Goal: Transaction & Acquisition: Purchase product/service

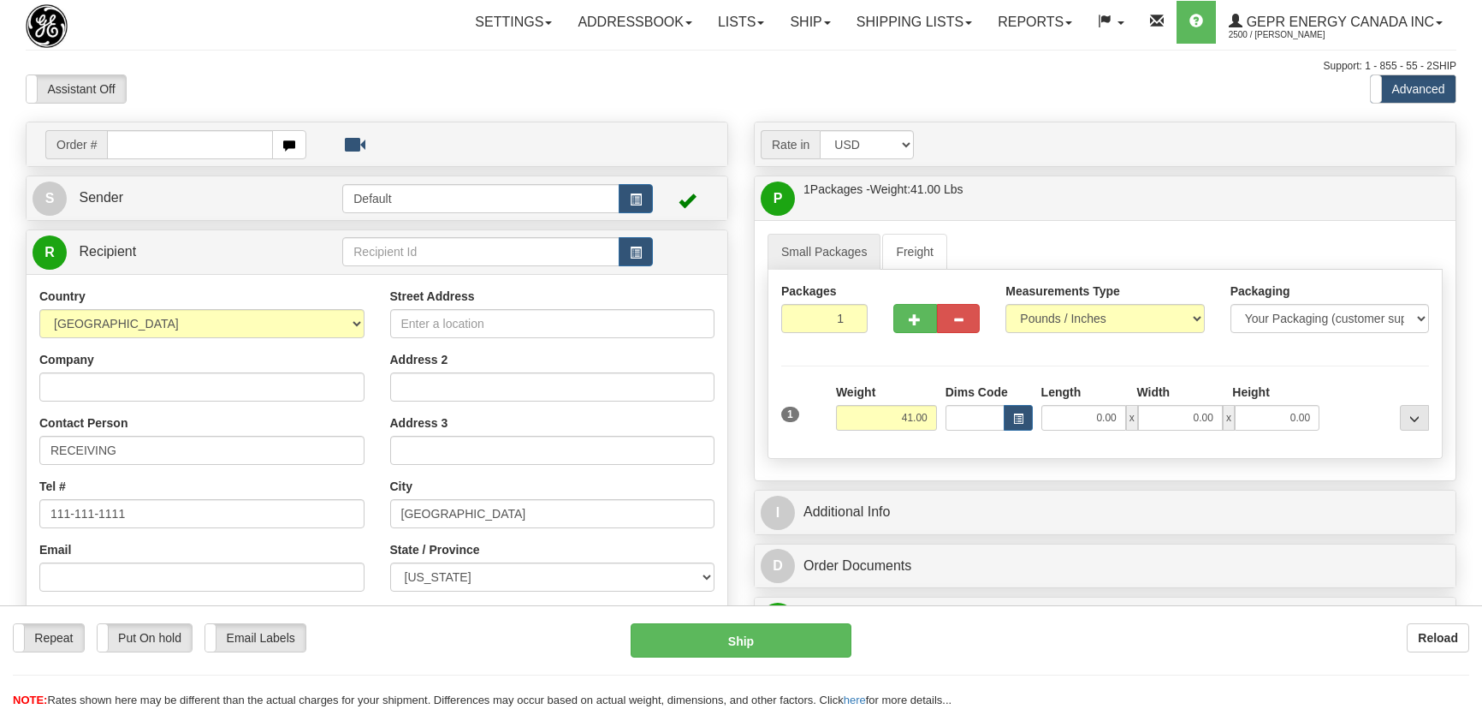
select select "US"
select select "NJ"
click at [213, 147] on input "text" at bounding box center [190, 144] width 166 height 29
paste input "0086680188"
type input "86680188"
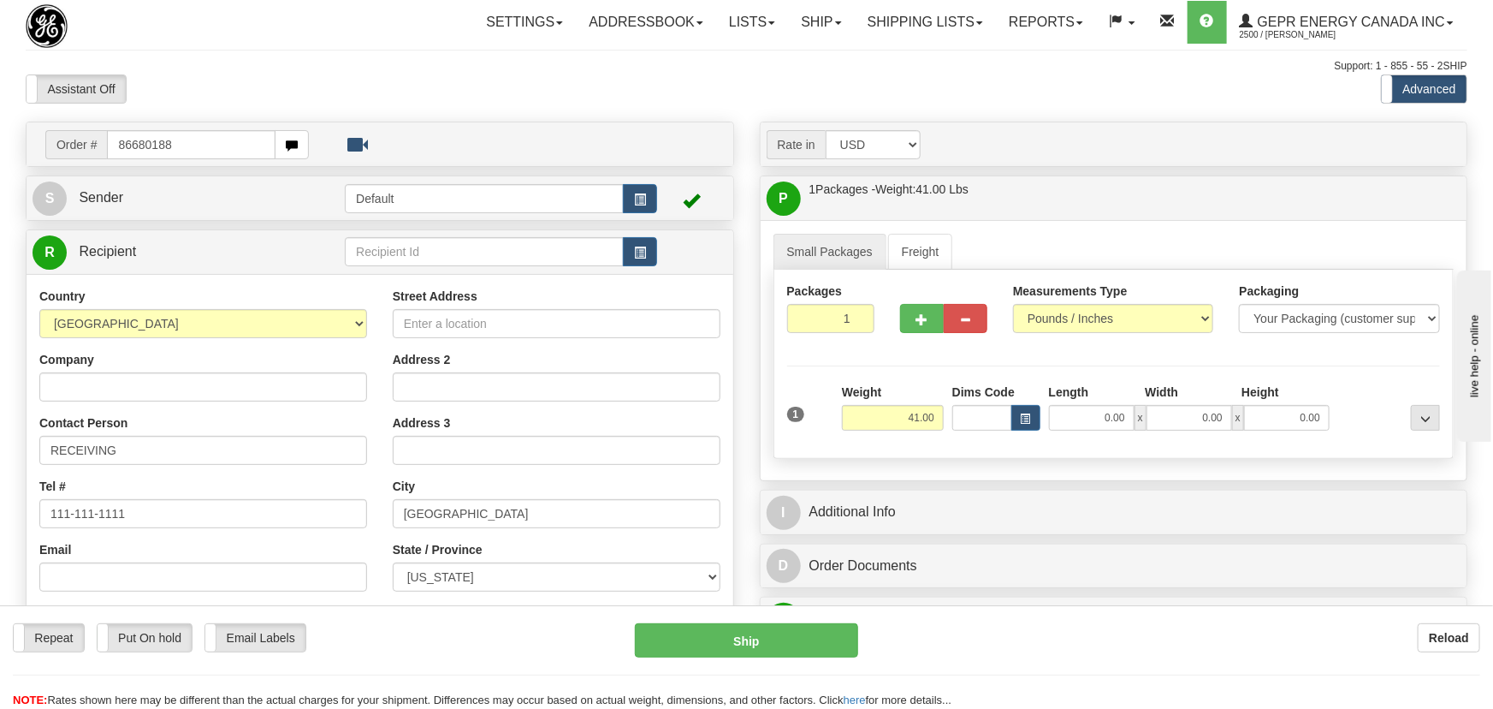
click at [478, 88] on body "Training Course Close Toggle navigation Settings Shipping Preferences New Recip…" at bounding box center [746, 354] width 1493 height 709
type input "86680188"
click at [496, 88] on body "Training Course Close Toggle navigation Settings Shipping Preferences New Recip…" at bounding box center [746, 354] width 1493 height 709
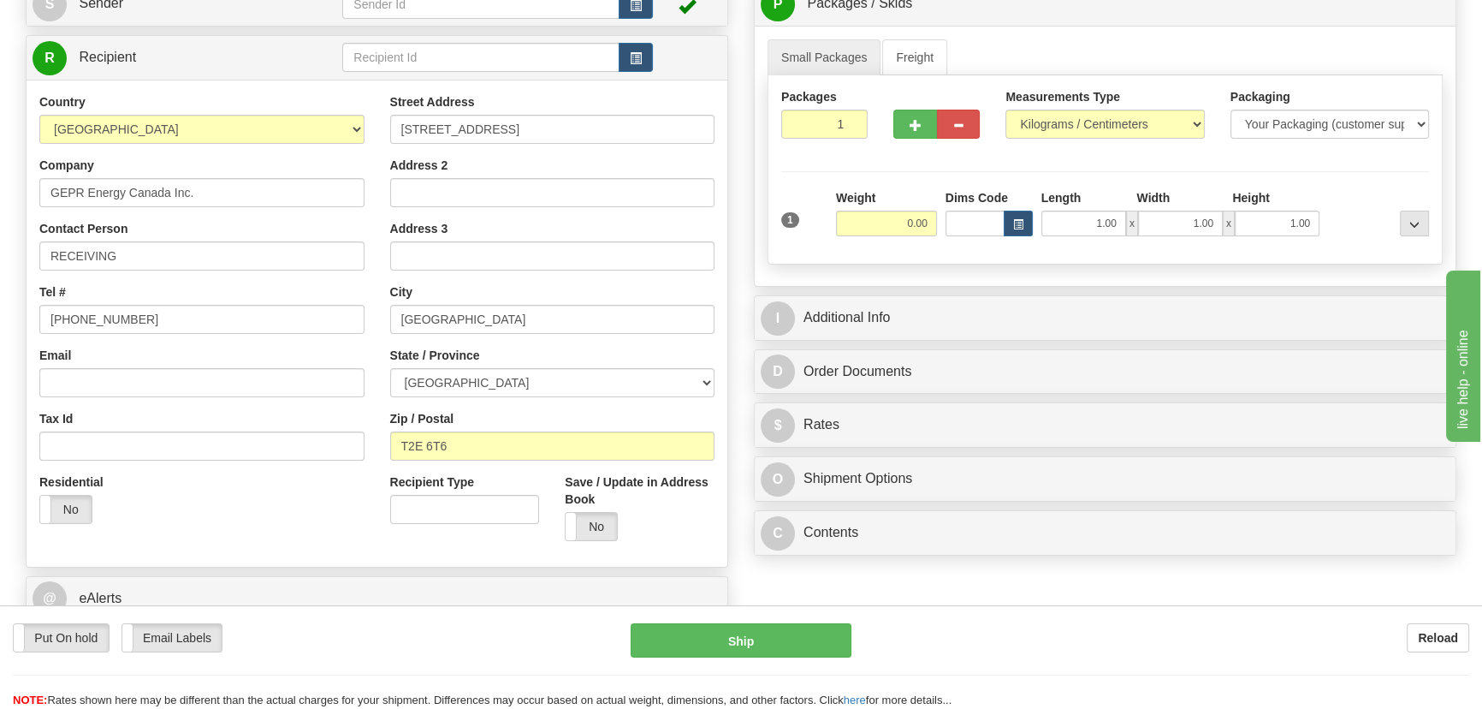
scroll to position [233, 0]
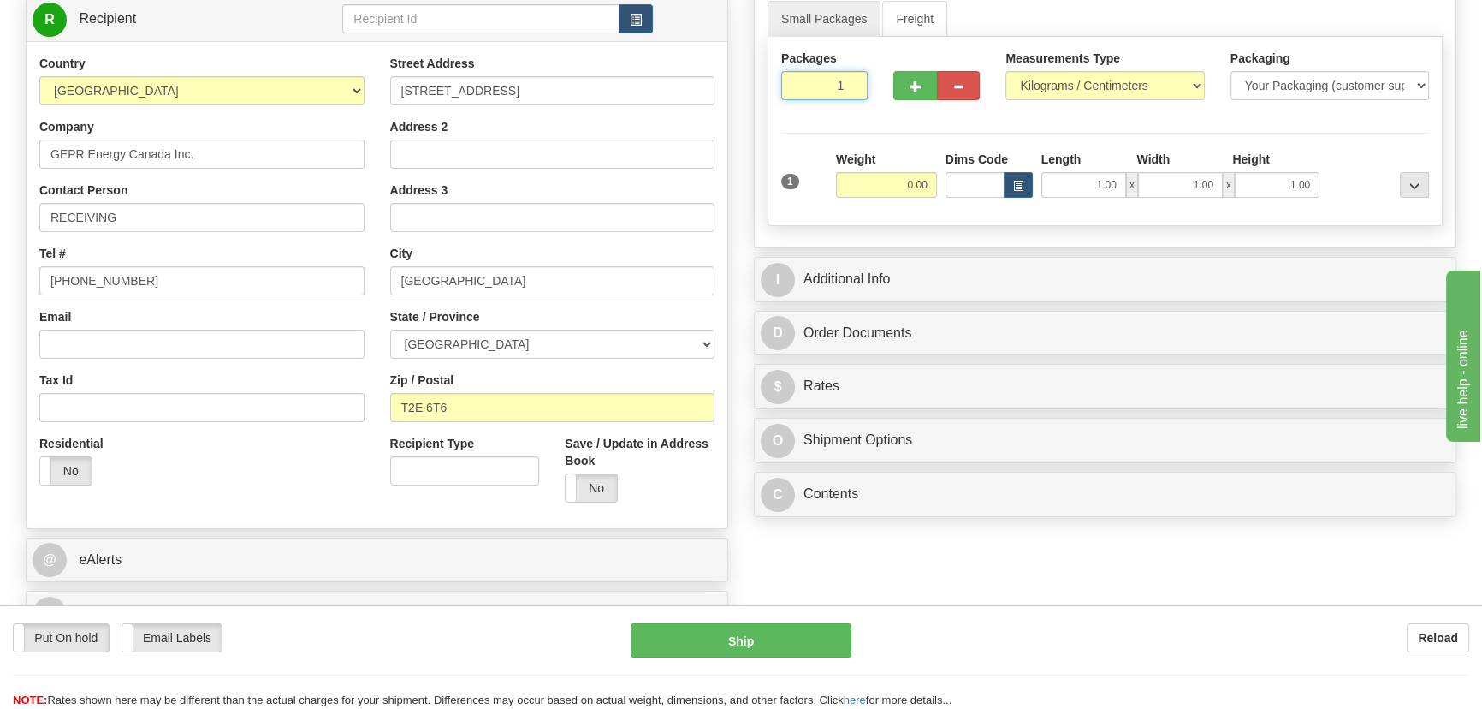
drag, startPoint x: 828, startPoint y: 93, endPoint x: 858, endPoint y: 109, distance: 32.9
click at [855, 107] on div "Packages 1 1" at bounding box center [825, 81] width 112 height 63
type input "4"
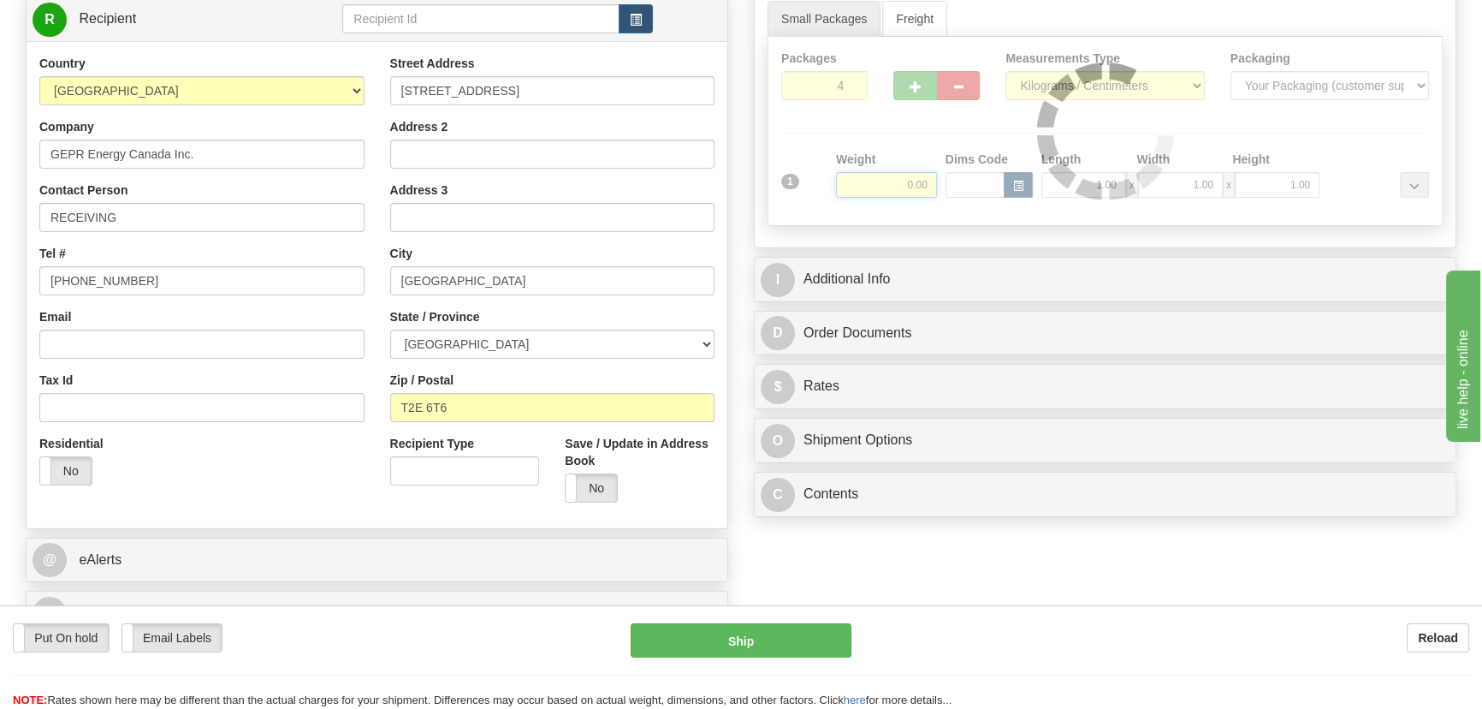
click at [876, 170] on div "Packages 4 1 Measurements Type" at bounding box center [1105, 131] width 675 height 189
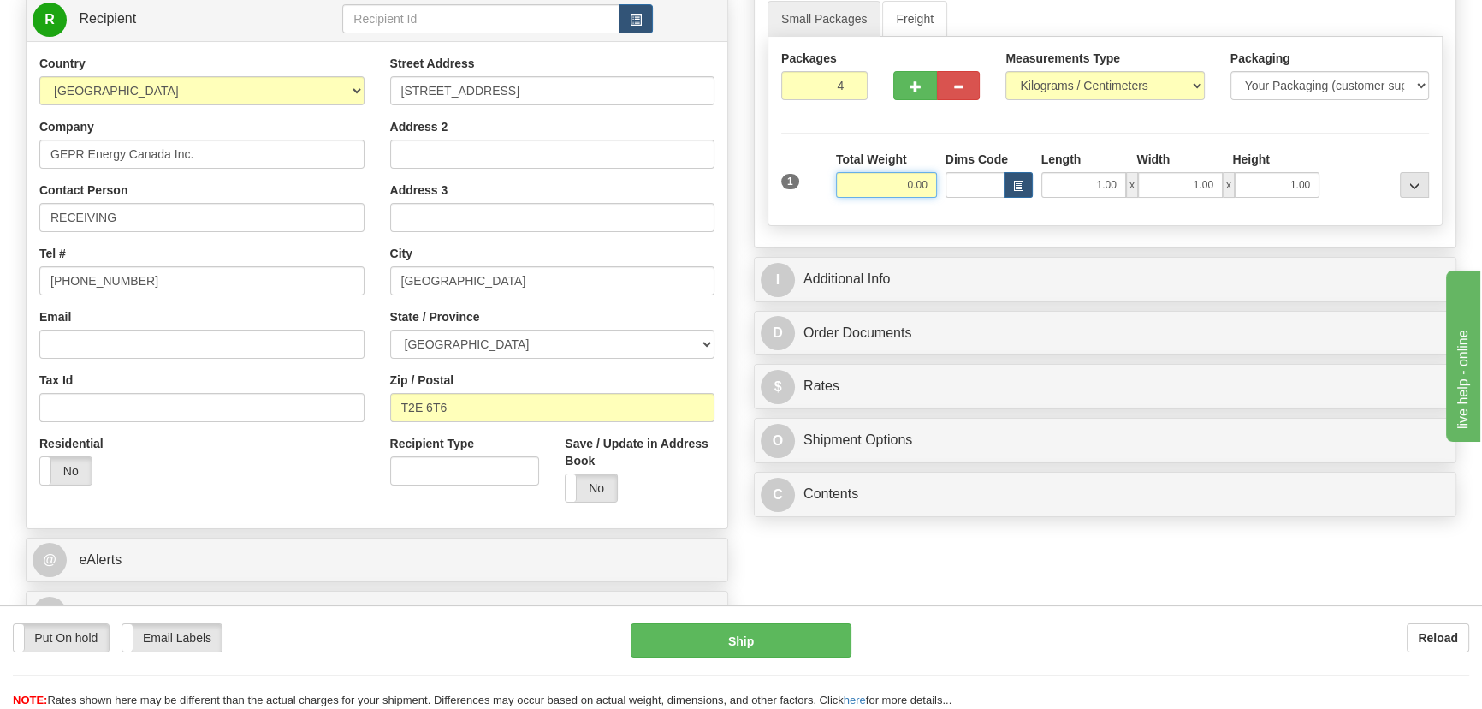
click at [876, 189] on input "0.00" at bounding box center [886, 185] width 101 height 26
type input "112.00"
click at [1147, 85] on select "Pounds / Inches Kilograms / Centimeters" at bounding box center [1105, 85] width 199 height 29
select select "0"
click at [1006, 71] on select "Pounds / Inches Kilograms / Centimeters" at bounding box center [1105, 85] width 199 height 29
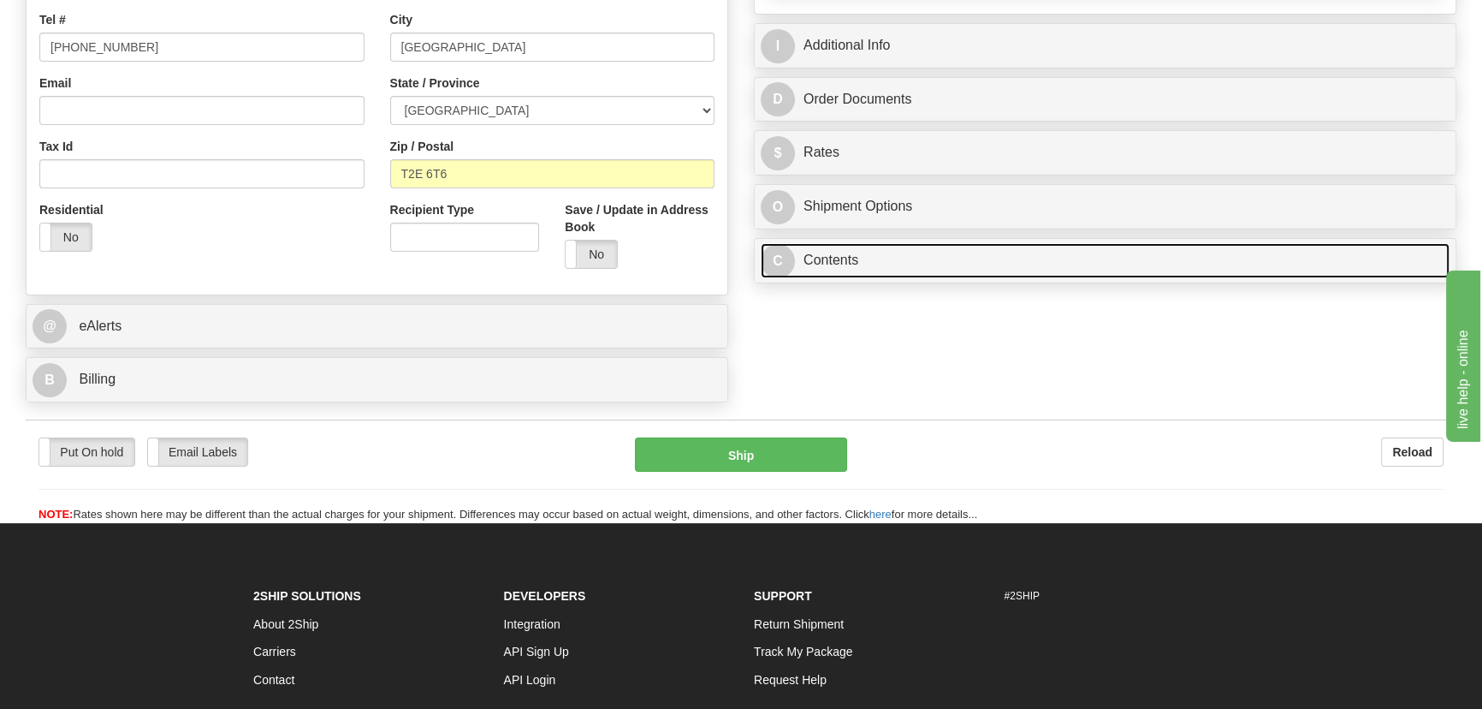
click at [1091, 267] on link "C Contents" at bounding box center [1105, 260] width 689 height 35
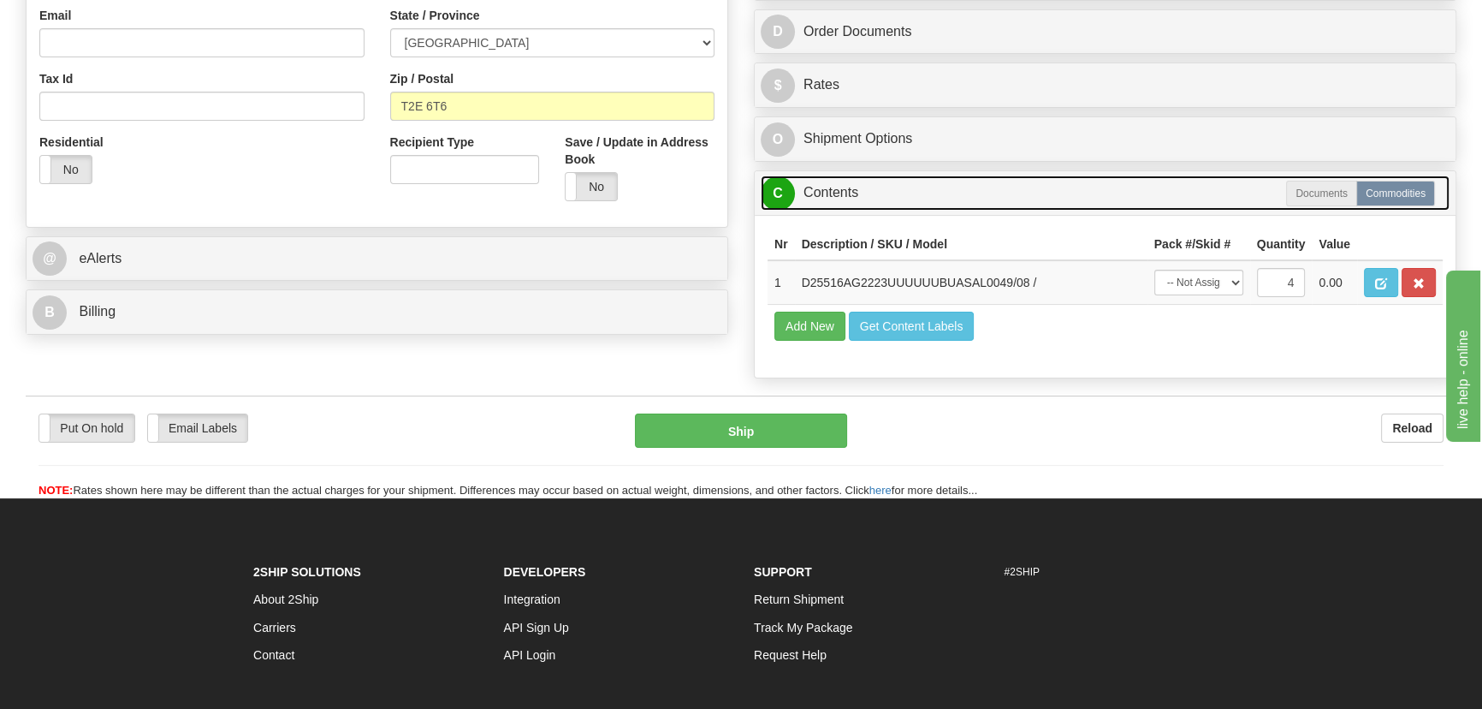
scroll to position [389, 0]
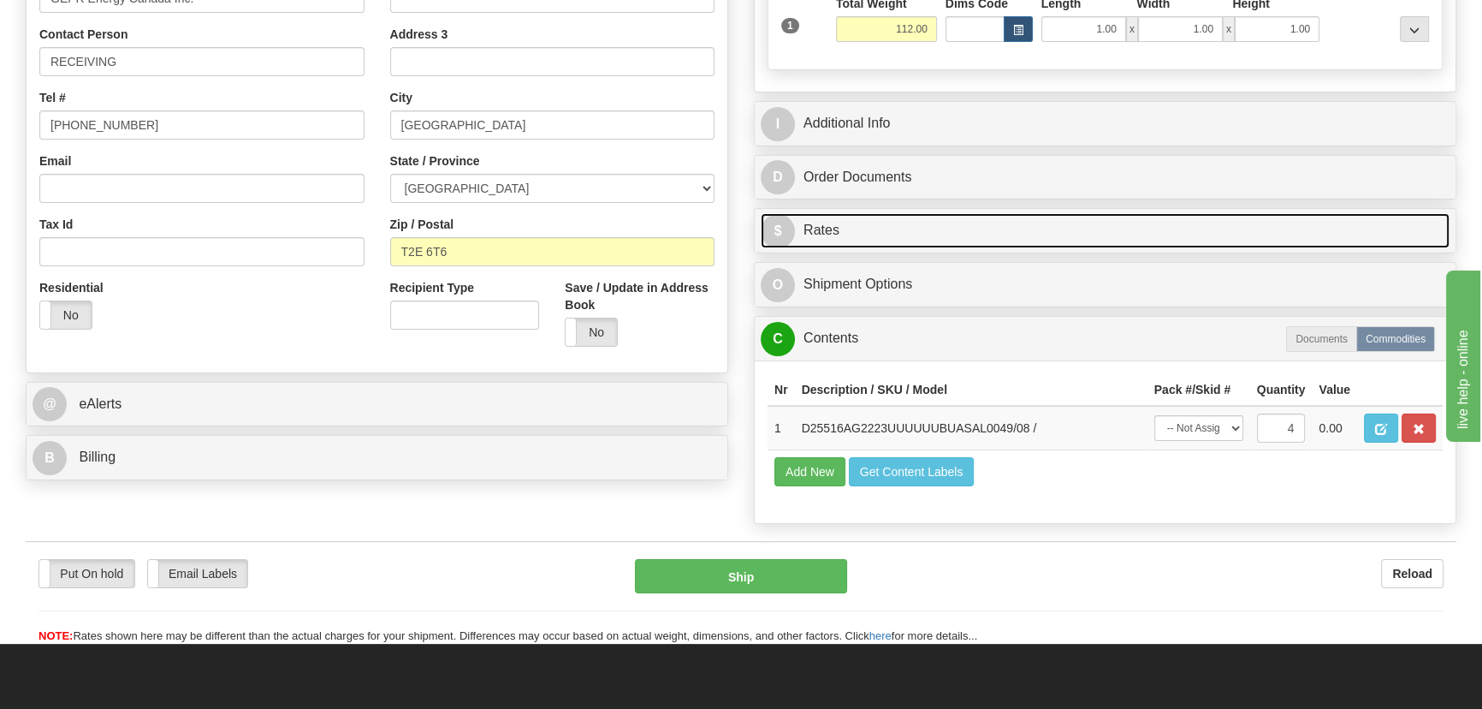
click at [1091, 222] on link "$ Rates" at bounding box center [1105, 230] width 689 height 35
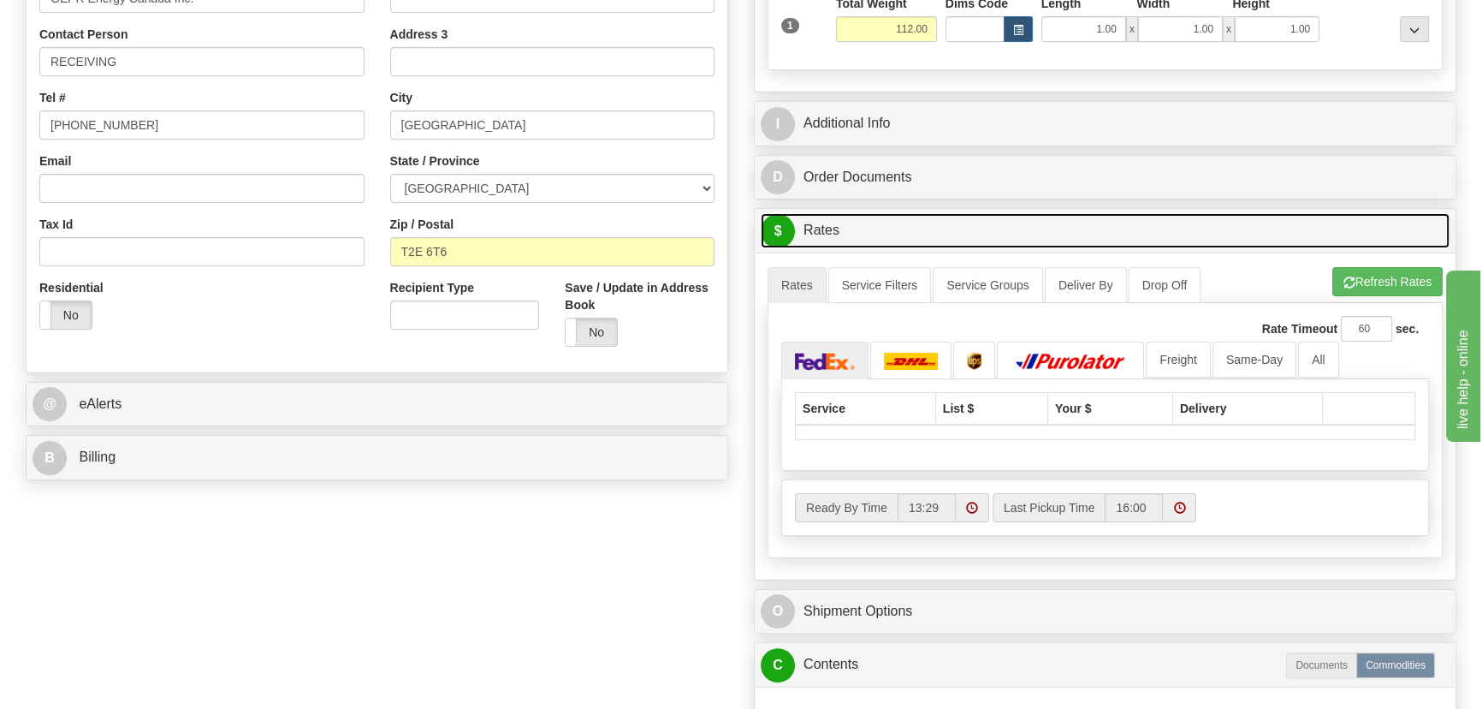
click at [1091, 222] on link "$ Rates" at bounding box center [1105, 230] width 689 height 35
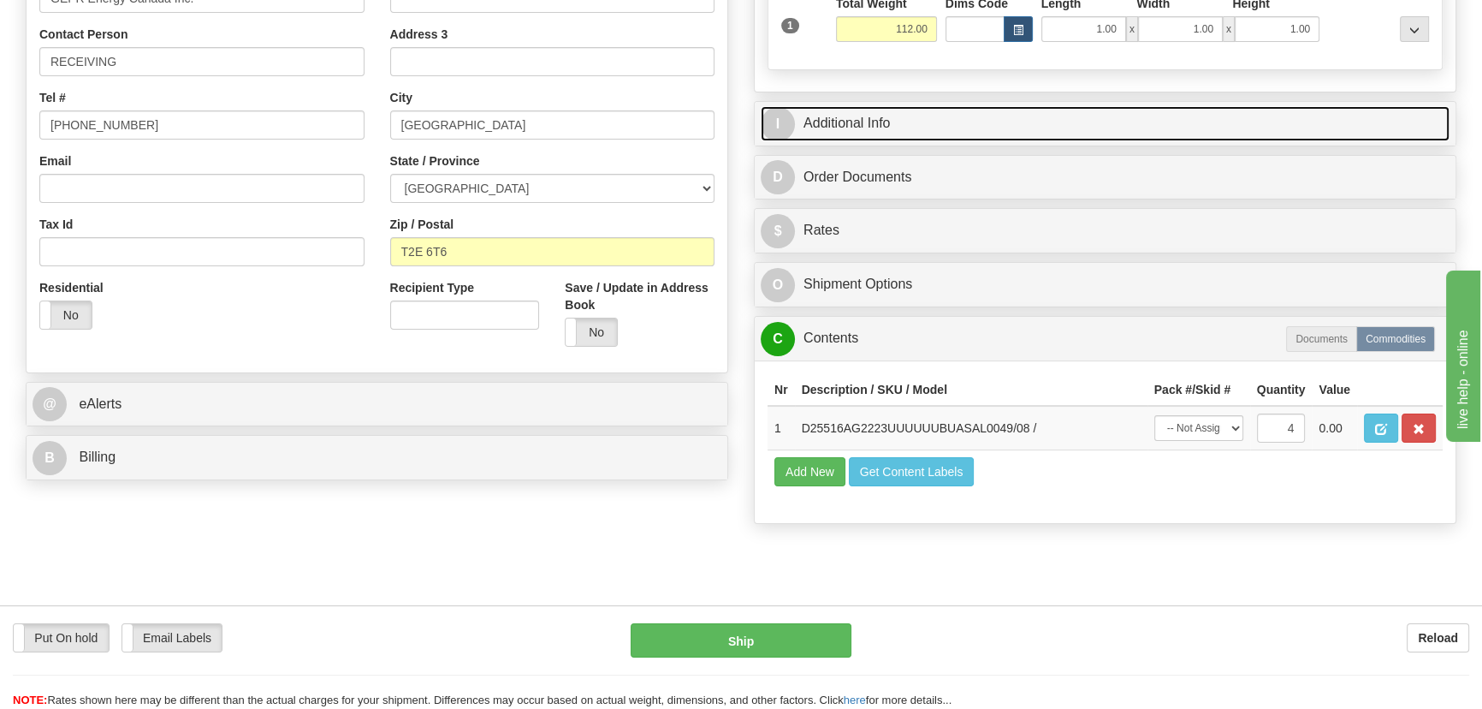
click at [1241, 117] on link "I Additional Info" at bounding box center [1105, 123] width 689 height 35
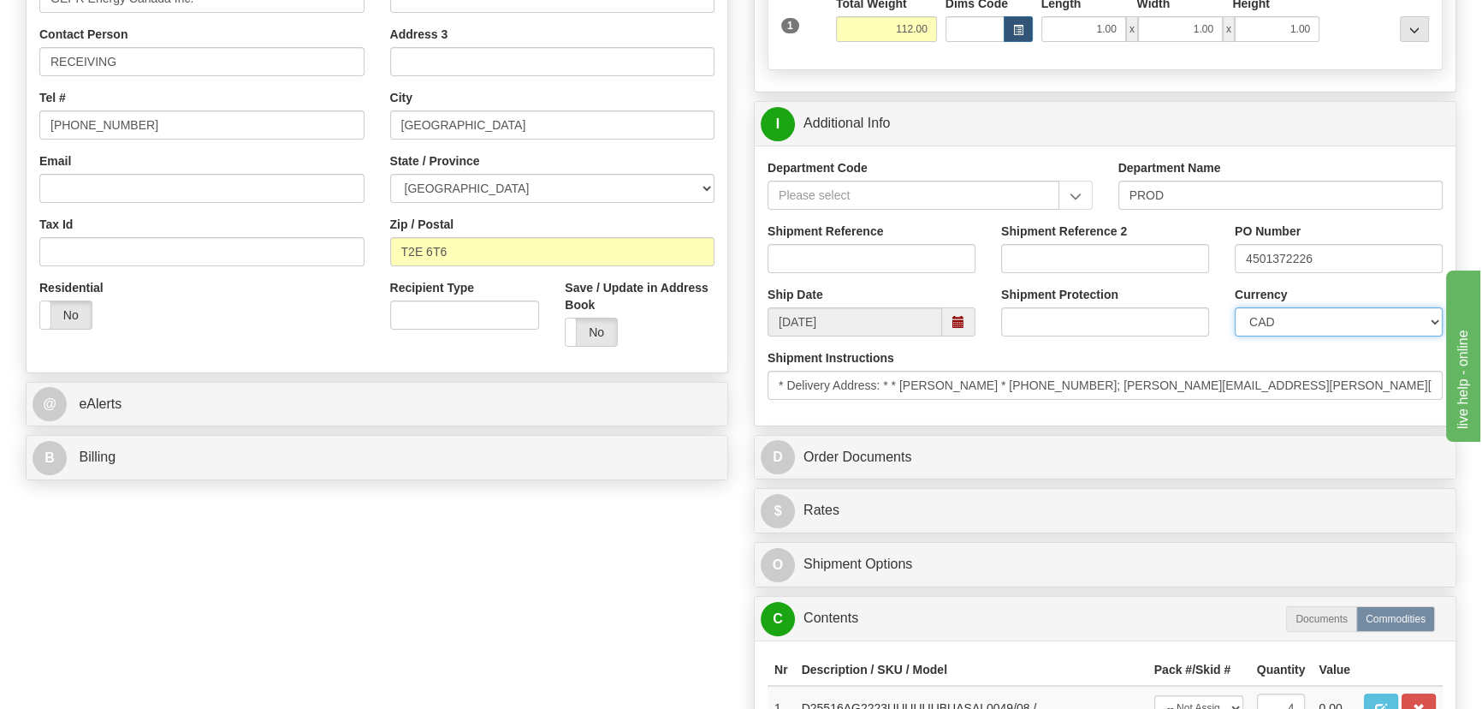
click at [1339, 316] on select "CAD USD EUR ZAR RON ANG ARN AUD AUS AWG BBD BFR BGN BHD BMD BND BRC BRL CHP CKZ…" at bounding box center [1339, 321] width 208 height 29
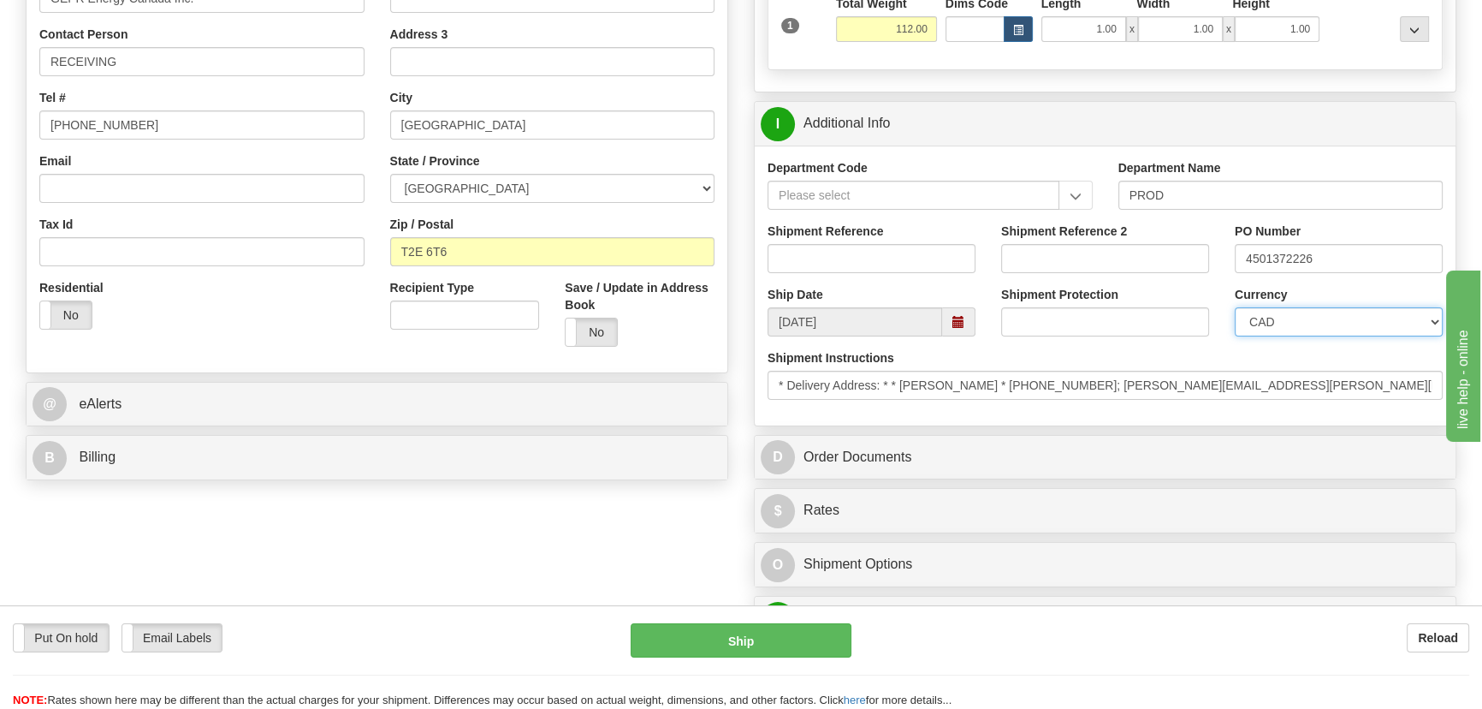
click at [1235, 307] on select "CAD USD EUR ZAR RON ANG ARN AUD AUS AWG BBD BFR BGN BHD BMD BND BRC BRL CHP CKZ…" at bounding box center [1339, 321] width 208 height 29
click at [1314, 312] on select "CAD USD EUR ZAR RON ANG ARN AUD AUS AWG BBD BFR BGN BHD BMD BND BRC BRL CHP CKZ…" at bounding box center [1339, 321] width 208 height 29
select select "0"
click at [1235, 307] on select "CAD USD EUR ZAR RON ANG ARN AUD AUS AWG BBD BFR BGN BHD BMD BND BRC BRL CHP CKZ…" at bounding box center [1339, 321] width 208 height 29
click at [894, 255] on input "Shipment Reference" at bounding box center [872, 258] width 208 height 29
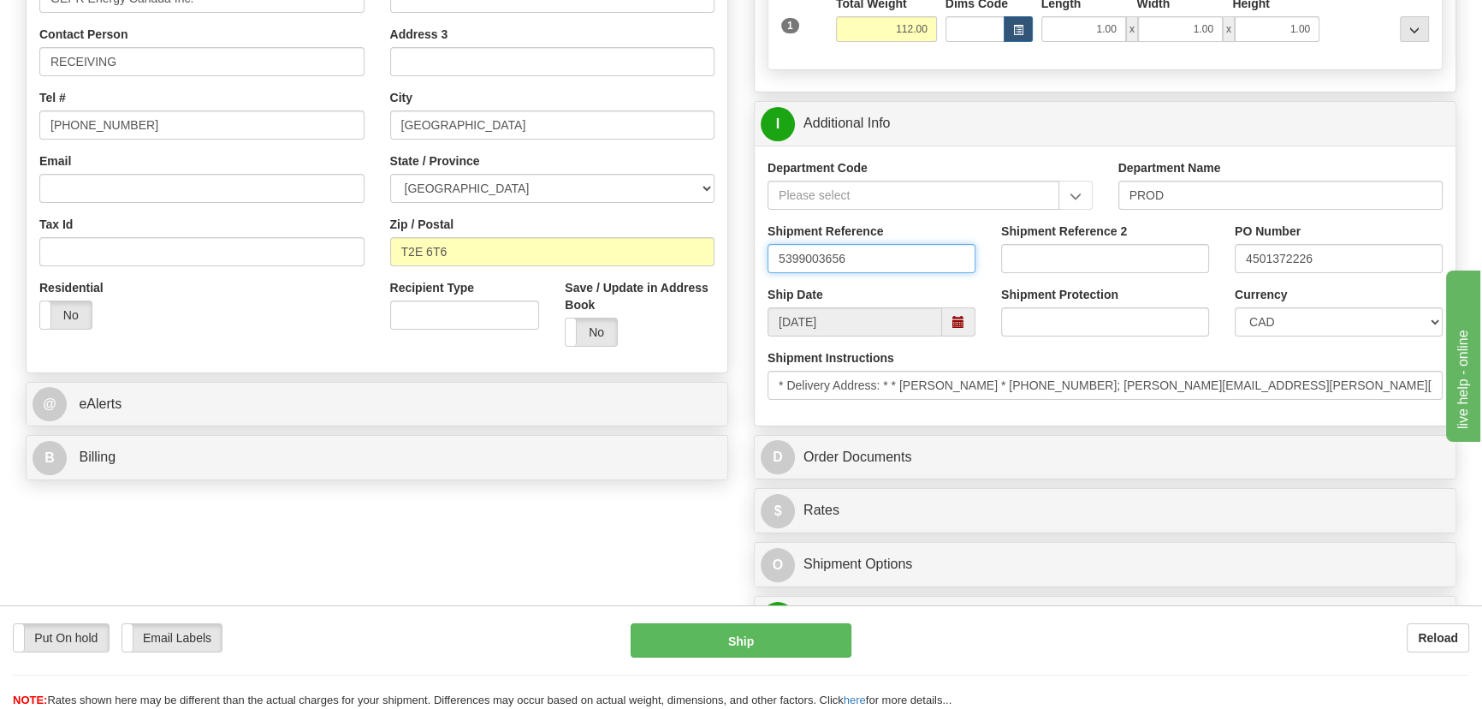
drag, startPoint x: 883, startPoint y: 254, endPoint x: 597, endPoint y: 253, distance: 286.7
type input "5399003656"
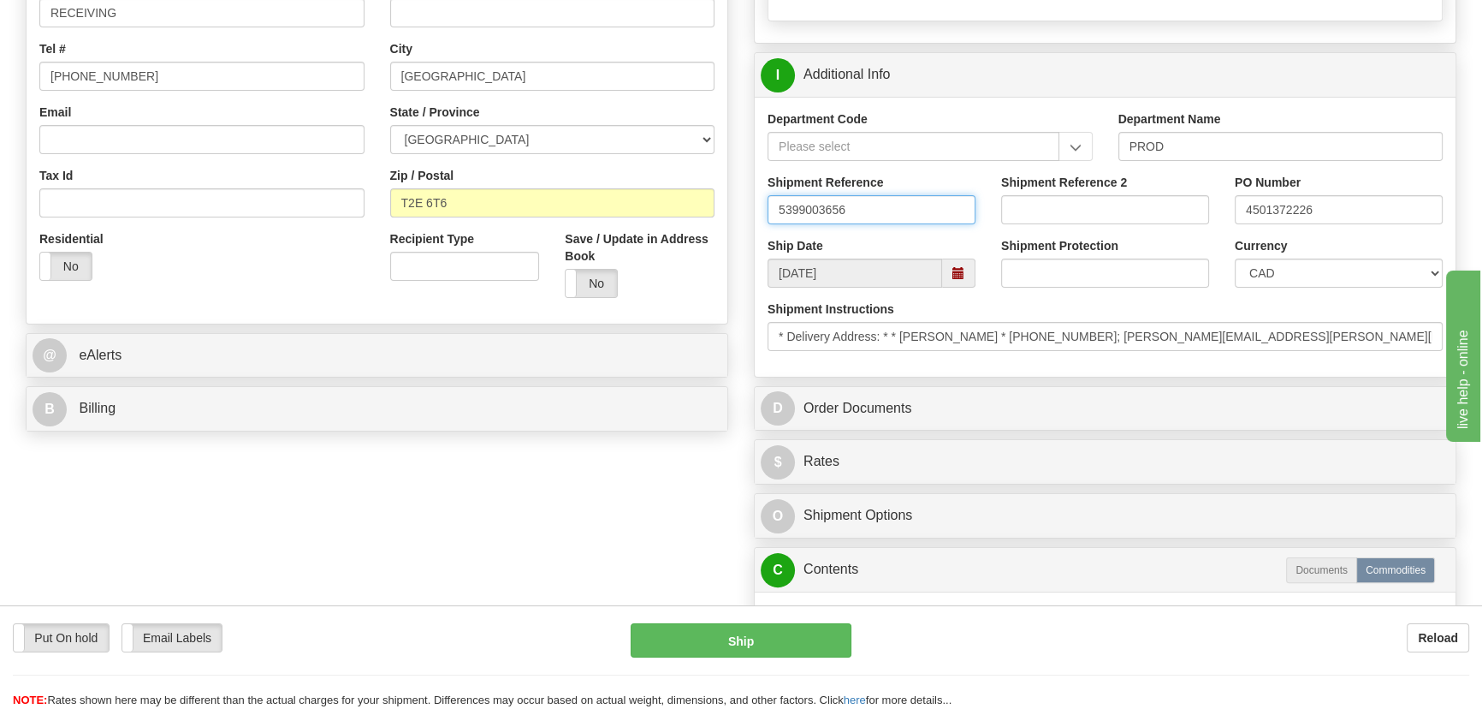
scroll to position [544, 0]
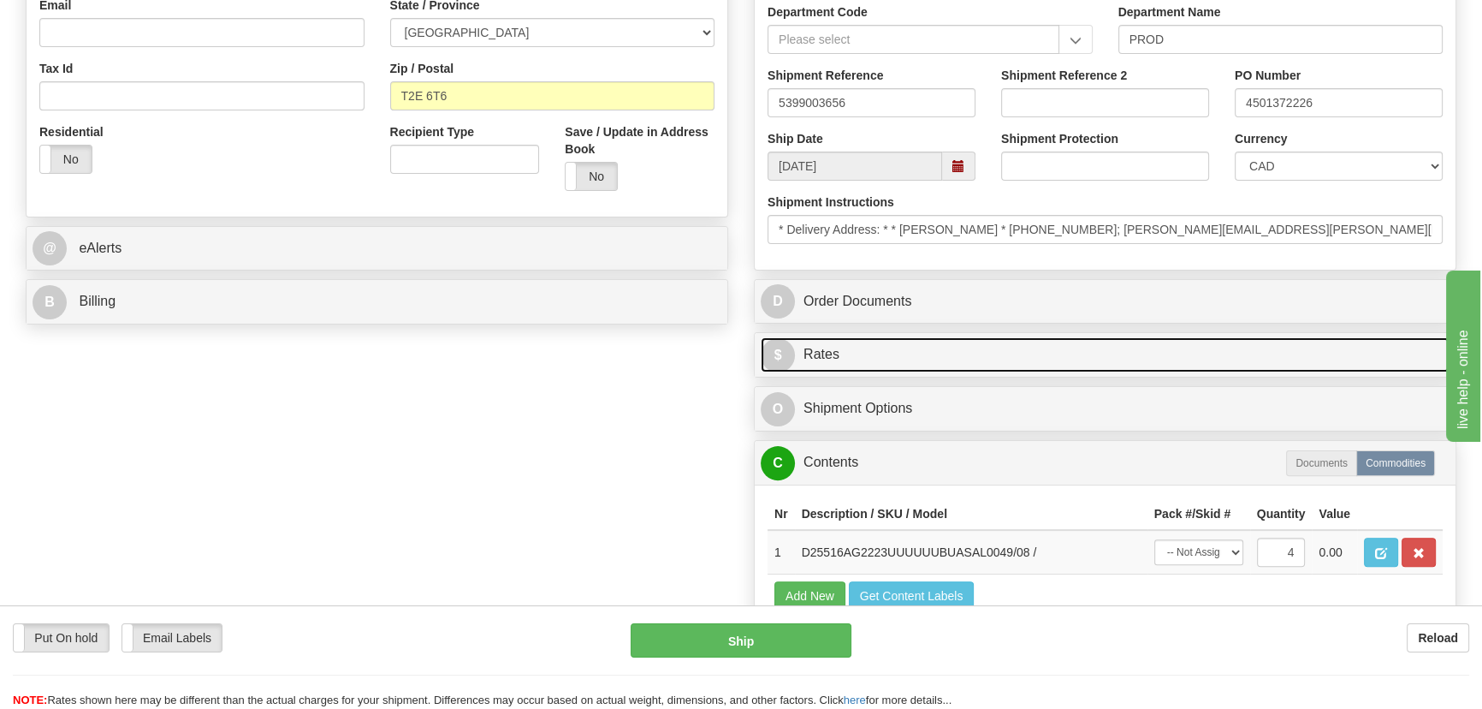
click at [1341, 357] on link "$ Rates" at bounding box center [1105, 354] width 689 height 35
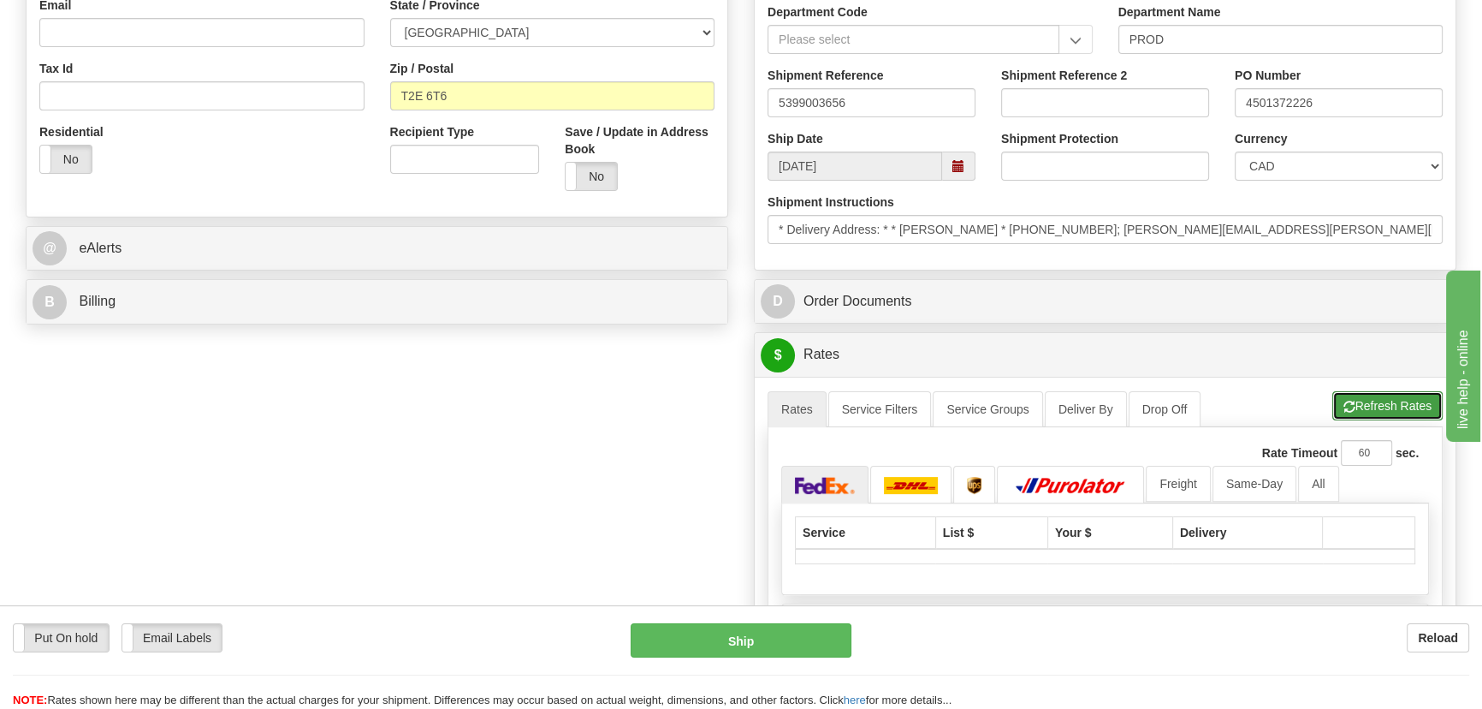
click at [1386, 405] on button "Refresh Rates" at bounding box center [1388, 405] width 110 height 29
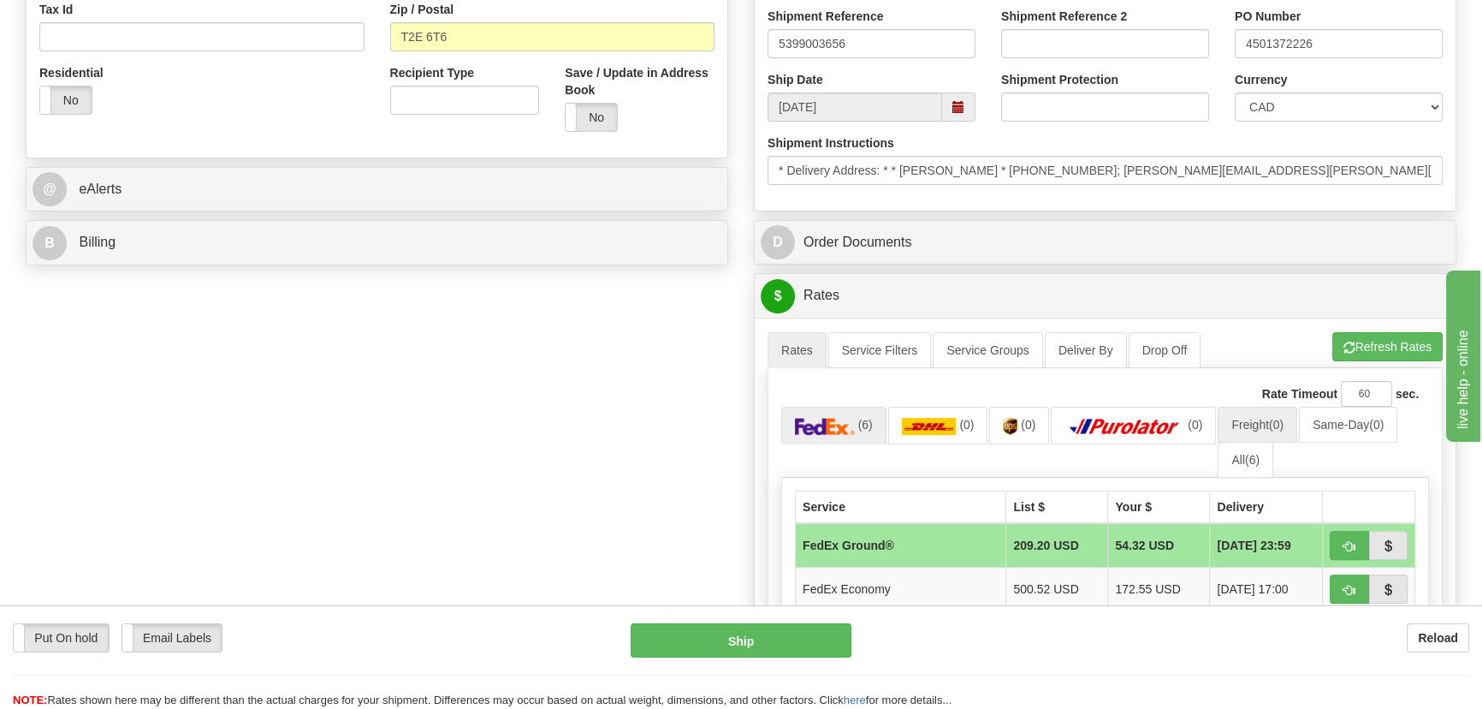
scroll to position [778, 0]
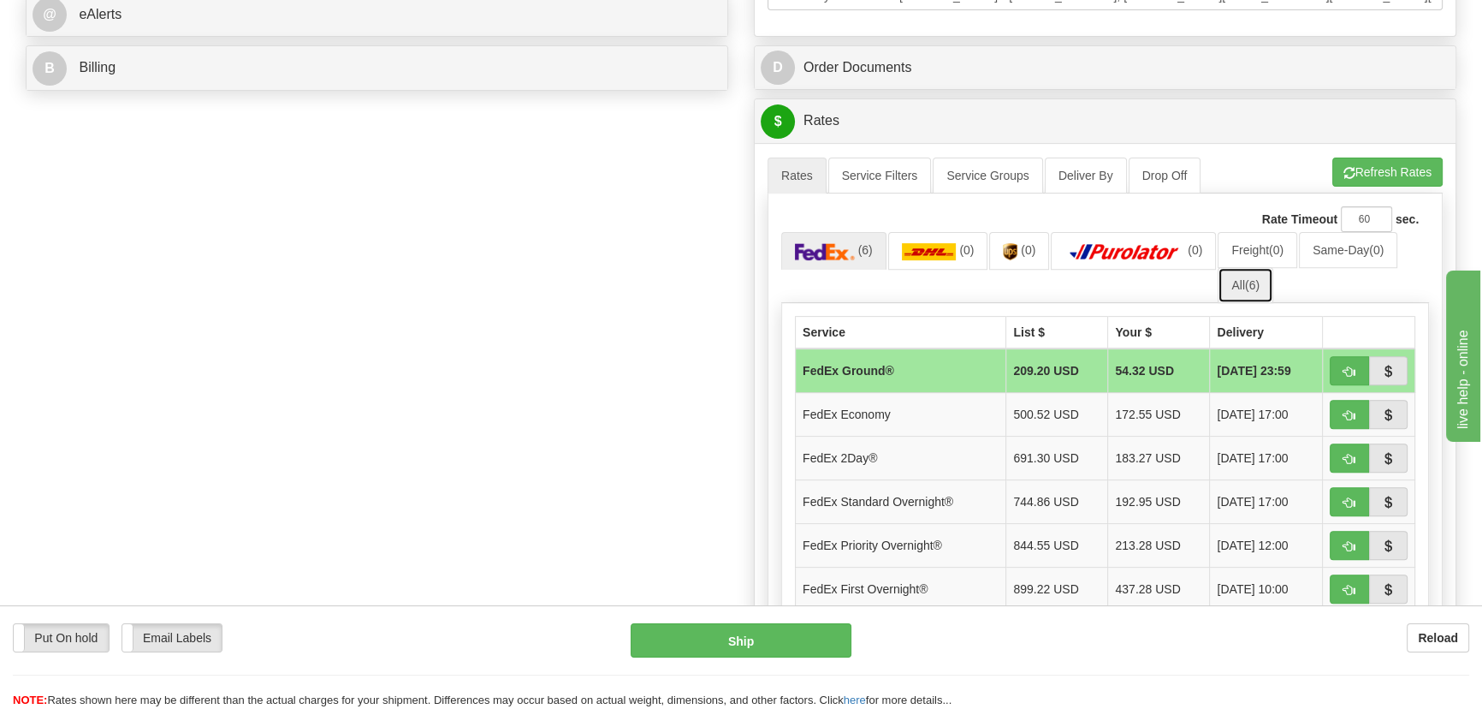
click at [1245, 274] on link "All (6)" at bounding box center [1246, 285] width 56 height 36
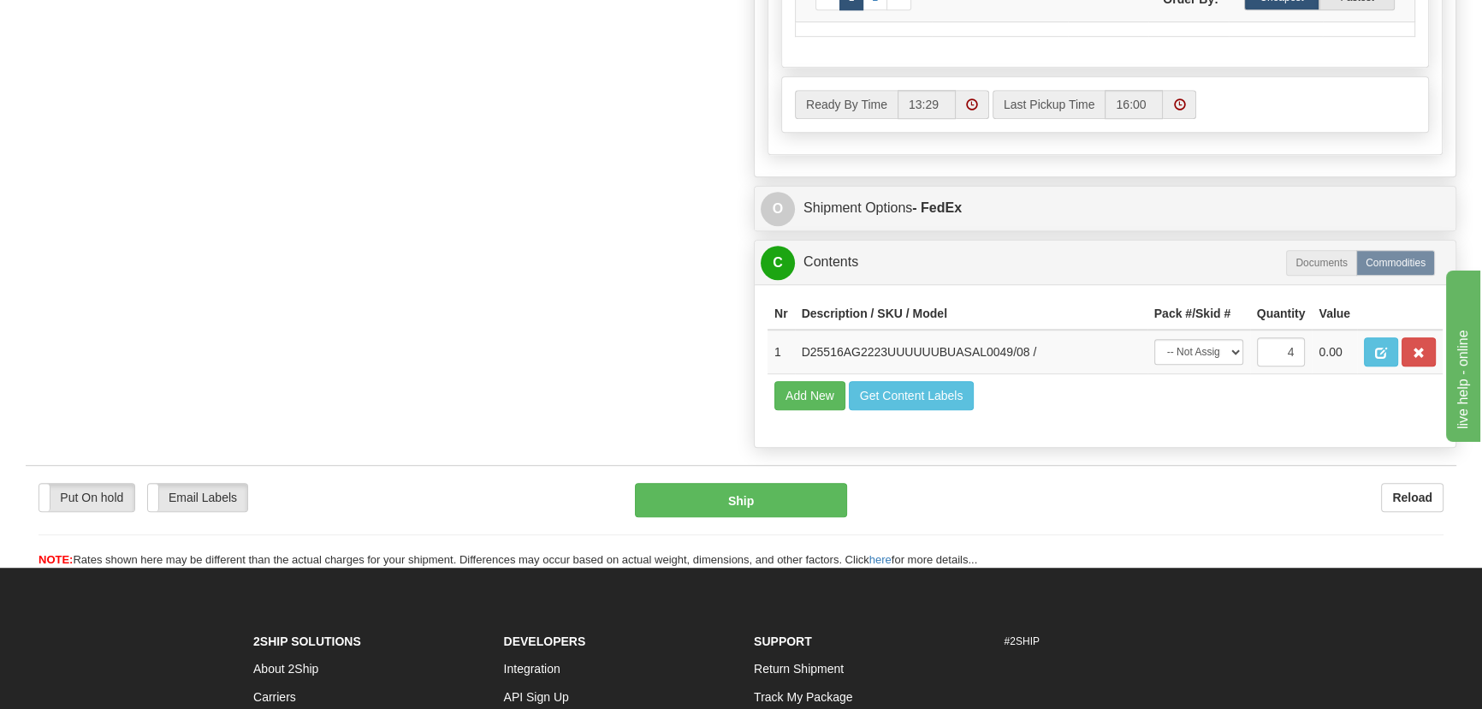
scroll to position [1400, 0]
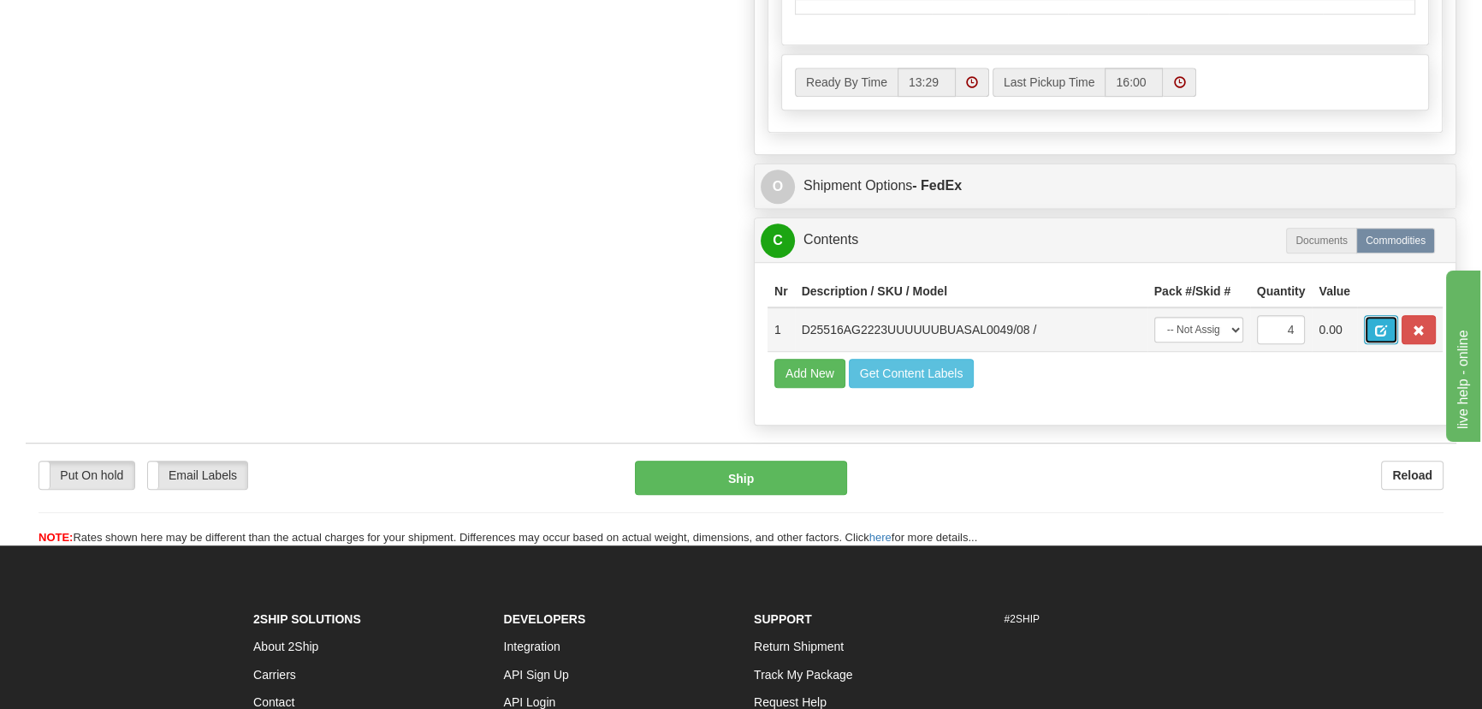
click at [1387, 339] on button "button" at bounding box center [1381, 329] width 34 height 29
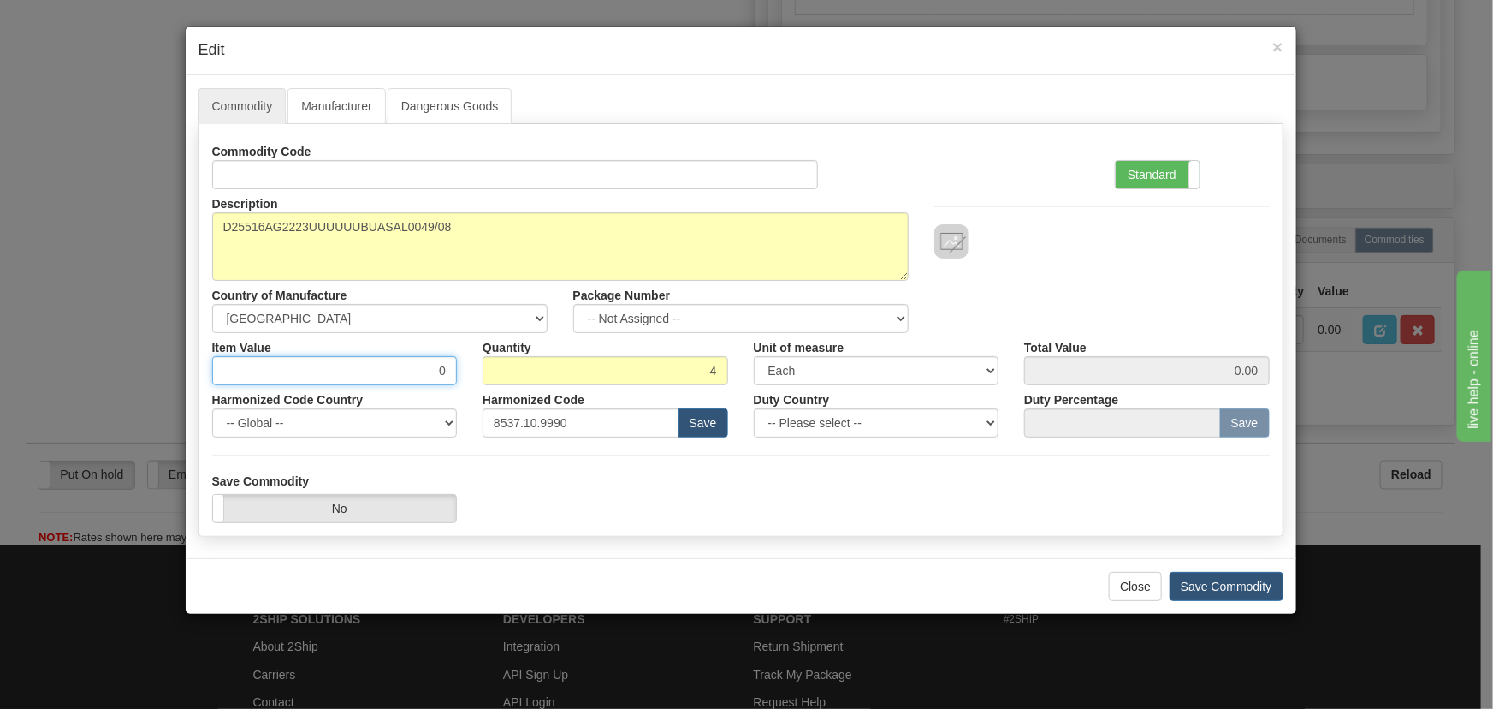
drag, startPoint x: 380, startPoint y: 365, endPoint x: 490, endPoint y: 377, distance: 110.2
click at [490, 377] on div "Item Value 0 Quantity 4 Unit of measure 3 Thousand Square Inches Adjustments 56…" at bounding box center [741, 359] width 1084 height 52
paste input "5.705,34"
type input "5705.34"
type input "22821.36"
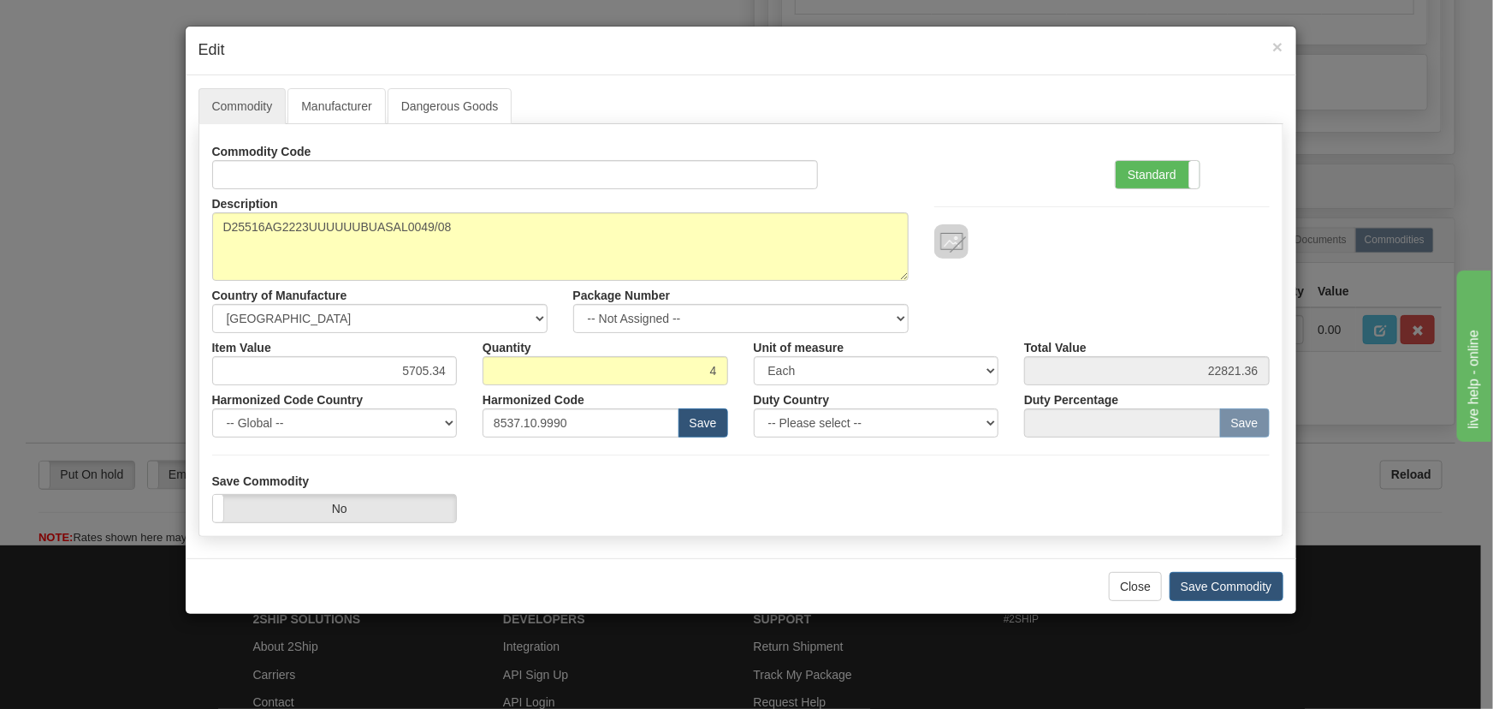
click at [1028, 297] on div "Description D25516AG2223UUUUUUBUASAL0049/08 Country of Manufacture -- Unknown -…" at bounding box center [741, 261] width 1084 height 144
click at [1252, 585] on button "Save Commodity" at bounding box center [1227, 586] width 114 height 29
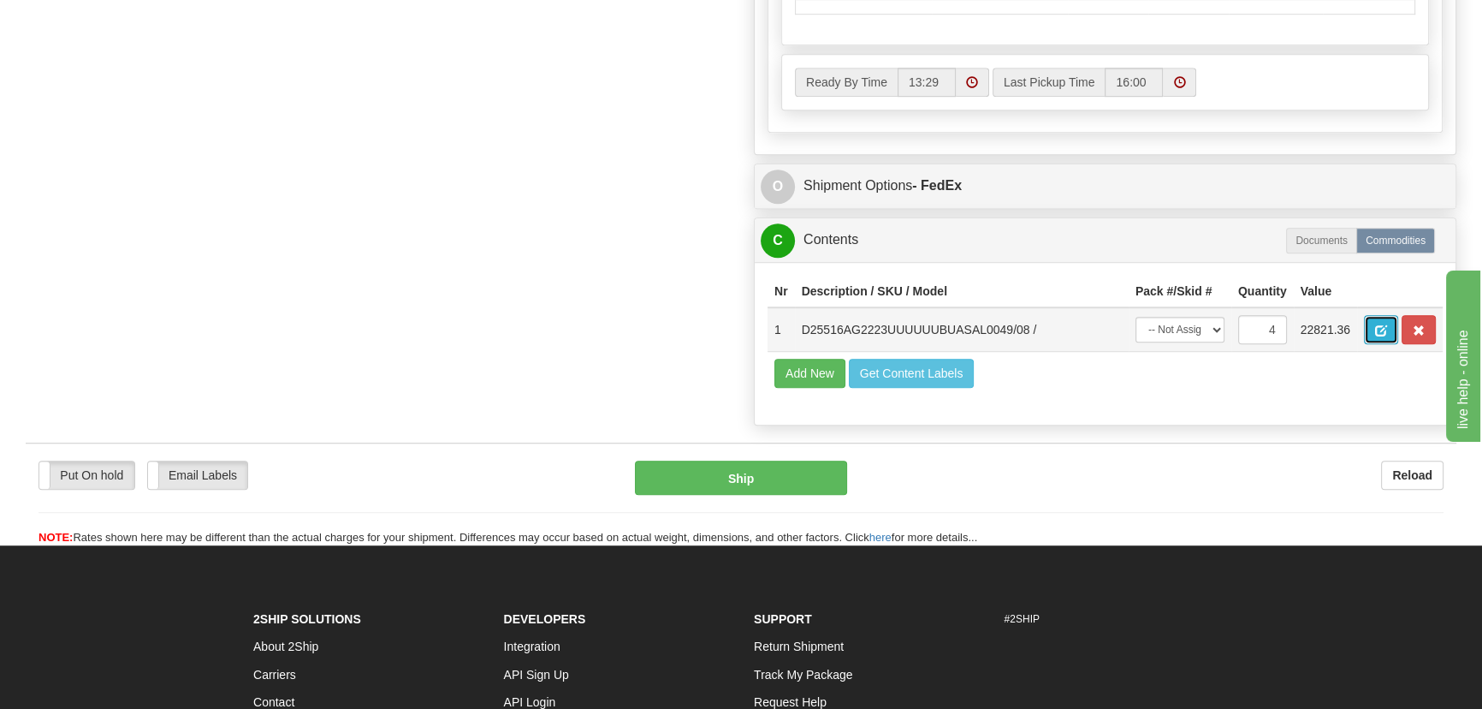
click at [1370, 344] on button "button" at bounding box center [1381, 329] width 34 height 29
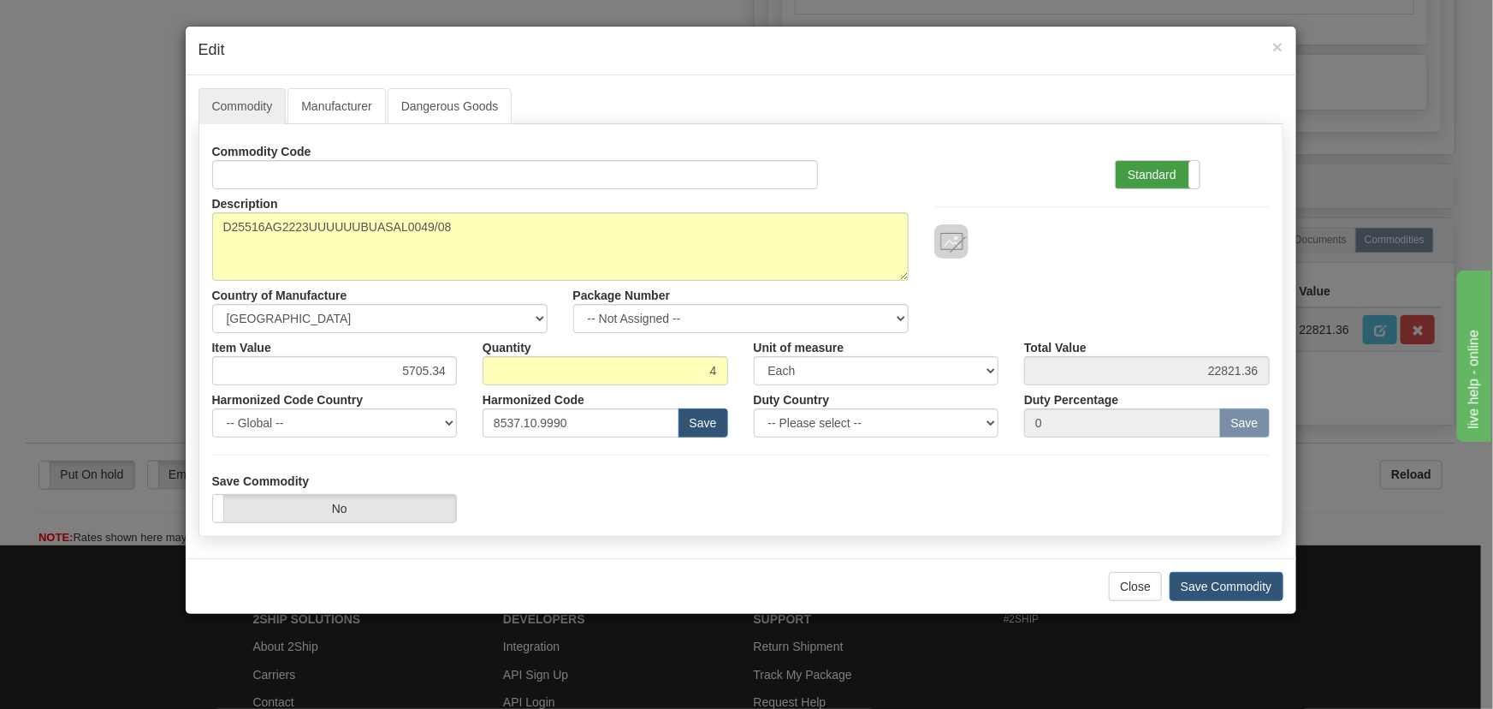
click at [1155, 175] on label "Standard" at bounding box center [1158, 174] width 84 height 27
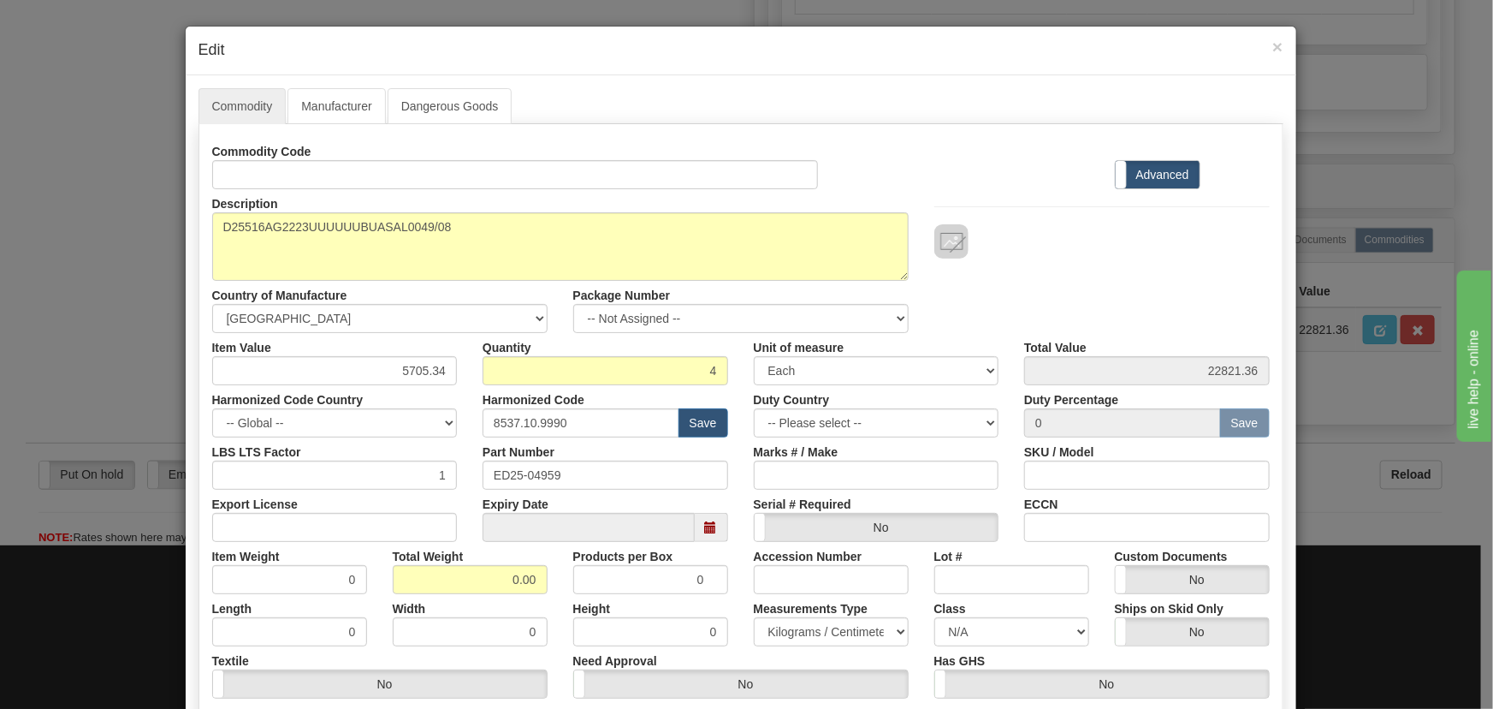
click at [1155, 175] on label "Advanced" at bounding box center [1158, 174] width 84 height 27
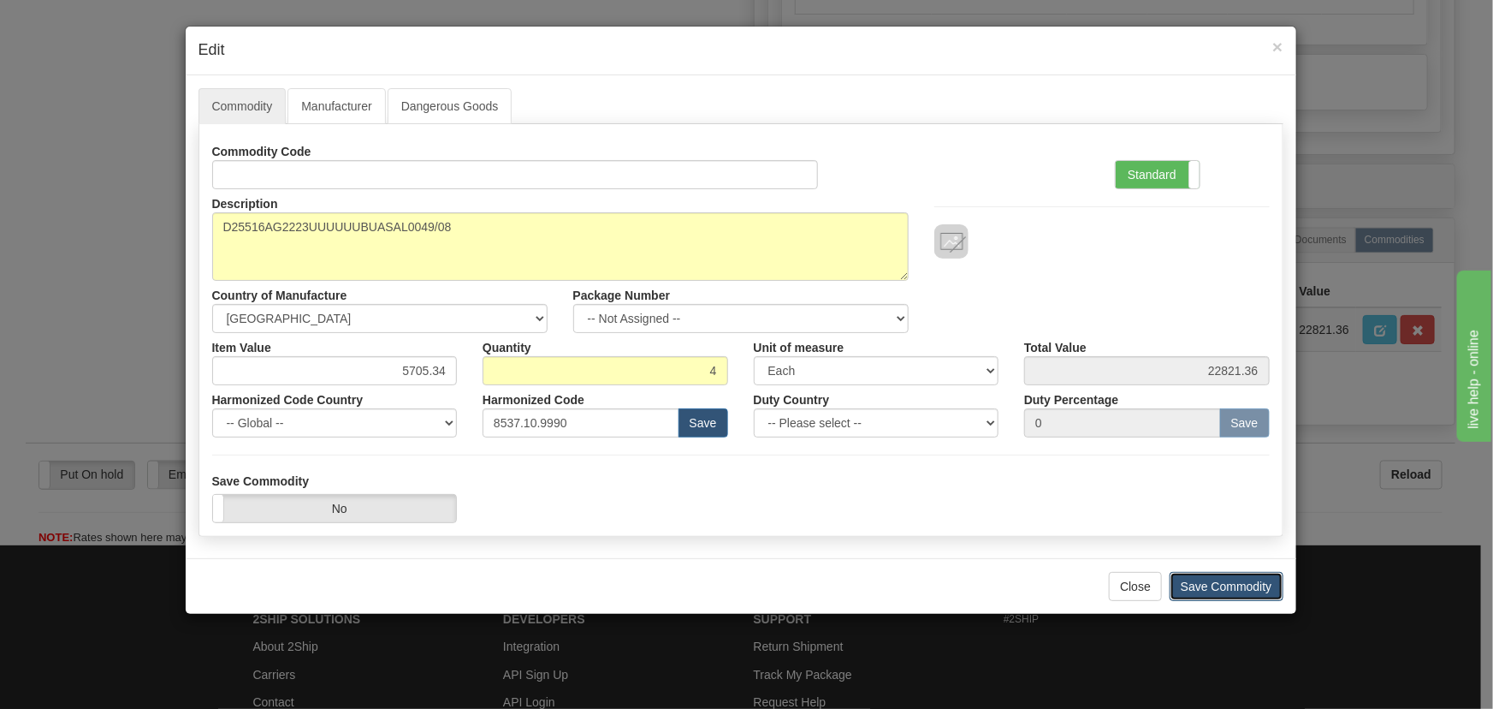
click at [1236, 597] on button "Save Commodity" at bounding box center [1227, 586] width 114 height 29
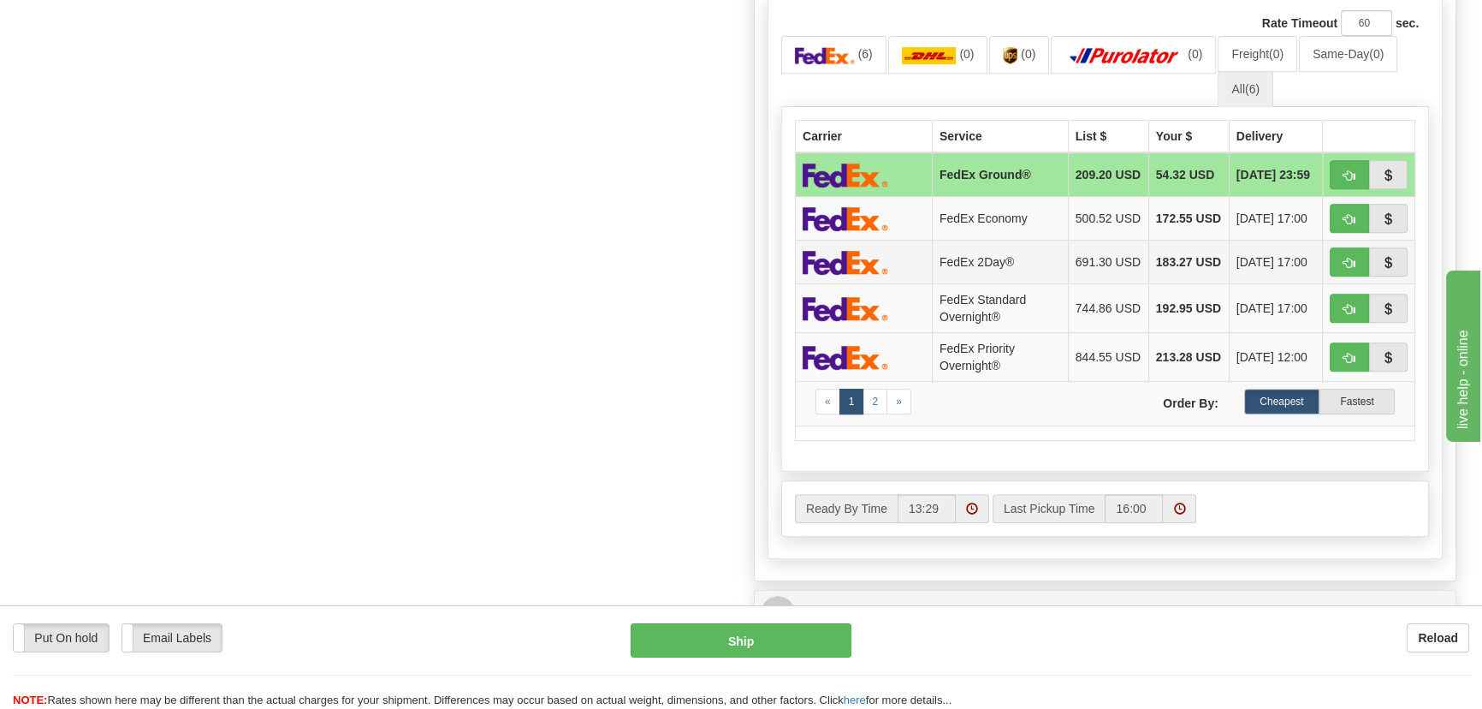
scroll to position [933, 0]
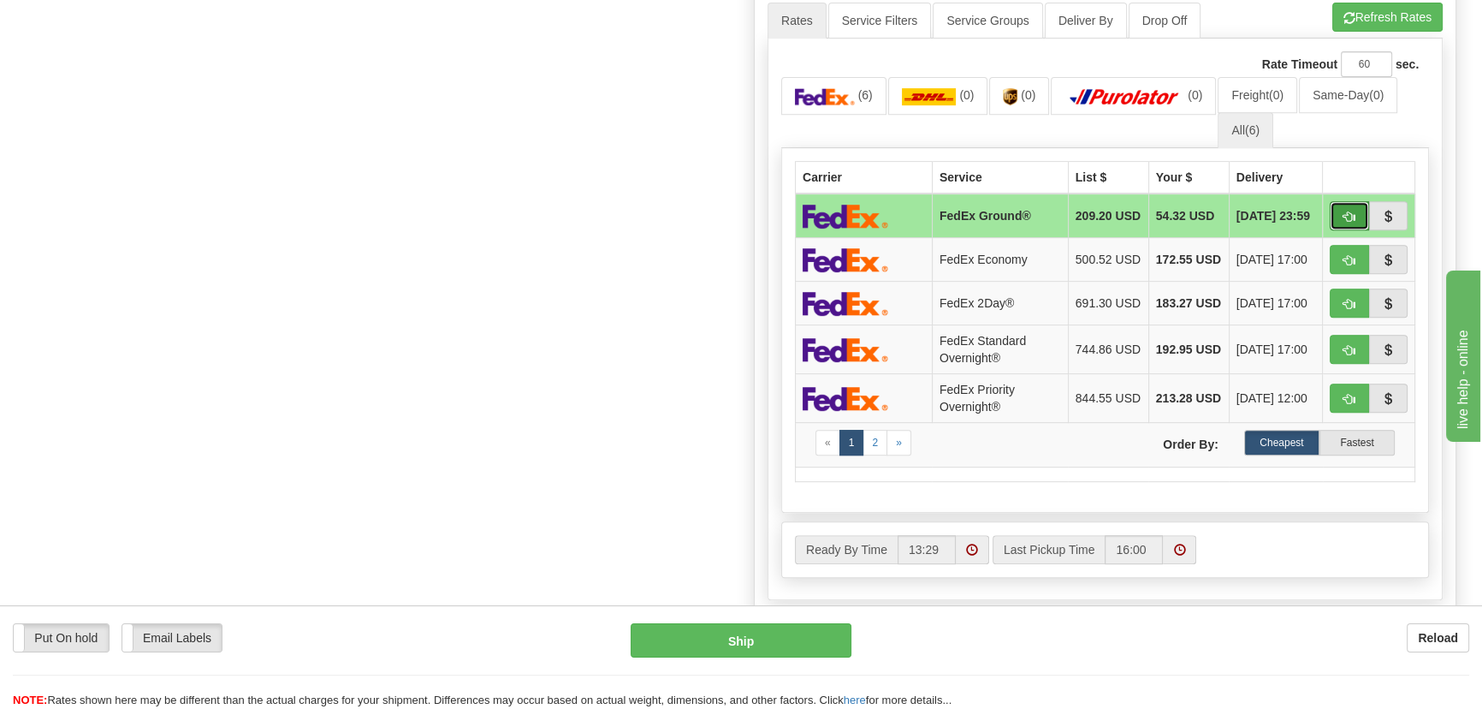
click at [1350, 211] on span "button" at bounding box center [1350, 216] width 12 height 11
type input "92"
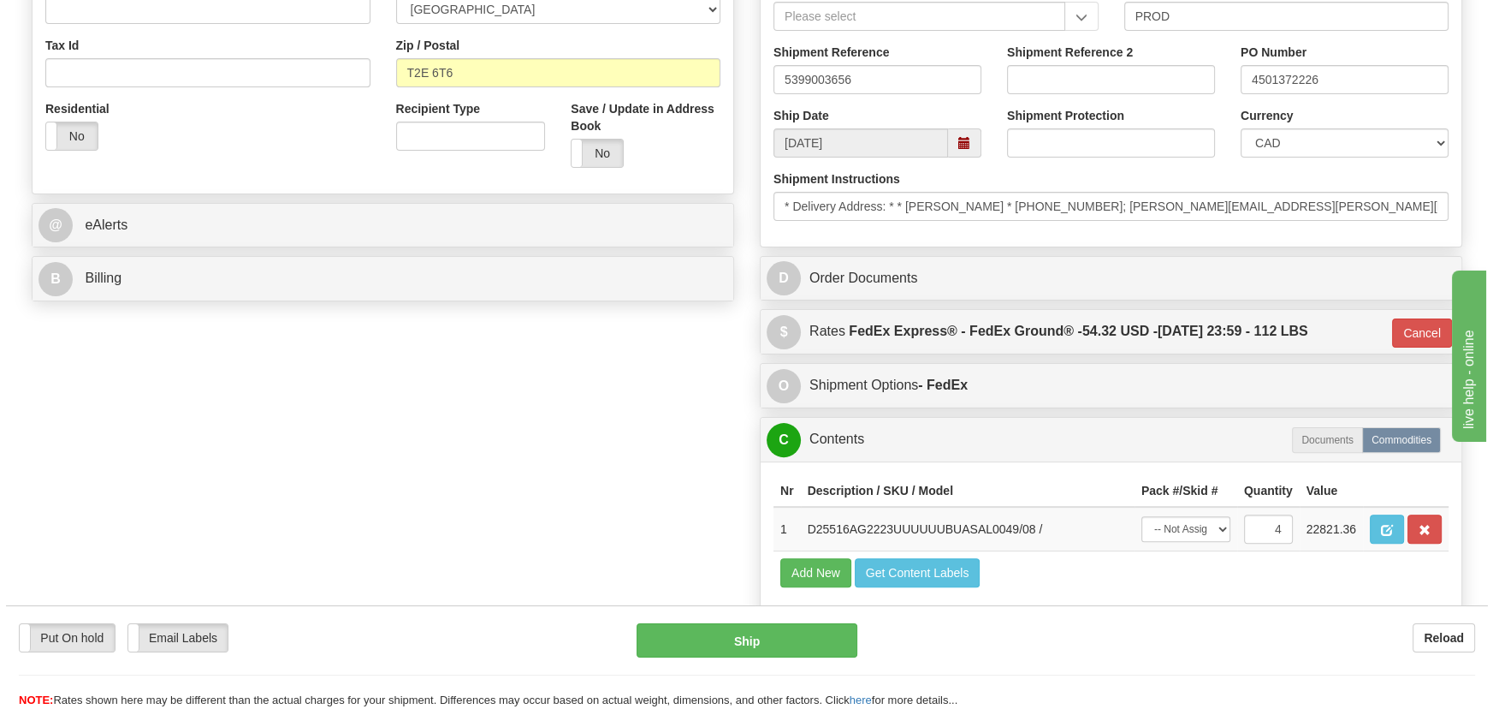
scroll to position [466, 0]
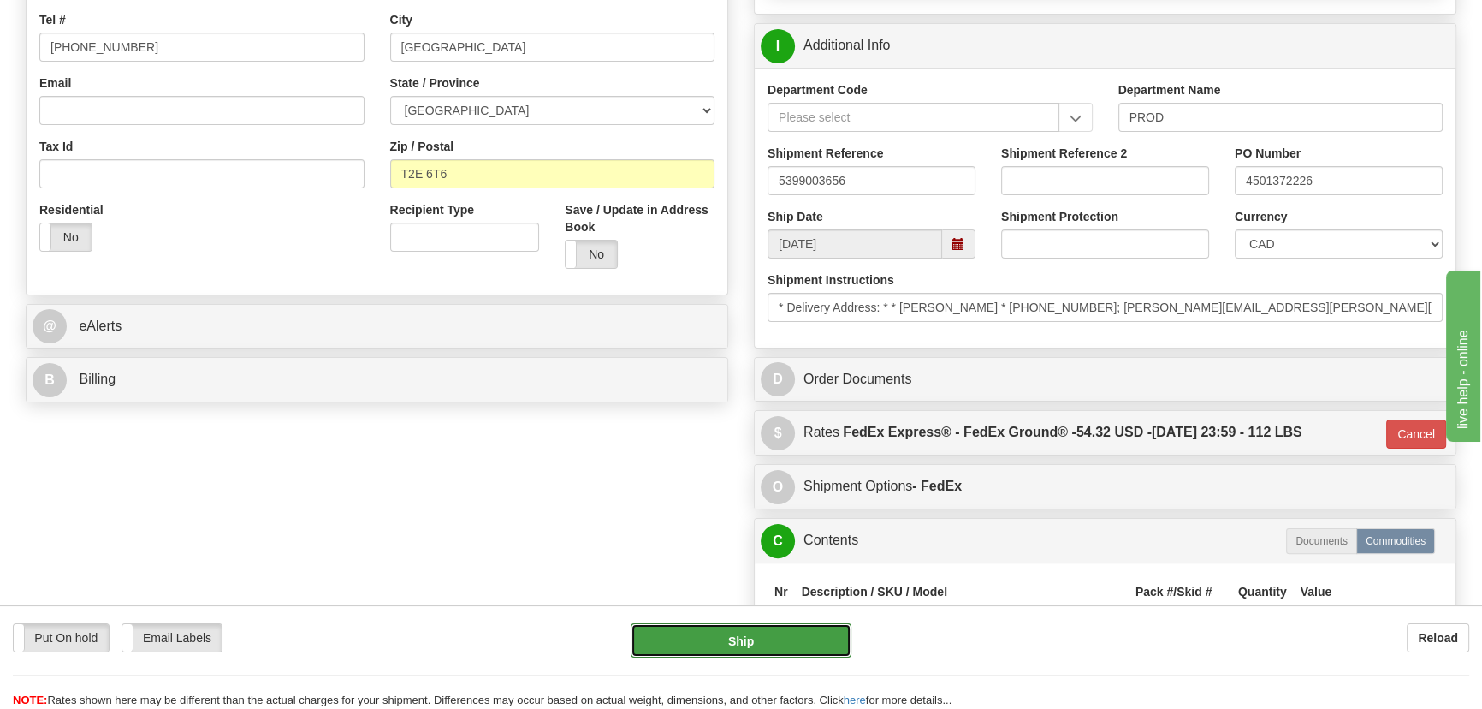
click at [765, 638] on button "Ship" at bounding box center [742, 640] width 222 height 34
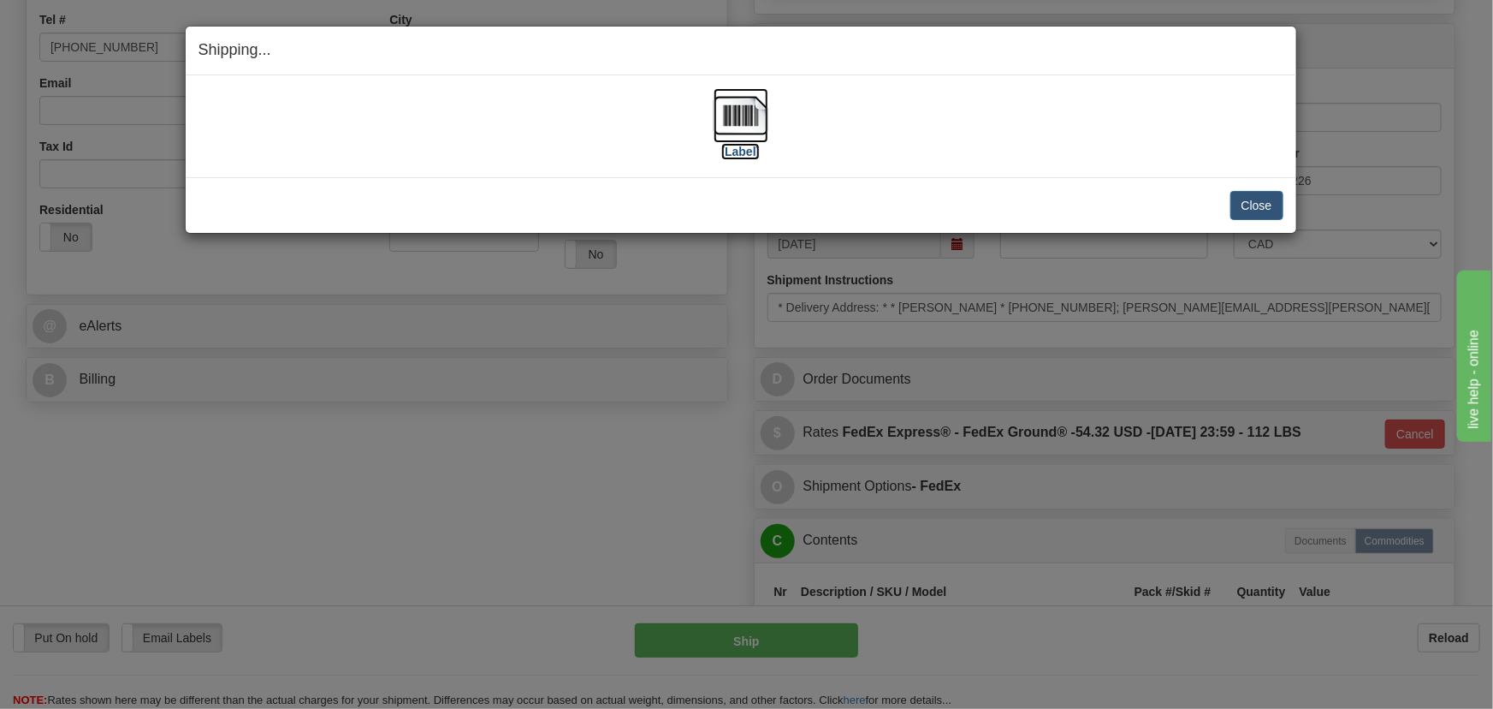
click at [735, 124] on img at bounding box center [741, 115] width 55 height 55
click at [1258, 207] on button "Close" at bounding box center [1257, 205] width 53 height 29
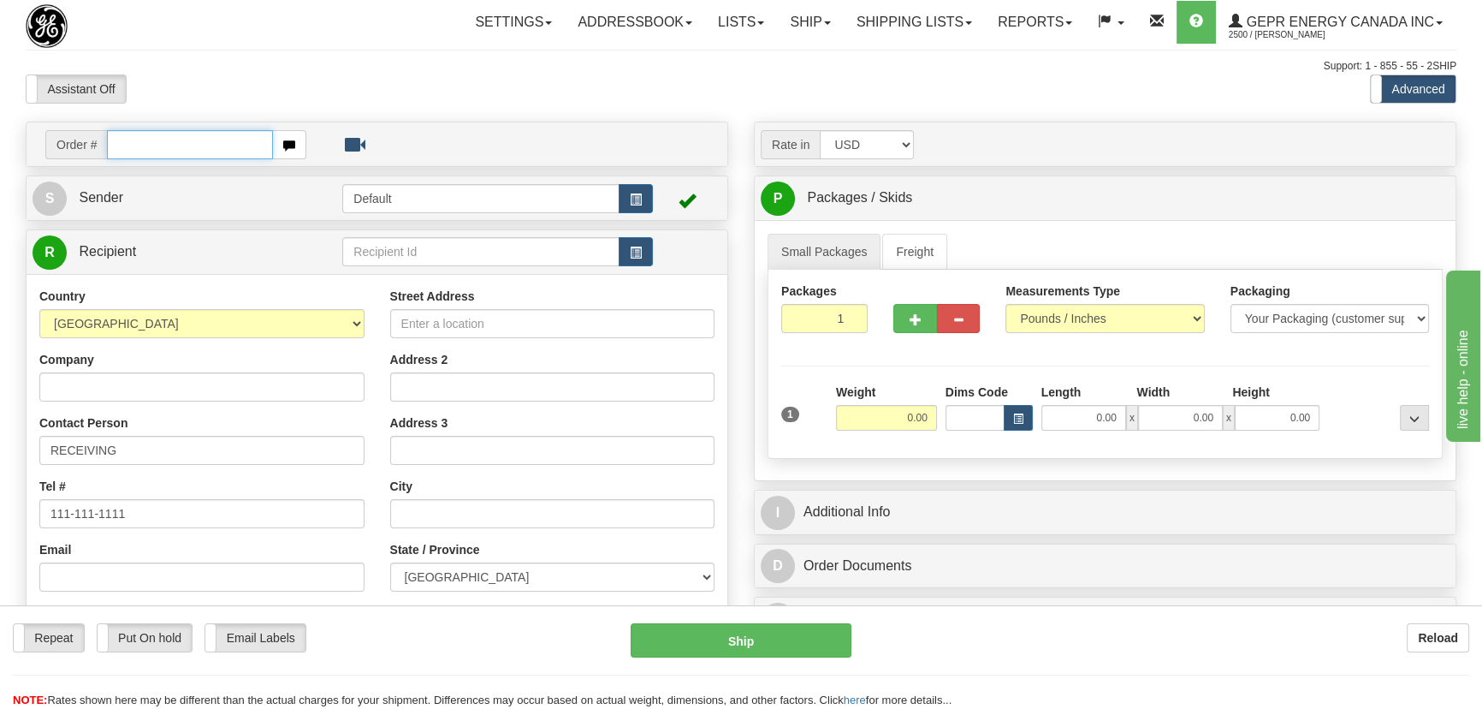
paste input "0086680169"
click at [128, 145] on input "0086680169" at bounding box center [190, 144] width 166 height 29
type input "86680169"
click at [431, 96] on body "Training Course Close Toggle navigation Settings Shipping Preferences New Recip…" at bounding box center [746, 354] width 1493 height 709
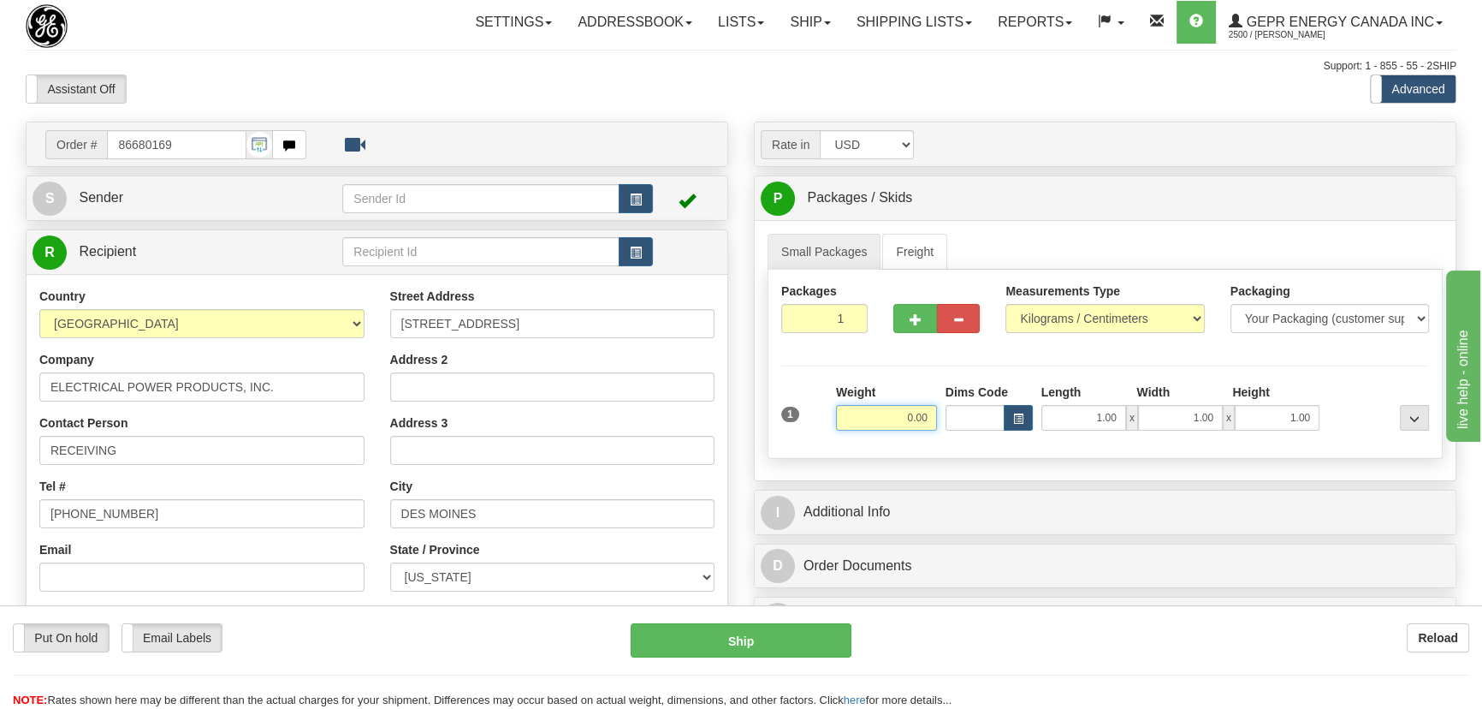
drag, startPoint x: 885, startPoint y: 427, endPoint x: 946, endPoint y: 440, distance: 62.1
click at [946, 440] on div "1 Weight 0.00 Dims Code 1.00" at bounding box center [1105, 413] width 656 height 61
type input "14.50"
click at [1140, 304] on select "Pounds / Inches Kilograms / Centimeters" at bounding box center [1105, 318] width 199 height 29
select select "0"
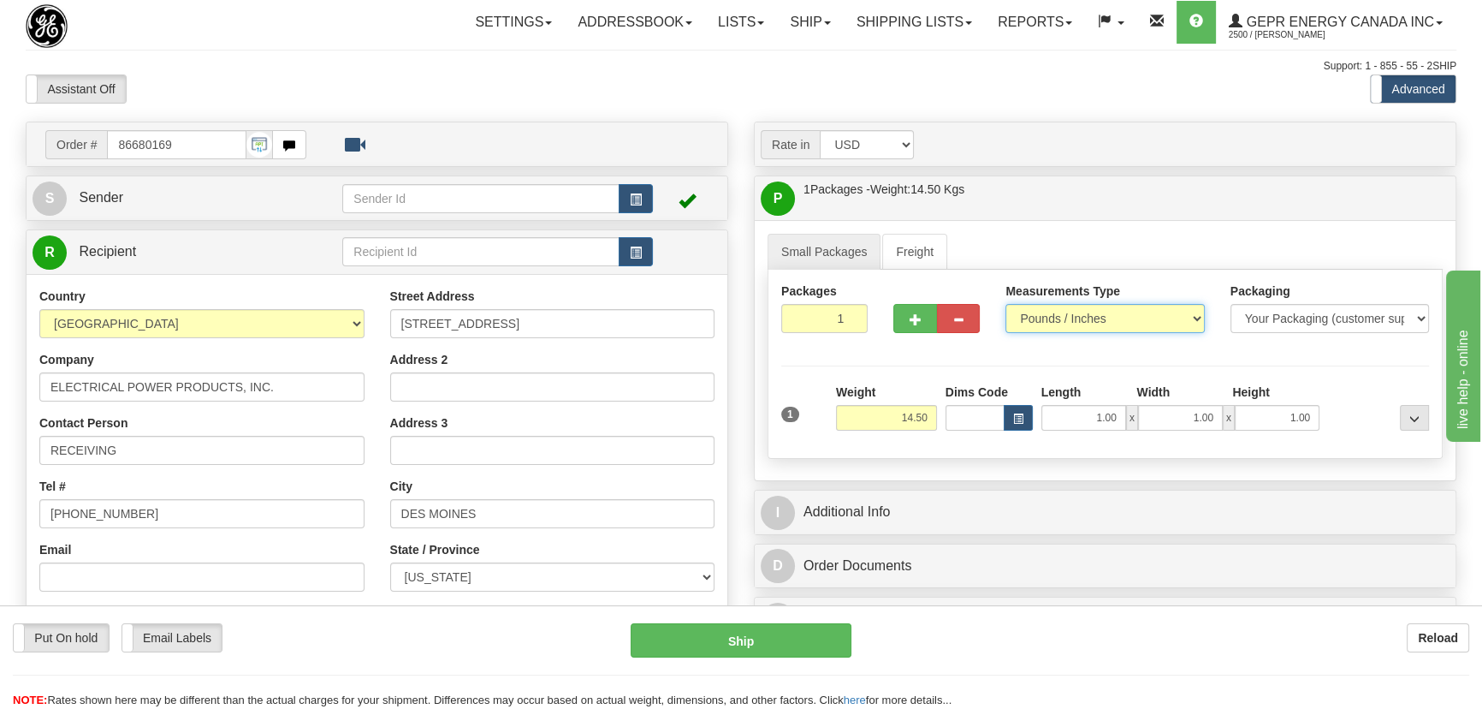
click at [1006, 304] on select "Pounds / Inches Kilograms / Centimeters" at bounding box center [1105, 318] width 199 height 29
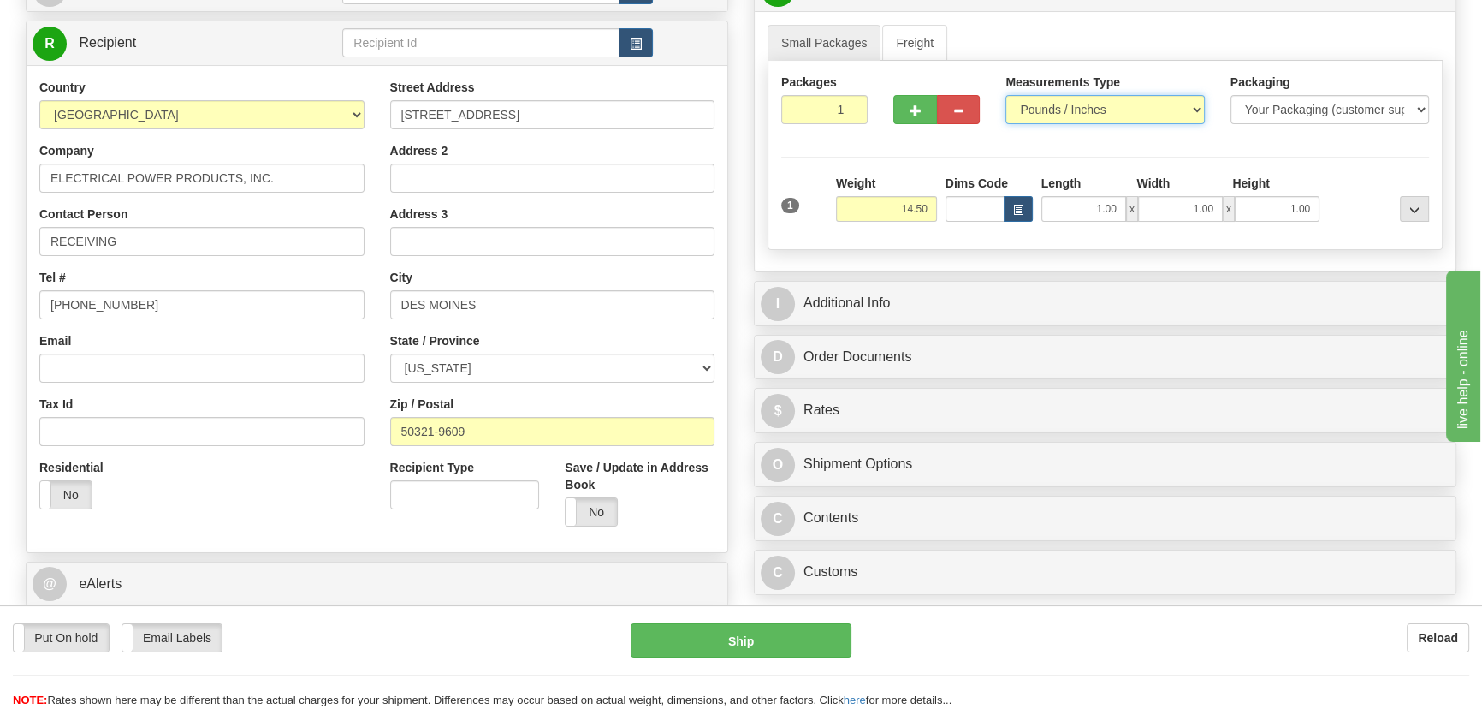
scroll to position [233, 0]
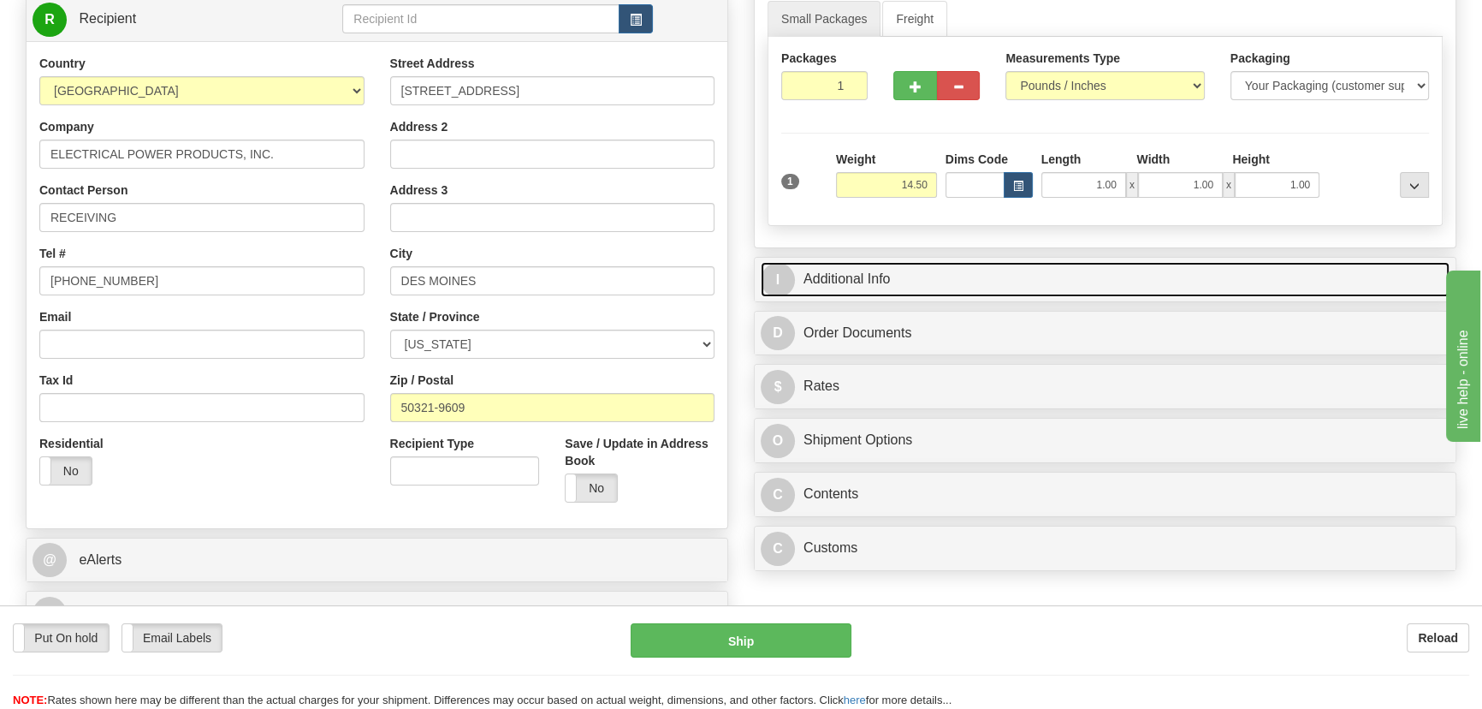
click at [1166, 284] on link "I Additional Info" at bounding box center [1105, 279] width 689 height 35
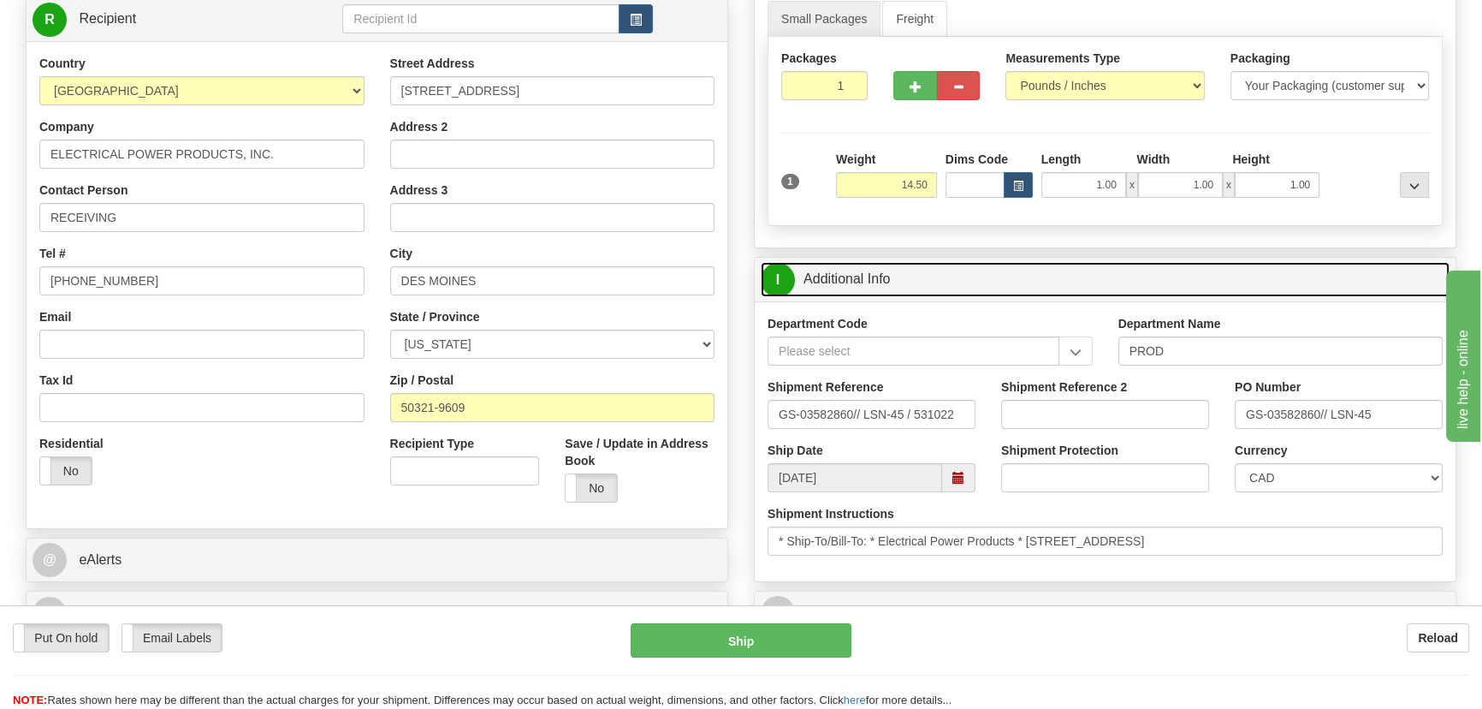
scroll to position [311, 0]
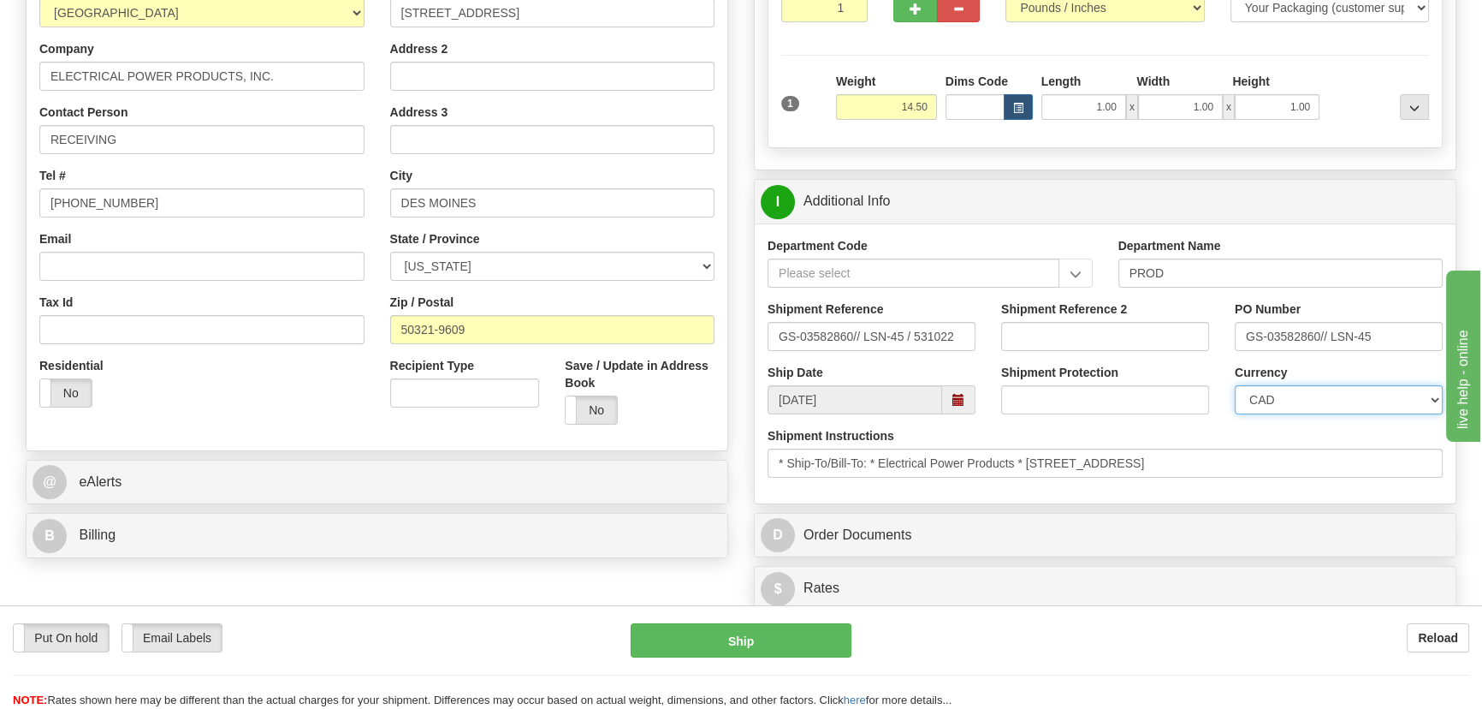
click at [1258, 401] on select "CAD USD EUR ZAR RON ANG ARN AUD AUS AWG BBD BFR BGN BHD BMD BND BRC BRL CHP CKZ…" at bounding box center [1339, 399] width 208 height 29
select select "1"
click at [1235, 385] on select "CAD USD EUR ZAR RON ANG ARN AUD AUS AWG BBD BFR BGN BHD BMD BND BRC BRL CHP CKZ…" at bounding box center [1339, 399] width 208 height 29
click at [1112, 339] on input "Shipment Reference 2" at bounding box center [1105, 336] width 208 height 29
drag, startPoint x: 1112, startPoint y: 339, endPoint x: 1006, endPoint y: 324, distance: 107.1
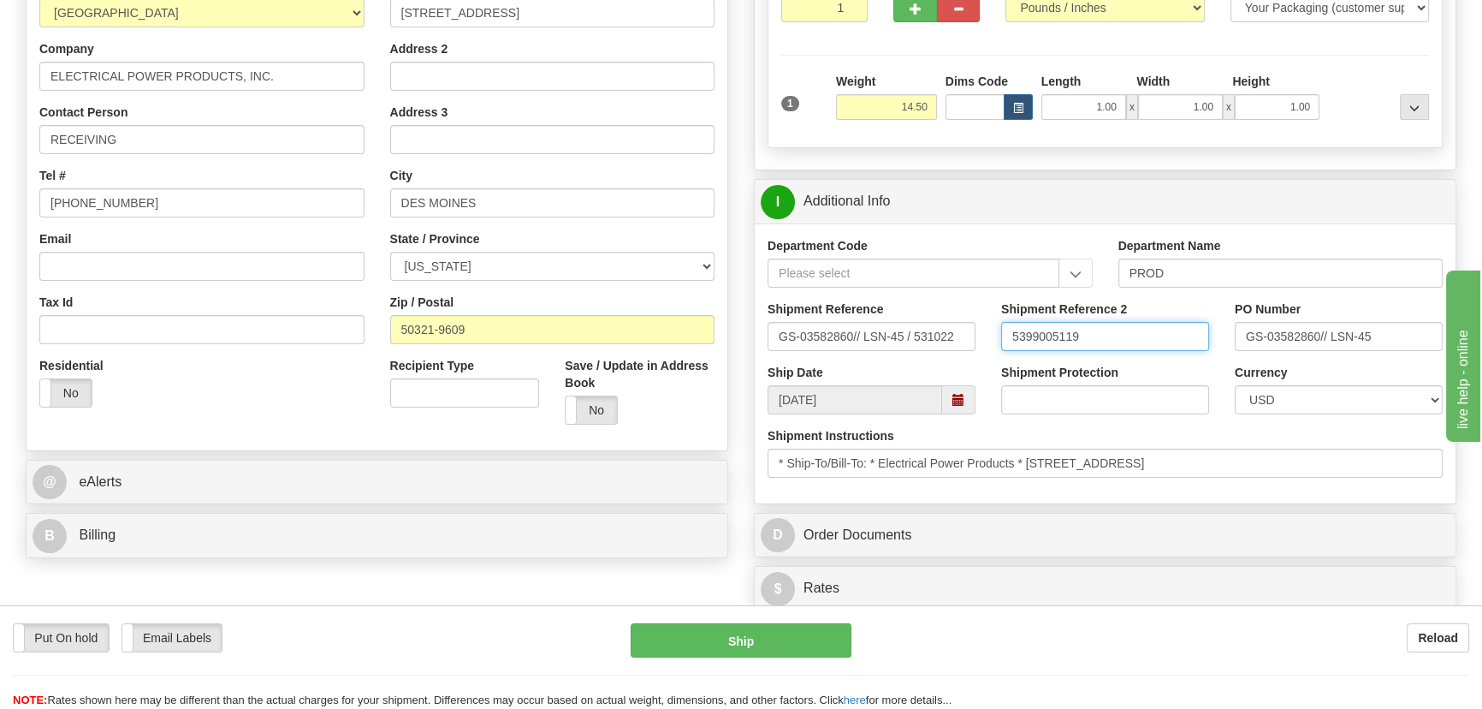
click at [1006, 324] on input "5399005119" at bounding box center [1105, 336] width 208 height 29
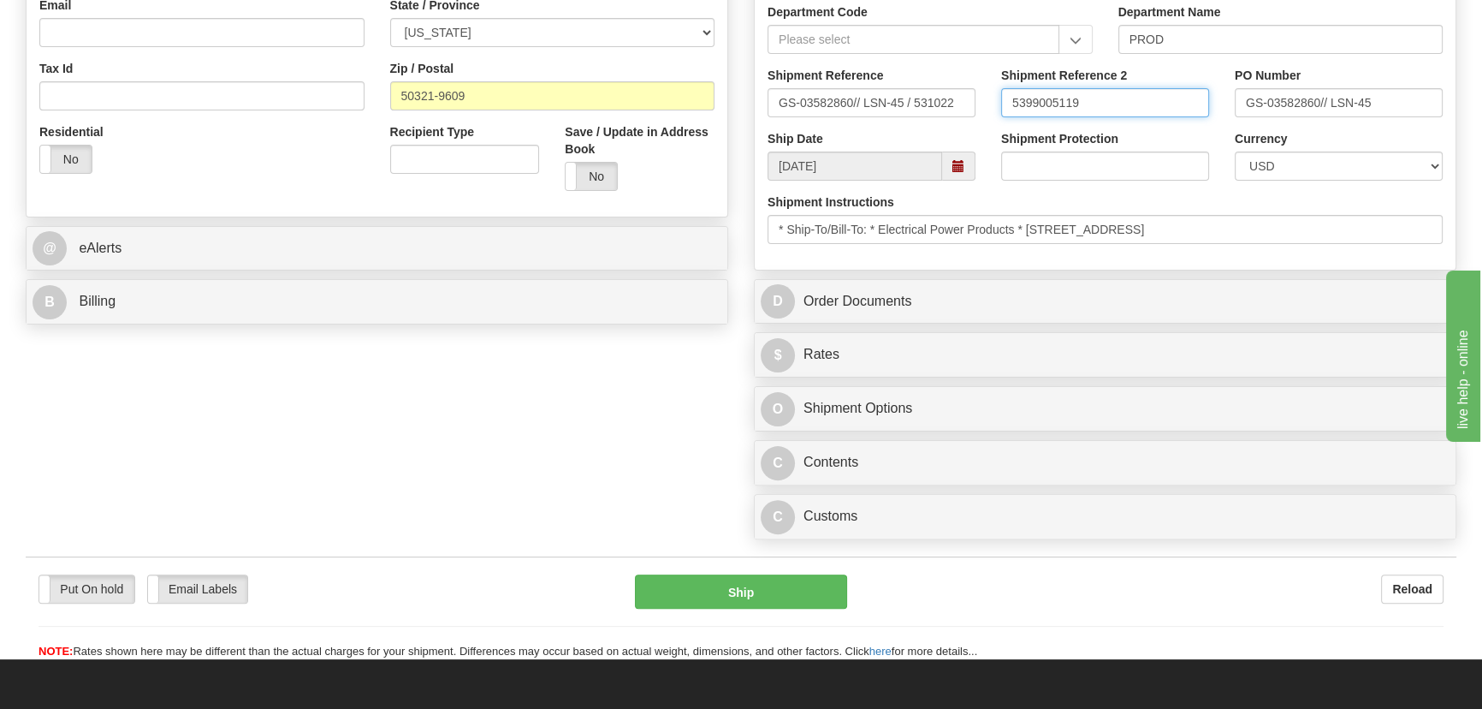
type input "5399005119"
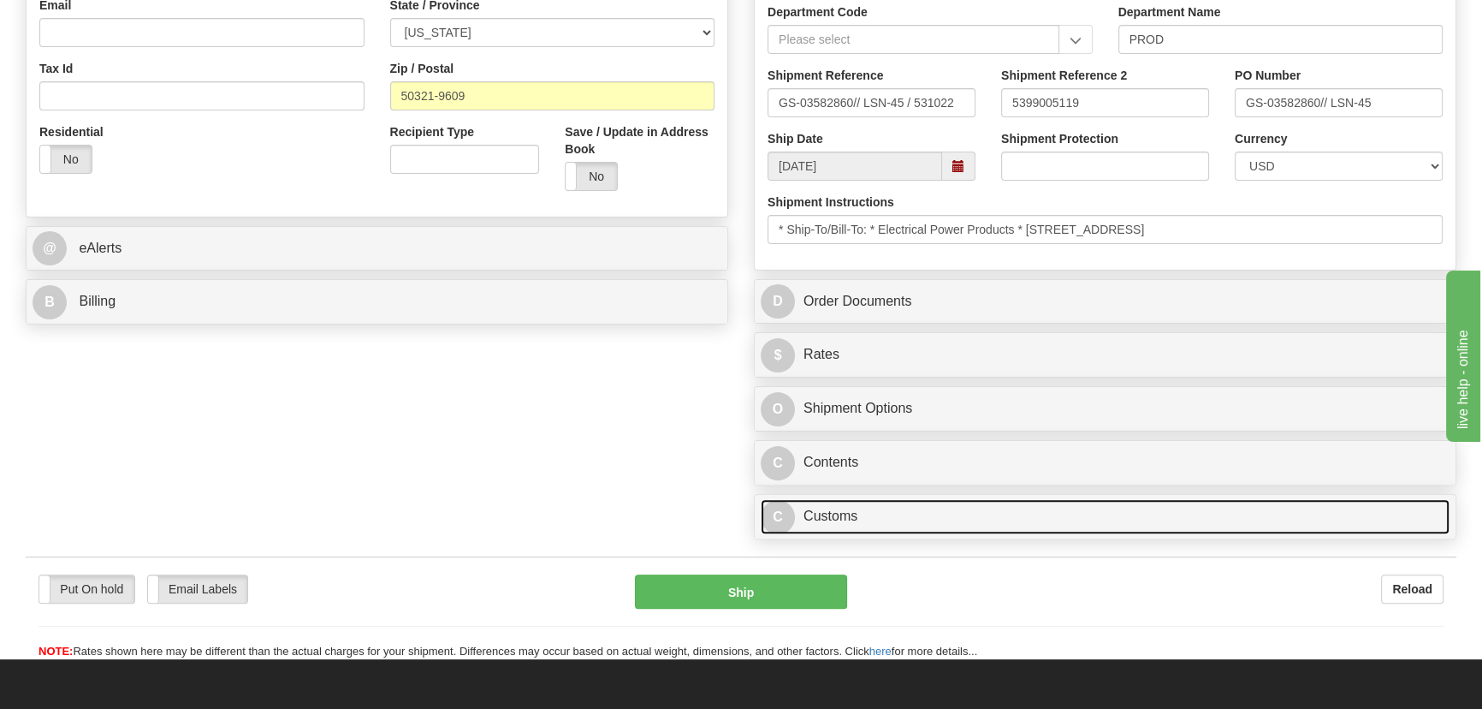
click at [1042, 514] on link "C Customs" at bounding box center [1105, 516] width 689 height 35
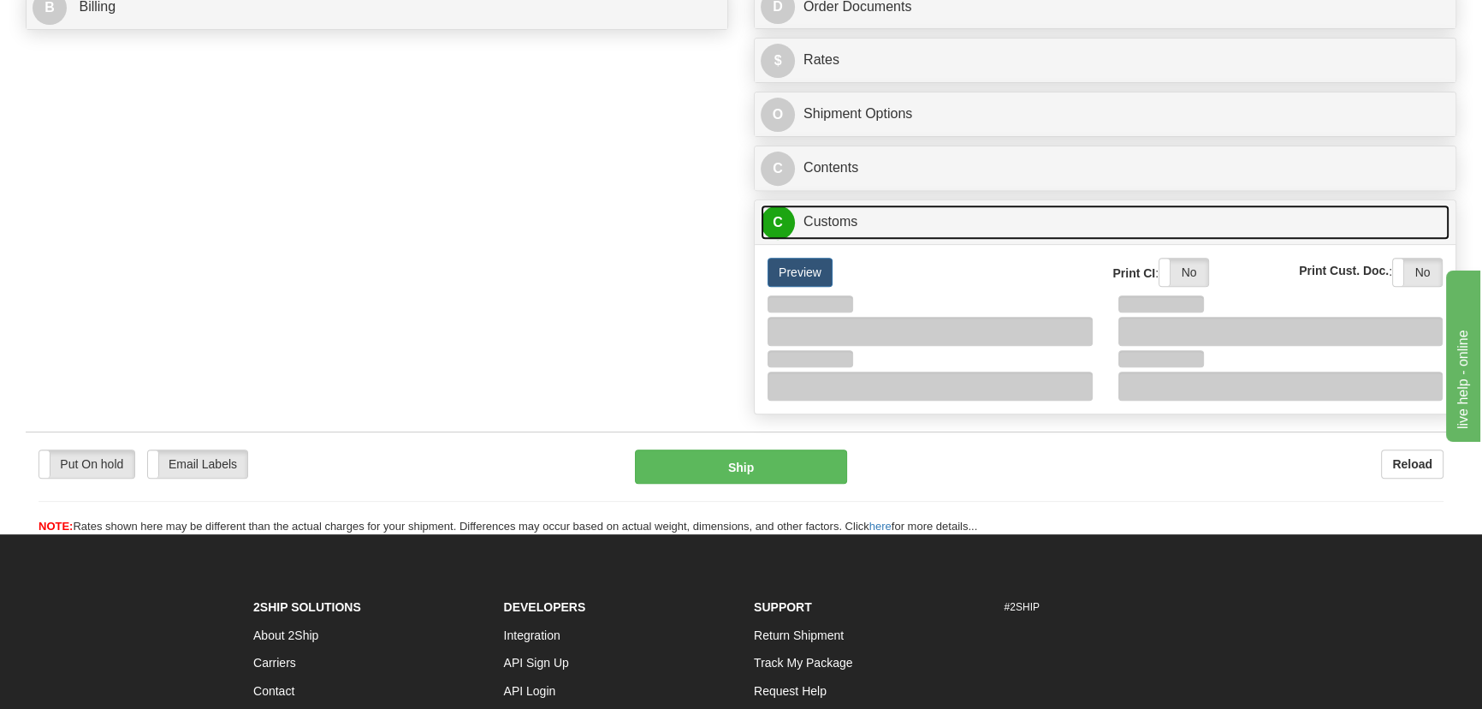
scroll to position [856, 0]
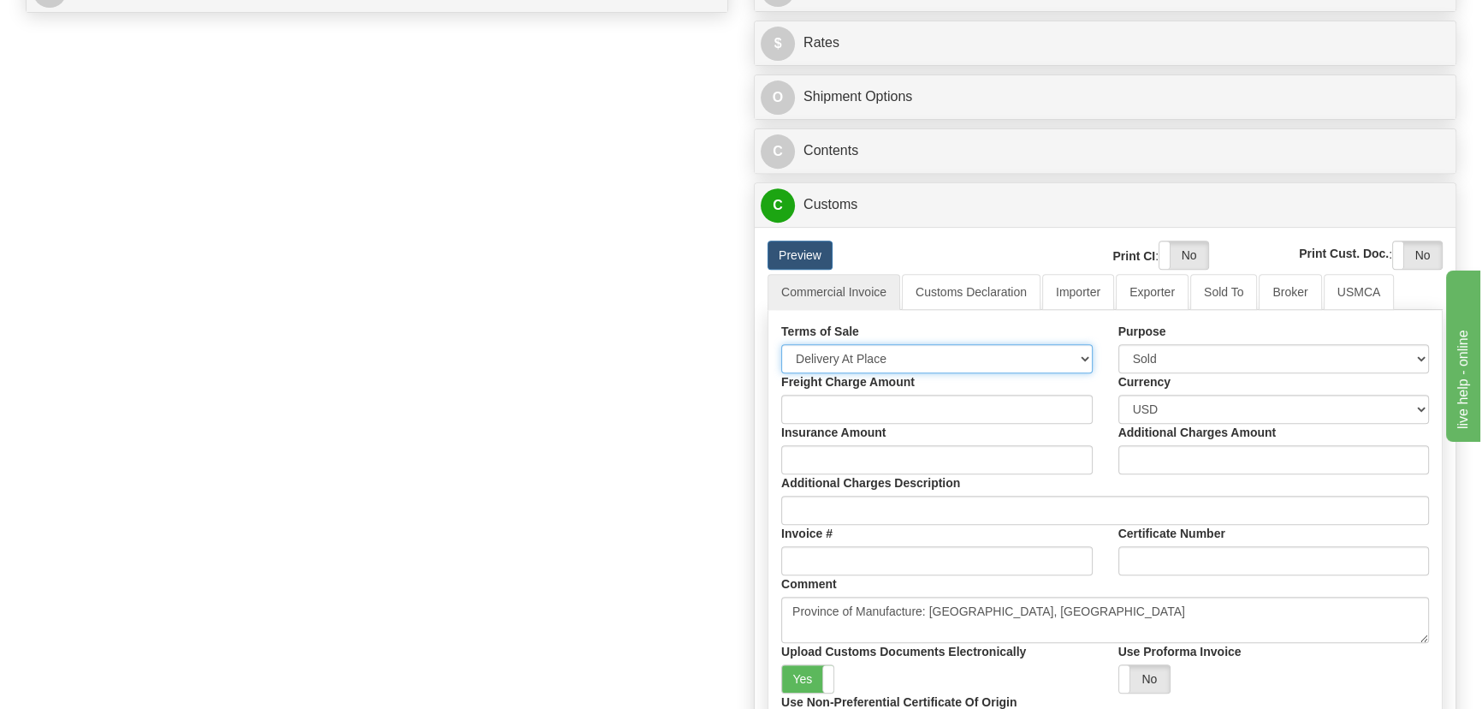
drag, startPoint x: 914, startPoint y: 353, endPoint x: 906, endPoint y: 359, distance: 9.8
click at [913, 354] on select "Free Carrier Free On Board Ex Works Delivered Duty Unpaid Delivered Duty Paid C…" at bounding box center [937, 358] width 312 height 29
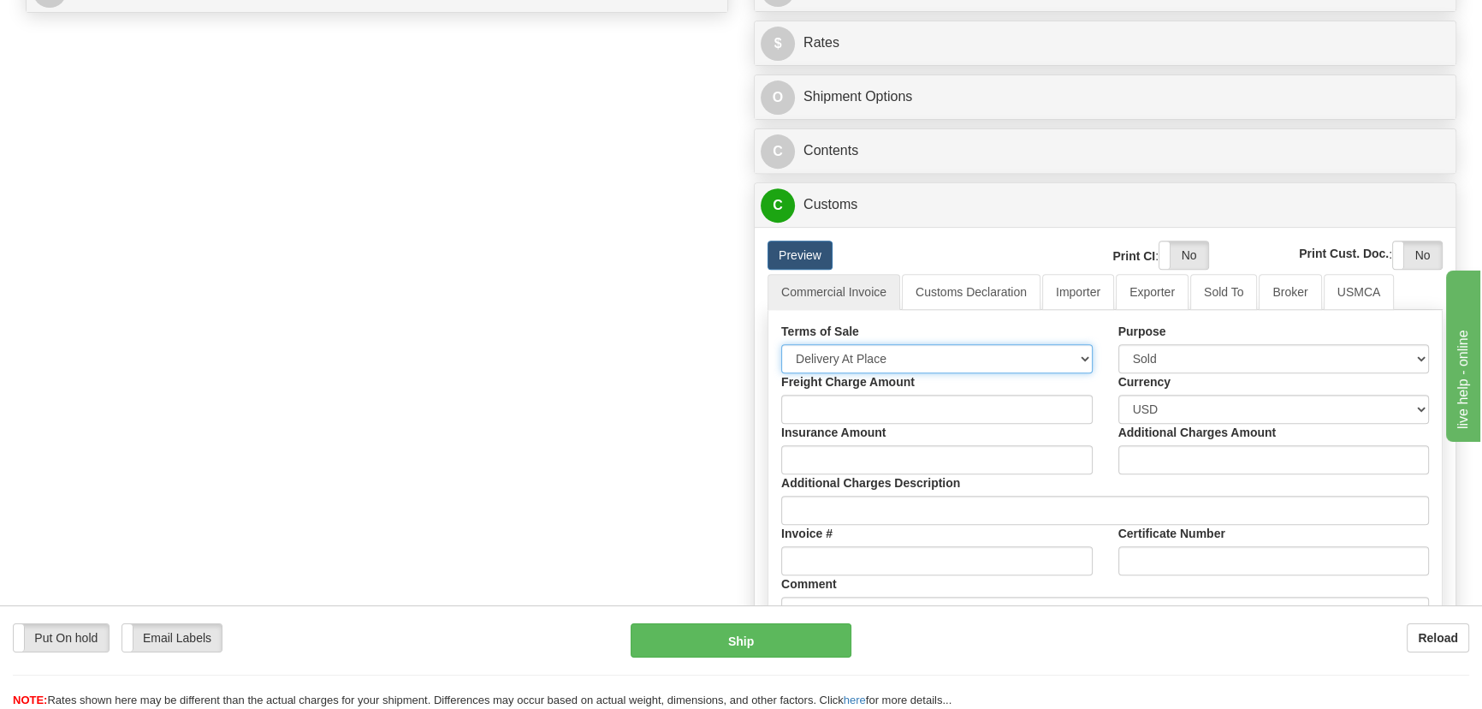
select select "7"
click at [781, 344] on select "Free Carrier Free On Board Ex Works Delivered Duty Unpaid Delivered Duty Paid C…" at bounding box center [937, 358] width 312 height 29
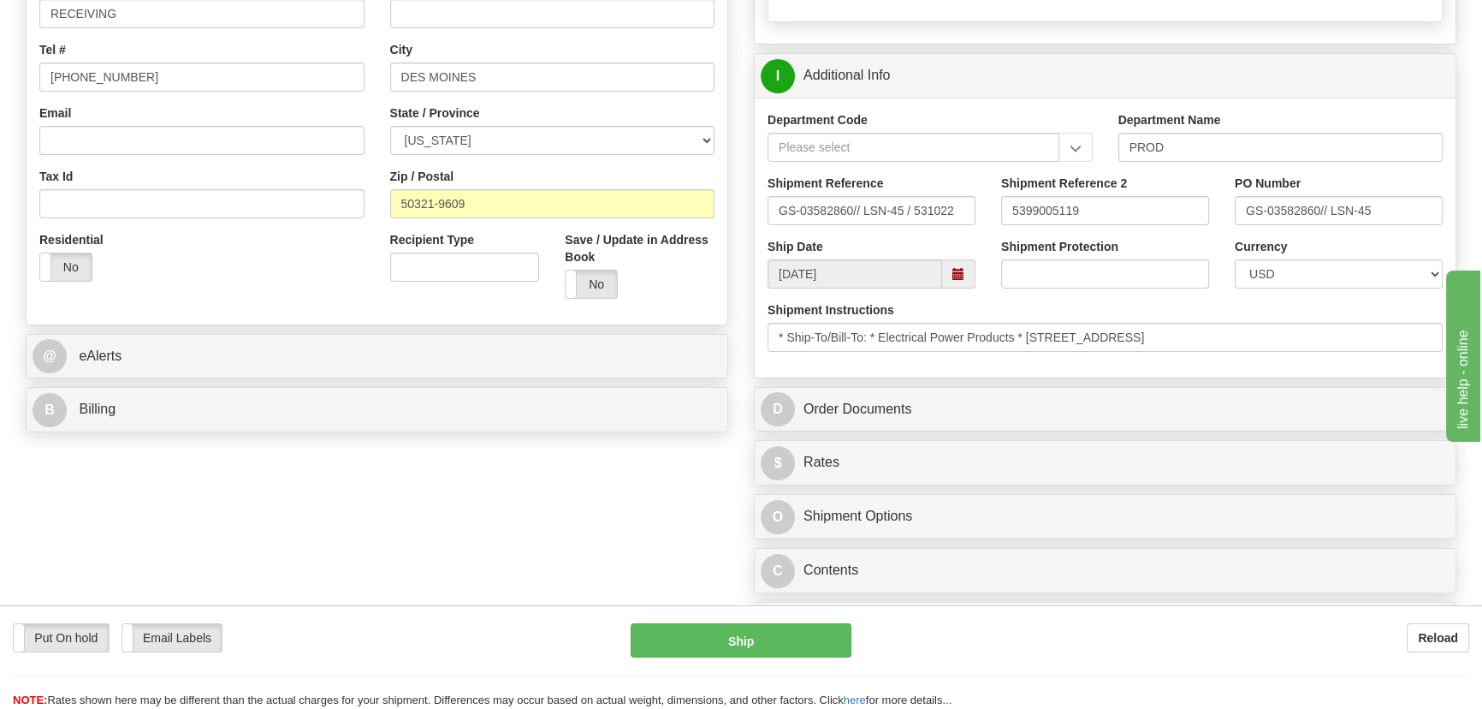
scroll to position [622, 0]
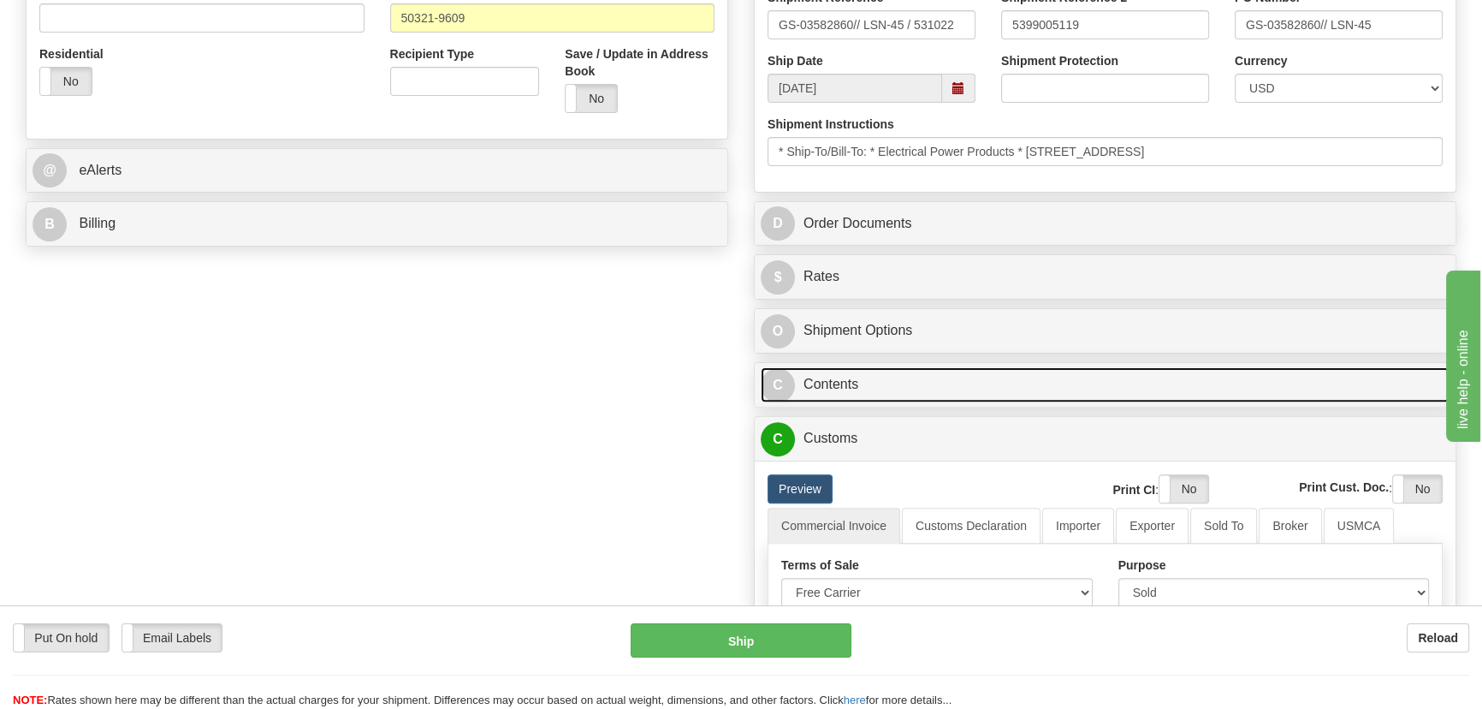
click at [1100, 382] on link "C Contents" at bounding box center [1105, 384] width 689 height 35
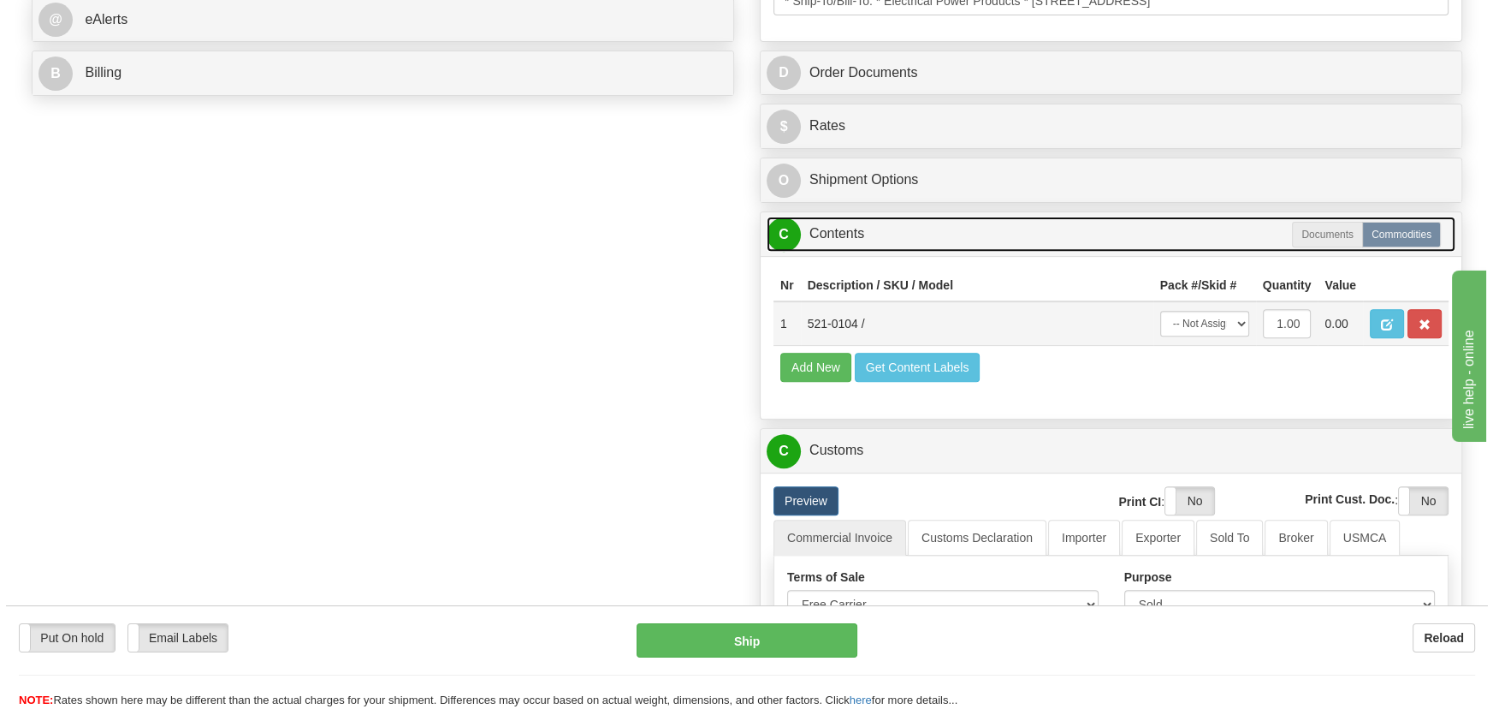
scroll to position [778, 0]
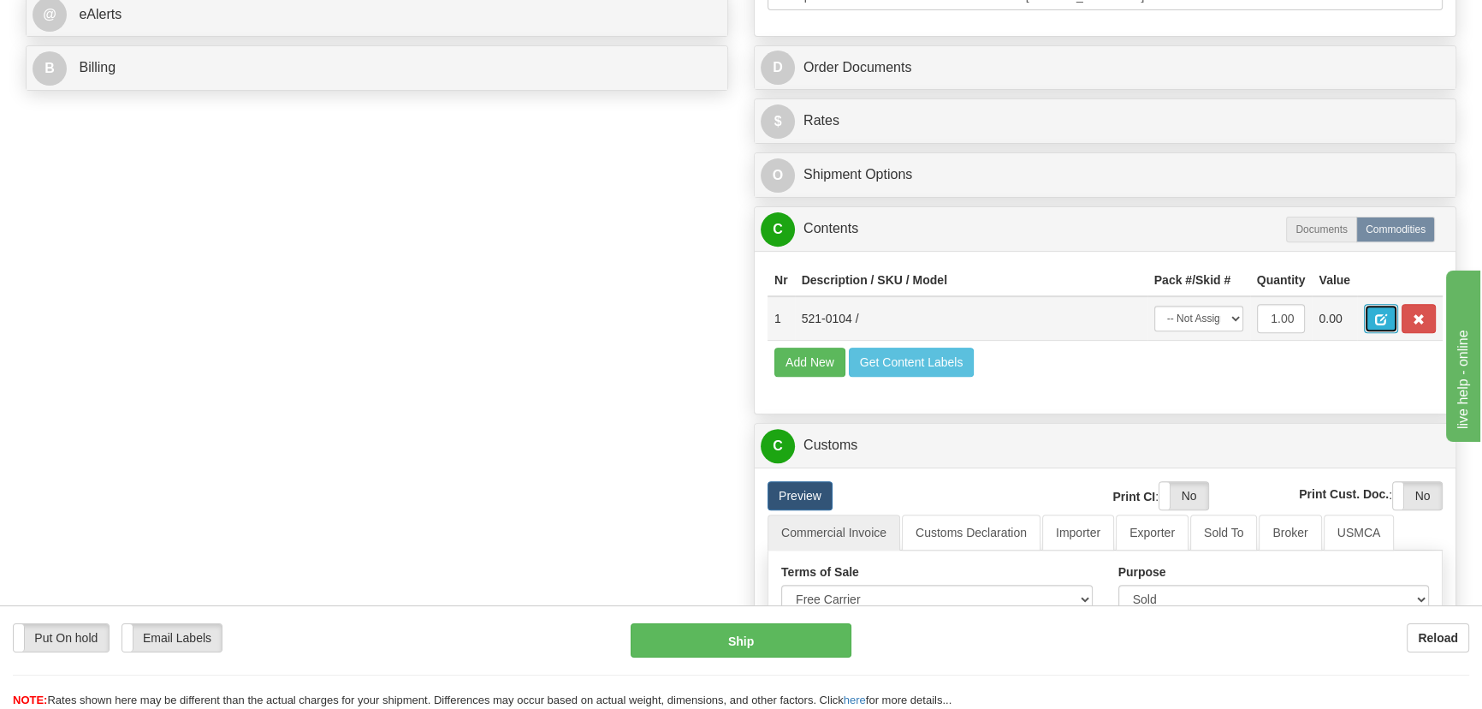
click at [1382, 321] on span "button" at bounding box center [1381, 319] width 12 height 11
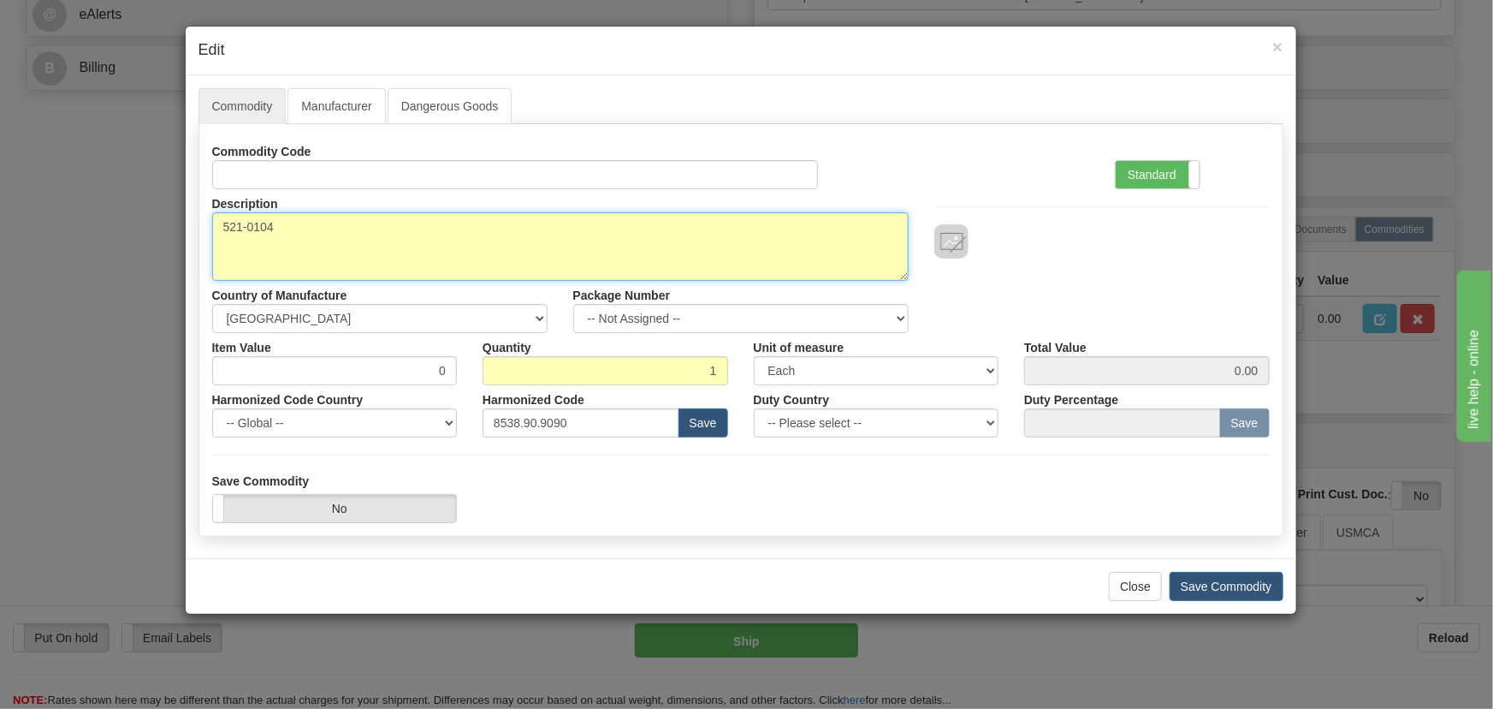
drag, startPoint x: 205, startPoint y: 225, endPoint x: 134, endPoint y: 222, distance: 71.1
click at [134, 222] on div "× Edit Commodity Manufacturer Dangerous Goods Commodity Code Standard Advanced …" at bounding box center [746, 354] width 1493 height 709
paste textarea "E521-0104"
type textarea "E521-0104"
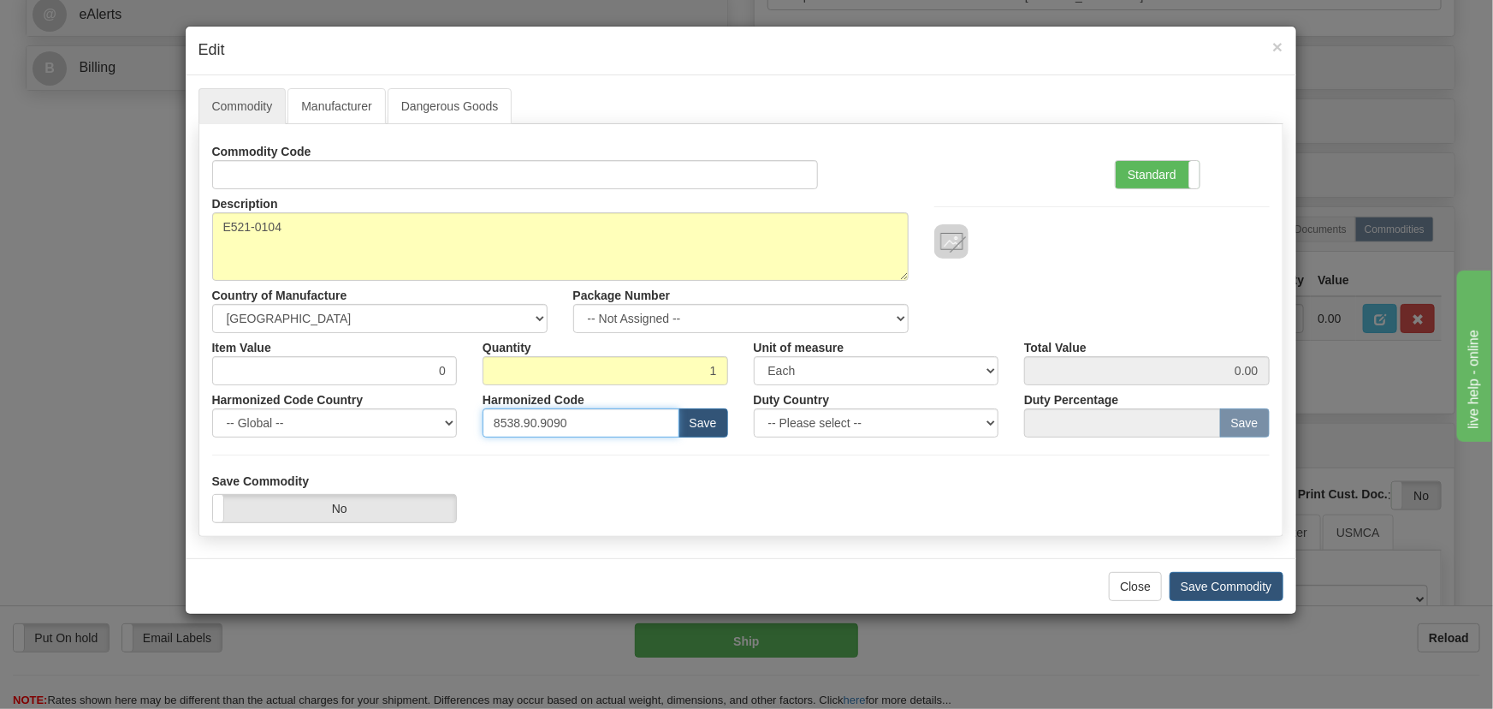
drag, startPoint x: 599, startPoint y: 419, endPoint x: 305, endPoint y: 386, distance: 296.2
click at [306, 386] on div "Harmonized Code Country -- Global -- AFGHANISTAN ALAND ISLANDS ALBANIA ALGERIA …" at bounding box center [741, 411] width 1084 height 52
paste input "04.40.952"
type input "8504.40.9520"
click at [1156, 181] on label "Standard" at bounding box center [1158, 174] width 84 height 27
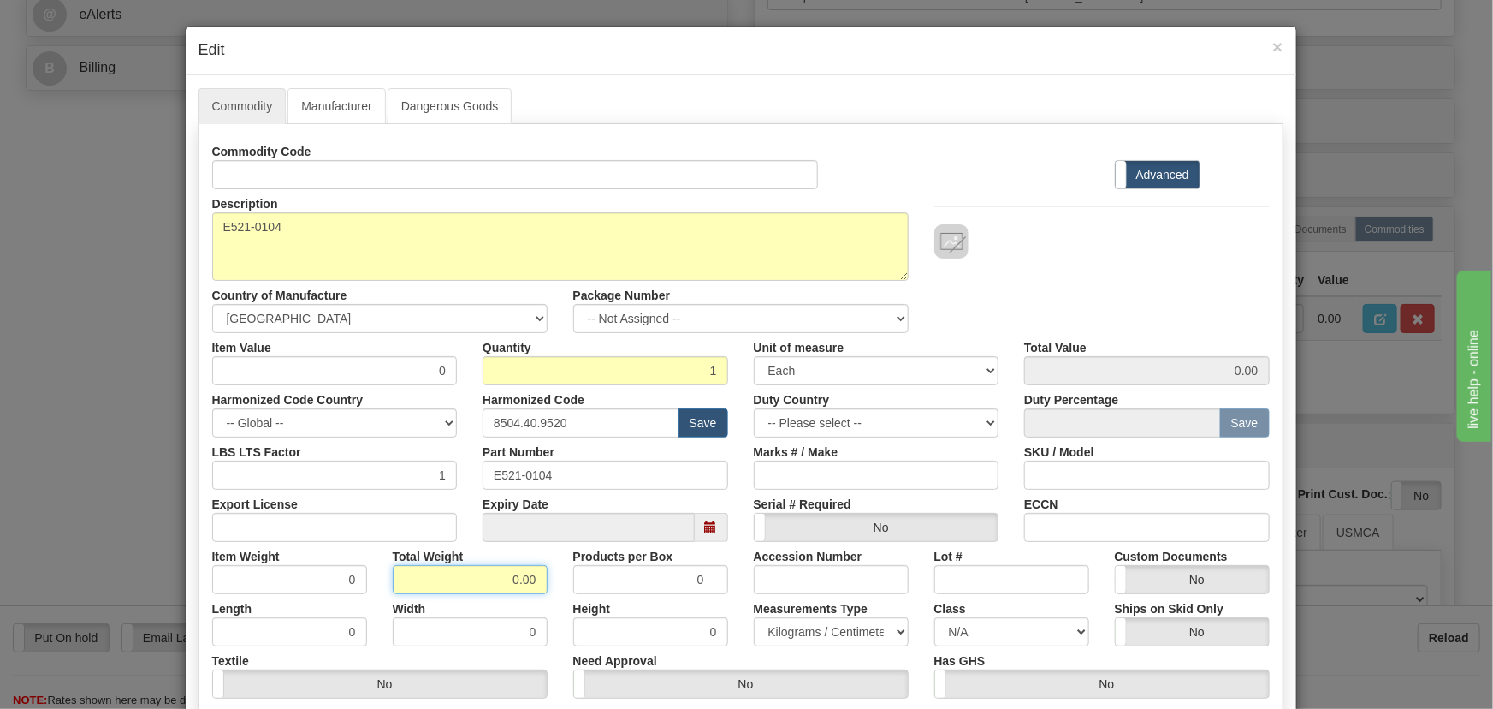
drag, startPoint x: 499, startPoint y: 572, endPoint x: 572, endPoint y: 587, distance: 74.4
click at [557, 583] on div "Item Weight 0 Total Weight 0.00 Products per Box 0 Accession Number Lot # Custo…" at bounding box center [741, 568] width 1084 height 52
type input "1"
type input "1.0000"
drag, startPoint x: 420, startPoint y: 367, endPoint x: 454, endPoint y: 381, distance: 36.1
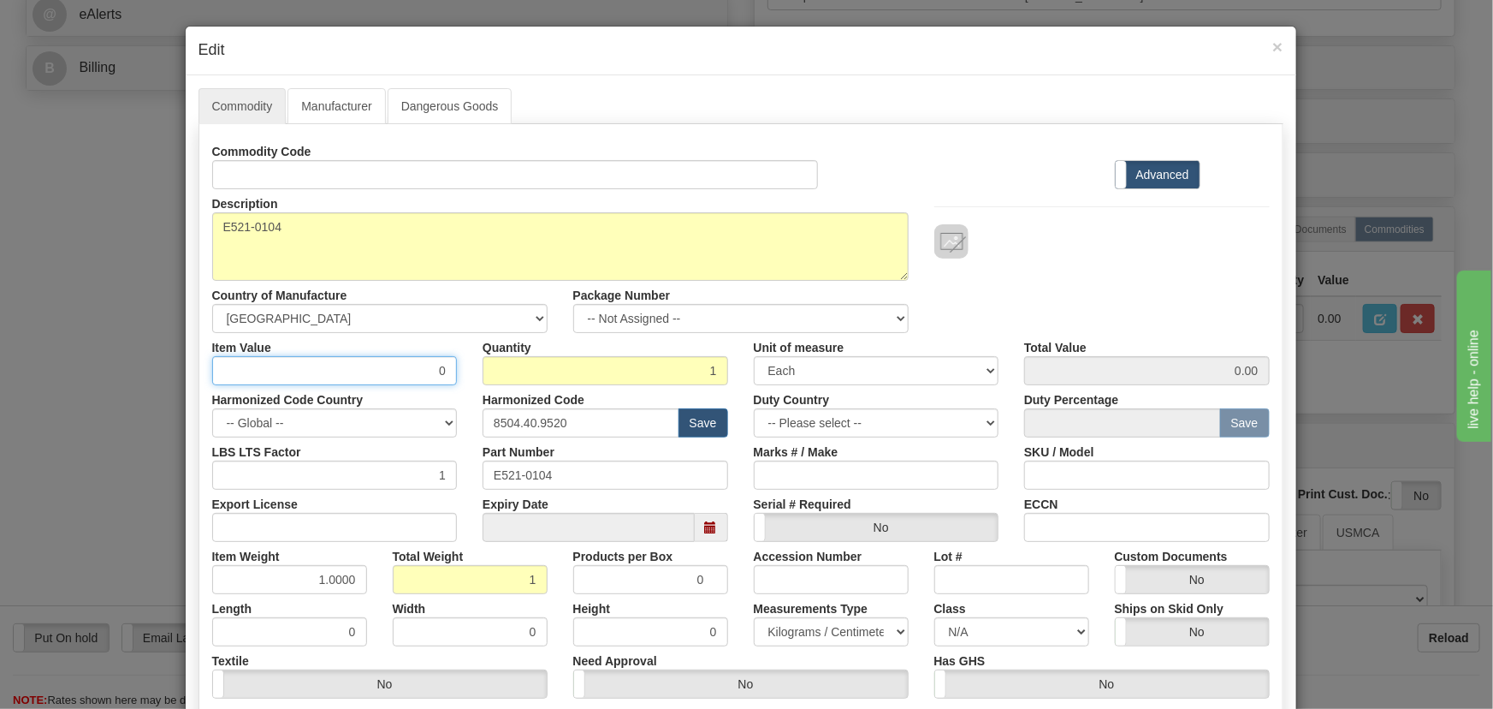
click at [454, 381] on div "Item Value 0" at bounding box center [334, 359] width 271 height 52
paste input "598,36"
type input "598.36"
drag, startPoint x: 1099, startPoint y: 255, endPoint x: 1090, endPoint y: 259, distance: 9.6
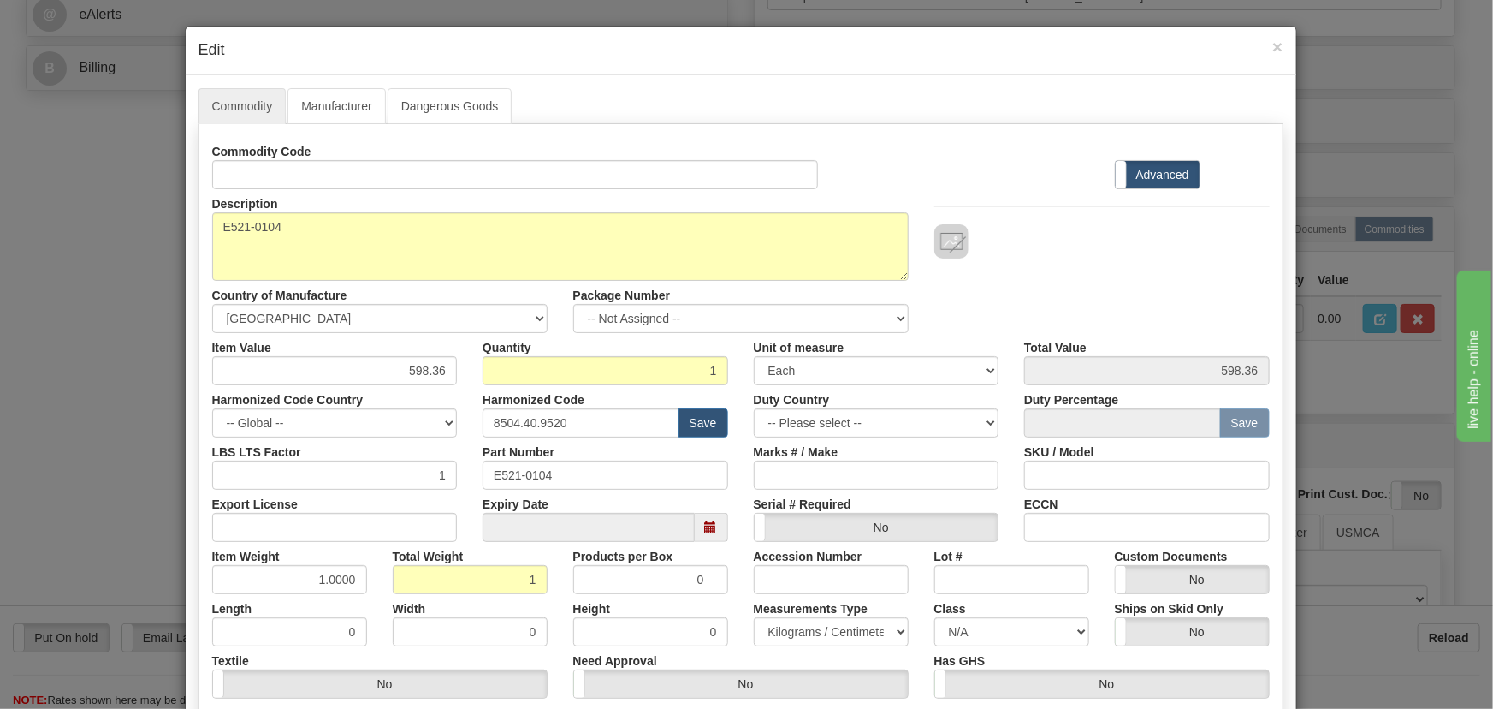
click at [1100, 254] on div at bounding box center [1102, 241] width 335 height 34
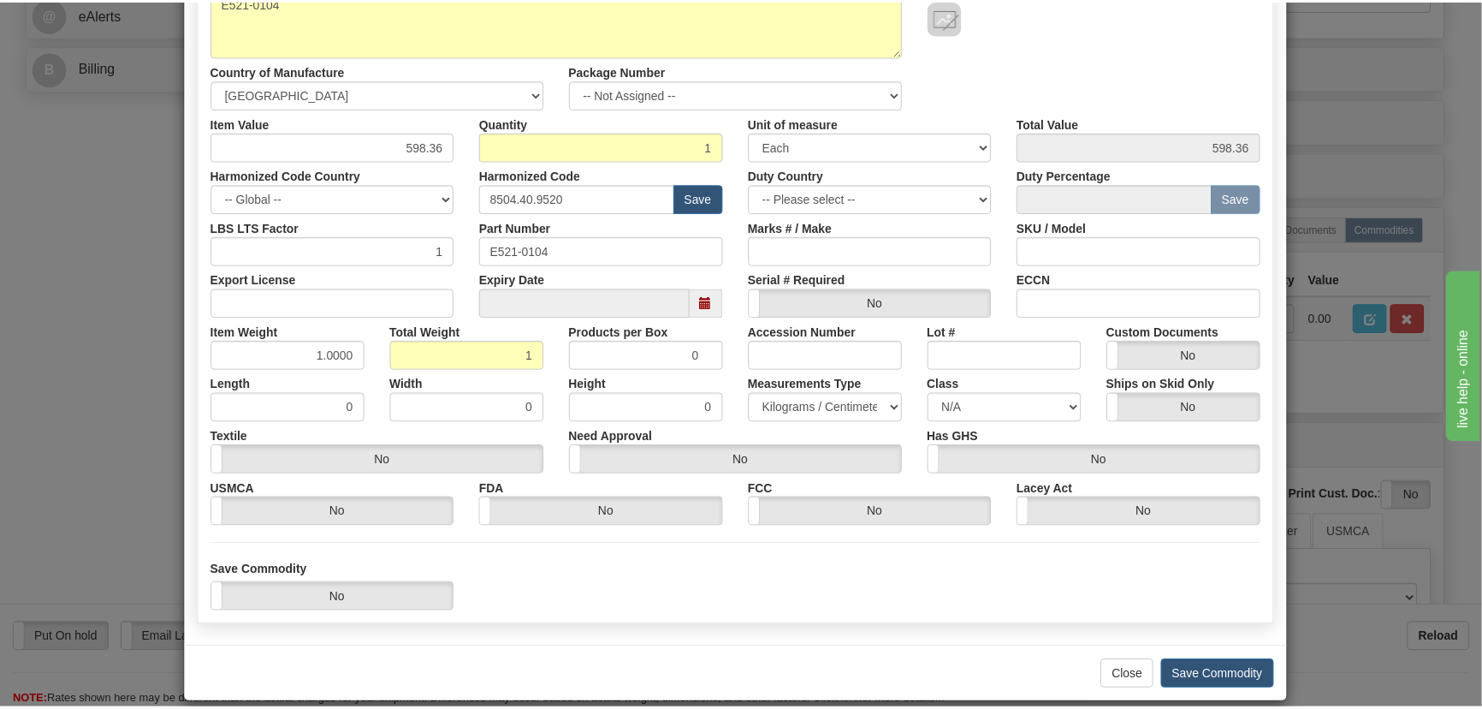
scroll to position [233, 0]
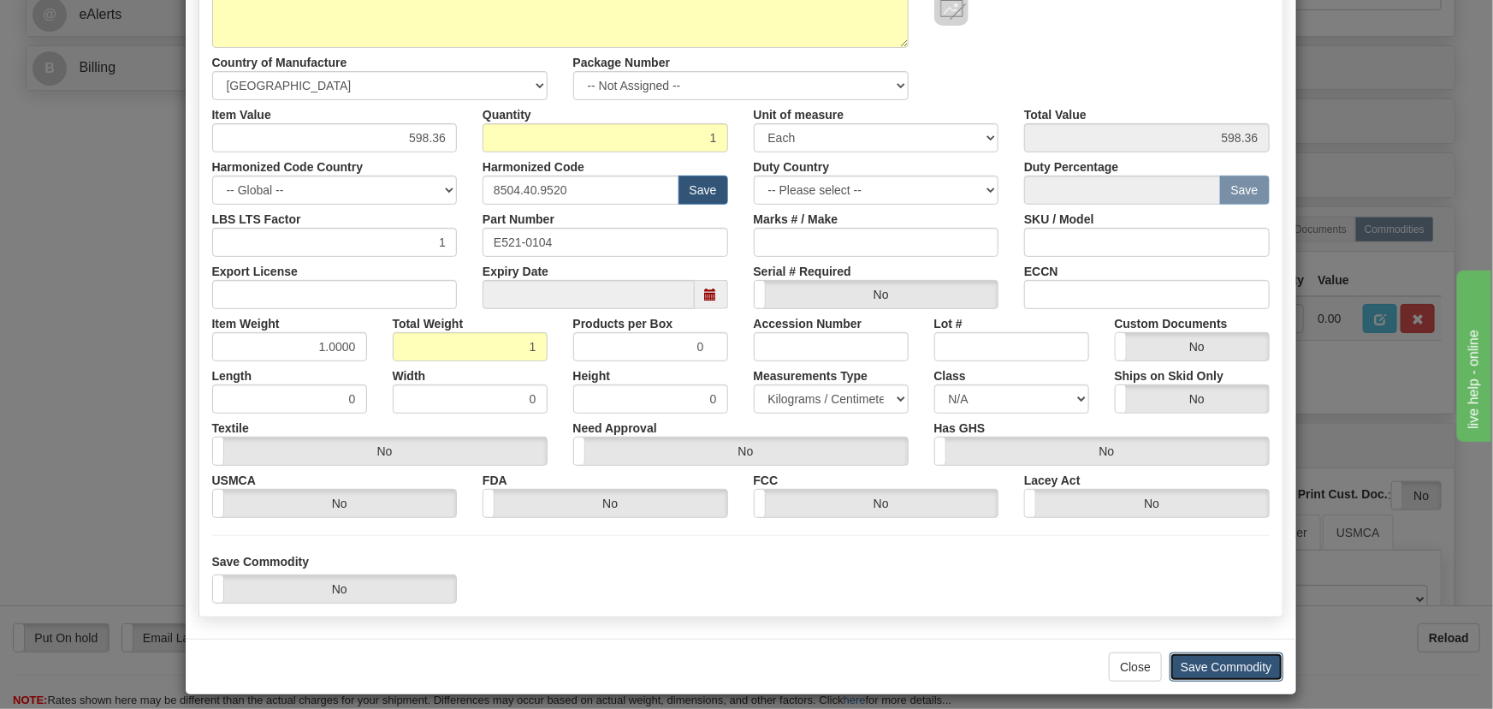
click at [1232, 663] on button "Save Commodity" at bounding box center [1227, 666] width 114 height 29
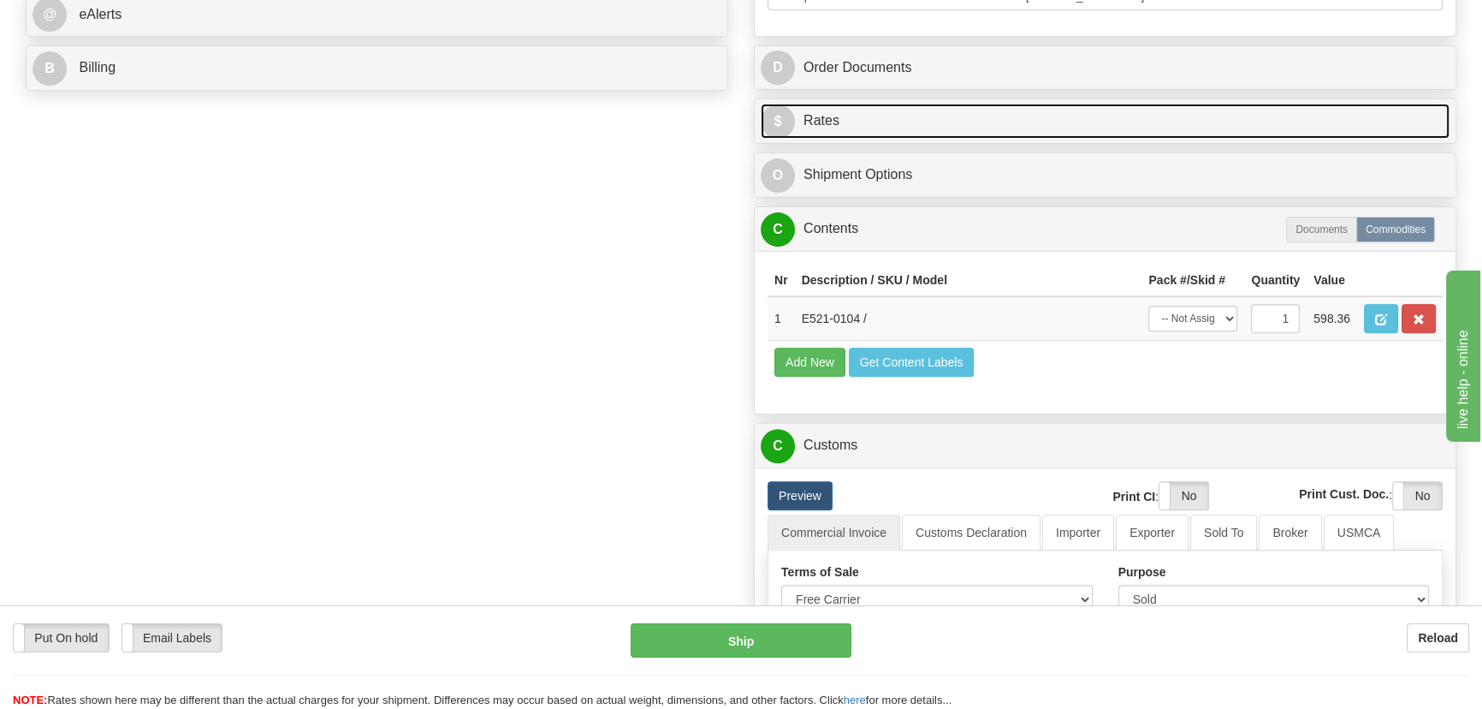
click at [1319, 120] on link "$ Rates" at bounding box center [1105, 121] width 689 height 35
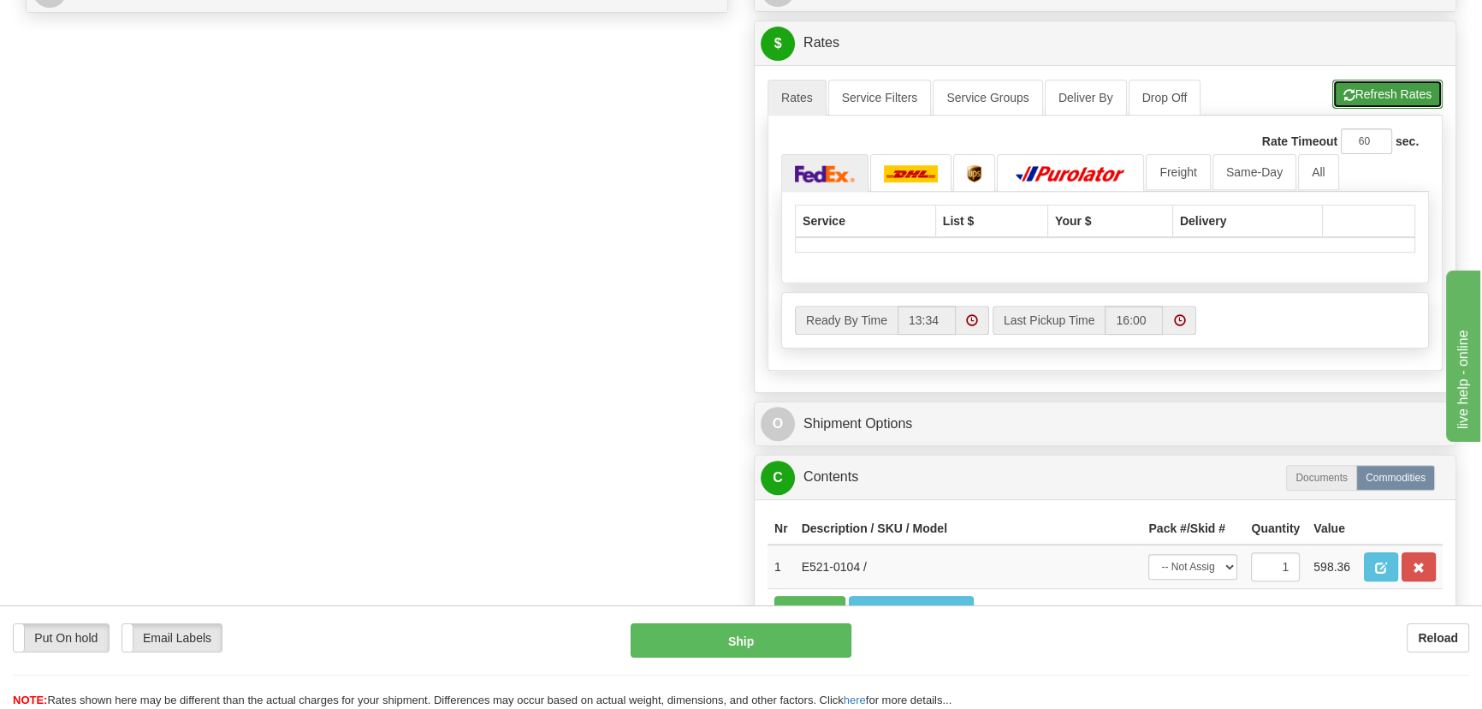
click at [1398, 99] on button "Refresh Rates" at bounding box center [1388, 94] width 110 height 29
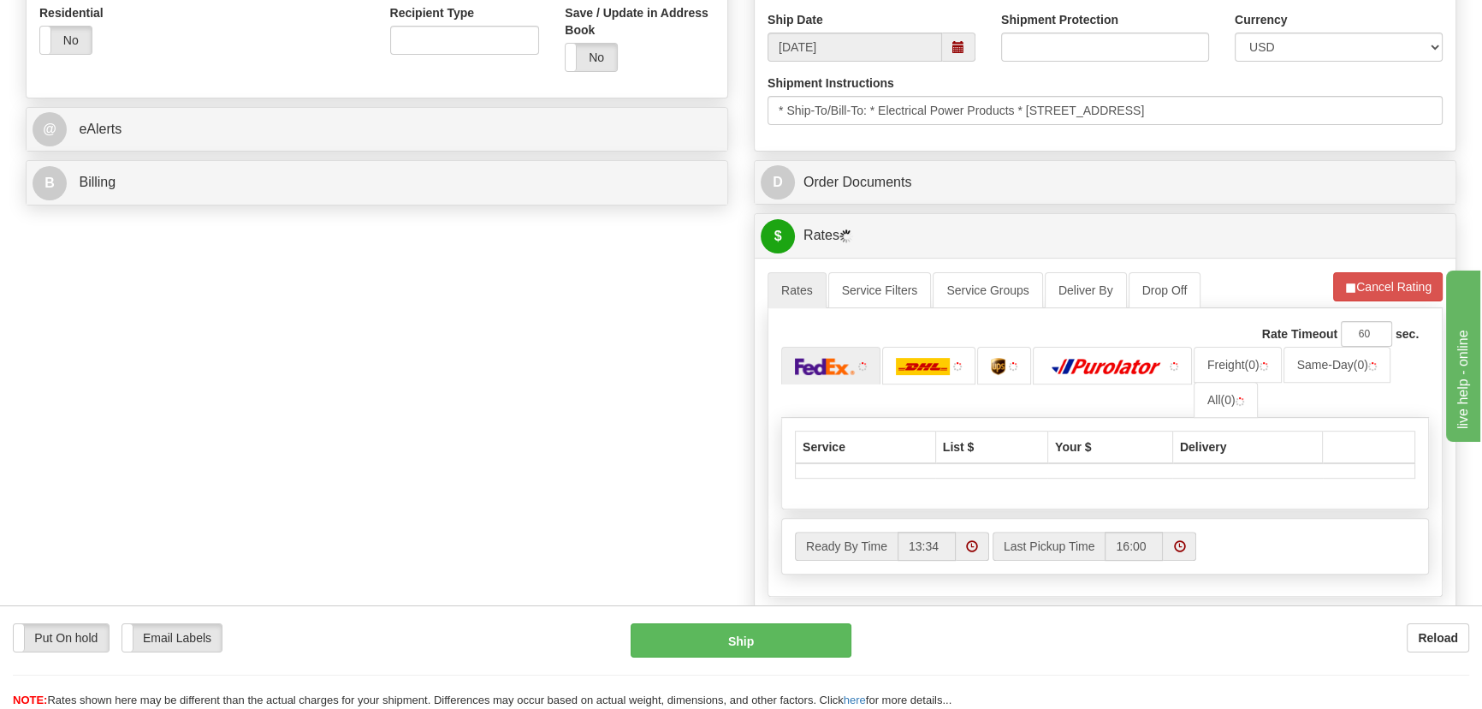
scroll to position [622, 0]
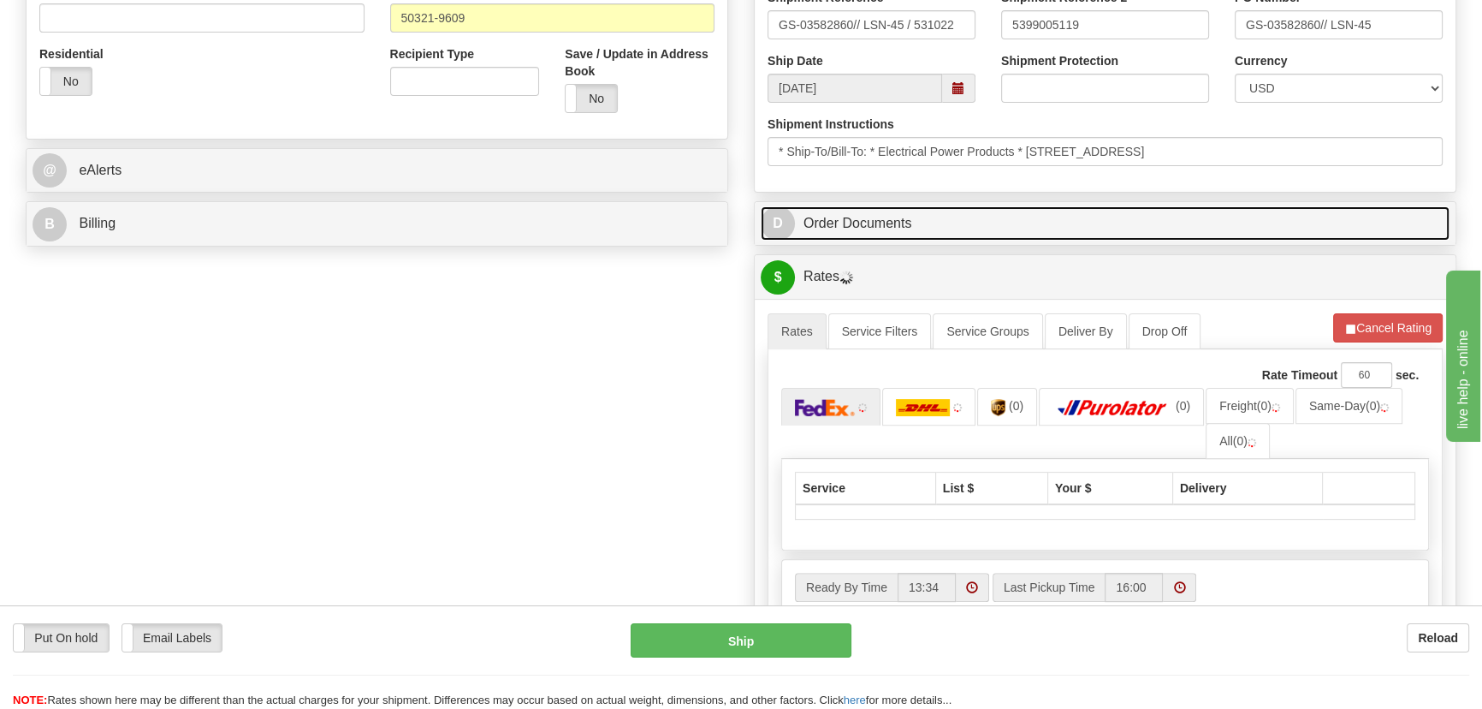
click at [1278, 210] on link "D Order Documents" at bounding box center [1105, 223] width 689 height 35
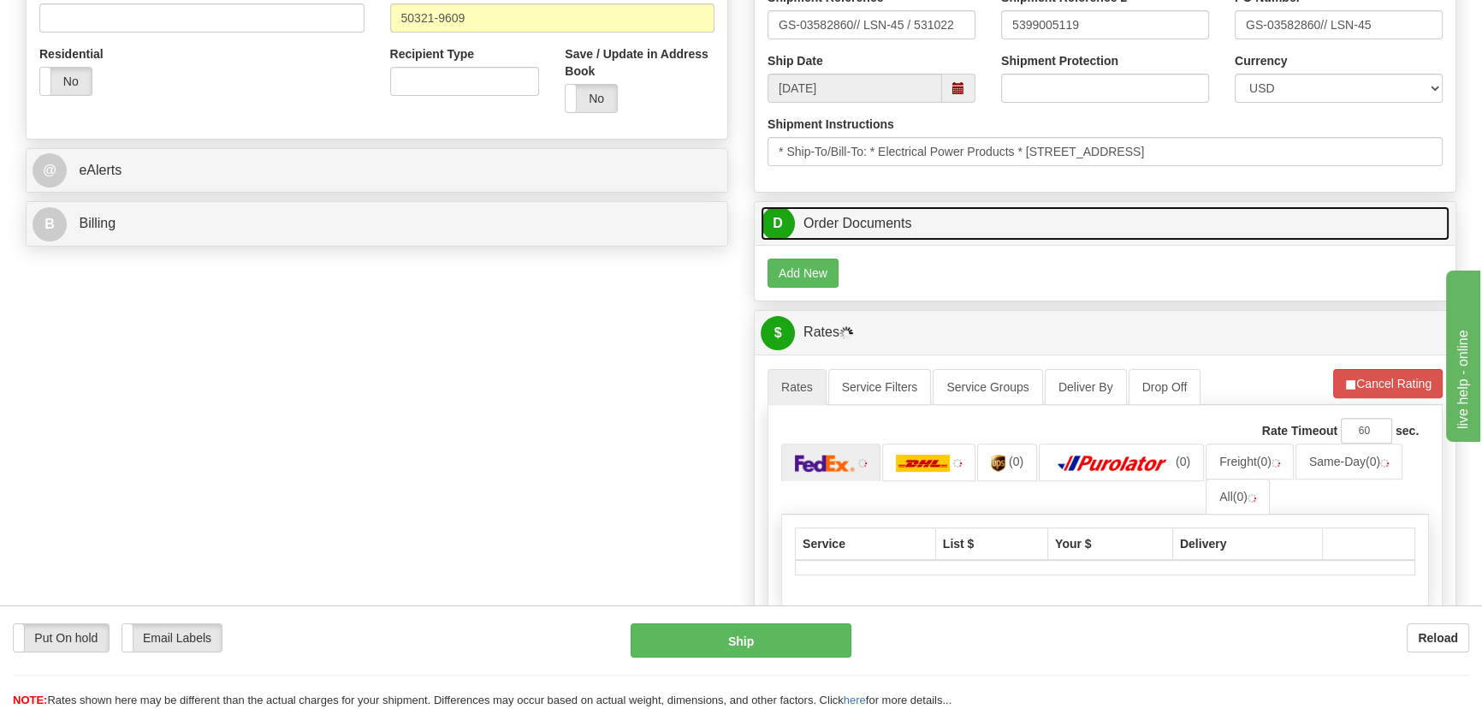
click at [1278, 210] on link "D Order Documents" at bounding box center [1105, 223] width 689 height 35
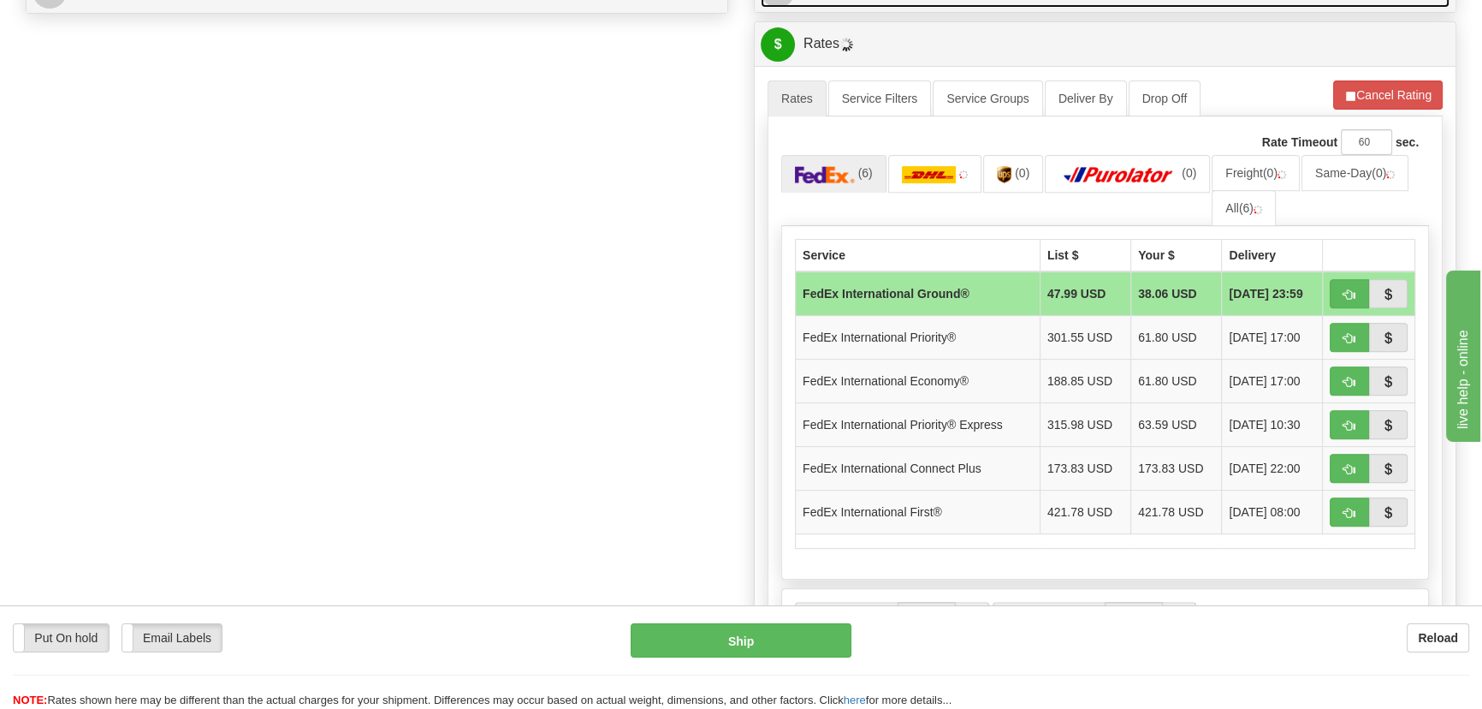
scroll to position [856, 0]
click at [1235, 214] on link "All (6)" at bounding box center [1244, 207] width 64 height 36
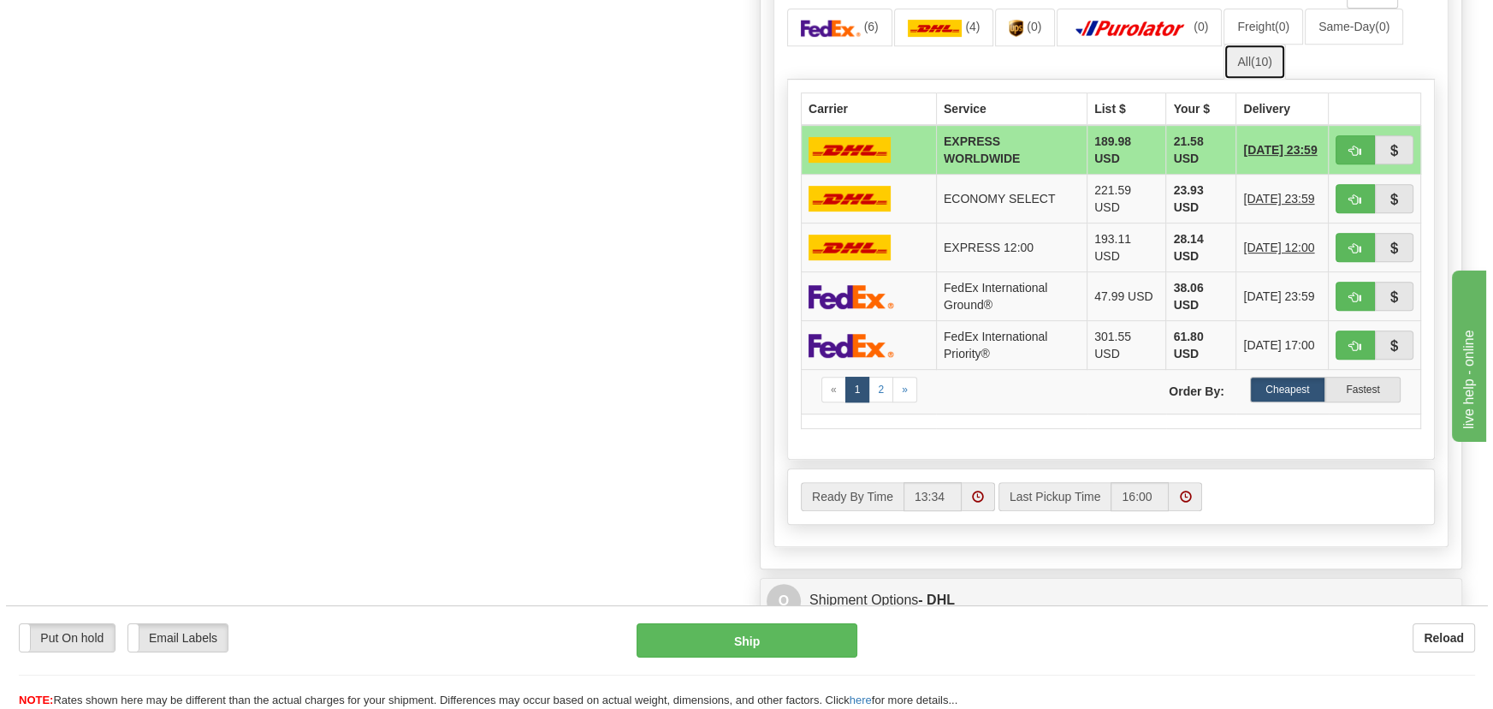
scroll to position [1011, 0]
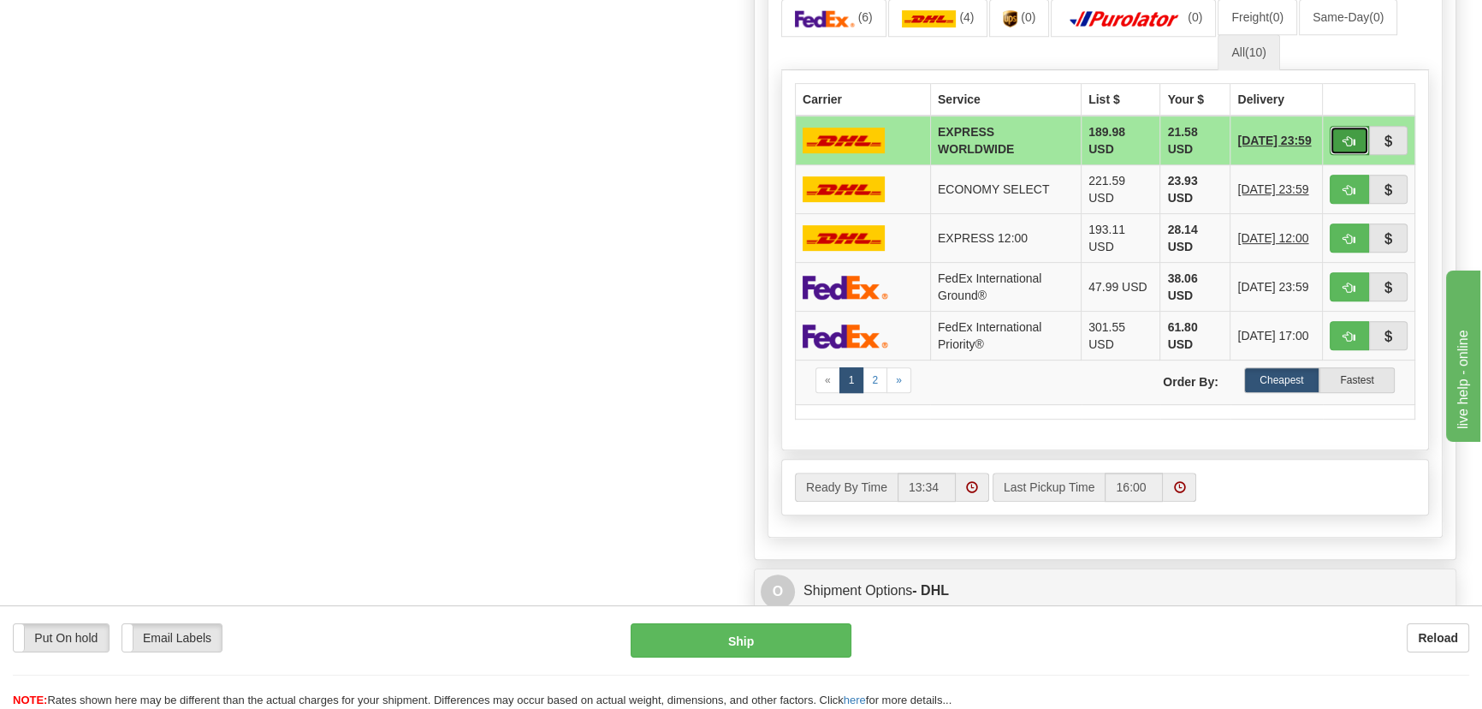
click at [1348, 141] on span "button" at bounding box center [1350, 141] width 12 height 11
type input "P"
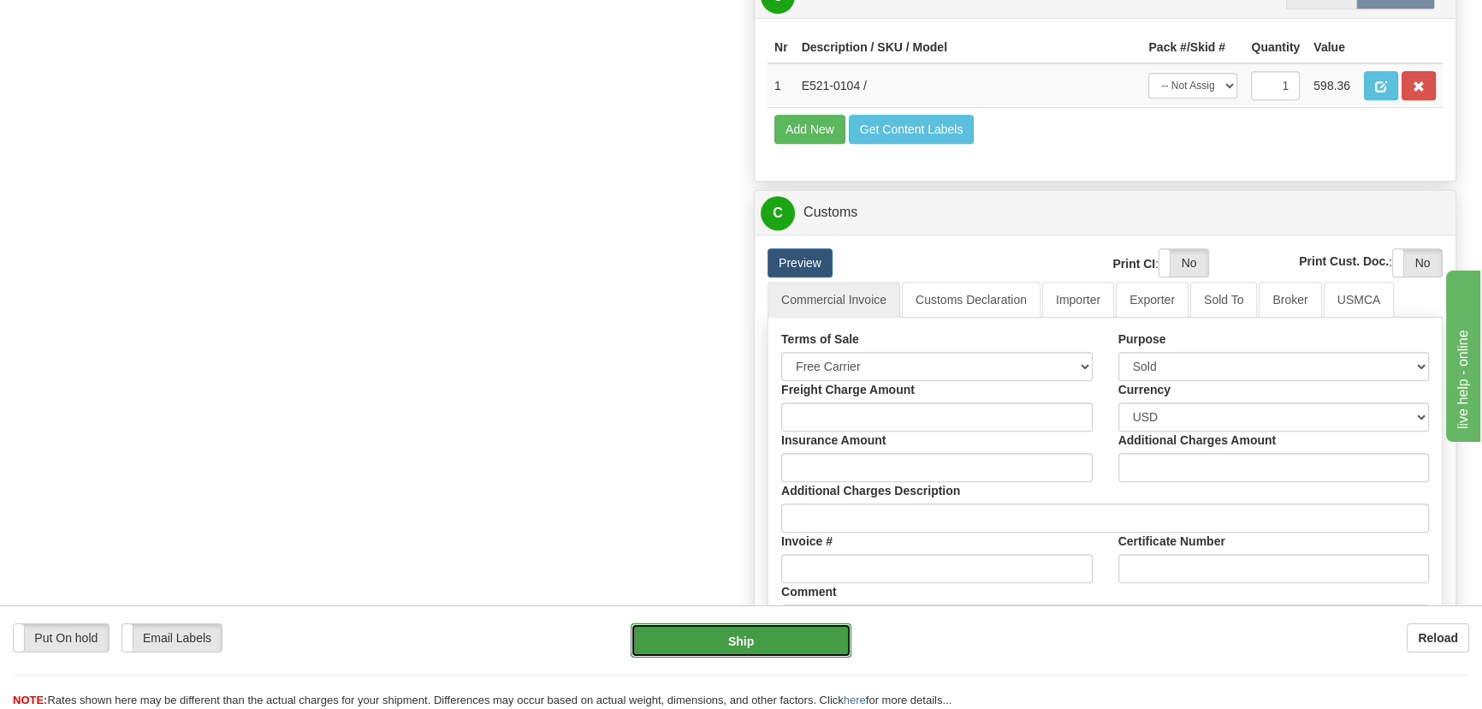
click at [745, 644] on button "Ship" at bounding box center [742, 640] width 222 height 34
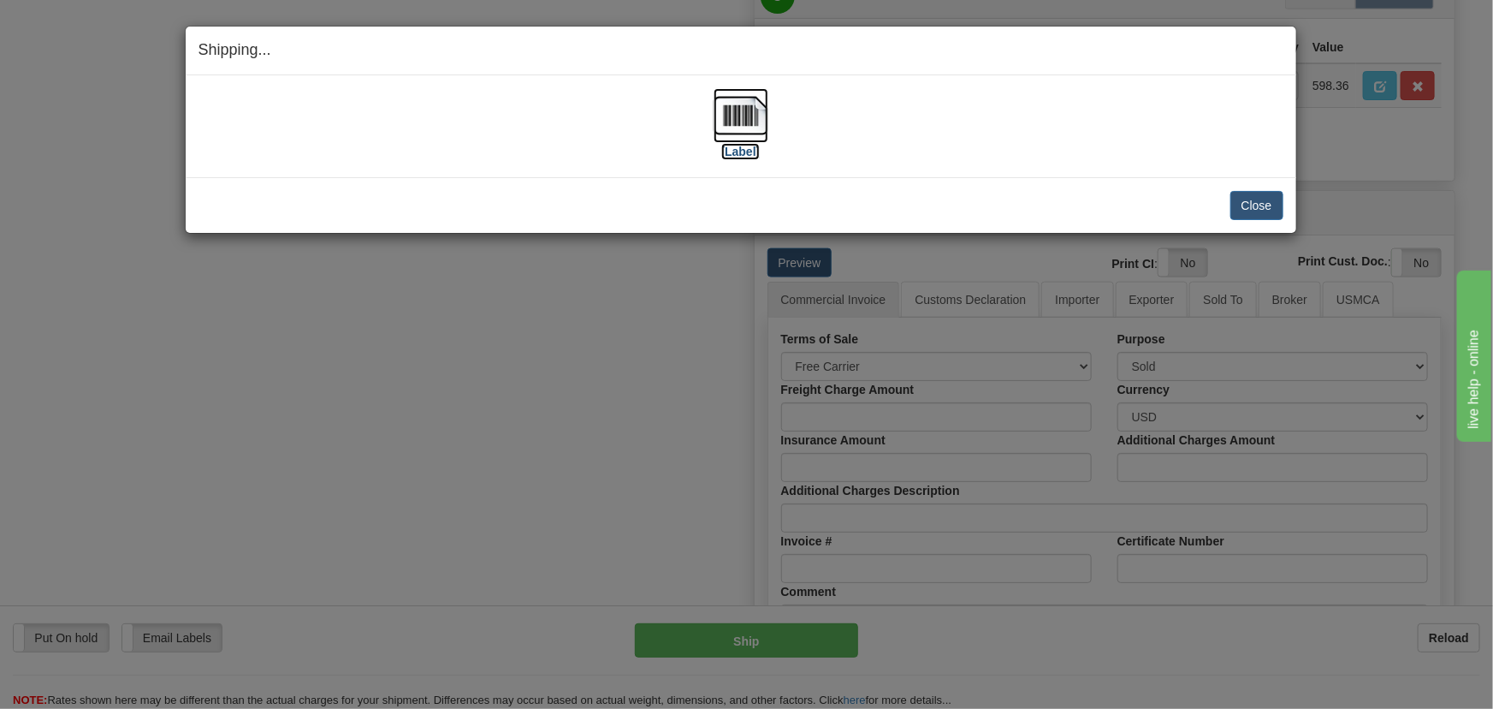
click at [738, 128] on img at bounding box center [741, 115] width 55 height 55
click at [1256, 203] on button "Close" at bounding box center [1257, 205] width 53 height 29
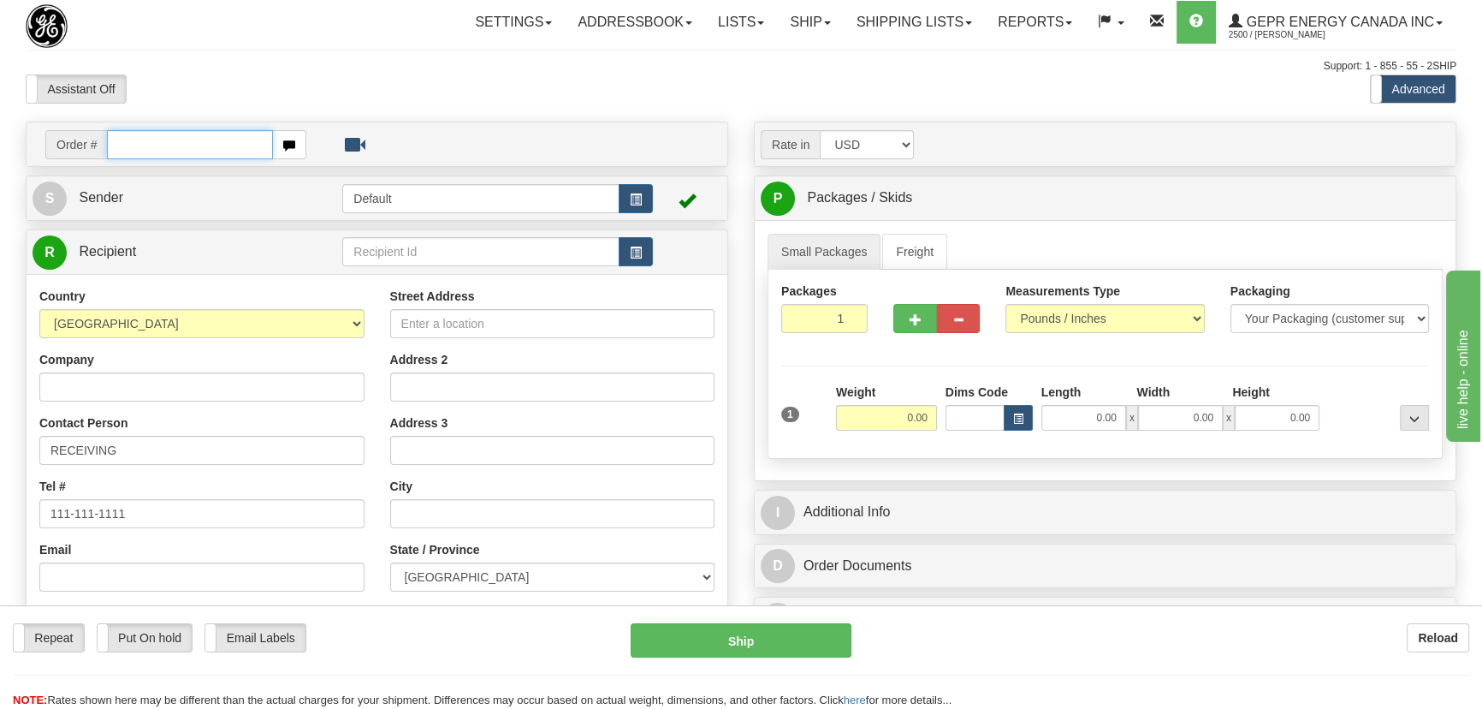
paste input "0086680178"
click at [131, 143] on input "0086680178" at bounding box center [190, 144] width 166 height 29
type input "86680178"
click at [376, 90] on body "Training Course Close Toggle navigation Settings Shipping Preferences New Recip…" at bounding box center [741, 354] width 1482 height 709
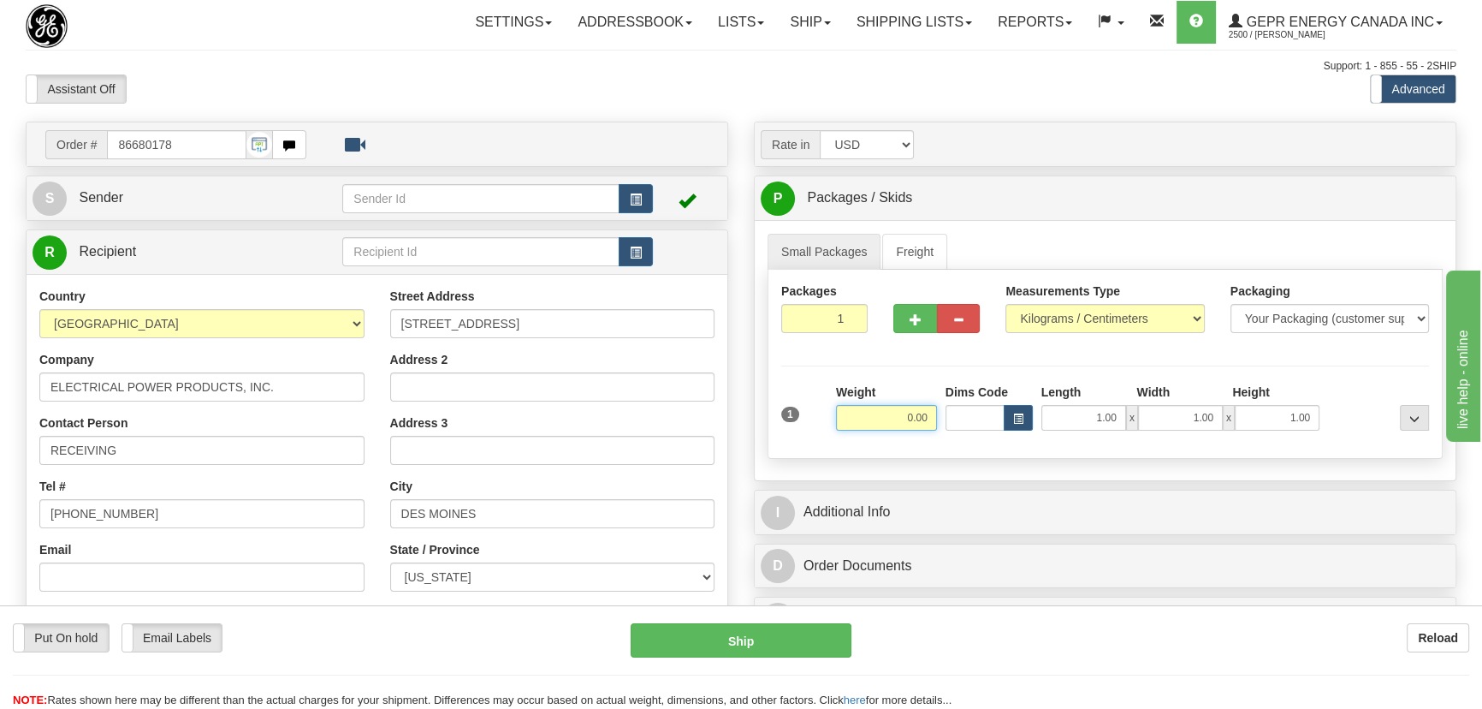
drag, startPoint x: 904, startPoint y: 414, endPoint x: 932, endPoint y: 419, distance: 28.7
click at [931, 419] on input "0.00" at bounding box center [886, 418] width 101 height 26
type input "14.50"
click at [1107, 315] on select "Pounds / Inches Kilograms / Centimeters" at bounding box center [1105, 318] width 199 height 29
select select "0"
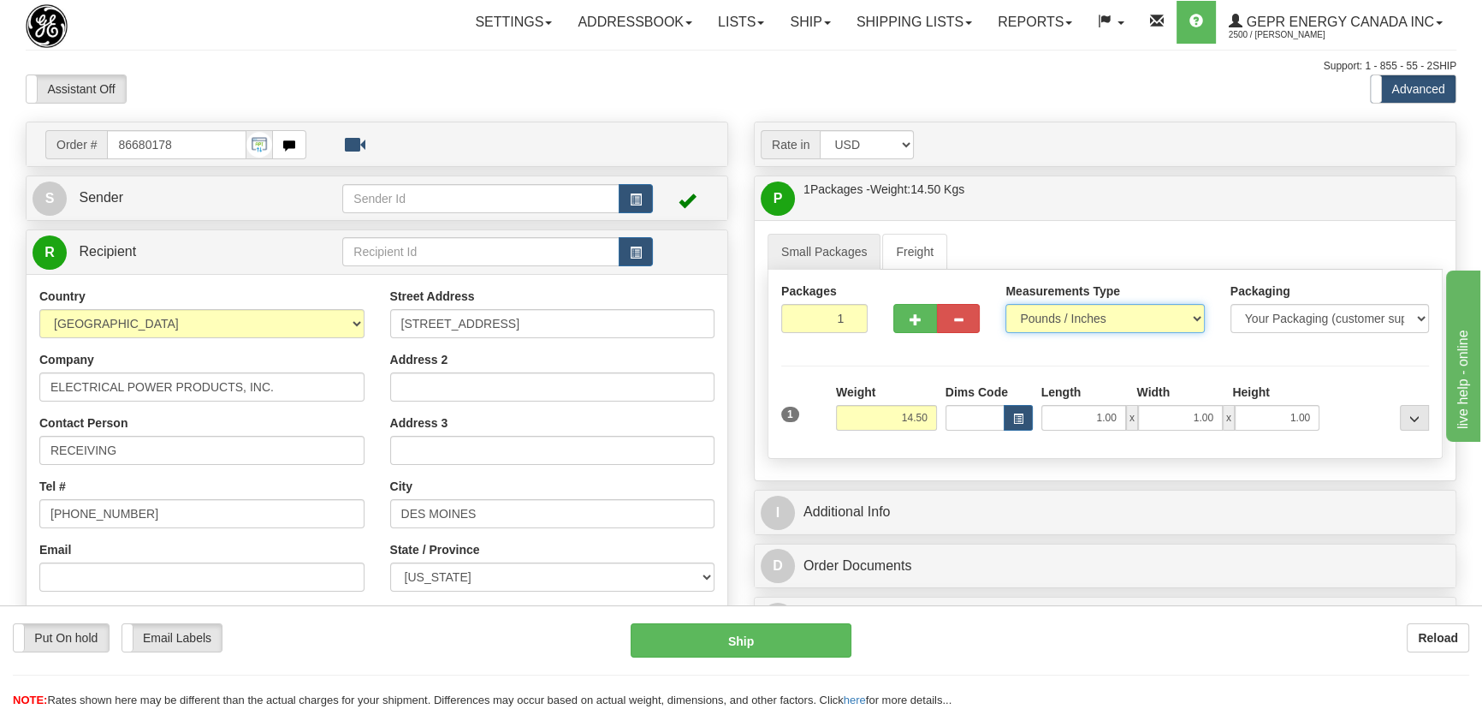
click at [1006, 304] on select "Pounds / Inches Kilograms / Centimeters" at bounding box center [1105, 318] width 199 height 29
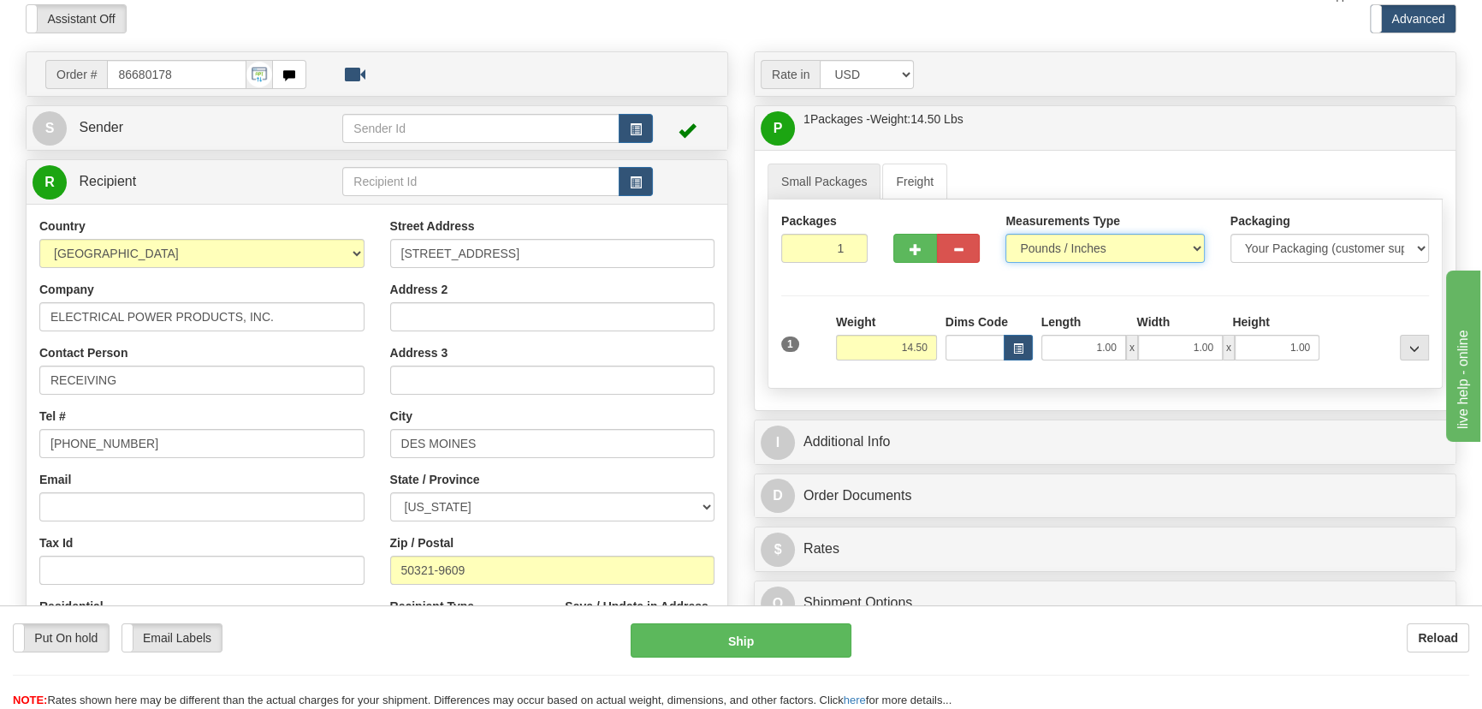
scroll to position [311, 0]
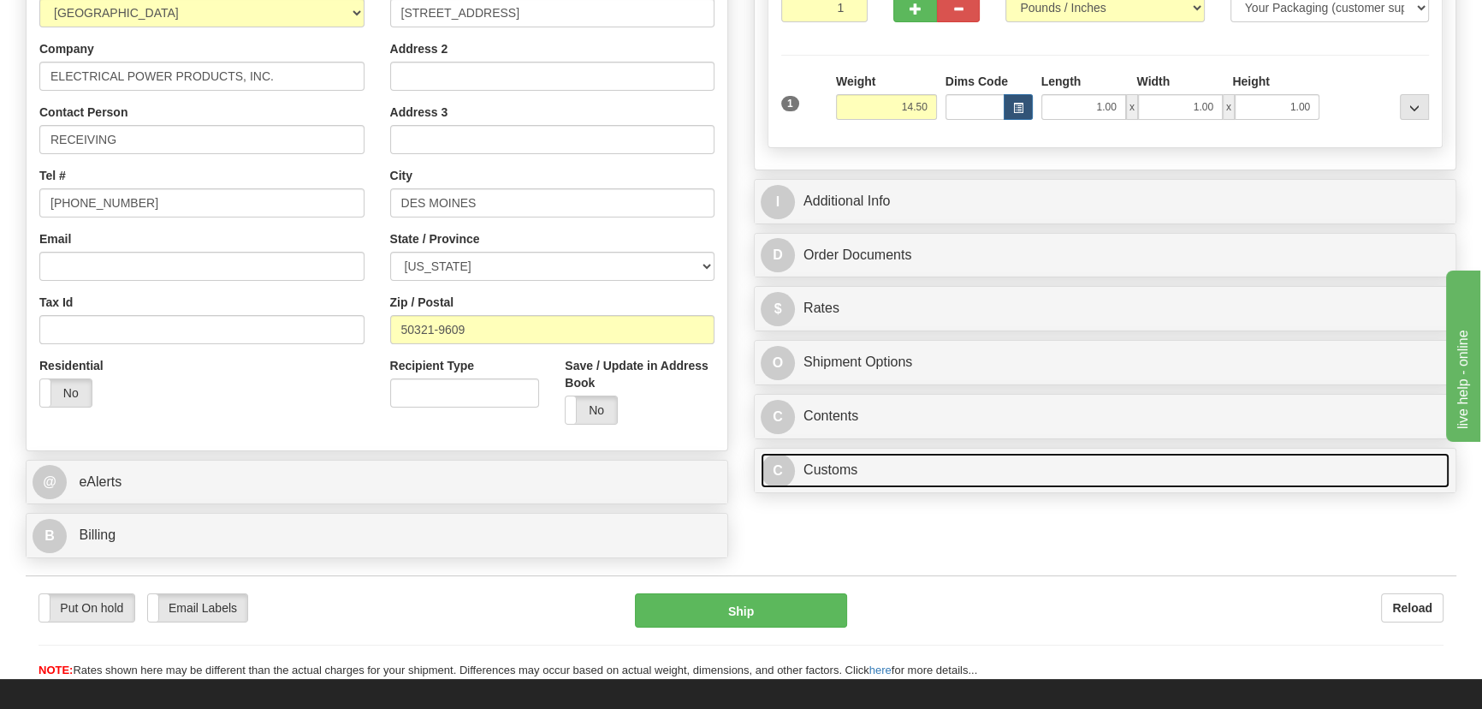
click at [961, 467] on link "C Customs" at bounding box center [1105, 470] width 689 height 35
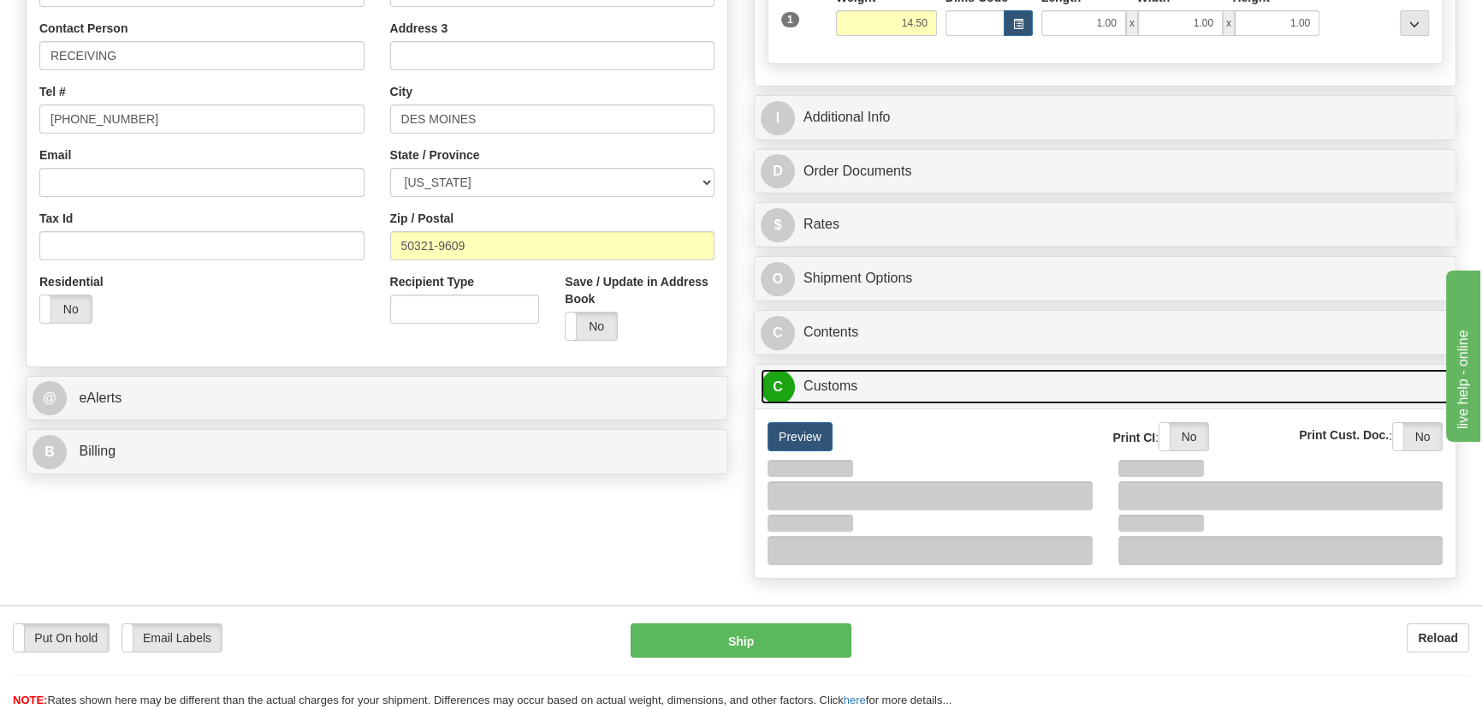
scroll to position [466, 0]
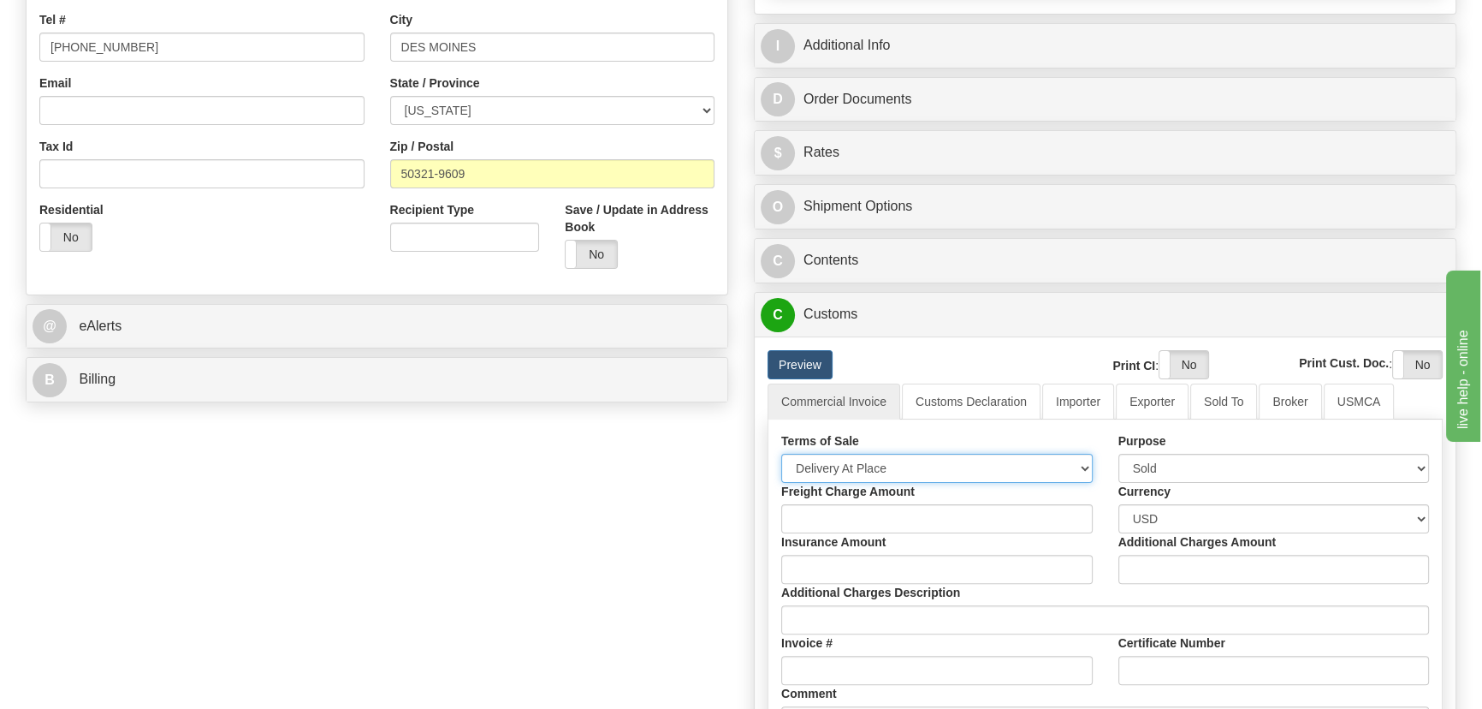
click at [889, 460] on select "Free Carrier Free On Board Ex Works Delivered Duty Unpaid Delivered Duty Paid C…" at bounding box center [937, 468] width 312 height 29
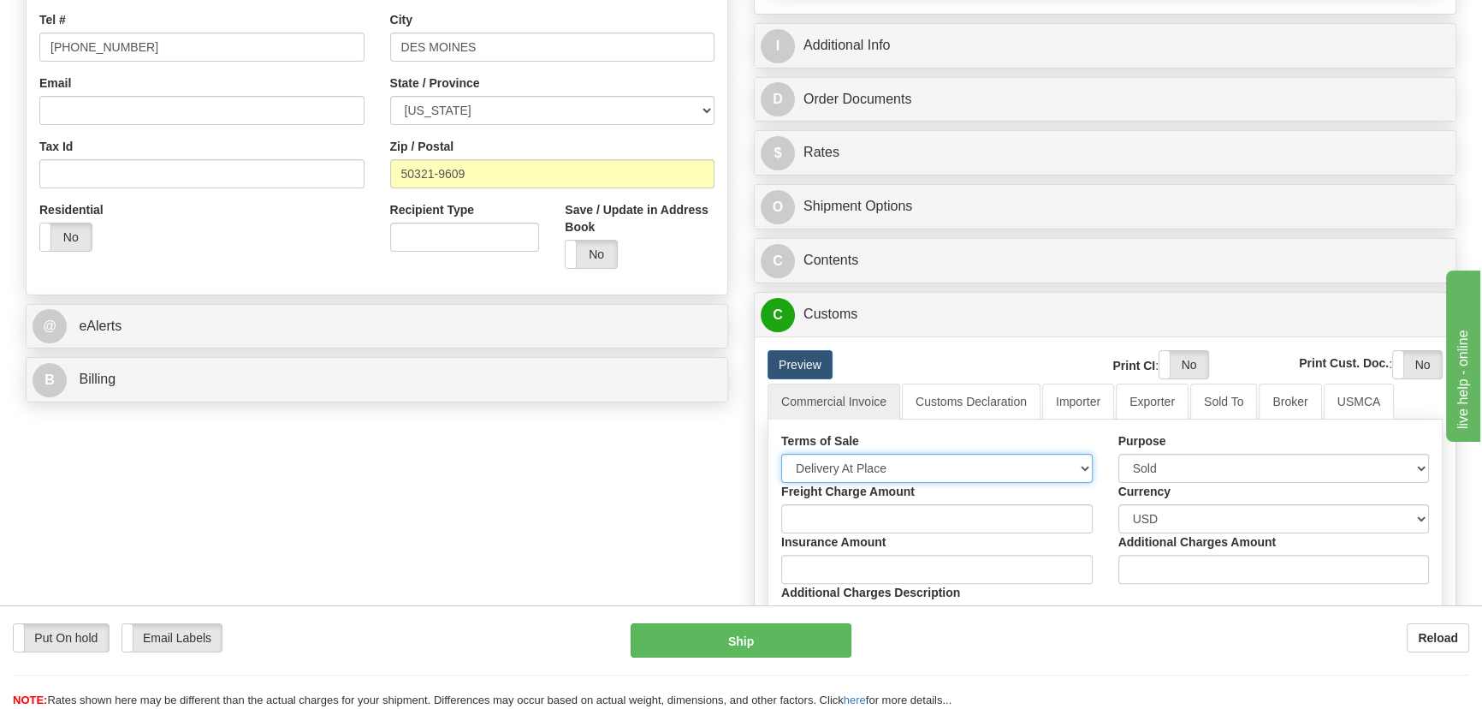
select select "7"
click at [781, 454] on select "Free Carrier Free On Board Ex Works Delivered Duty Unpaid Delivered Duty Paid C…" at bounding box center [937, 468] width 312 height 29
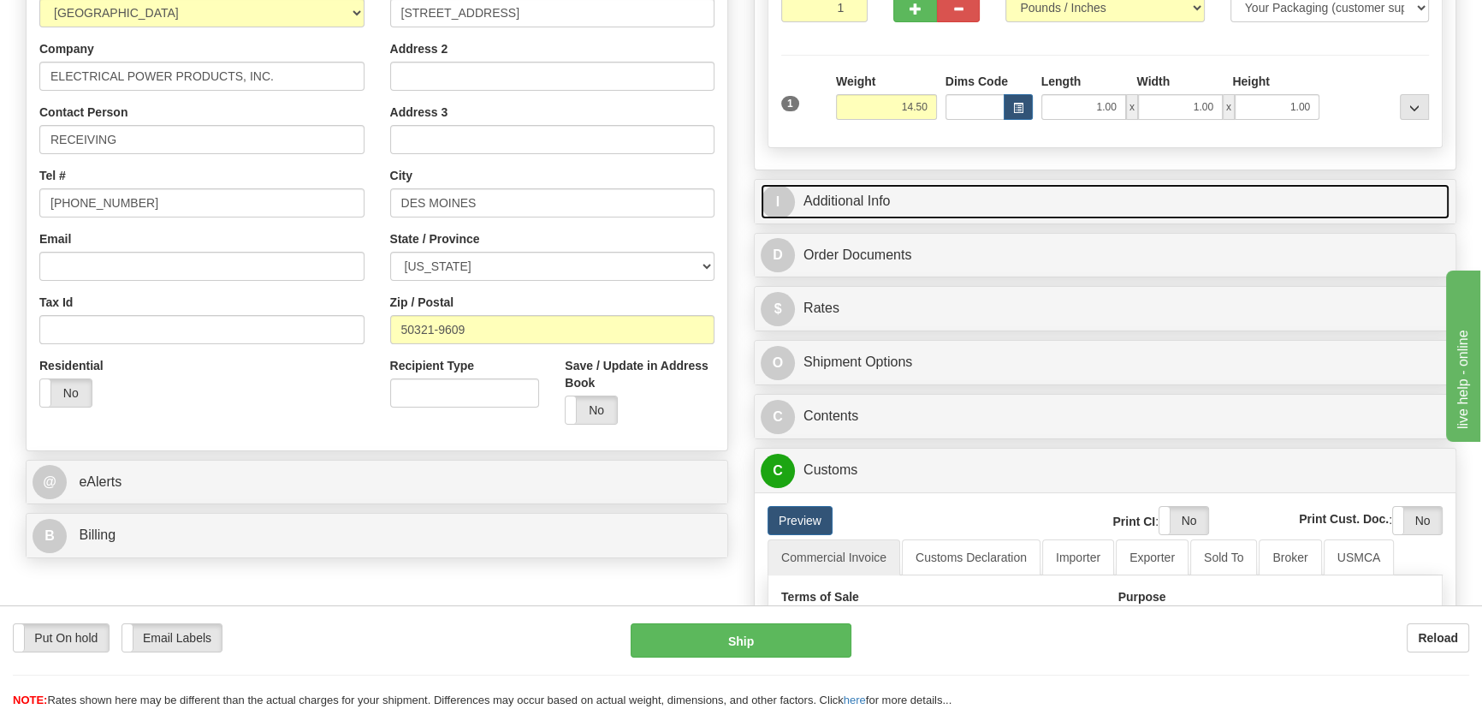
click at [1139, 189] on link "I Additional Info" at bounding box center [1105, 201] width 689 height 35
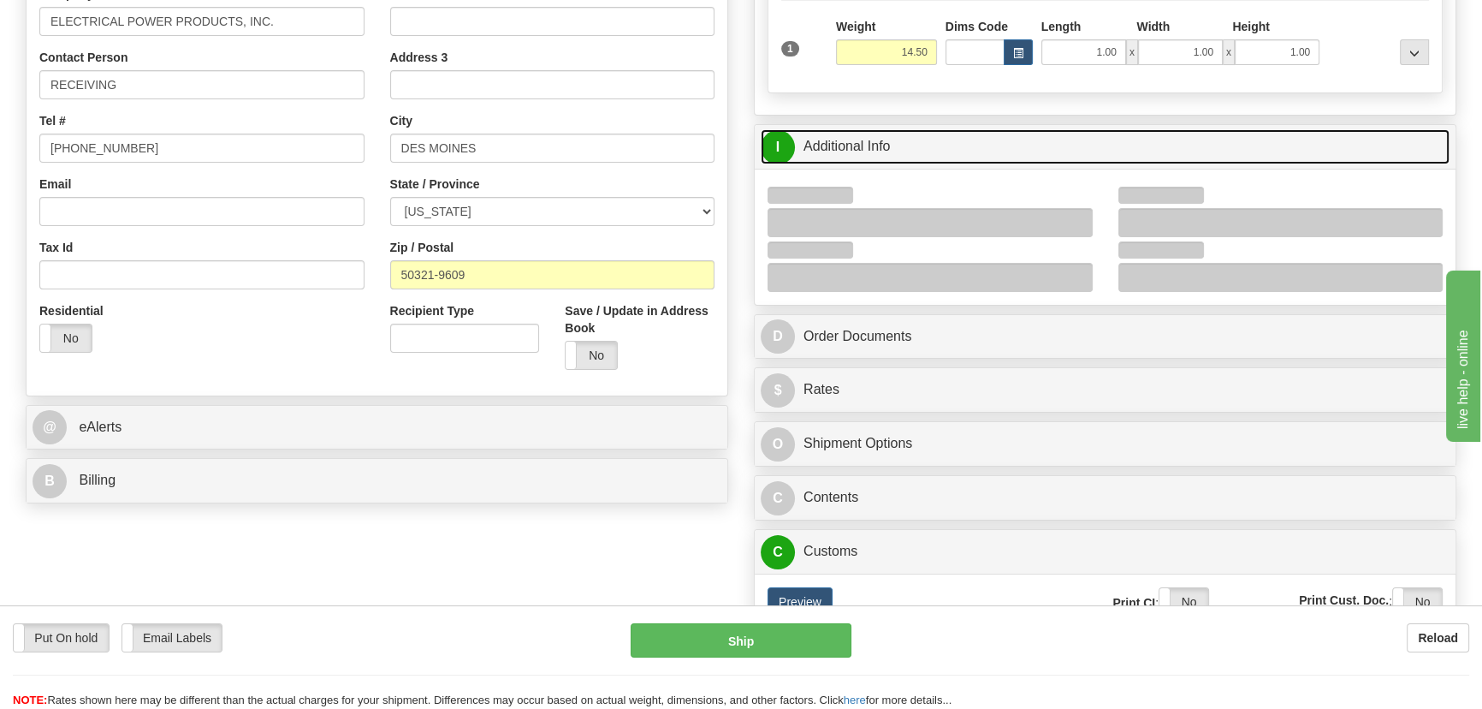
scroll to position [389, 0]
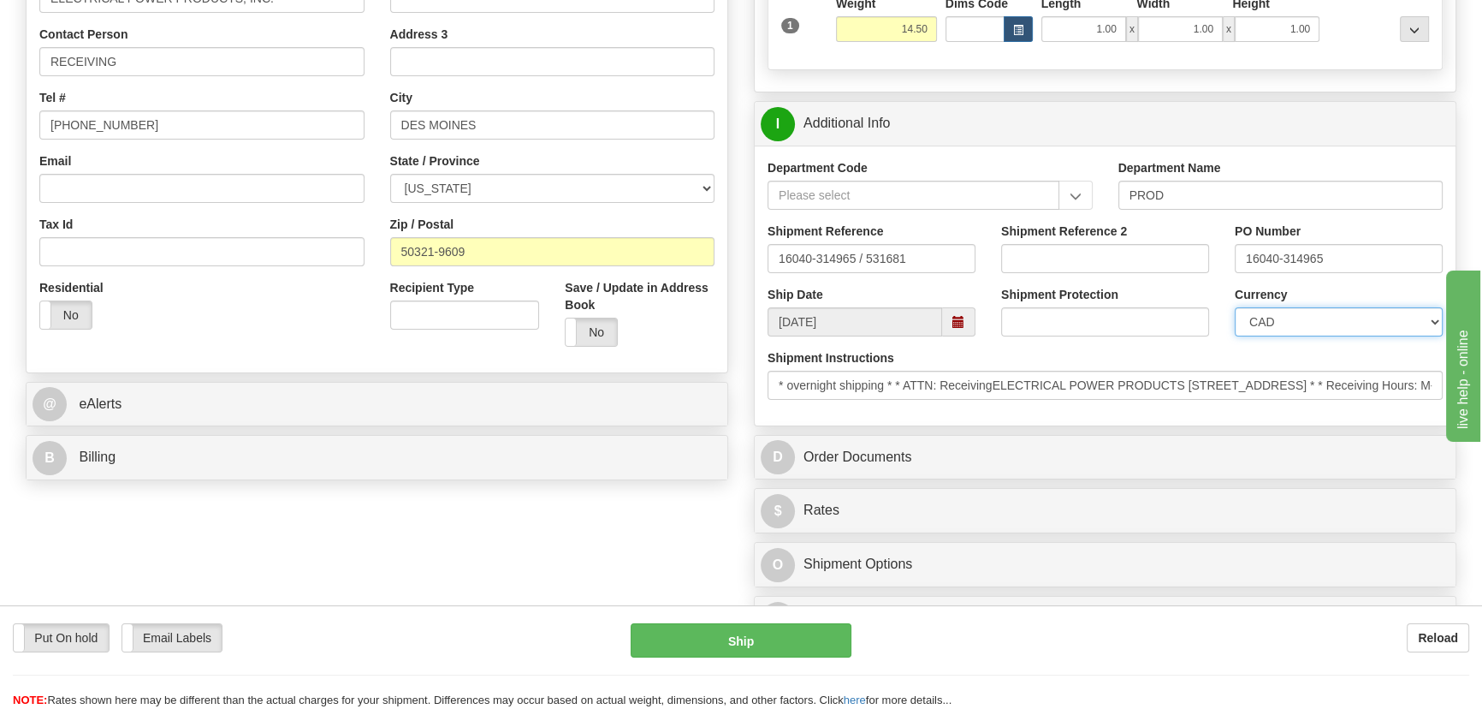
click at [1269, 313] on select "CAD USD EUR ZAR RON ANG ARN AUD AUS AWG BBD BFR BGN BHD BMD BND BRC BRL CHP CKZ…" at bounding box center [1339, 321] width 208 height 29
select select "1"
click at [1235, 307] on select "CAD USD EUR ZAR RON ANG ARN AUD AUS AWG BBD BFR BGN BHD BMD BND BRC BRL CHP CKZ…" at bounding box center [1339, 321] width 208 height 29
click at [1069, 240] on div "Shipment Reference 2" at bounding box center [1105, 248] width 208 height 50
click at [1067, 257] on input "Shipment Reference 2" at bounding box center [1105, 258] width 208 height 29
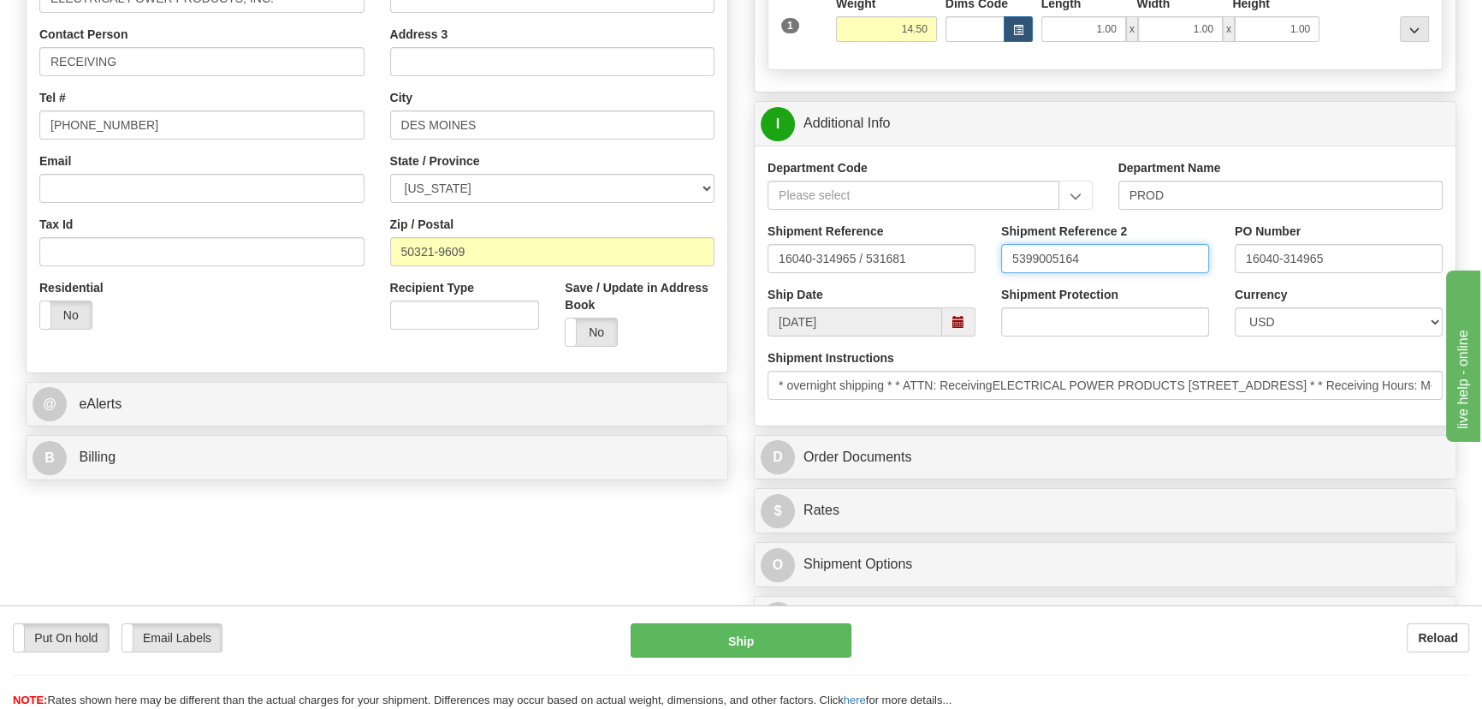
drag, startPoint x: 1090, startPoint y: 263, endPoint x: 976, endPoint y: 255, distance: 114.1
click at [976, 250] on div "Shipment Reference 16040-314965 / 531681 Shipment Reference 2 5399005164 PO Num…" at bounding box center [1105, 254] width 701 height 63
type input "5399005164"
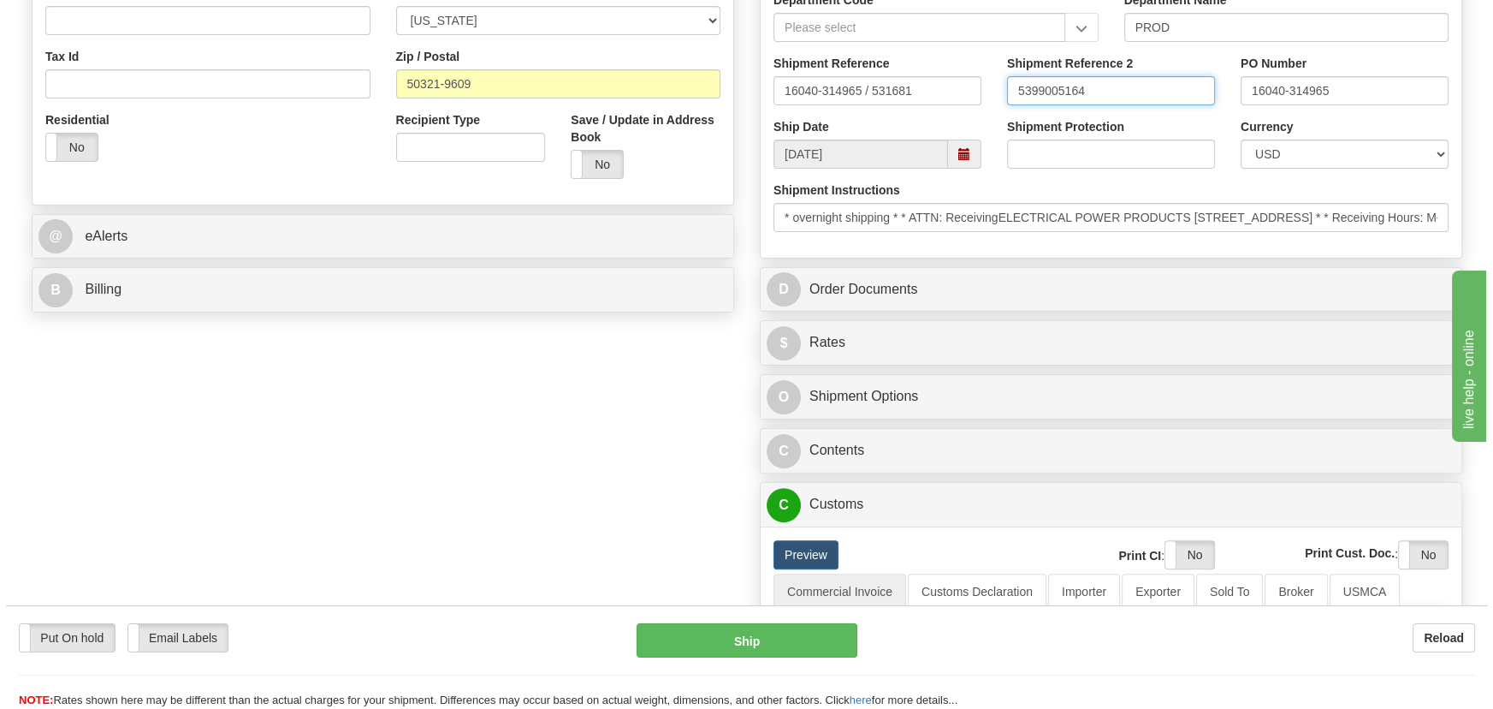
scroll to position [700, 0]
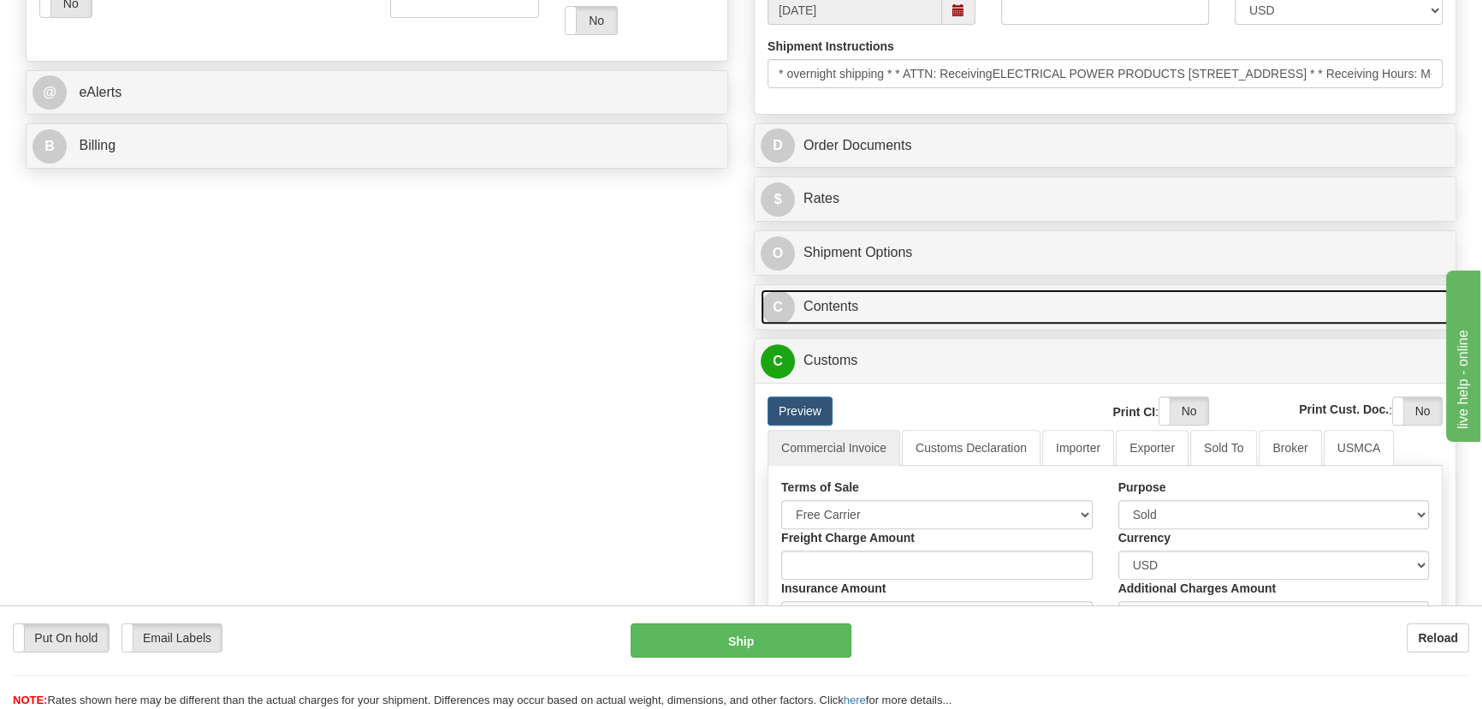
click at [967, 316] on link "C Contents" at bounding box center [1105, 306] width 689 height 35
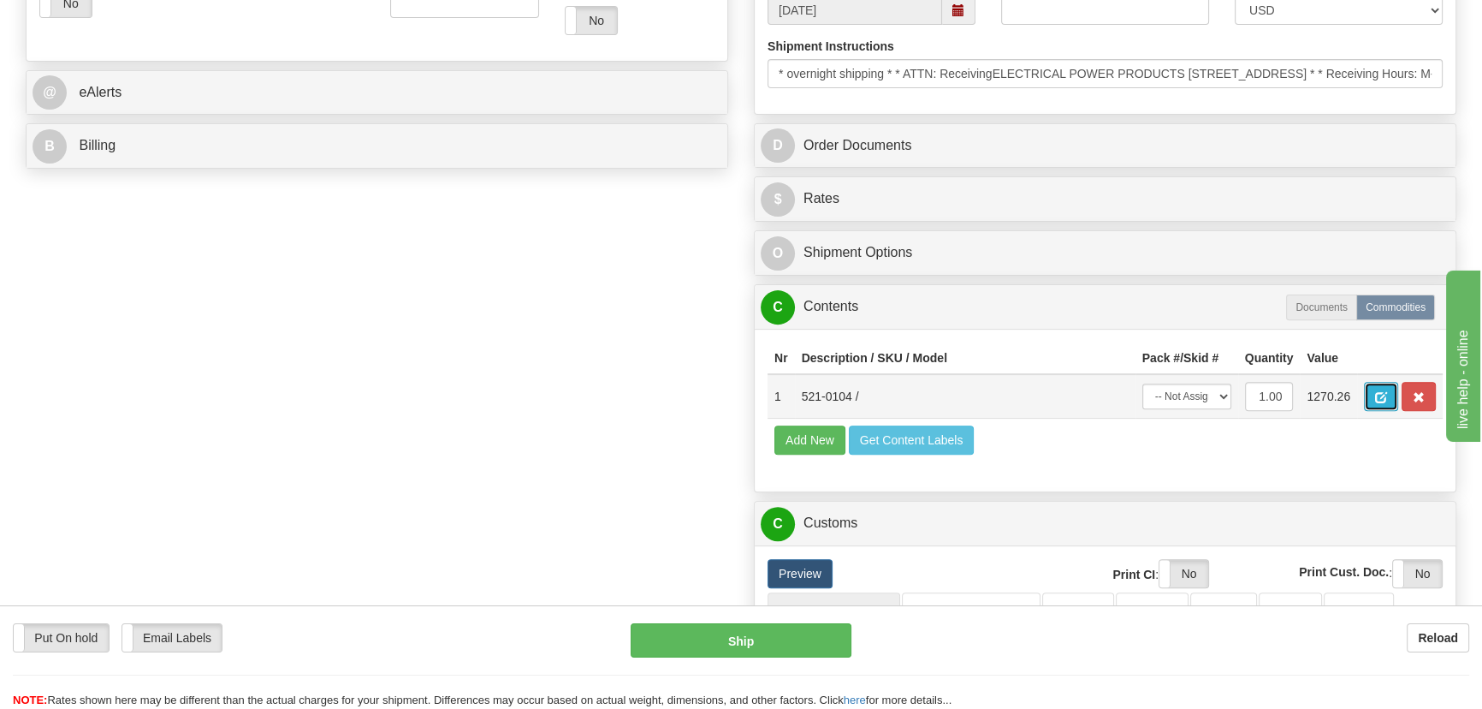
click at [1378, 393] on span "button" at bounding box center [1381, 397] width 12 height 11
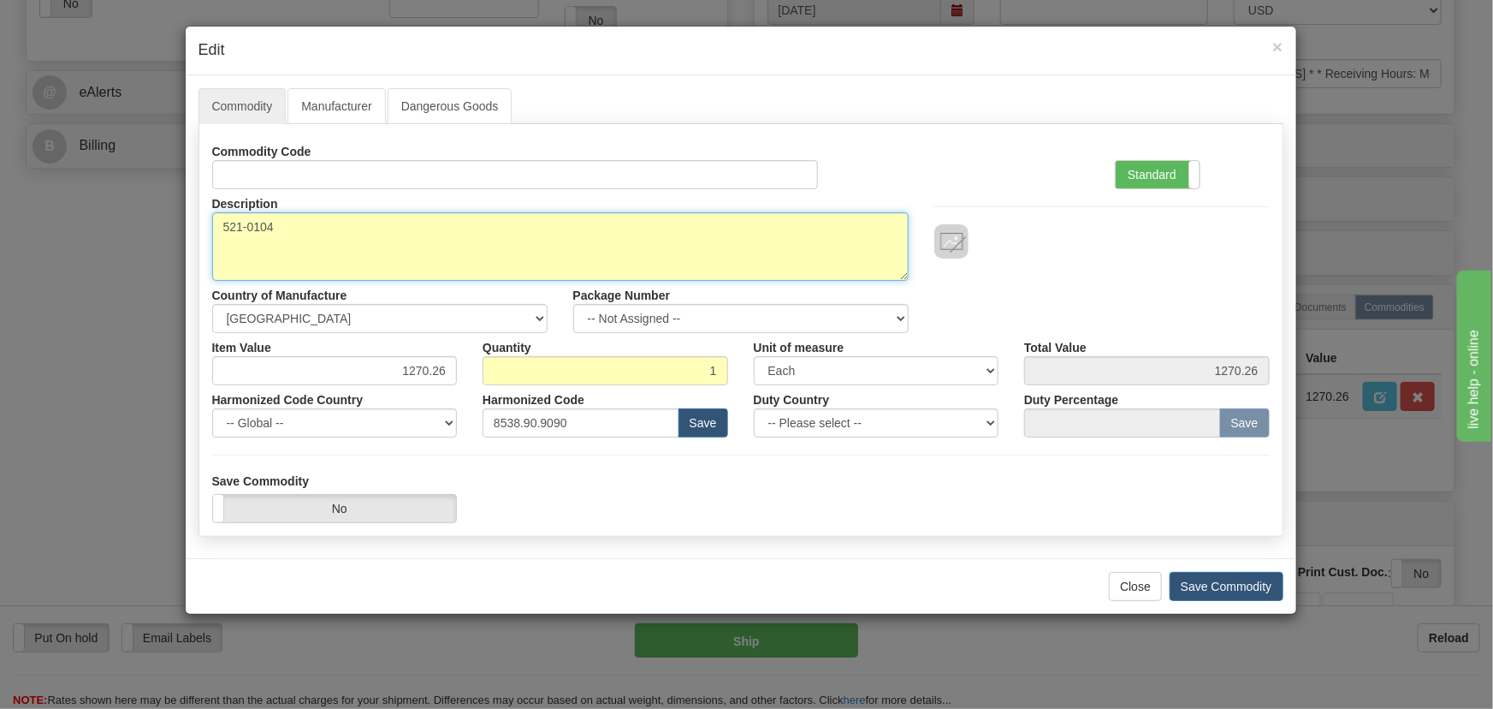
paste textarea "E"
drag, startPoint x: 272, startPoint y: 231, endPoint x: 120, endPoint y: 206, distance: 154.4
click at [120, 206] on div "× Edit Commodity Manufacturer Dangerous Goods Commodity Code Standard Advanced …" at bounding box center [746, 354] width 1493 height 709
click at [250, 231] on textarea "521-0104" at bounding box center [560, 246] width 697 height 68
type textarea "E521-0104"
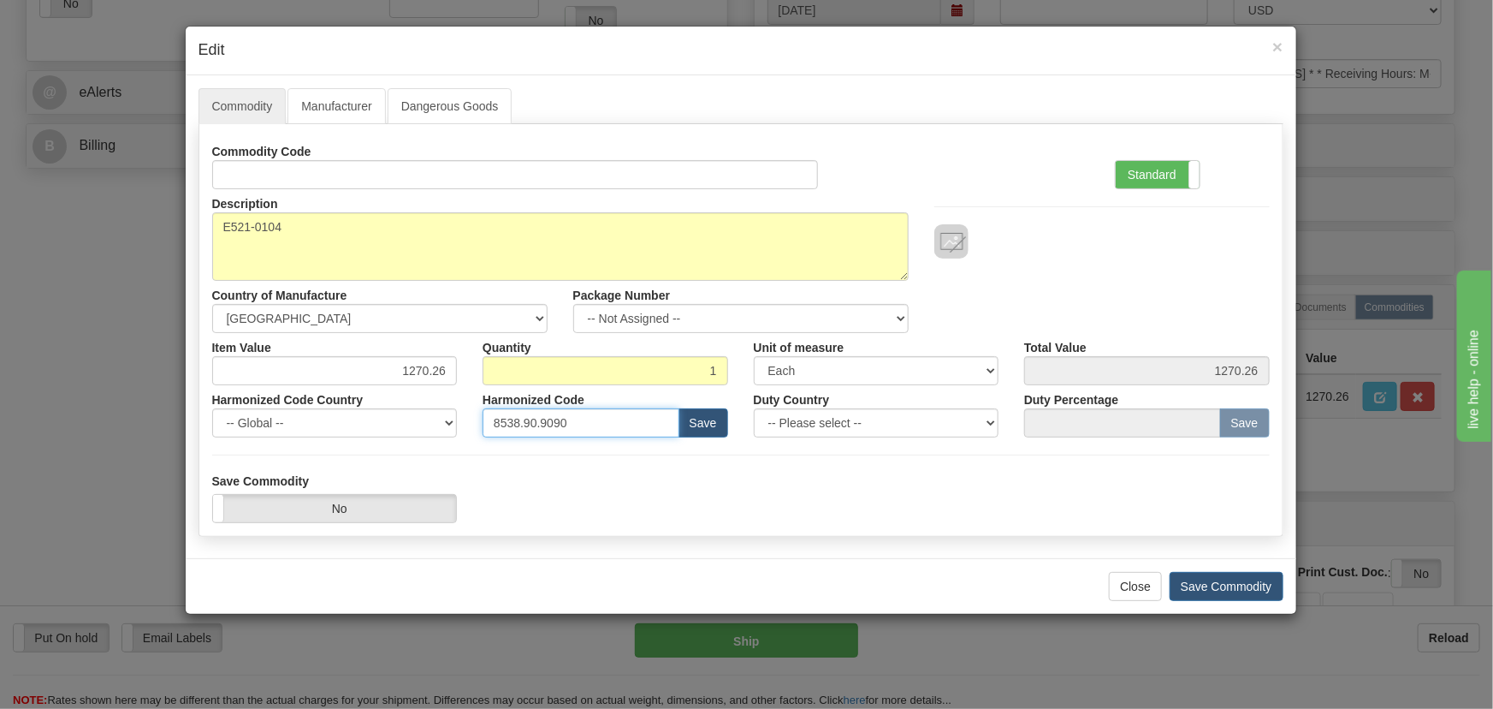
paste input "04.40.952"
drag, startPoint x: 581, startPoint y: 423, endPoint x: 284, endPoint y: 386, distance: 299.3
click at [276, 388] on div "Harmonized Code Country -- Global -- AFGHANISTAN ALAND ISLANDS ALBANIA ALGERIA …" at bounding box center [741, 411] width 1084 height 52
type input "8504.40.9520"
click at [1145, 184] on label "Standard" at bounding box center [1158, 174] width 84 height 27
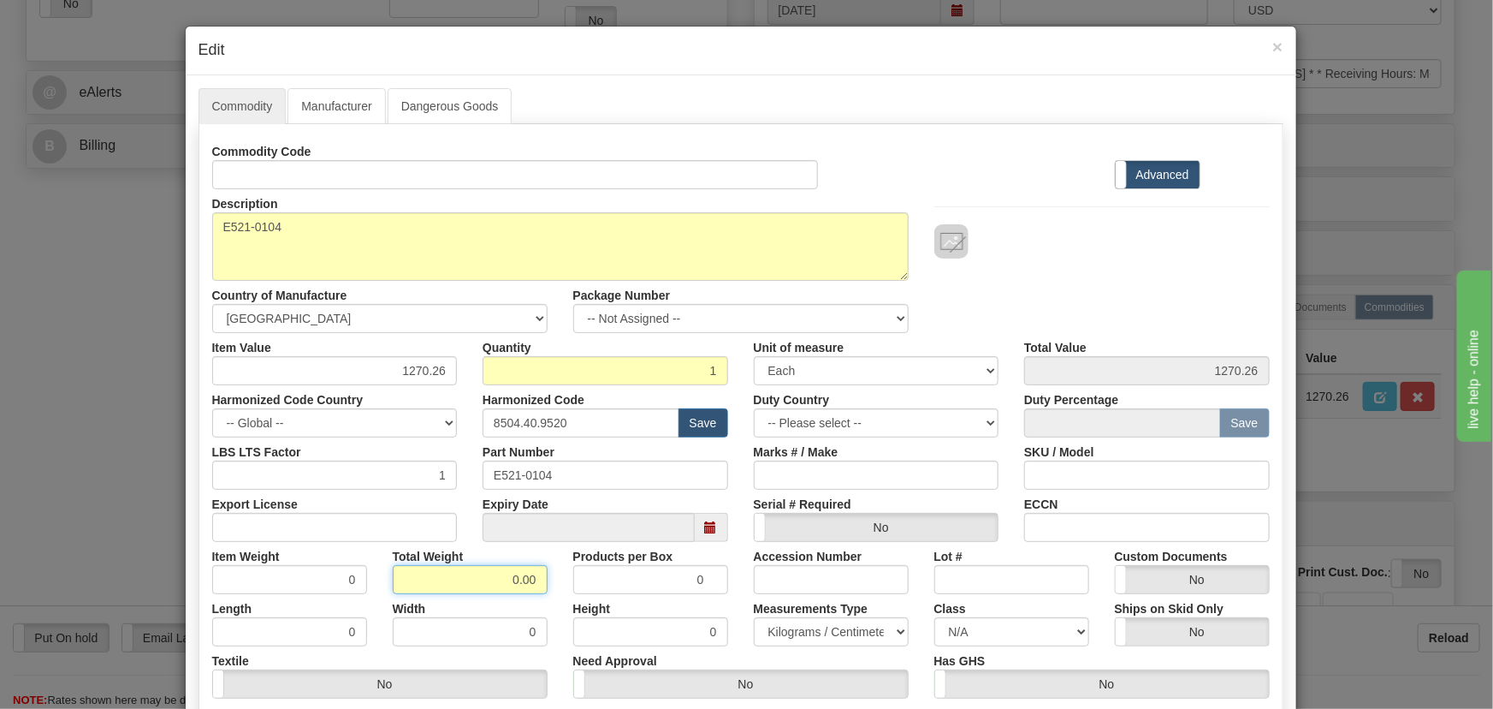
drag, startPoint x: 502, startPoint y: 587, endPoint x: 548, endPoint y: 599, distance: 46.9
click at [548, 599] on div "Commodity Code Standard Advanced Description 521-0104 Country of Manufacture --…" at bounding box center [741, 444] width 1058 height 614
type input "1"
type input "1.0000"
click at [548, 599] on div "Width 0" at bounding box center [470, 620] width 181 height 52
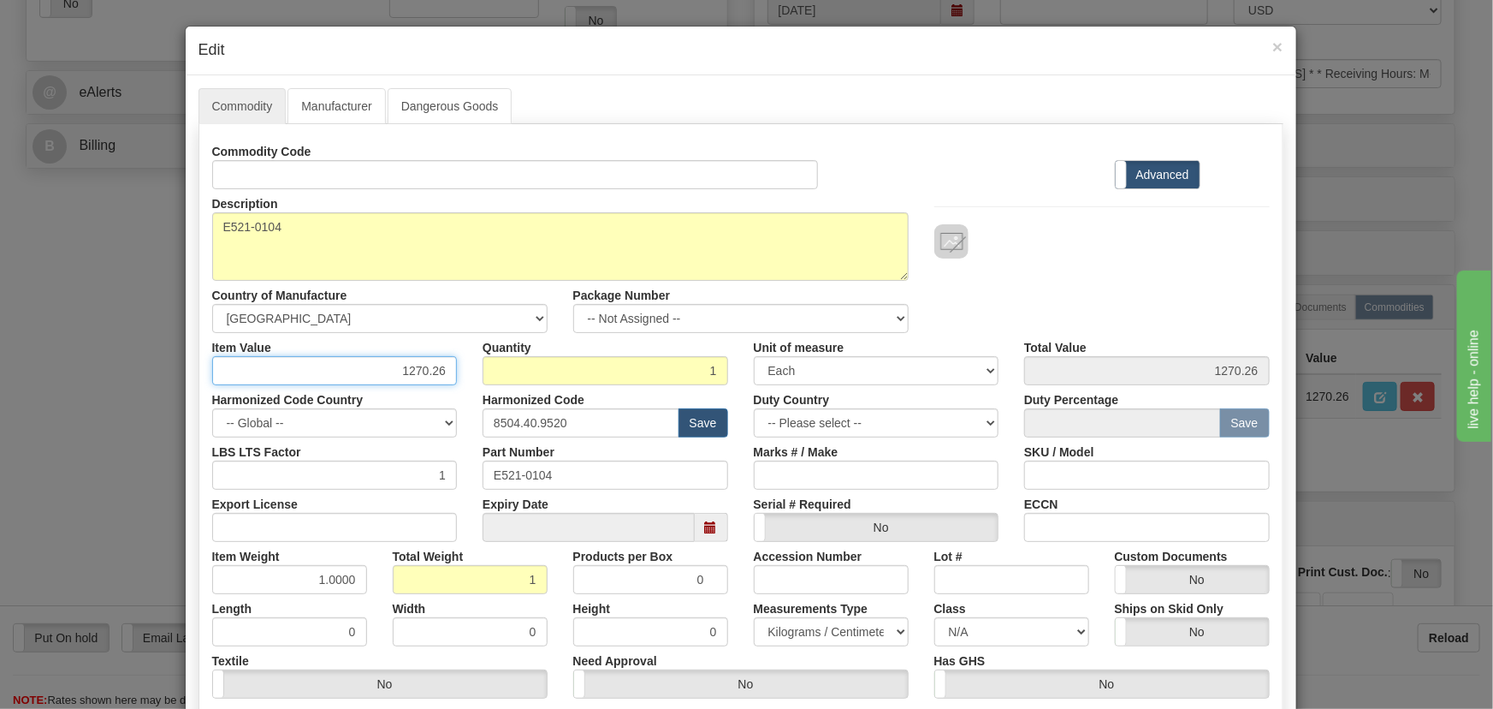
drag, startPoint x: 390, startPoint y: 367, endPoint x: 495, endPoint y: 403, distance: 110.4
click at [499, 410] on div "Commodity Code Standard Advanced Description 521-0104 Country of Manufacture --…" at bounding box center [741, 444] width 1058 height 614
paste input ".077,04"
type input "1077.04"
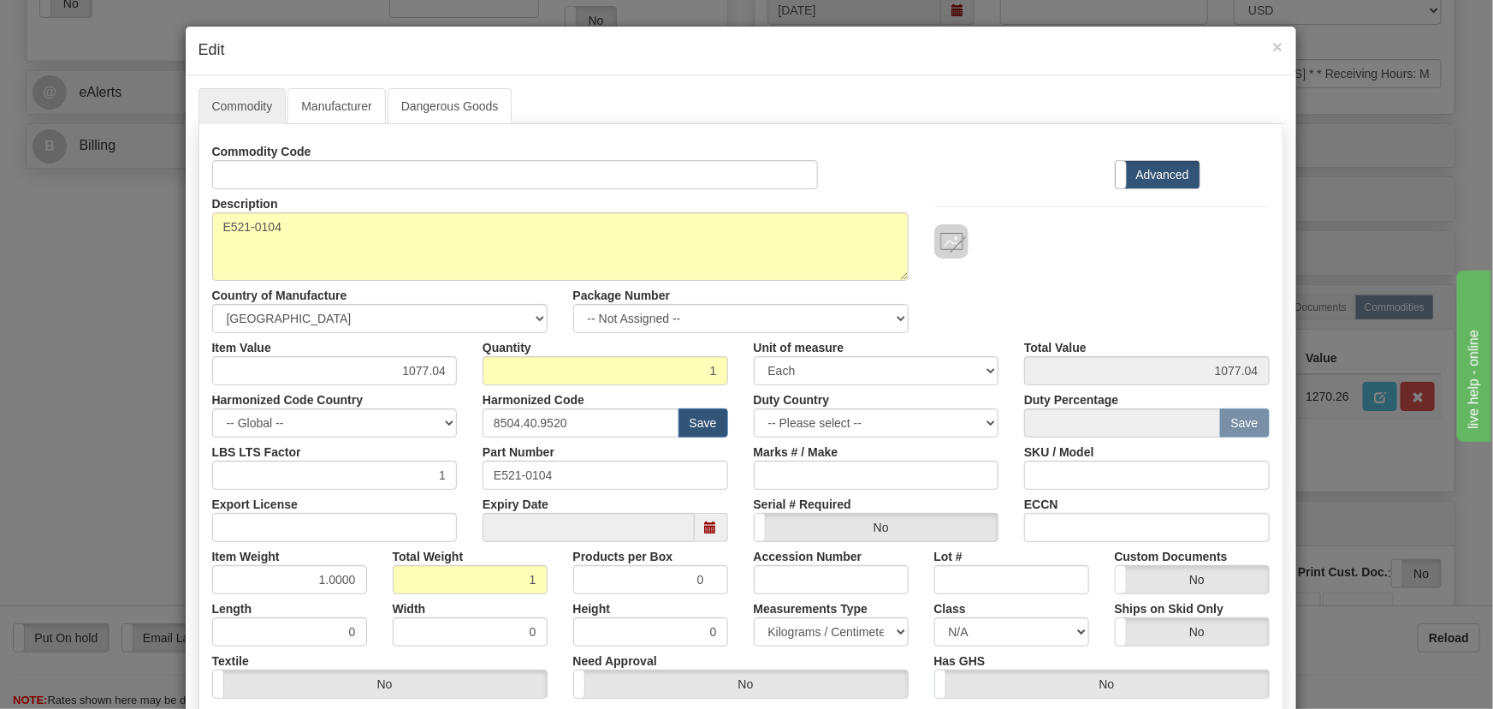
click at [952, 184] on div "Commodity Code Standard Advanced" at bounding box center [741, 163] width 1084 height 52
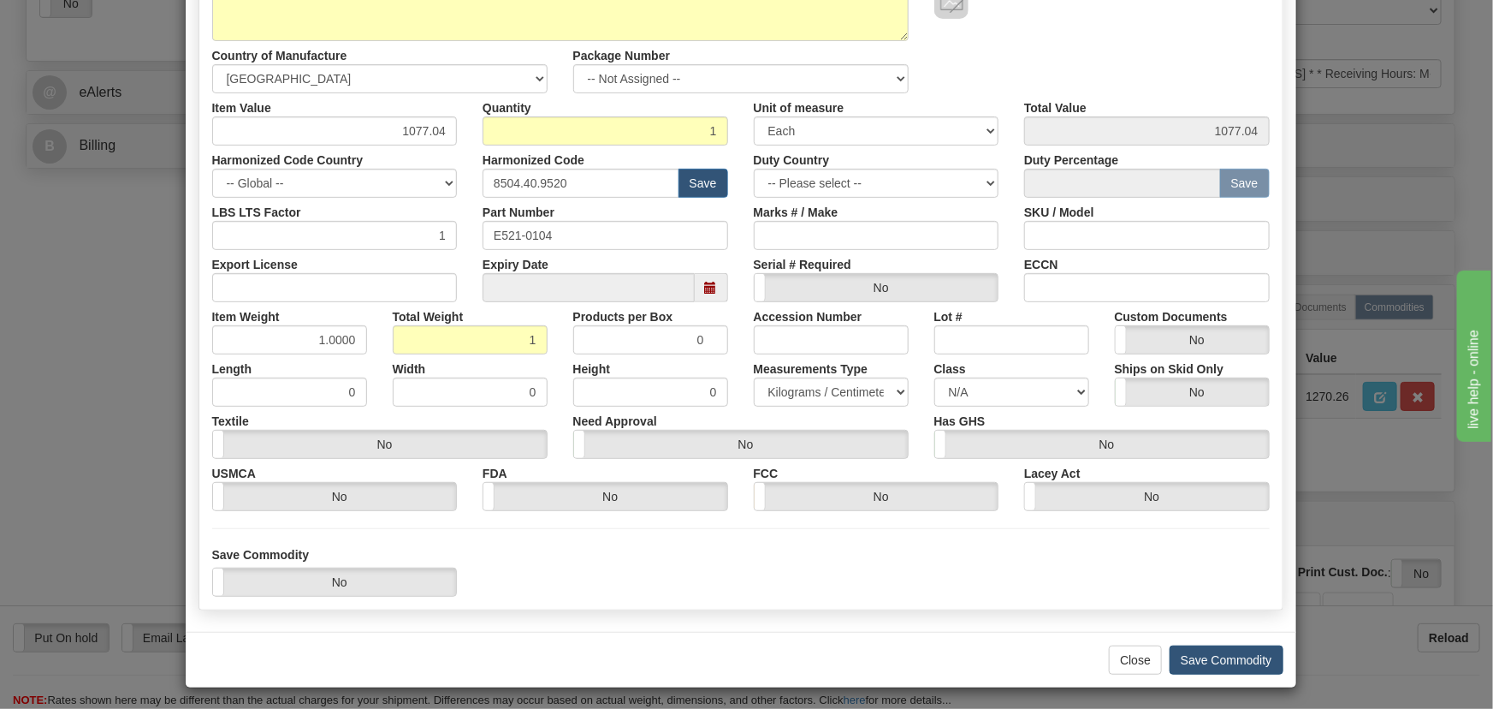
scroll to position [243, 0]
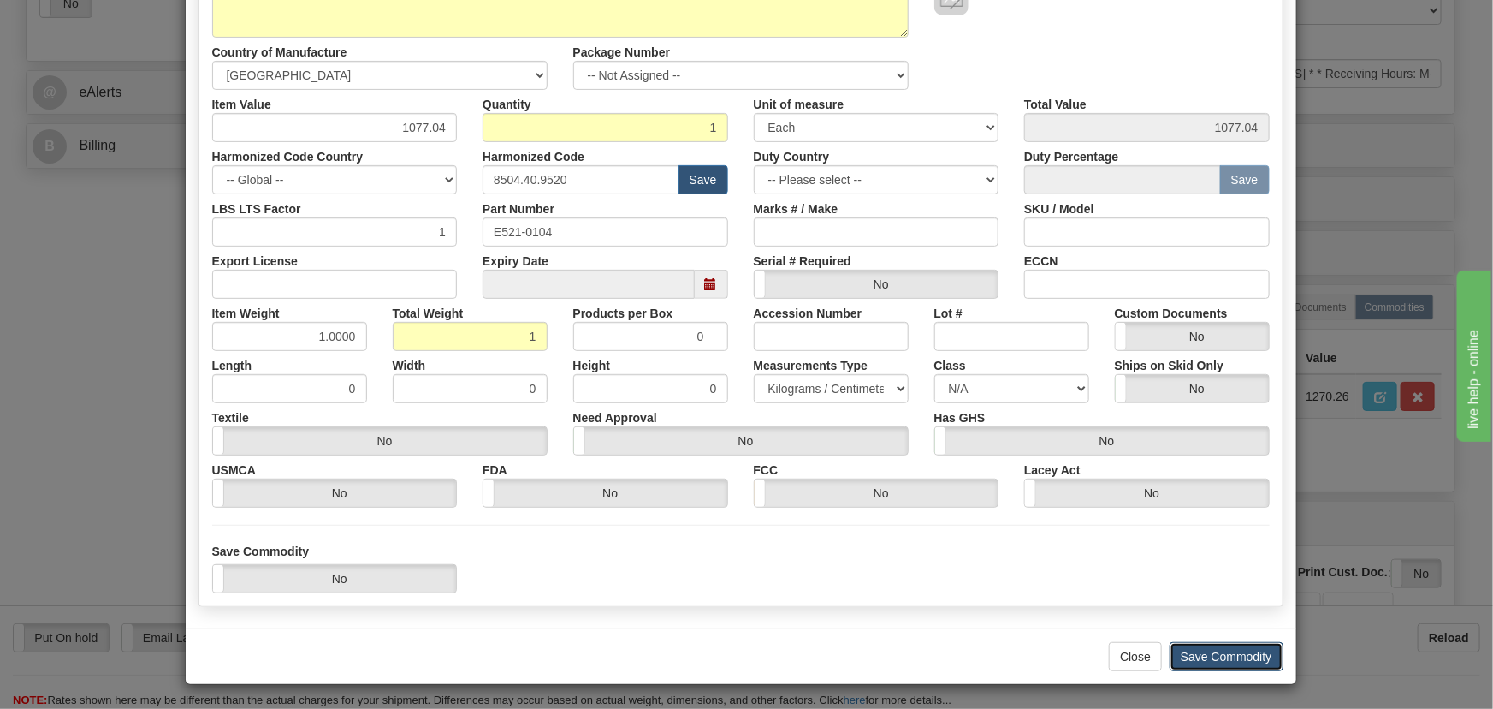
click at [1231, 653] on button "Save Commodity" at bounding box center [1227, 656] width 114 height 29
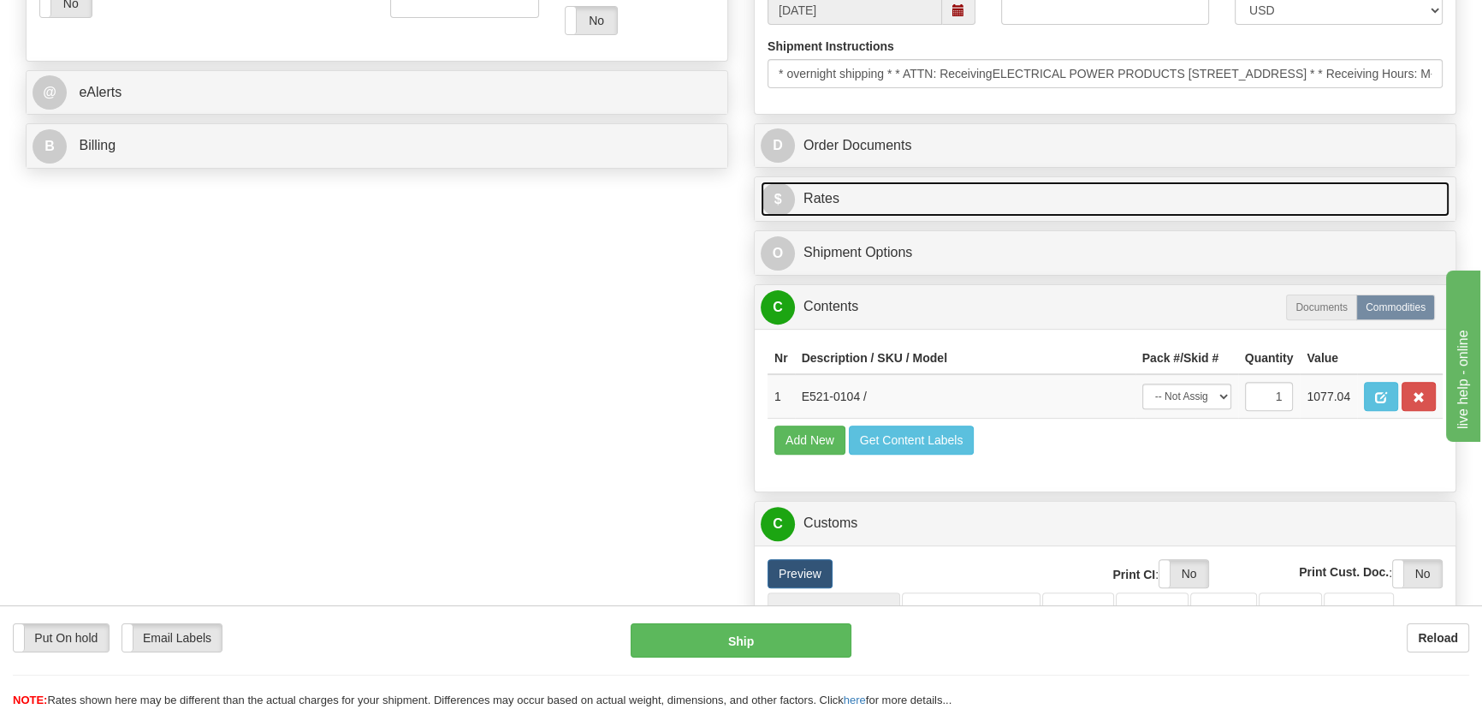
click at [1313, 199] on link "$ Rates" at bounding box center [1105, 198] width 689 height 35
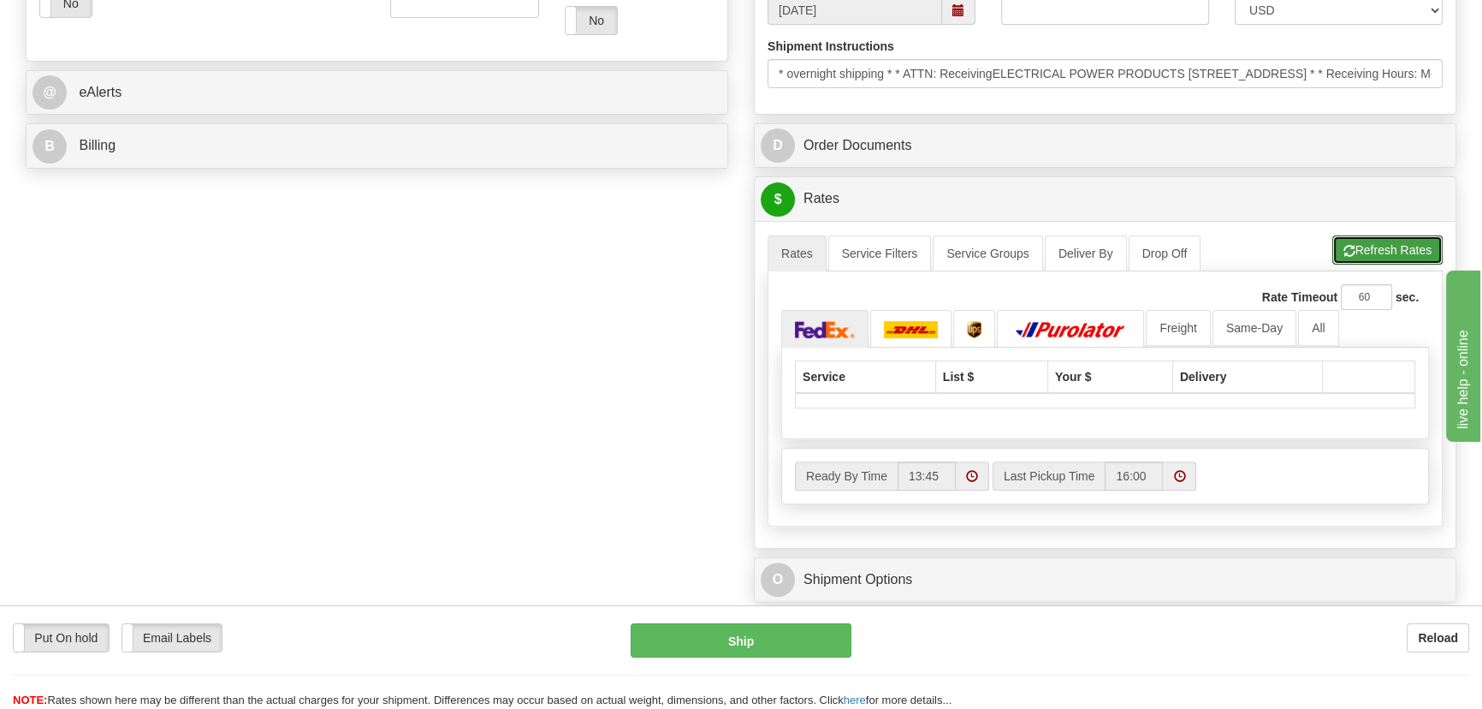
drag, startPoint x: 1400, startPoint y: 240, endPoint x: 1369, endPoint y: 251, distance: 32.8
click at [1400, 240] on button "Refresh Rates" at bounding box center [1388, 249] width 110 height 29
click at [1378, 333] on ul "(0) Freight (0) Same-Day (0) All (0)" at bounding box center [1105, 328] width 648 height 37
click at [1363, 346] on link "All (0)" at bounding box center [1395, 328] width 64 height 36
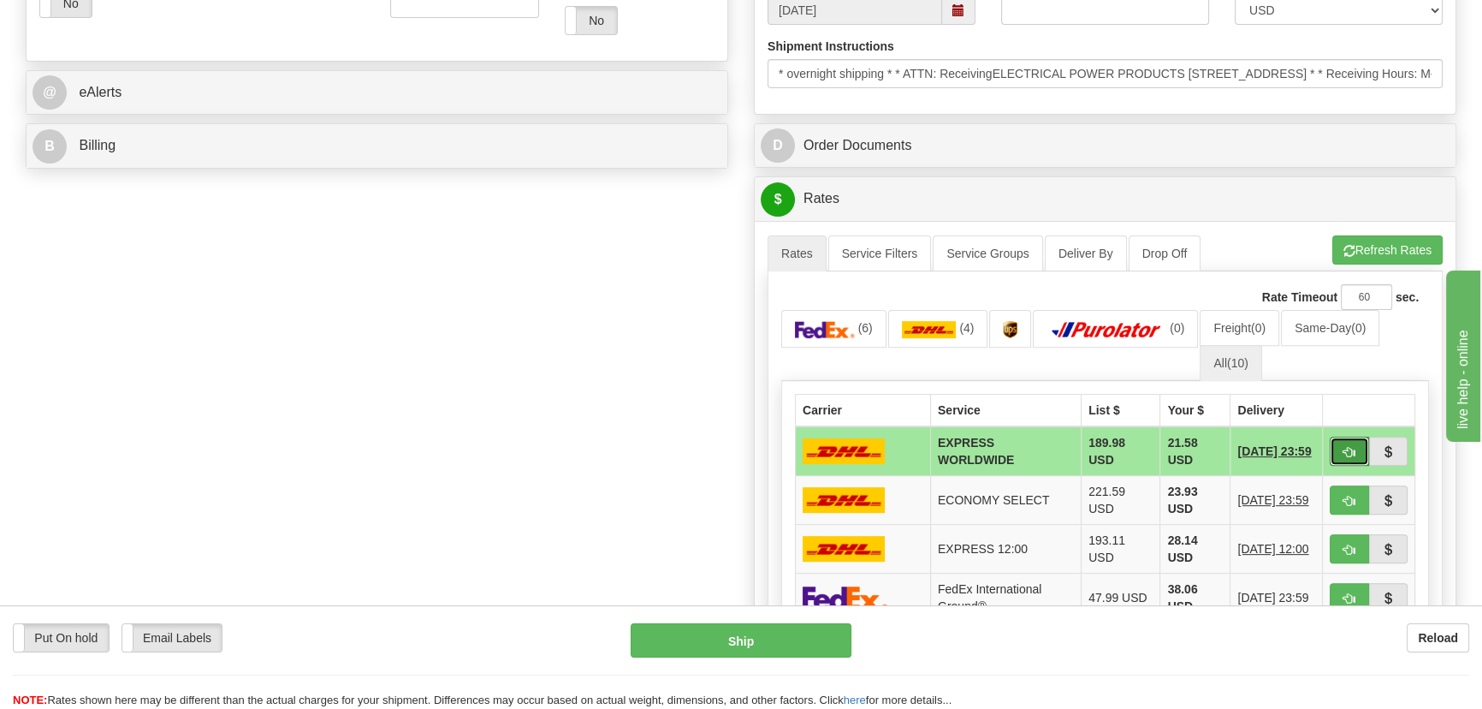
click at [1345, 448] on span "button" at bounding box center [1350, 452] width 12 height 11
type input "P"
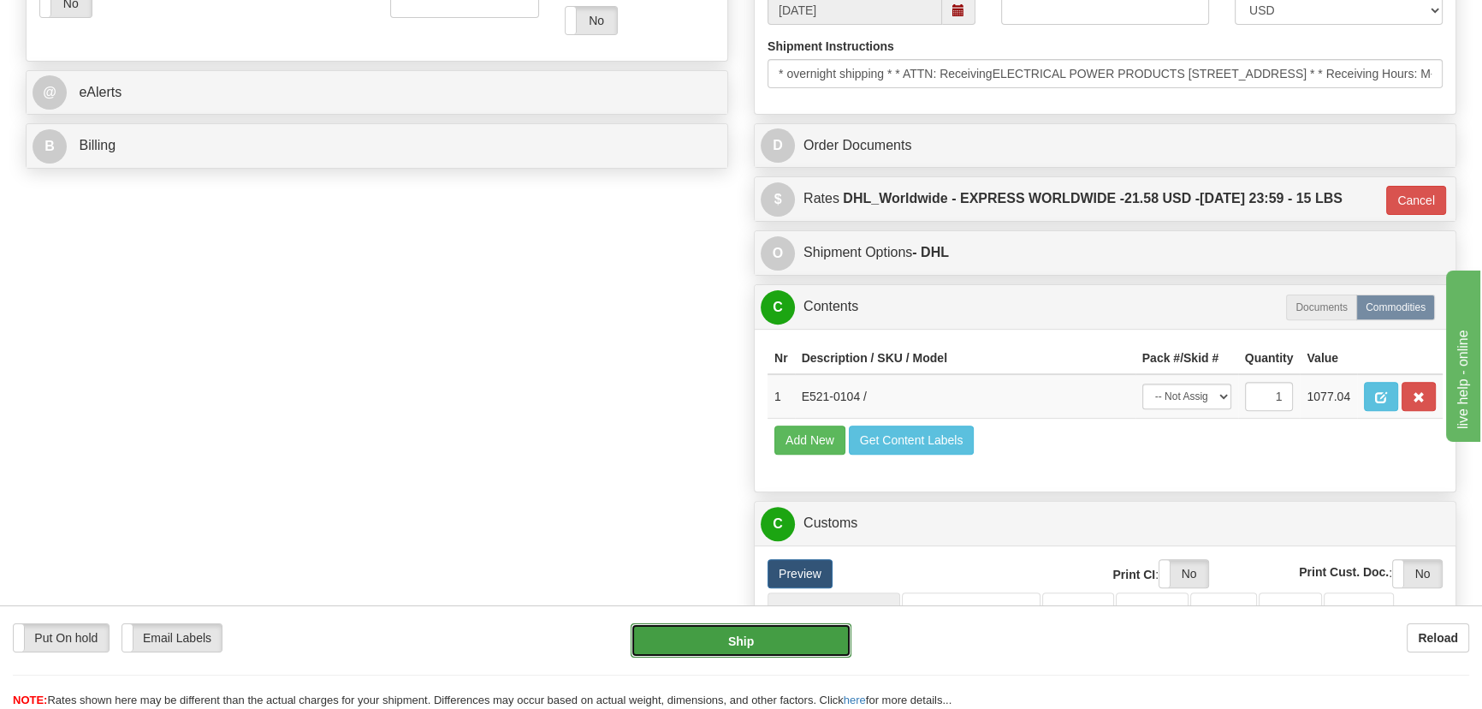
click at [769, 650] on button "Ship" at bounding box center [742, 640] width 222 height 34
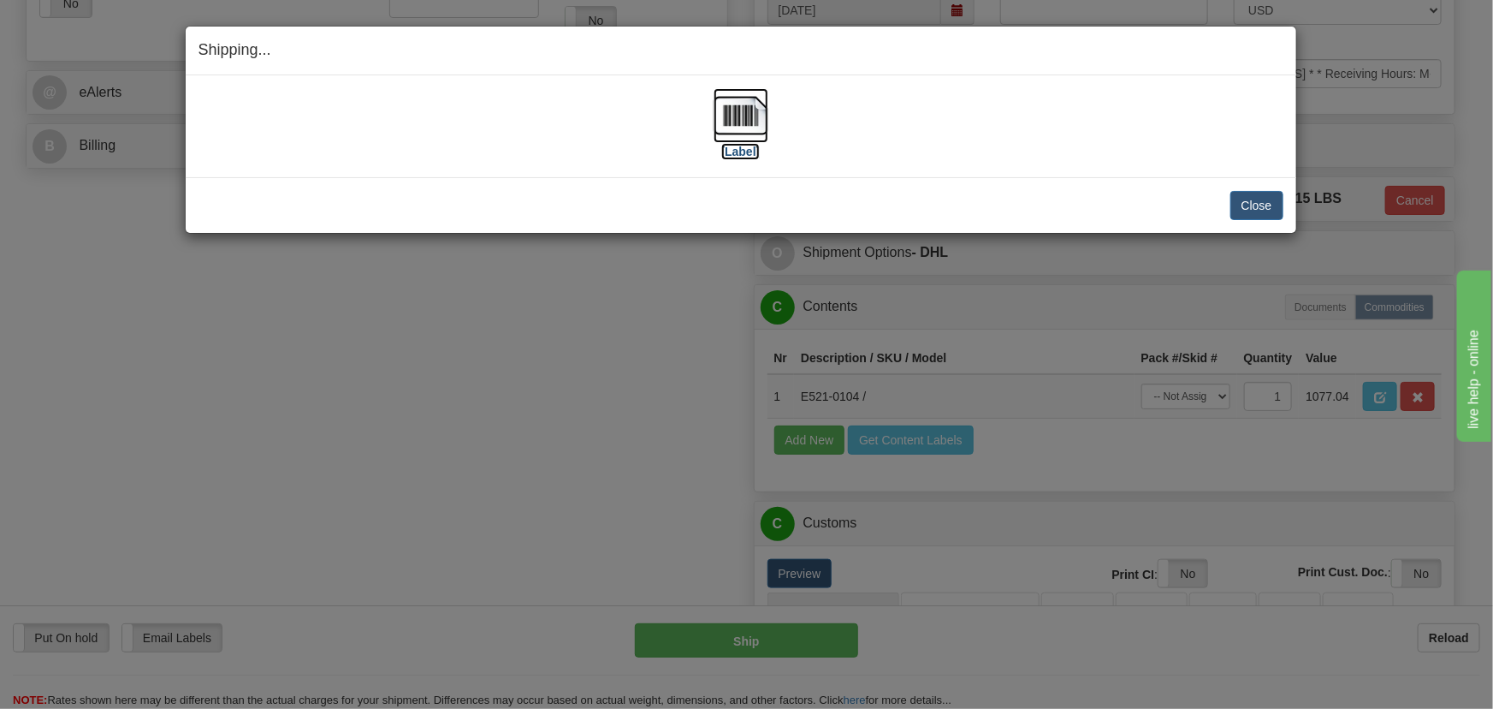
click at [755, 107] on img at bounding box center [741, 115] width 55 height 55
click at [1253, 201] on button "Close" at bounding box center [1257, 205] width 53 height 29
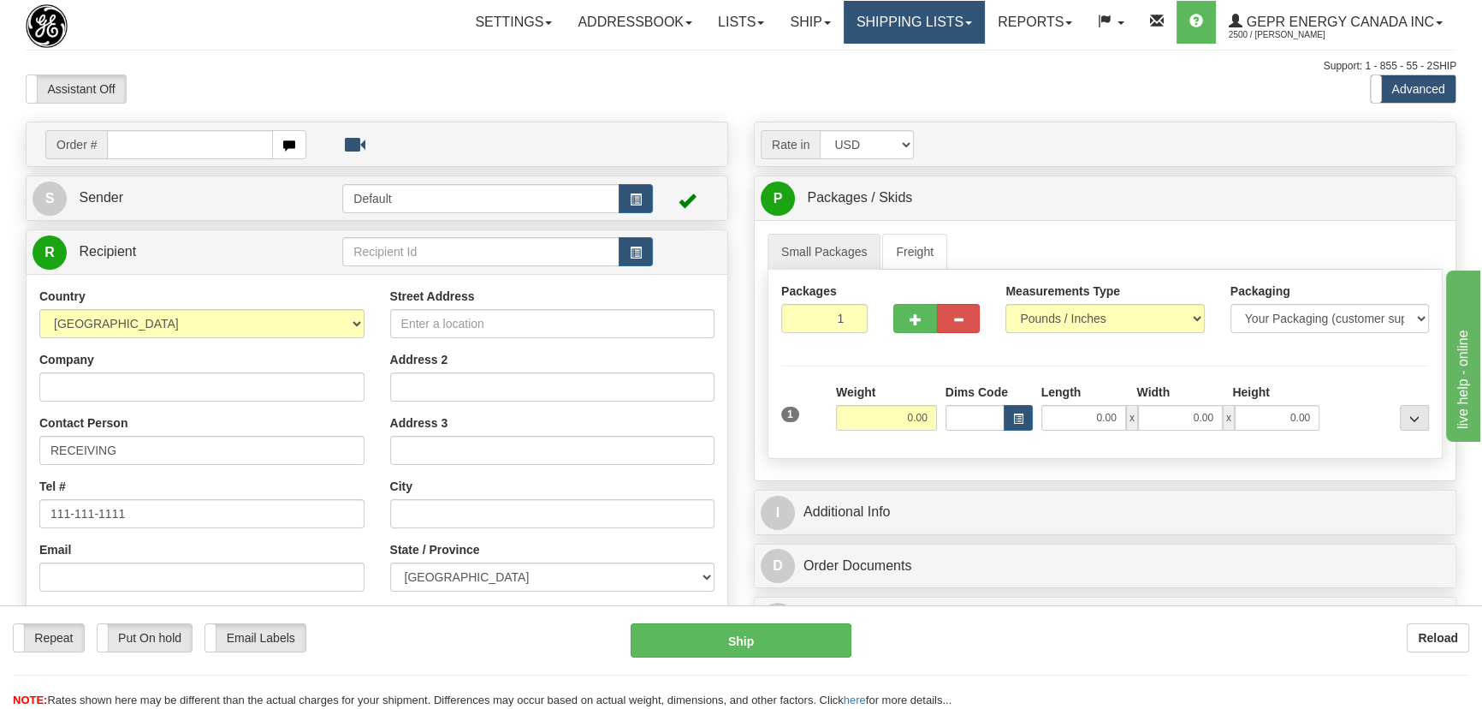
click at [934, 27] on link "Shipping lists" at bounding box center [914, 22] width 141 height 43
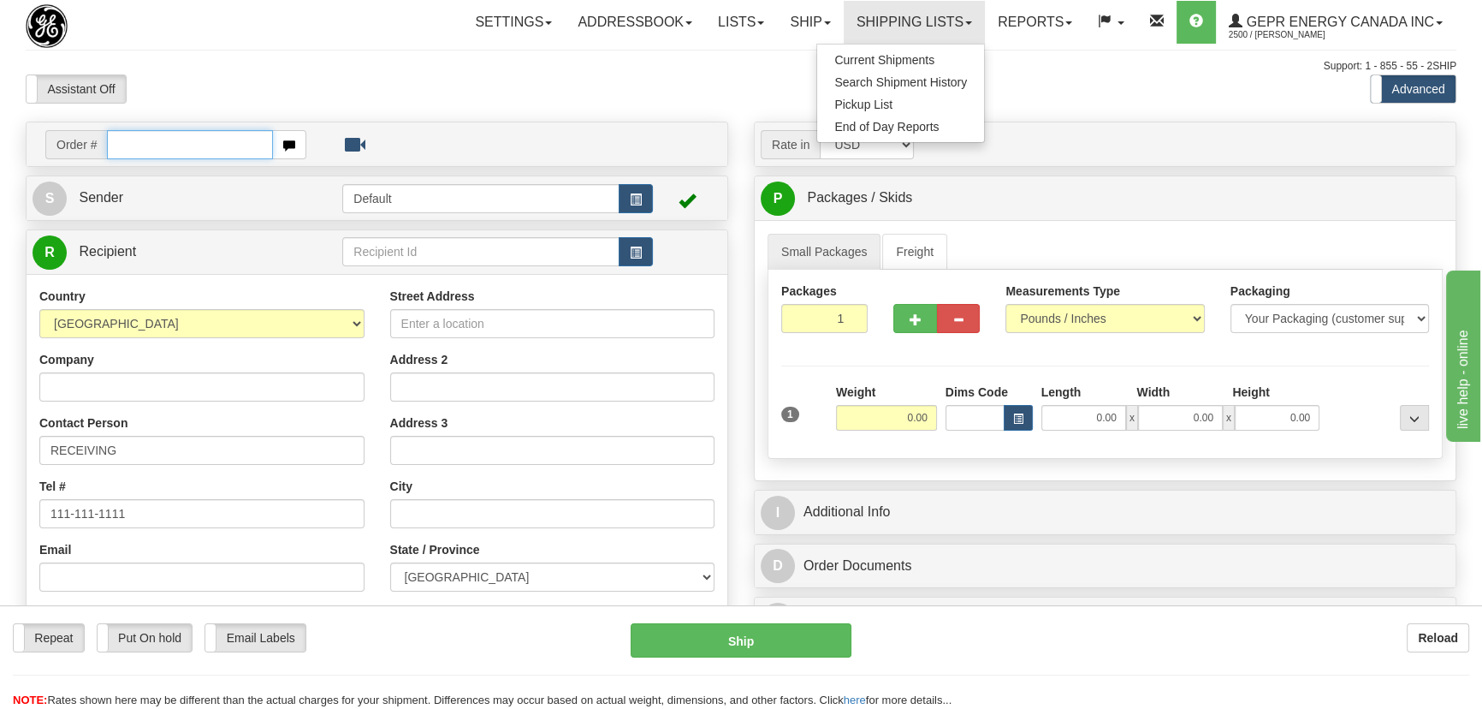
click at [246, 145] on input "text" at bounding box center [190, 144] width 166 height 29
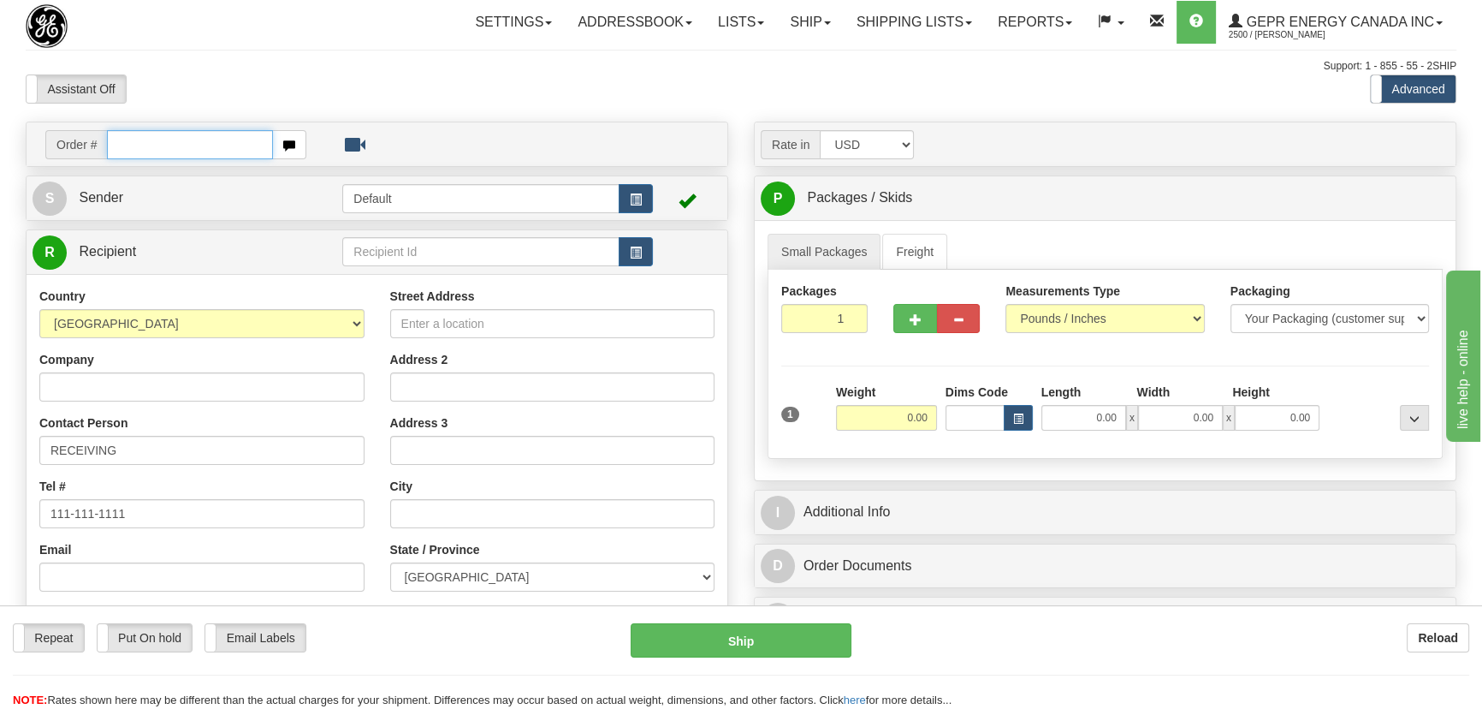
paste input "0086680086"
click at [128, 151] on input "0086680086" at bounding box center [190, 144] width 166 height 29
type input "86680086"
click at [294, 76] on body "Training Course Close Toggle navigation Settings Shipping Preferences New Recip…" at bounding box center [741, 354] width 1482 height 709
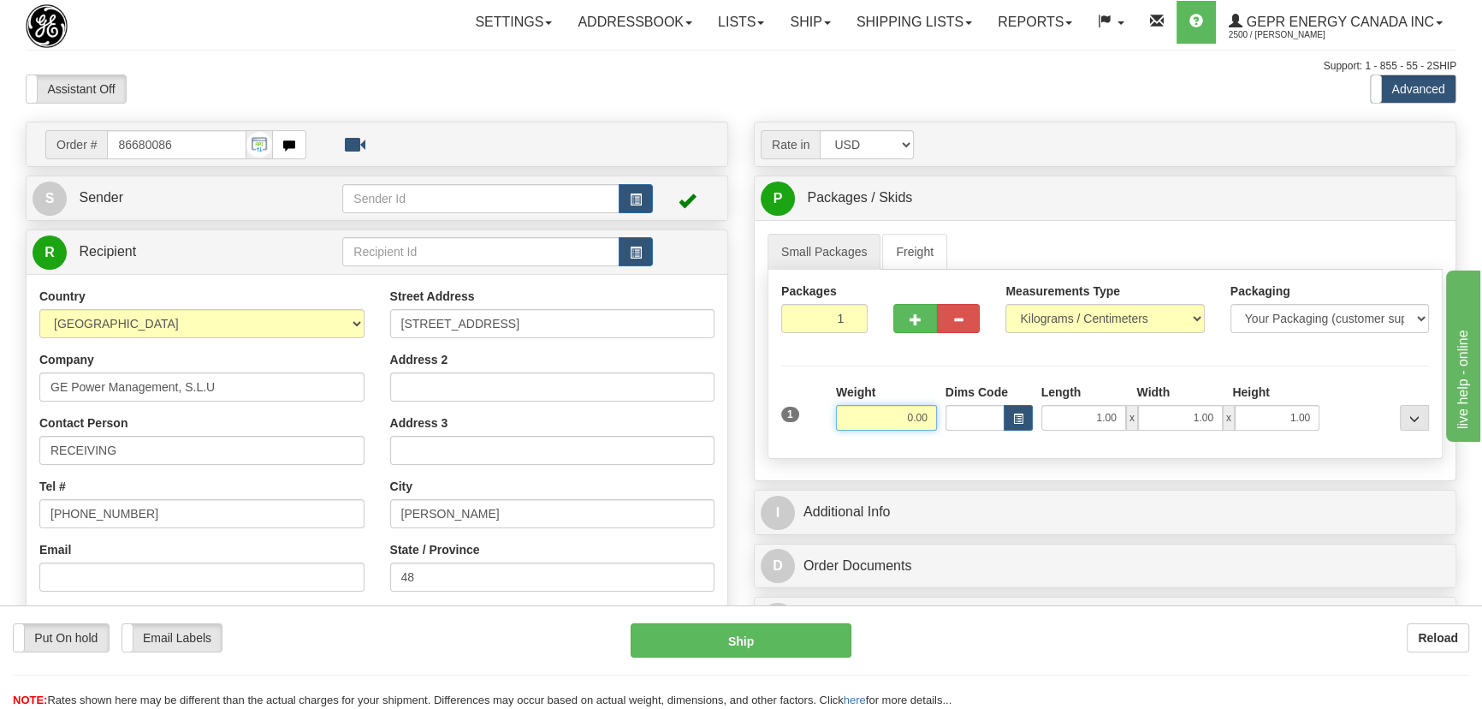
click at [889, 423] on input "0.00" at bounding box center [886, 418] width 101 height 26
type input "20.00"
click at [1088, 316] on select "Pounds / Inches Kilograms / Centimeters" at bounding box center [1105, 318] width 199 height 29
select select "0"
click at [1006, 304] on select "Pounds / Inches Kilograms / Centimeters" at bounding box center [1105, 318] width 199 height 29
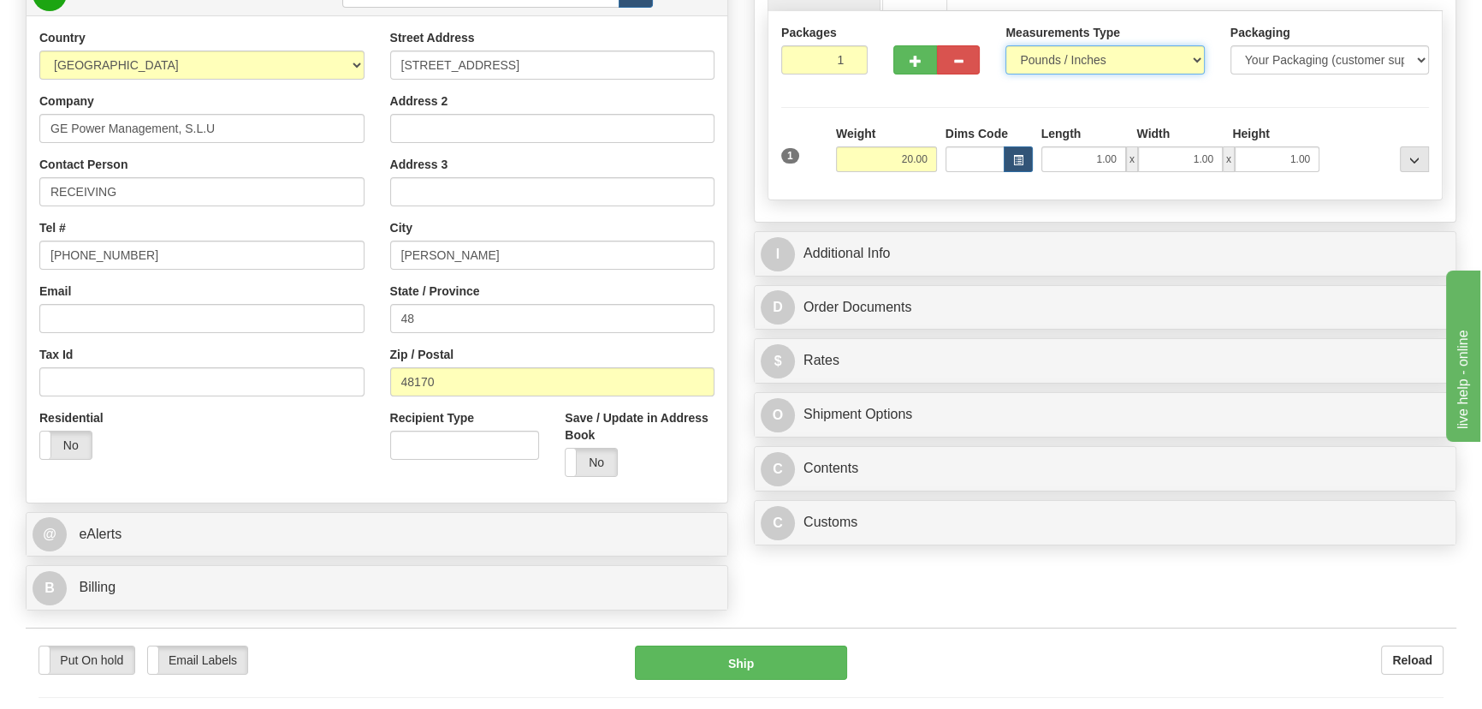
scroll to position [311, 0]
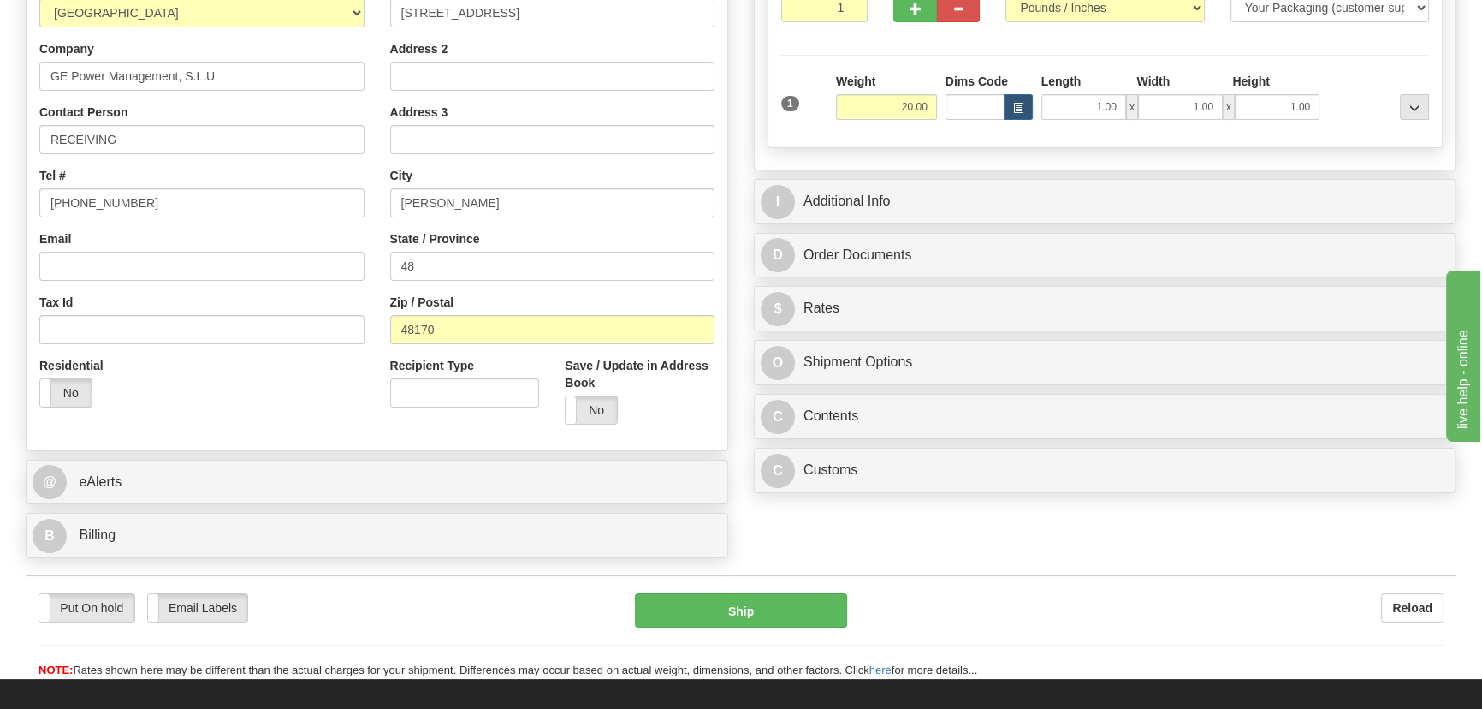
click at [173, 514] on div "B Billing" at bounding box center [377, 536] width 701 height 44
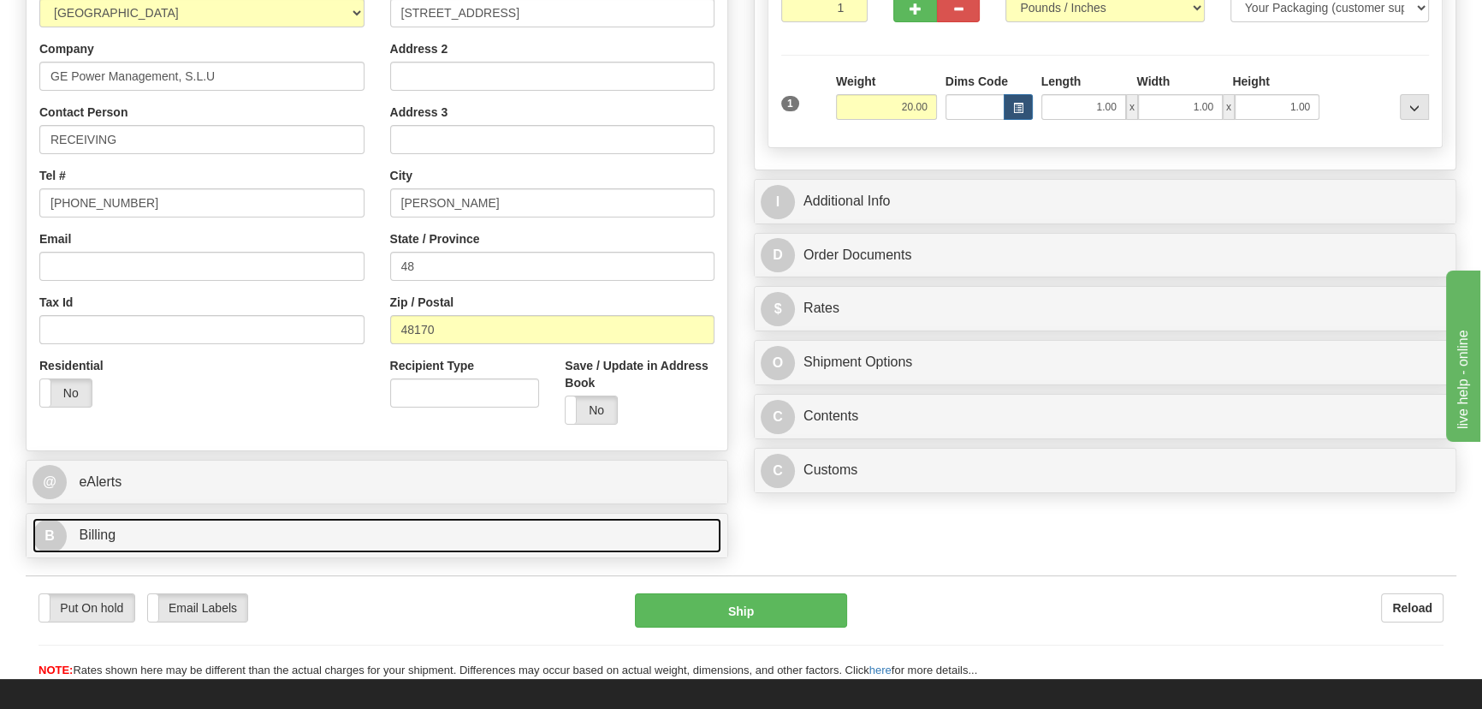
click at [171, 533] on link "B Billing" at bounding box center [377, 535] width 689 height 35
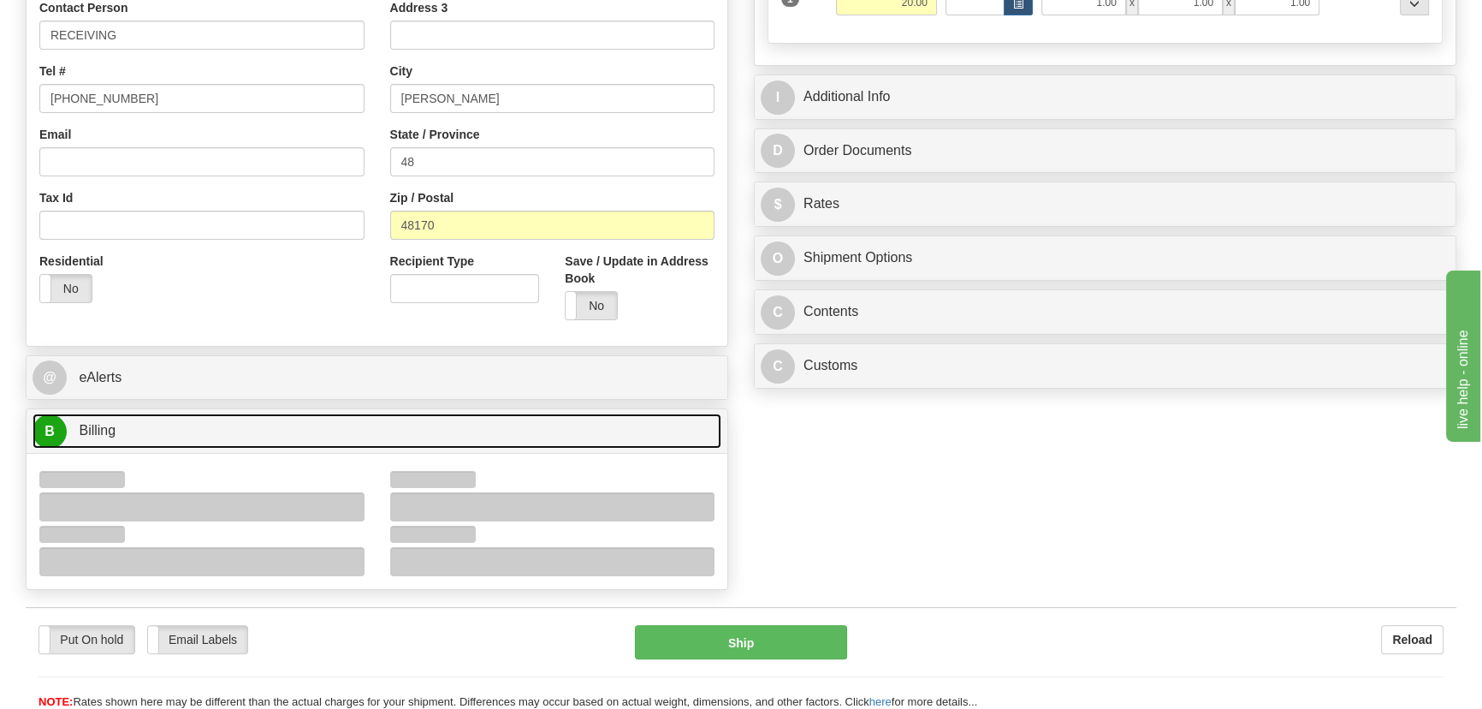
scroll to position [622, 0]
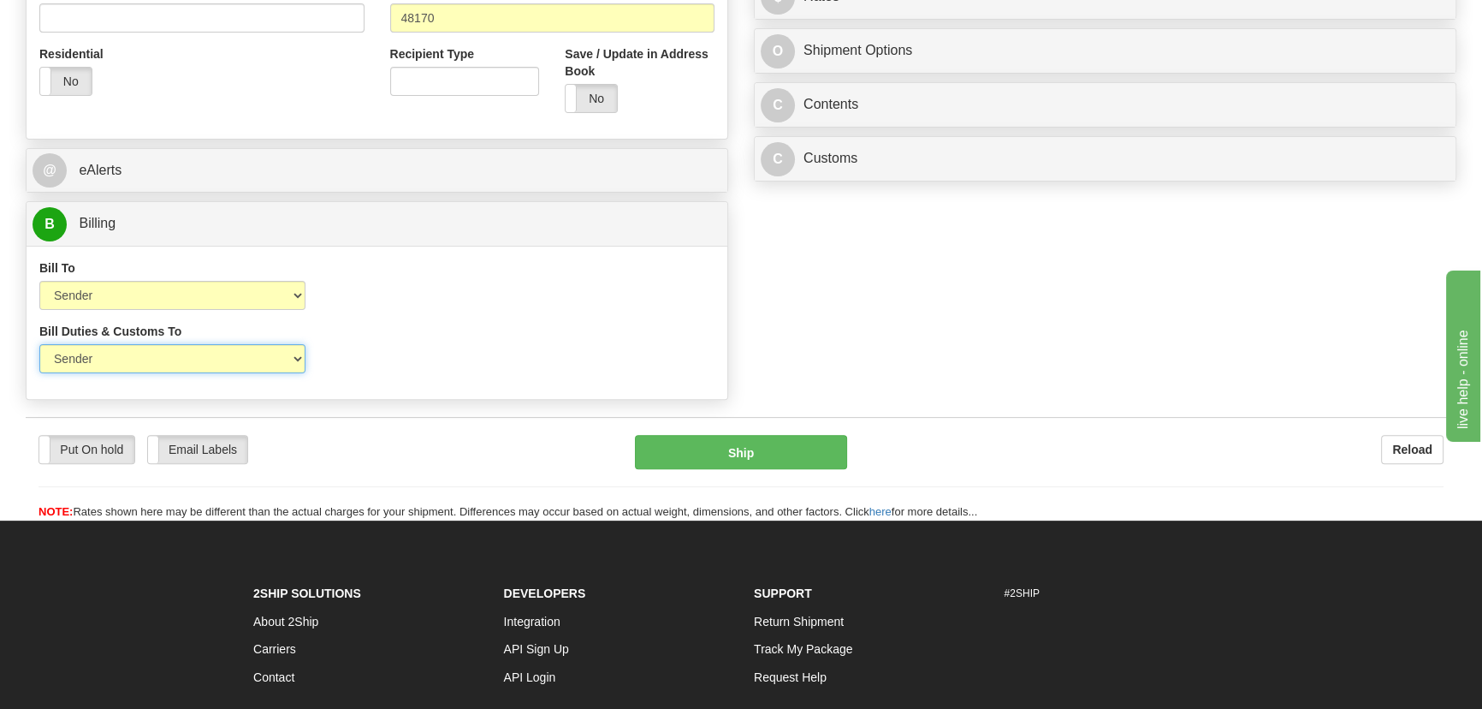
click at [192, 364] on select "Sender Recipient Third Party" at bounding box center [172, 358] width 266 height 29
select select "2"
click at [39, 344] on select "Sender Recipient Third Party" at bounding box center [172, 358] width 266 height 29
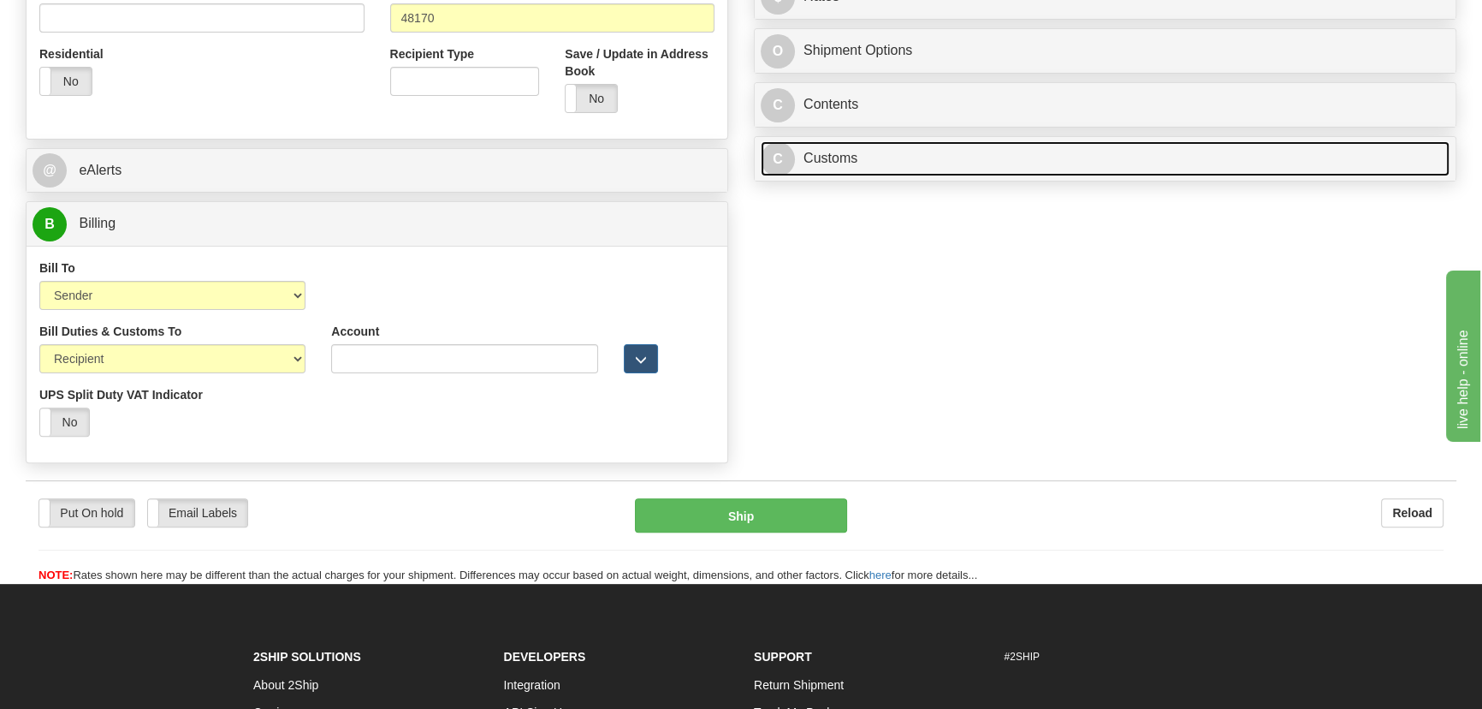
click at [1116, 168] on link "C Customs" at bounding box center [1105, 158] width 689 height 35
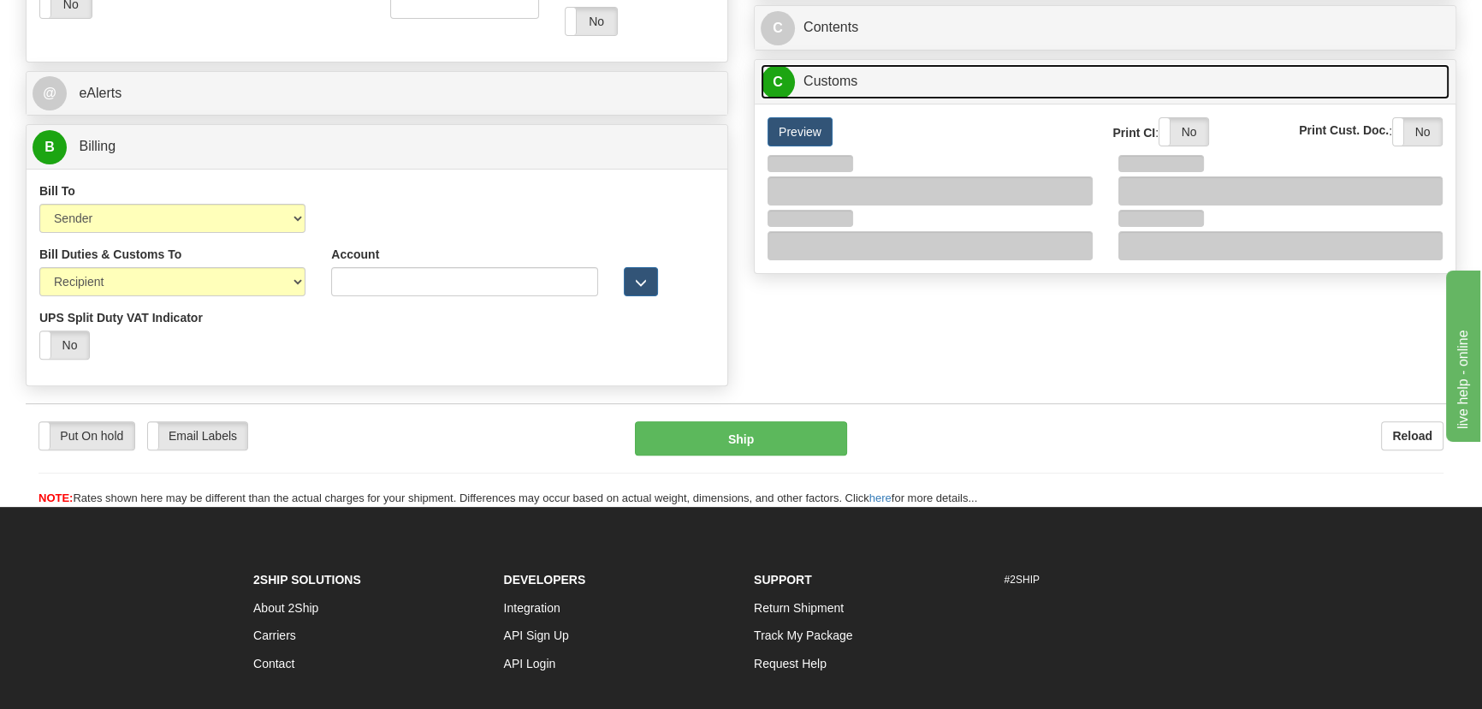
scroll to position [700, 0]
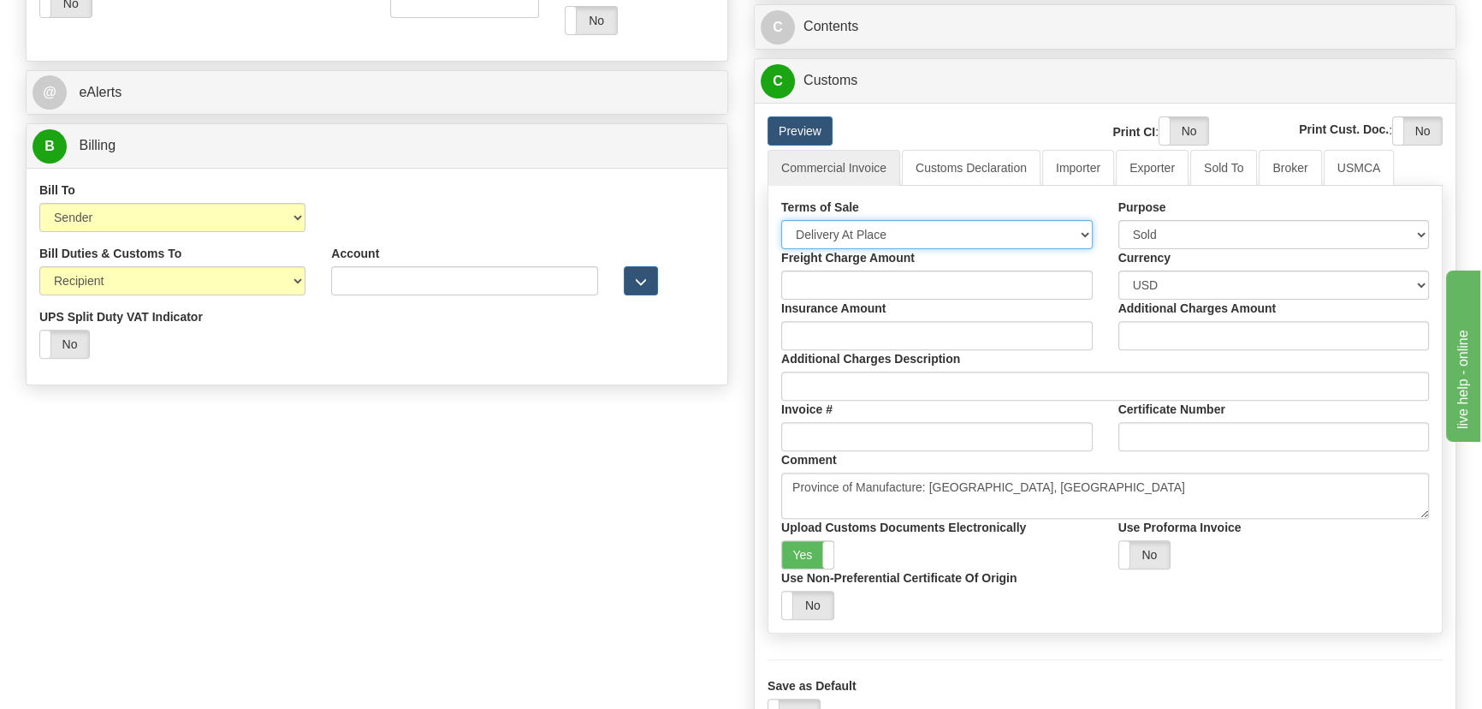
click at [976, 240] on select "Free Carrier Free On Board Ex Works Delivered Duty Unpaid Delivered Duty Paid C…" at bounding box center [937, 234] width 312 height 29
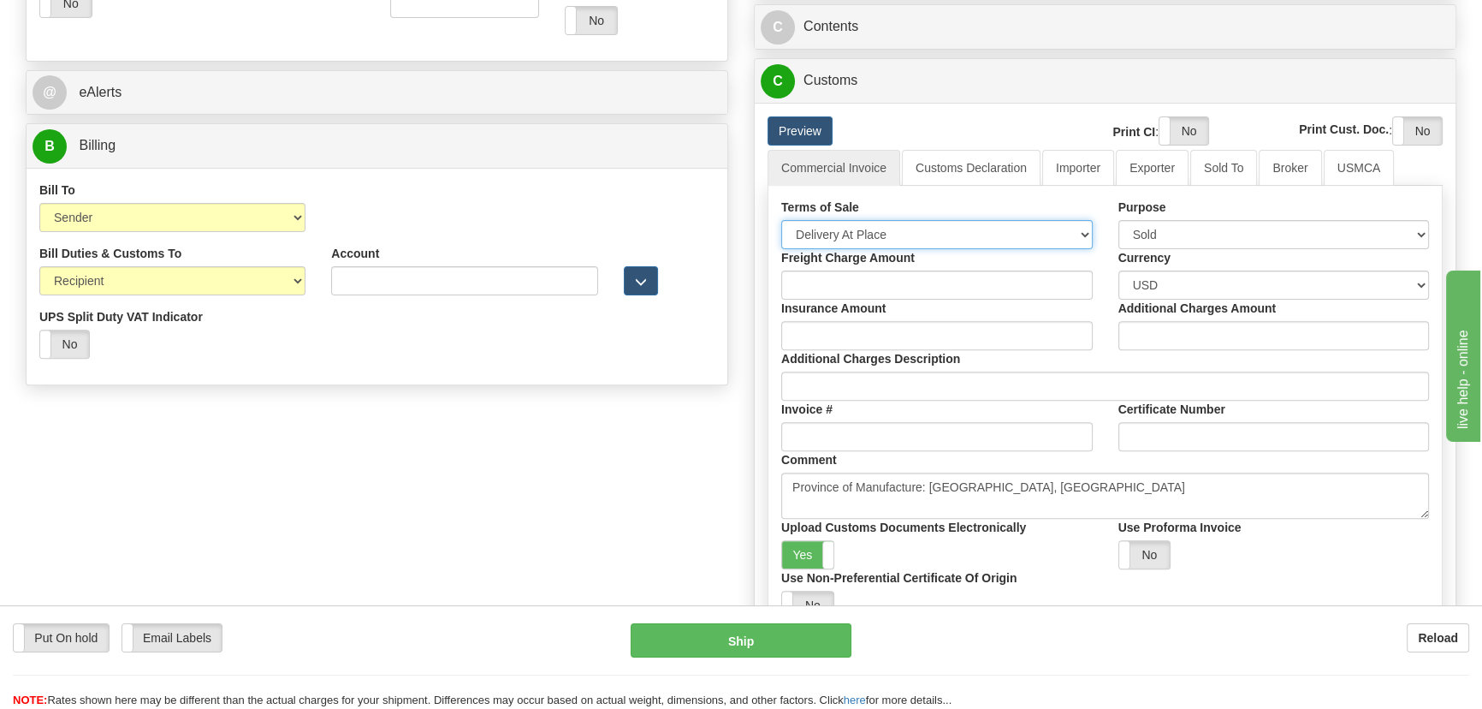
select select "7"
click at [781, 220] on select "Free Carrier Free On Board Ex Works Delivered Duty Unpaid Delivered Duty Paid C…" at bounding box center [937, 234] width 312 height 29
click at [1081, 163] on link "Importer" at bounding box center [1078, 168] width 72 height 36
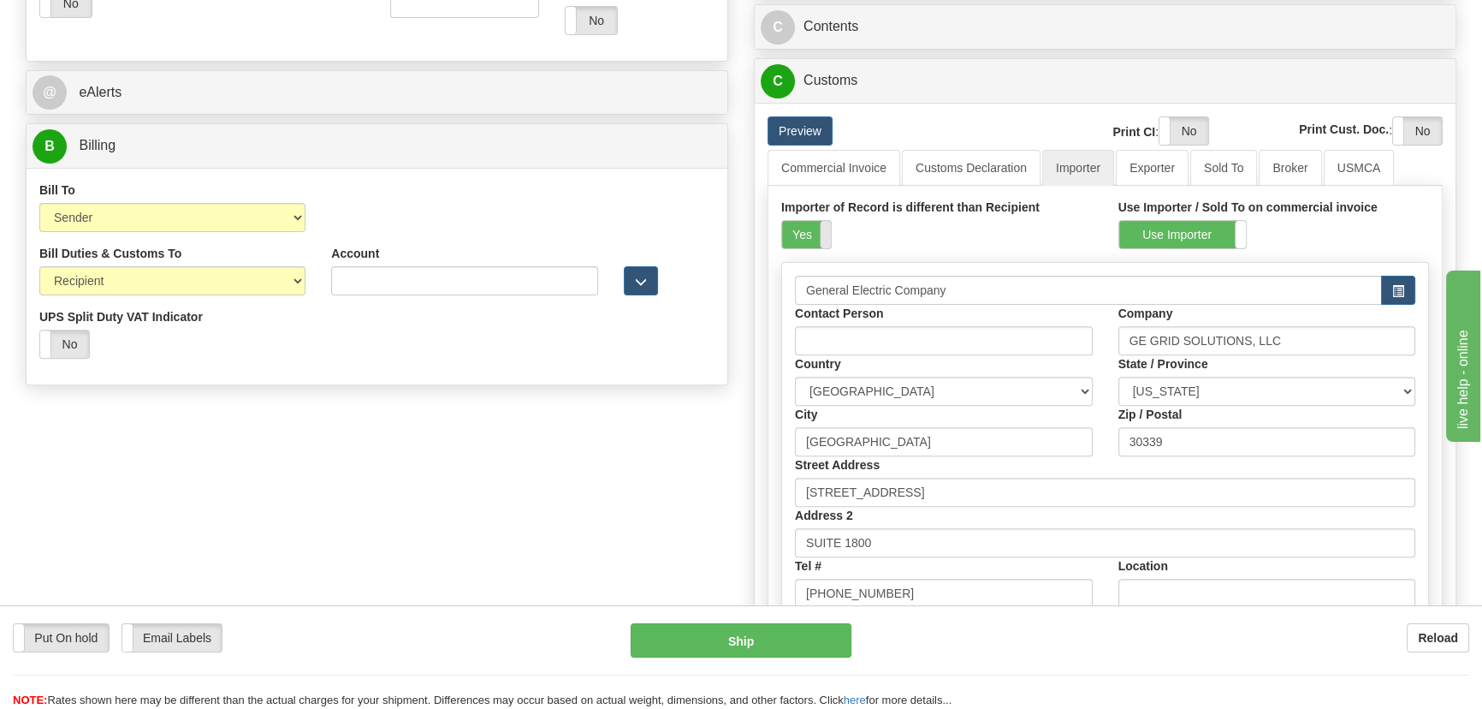
click at [823, 235] on span at bounding box center [831, 234] width 22 height 27
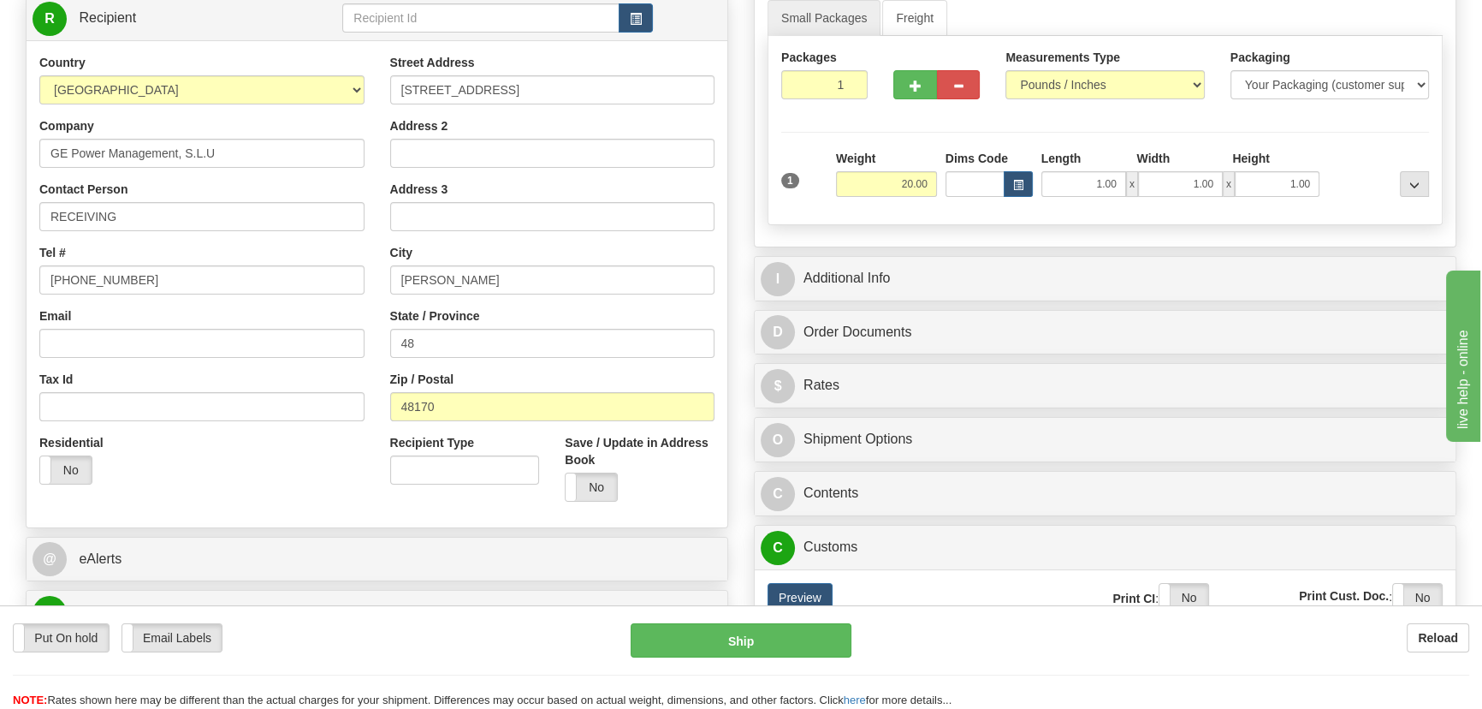
scroll to position [233, 0]
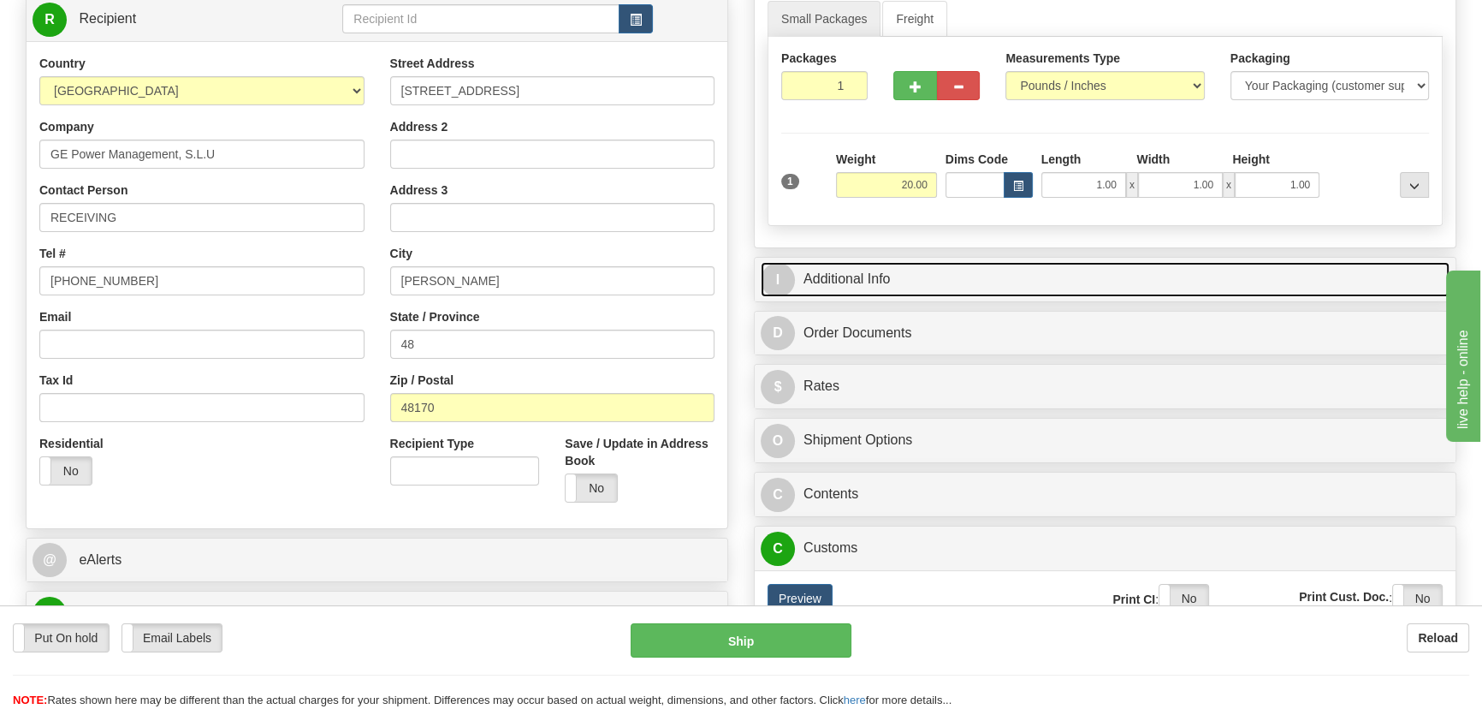
click at [1158, 277] on link "I Additional Info" at bounding box center [1105, 279] width 689 height 35
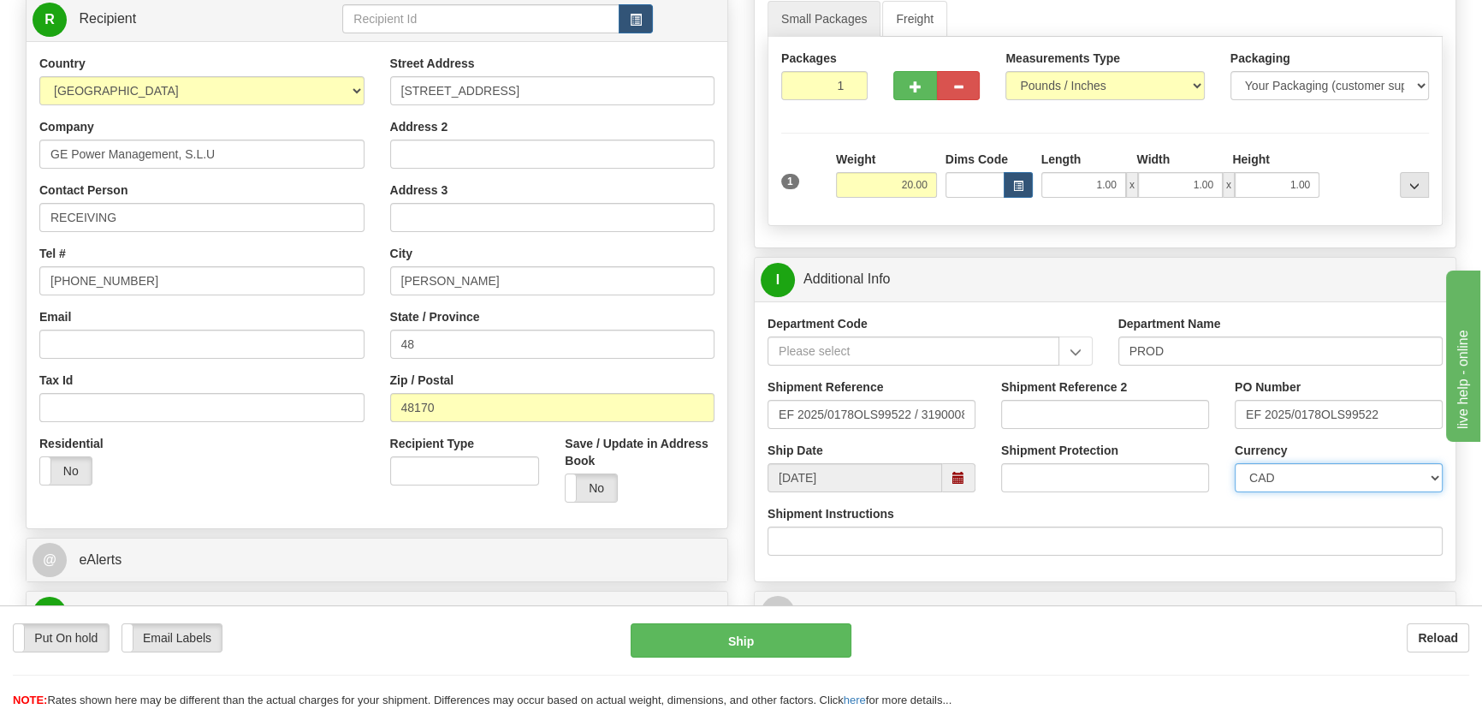
click at [1284, 476] on select "CAD USD EUR ZAR RON ANG ARN AUD AUS AWG BBD BFR BGN BHD BMD BND BRC BRL CHP CKZ…" at bounding box center [1339, 477] width 208 height 29
click at [1235, 463] on select "CAD USD EUR ZAR RON ANG ARN AUD AUS AWG BBD BFR BGN BHD BMD BND BRC BRL CHP CKZ…" at bounding box center [1339, 477] width 208 height 29
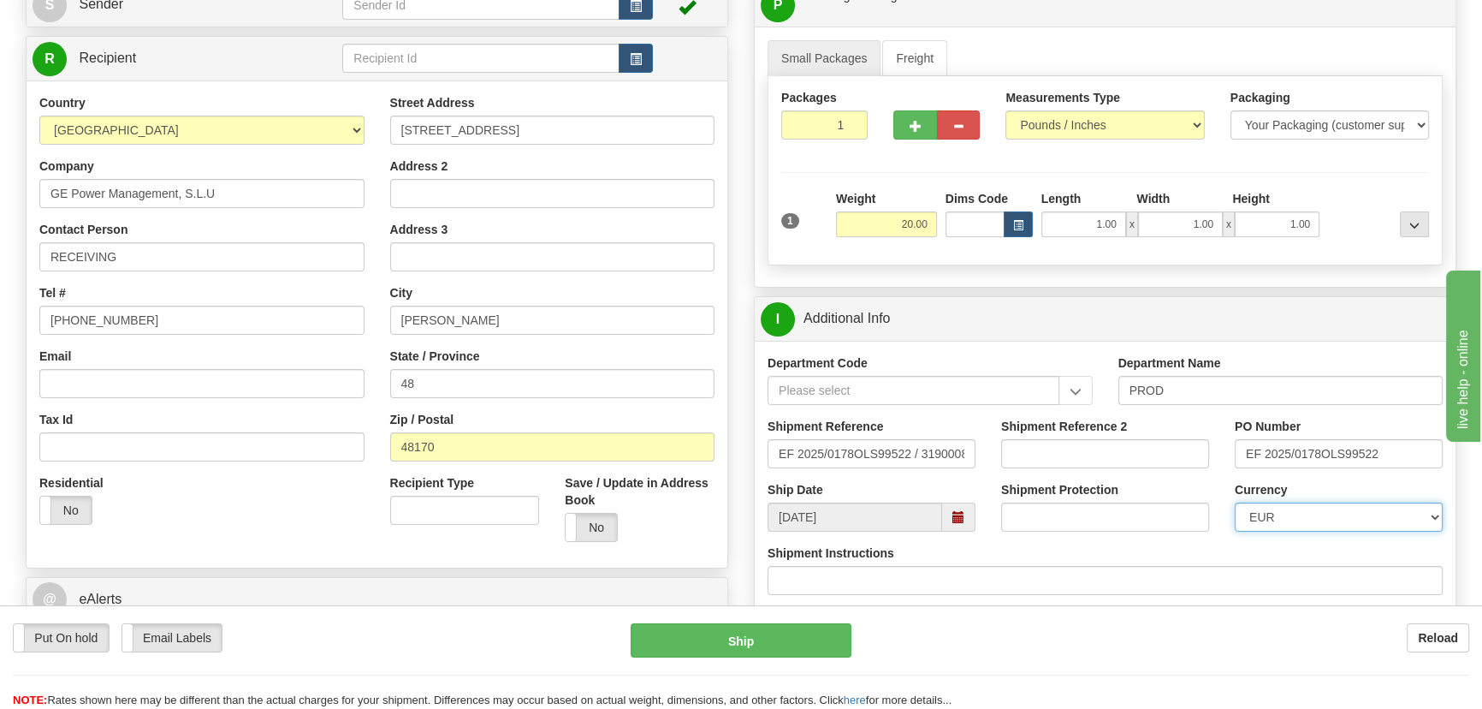
scroll to position [155, 0]
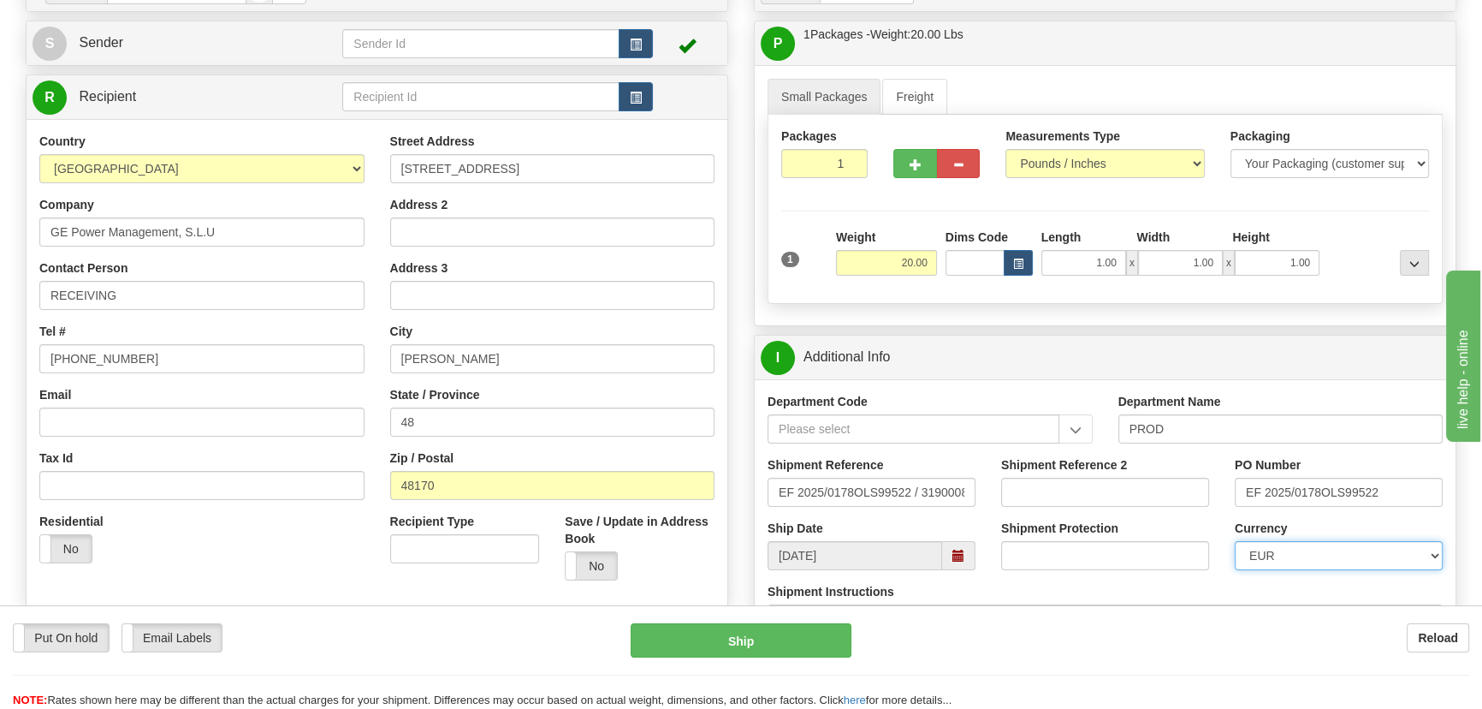
click at [1326, 564] on select "CAD USD EUR ZAR RON ANG ARN AUD AUS AWG BBD BFR BGN BHD BMD BND BRC BRL CHP CKZ…" at bounding box center [1339, 555] width 208 height 29
select select "1"
click at [1235, 541] on select "CAD USD EUR ZAR RON ANG ARN AUD AUS AWG BBD BFR BGN BHD BMD BND BRC BRL CHP CKZ…" at bounding box center [1339, 555] width 208 height 29
click at [1036, 494] on input "Shipment Reference 2" at bounding box center [1105, 492] width 208 height 29
drag, startPoint x: 1086, startPoint y: 495, endPoint x: 938, endPoint y: 468, distance: 150.4
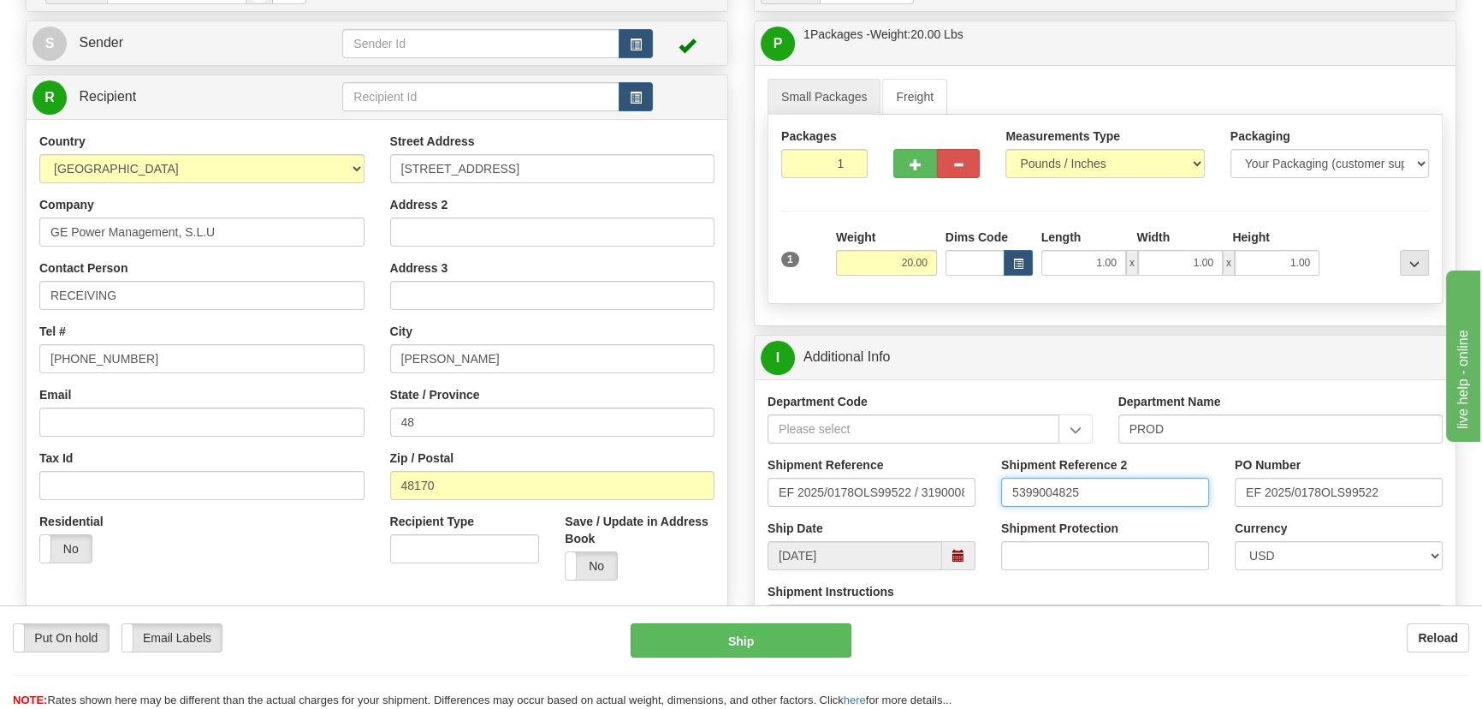
click at [938, 468] on div "Shipment Reference EF 2025/0178OLS99522 / 3190008345 Shipment Reference 2 53990…" at bounding box center [1105, 487] width 701 height 63
type input "5399004825"
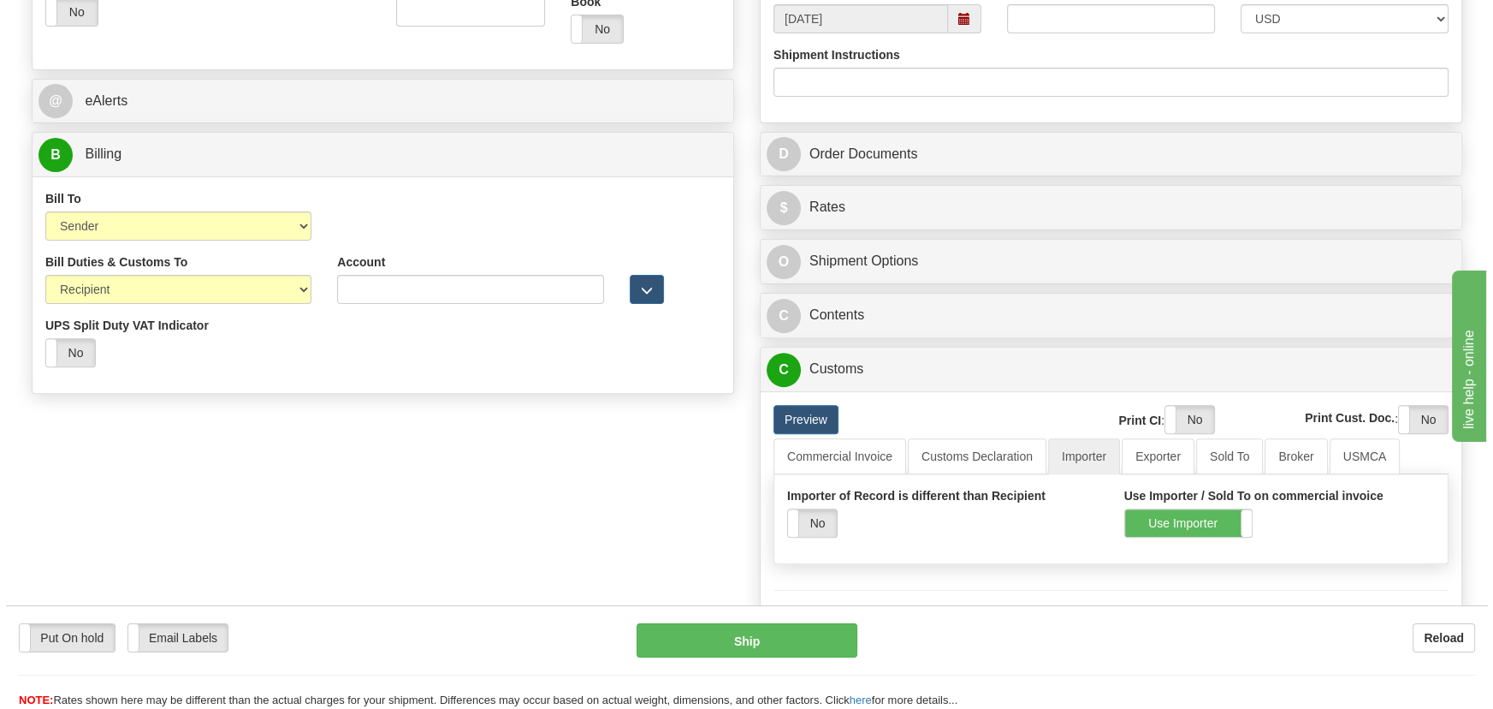
scroll to position [700, 0]
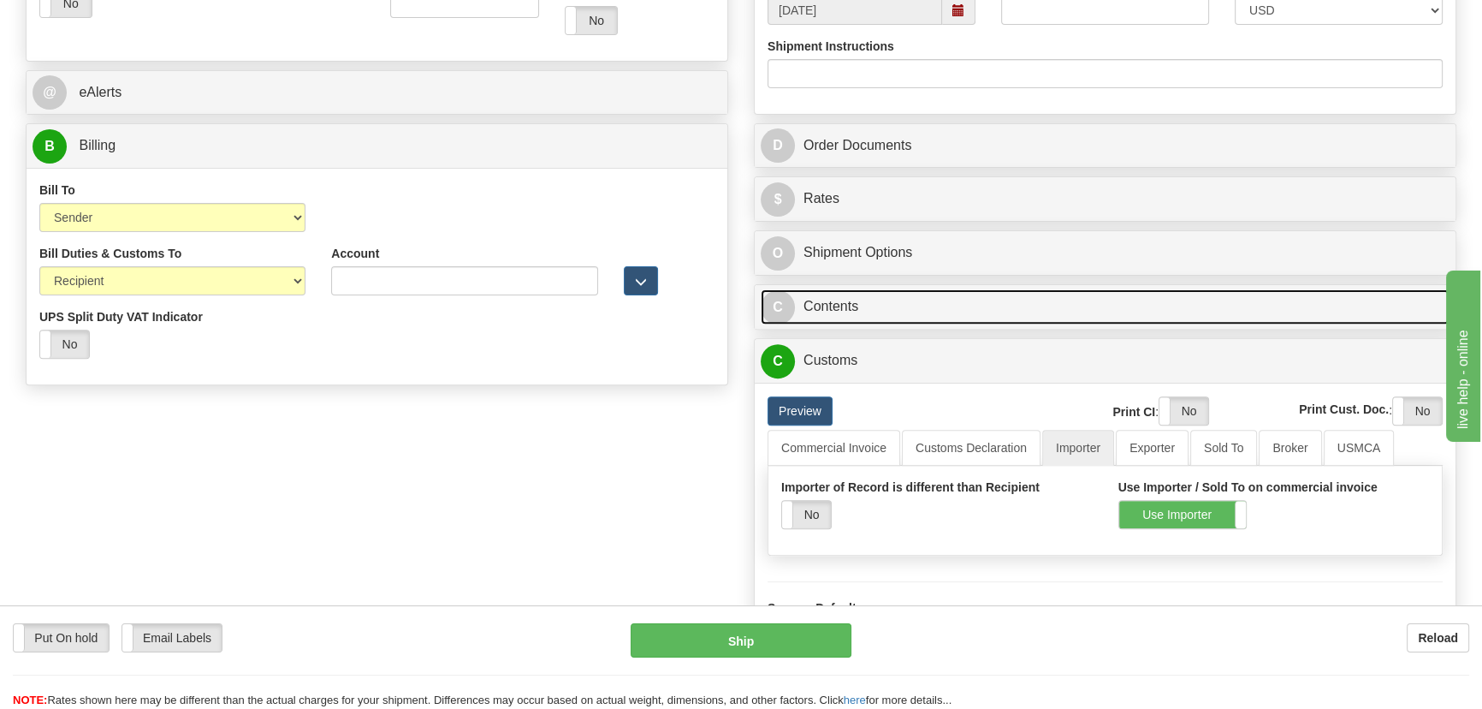
click at [1082, 308] on link "C Contents" at bounding box center [1105, 306] width 689 height 35
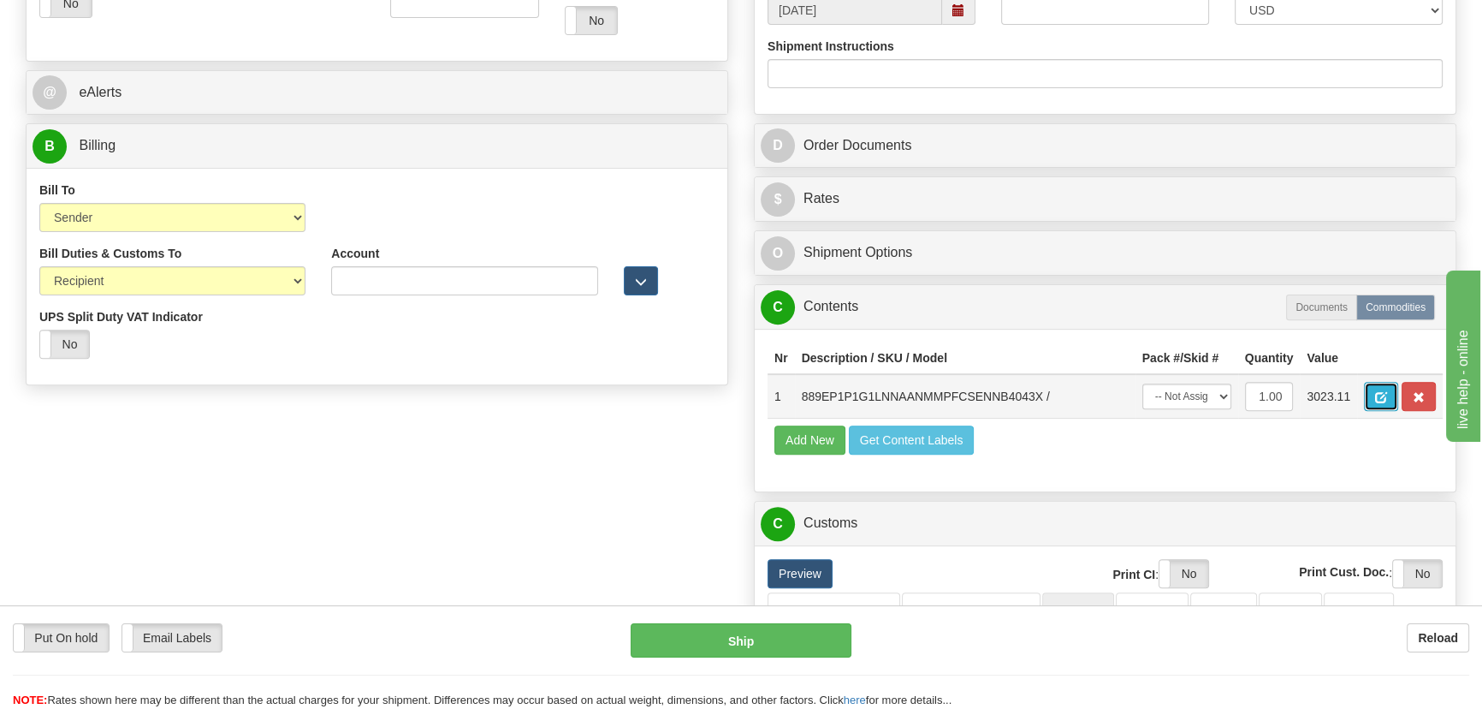
click at [1379, 386] on button "button" at bounding box center [1381, 396] width 34 height 29
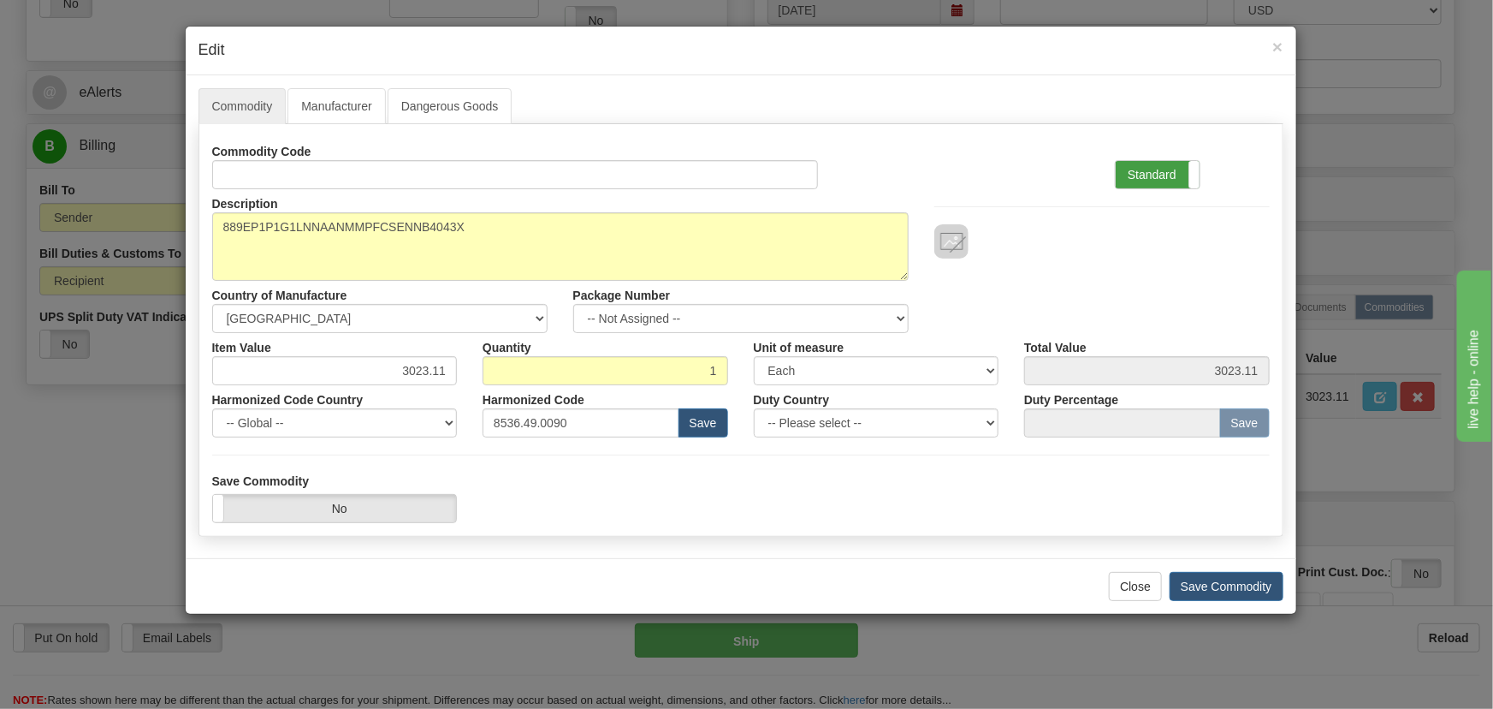
click at [1140, 181] on label "Standard" at bounding box center [1158, 174] width 84 height 27
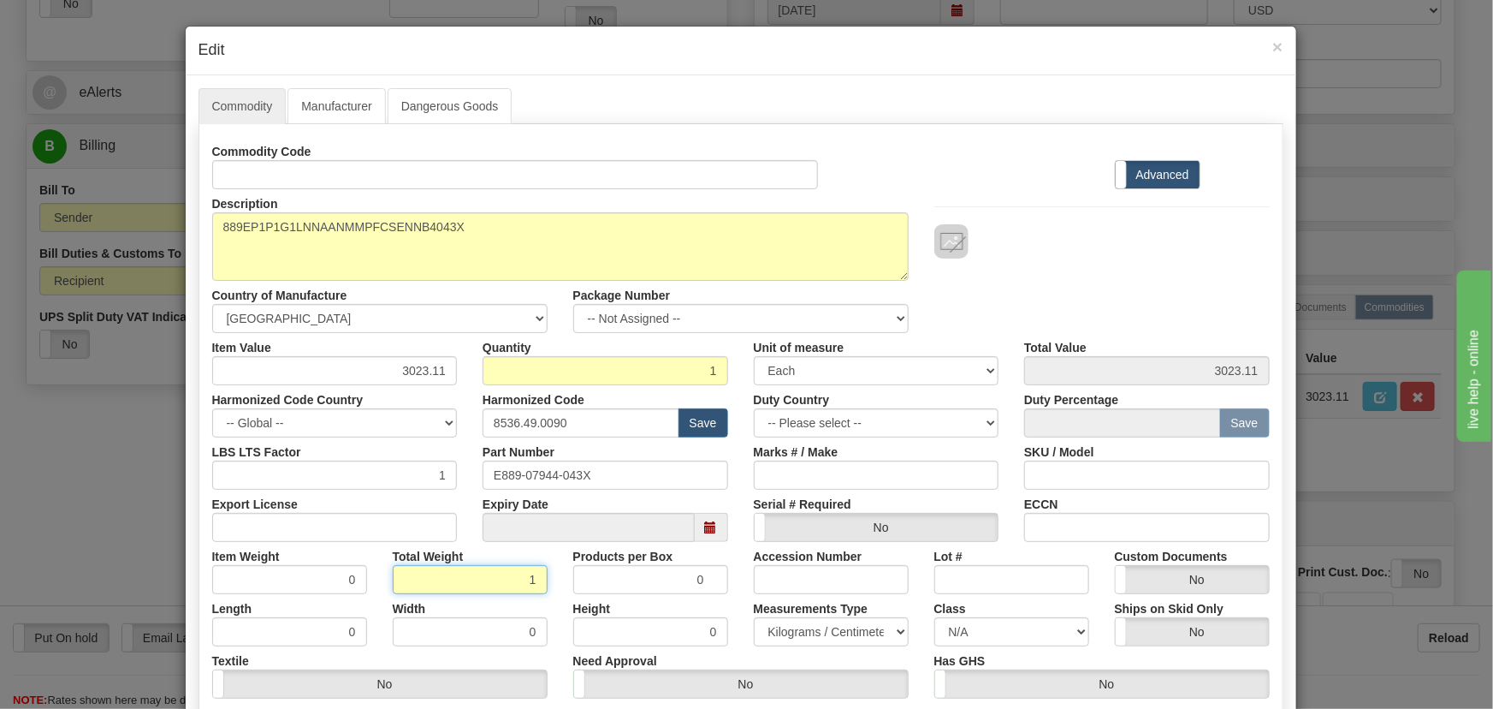
drag, startPoint x: 498, startPoint y: 579, endPoint x: 544, endPoint y: 597, distance: 49.6
click at [542, 596] on div "Commodity Code Standard Advanced Description 889EP1P1G1LNNAANMMPFCSENNB4043X Co…" at bounding box center [741, 444] width 1058 height 614
type input "1"
type input "1.0000"
click at [545, 597] on div "Width 0" at bounding box center [470, 620] width 181 height 52
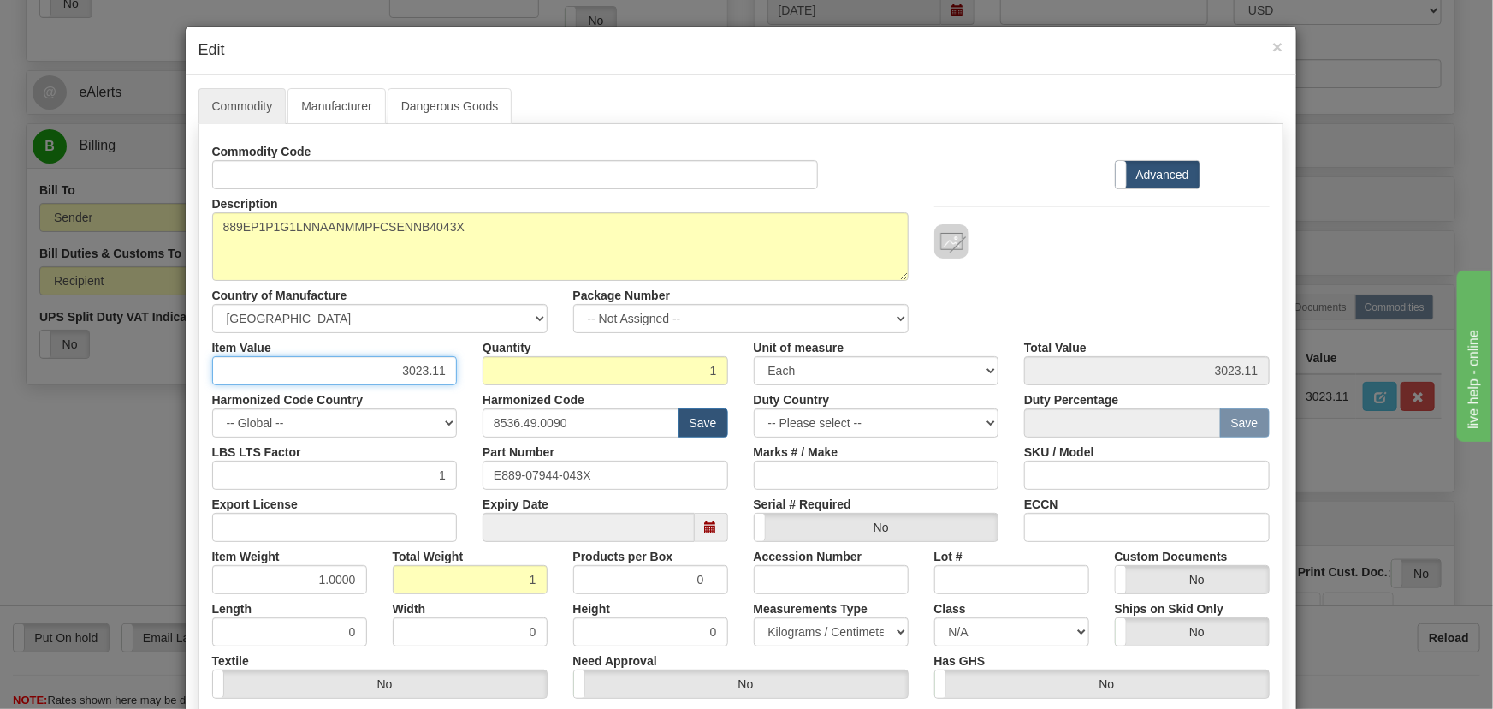
drag, startPoint x: 395, startPoint y: 367, endPoint x: 471, endPoint y: 381, distance: 76.6
click at [478, 384] on div "Commodity Code Standard Advanced Description 889EP1P1G1LNNAANMMPFCSENNB4043X Co…" at bounding box center [741, 444] width 1058 height 614
paste input ".350,"
type input "3350.11"
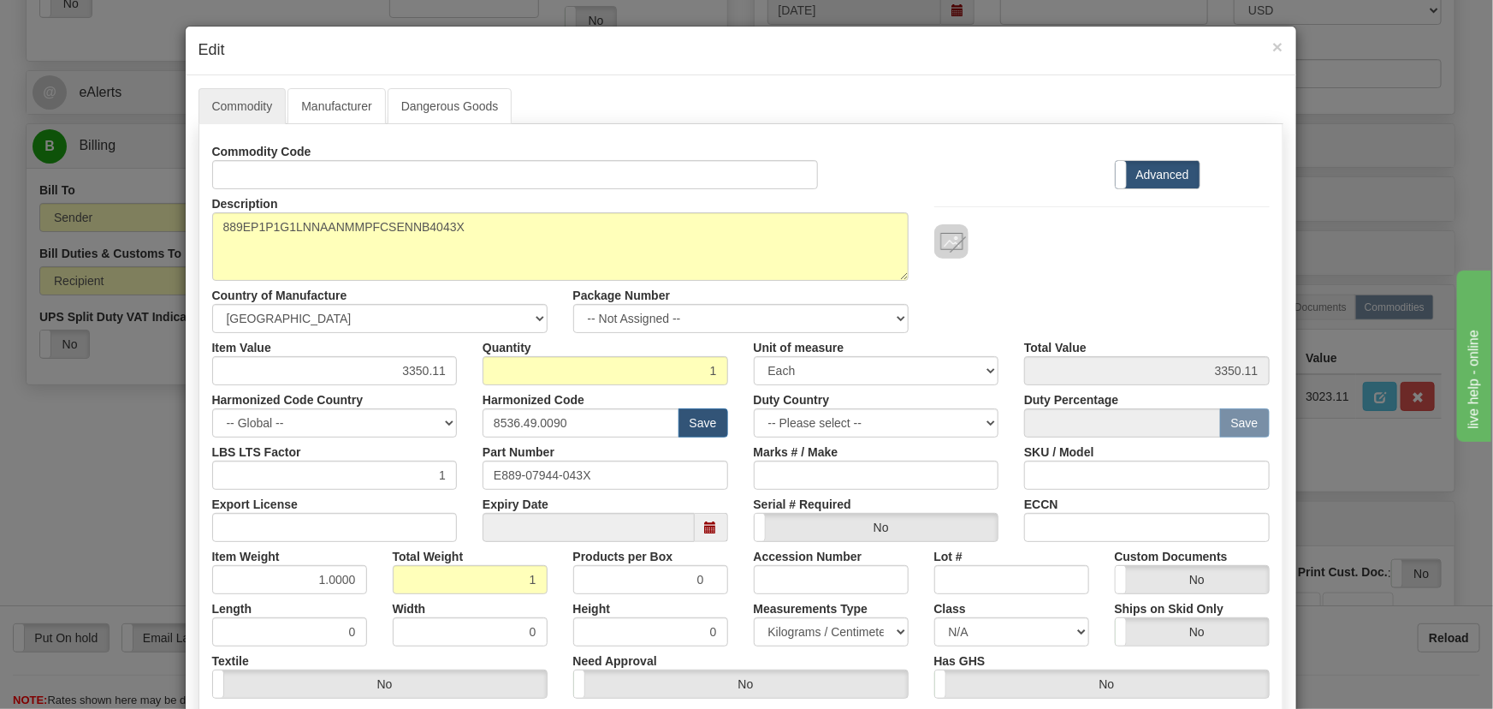
click at [1033, 220] on div at bounding box center [1102, 223] width 361 height 69
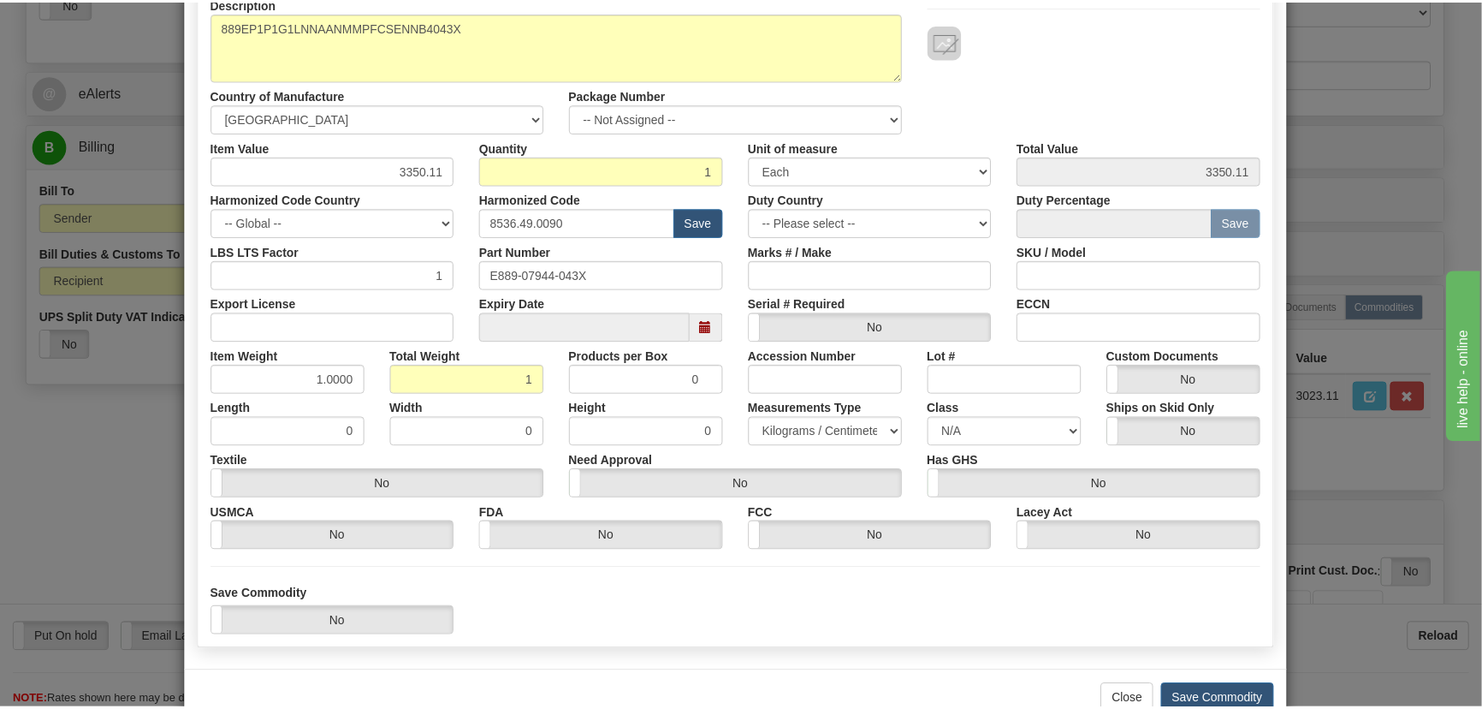
scroll to position [243, 0]
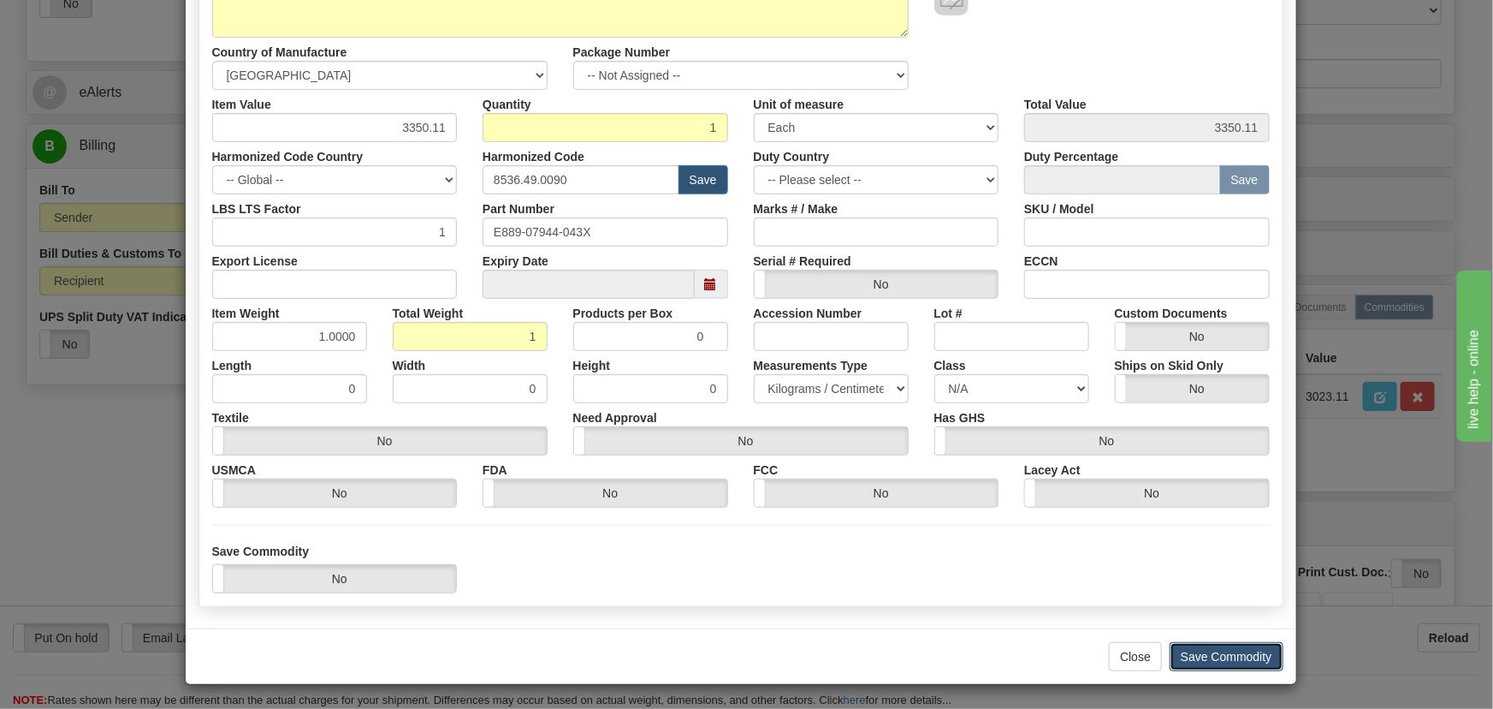
click at [1208, 656] on button "Save Commodity" at bounding box center [1227, 656] width 114 height 29
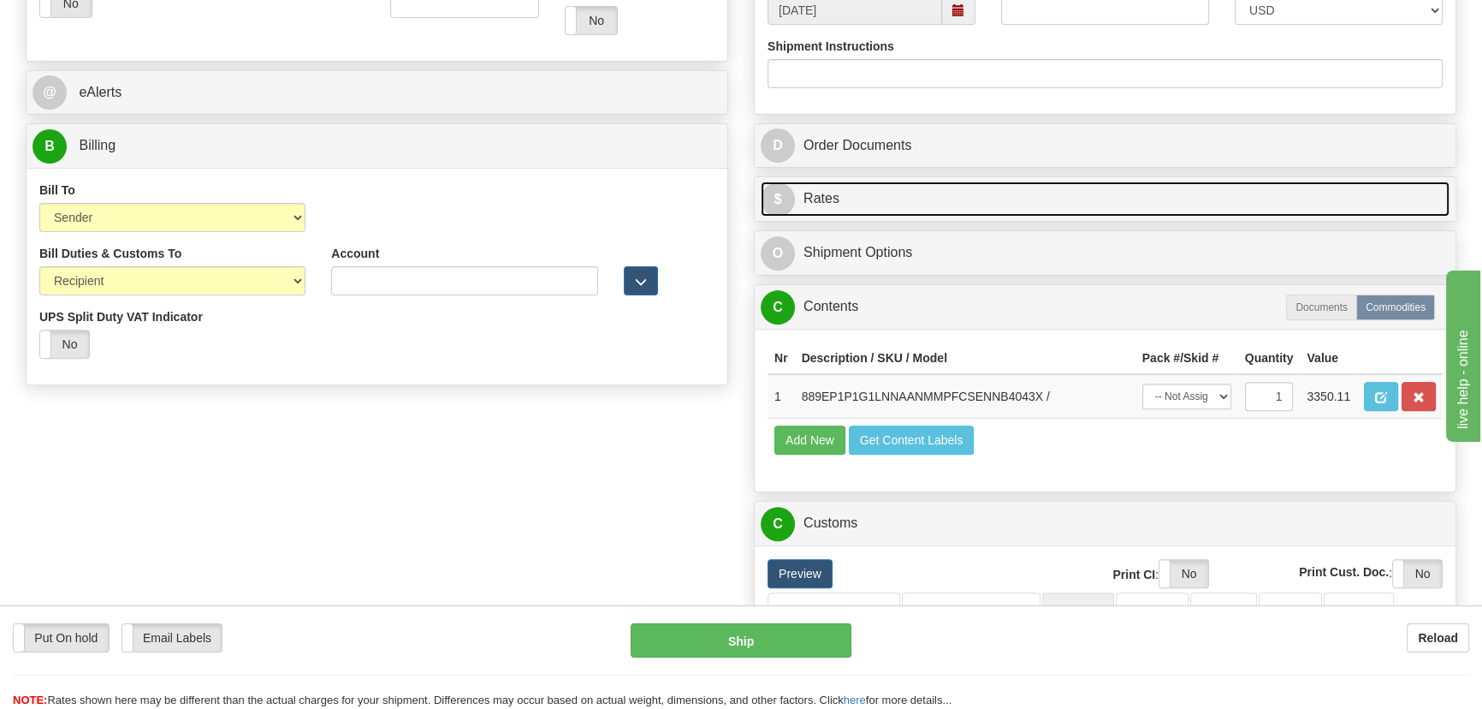
click at [1138, 193] on link "$ Rates" at bounding box center [1105, 198] width 689 height 35
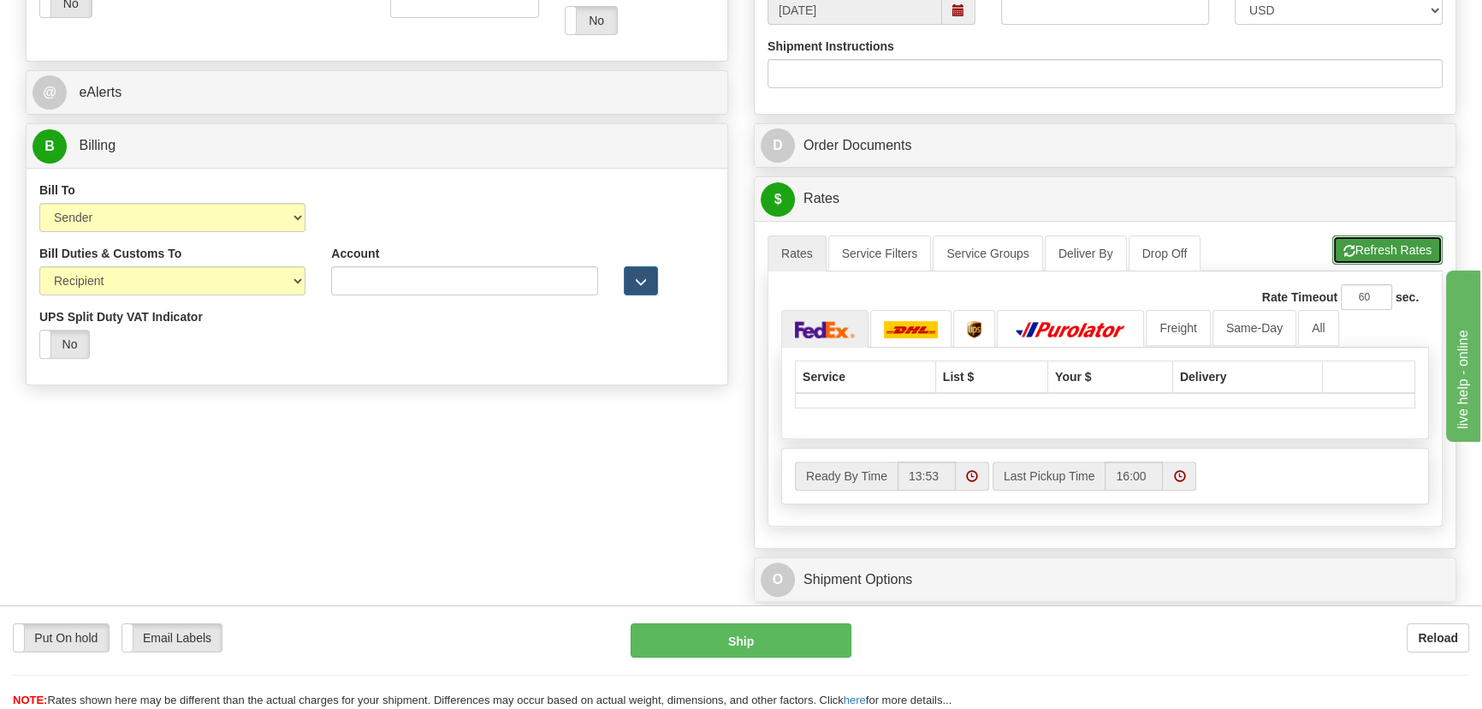
click at [1382, 257] on button "Refresh Rates" at bounding box center [1388, 249] width 110 height 29
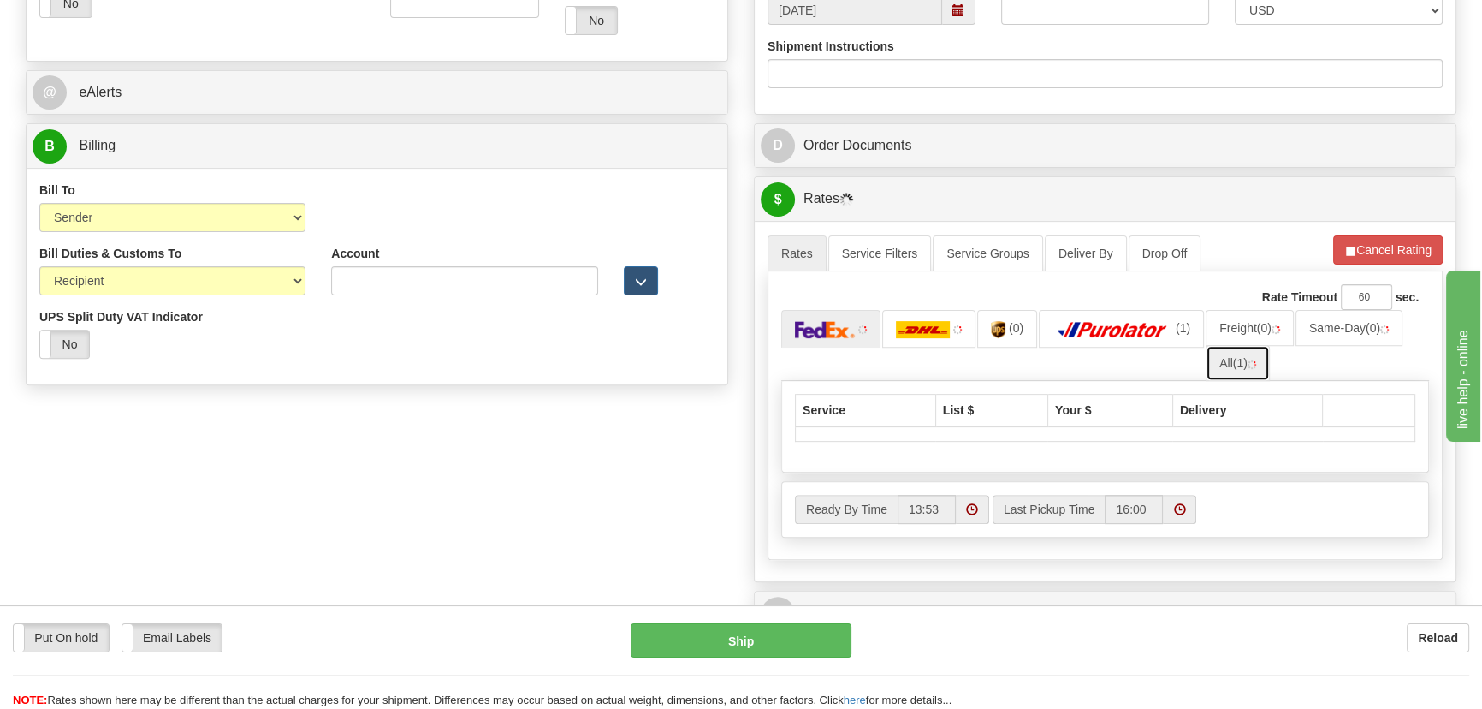
click at [1252, 368] on link "All (1)" at bounding box center [1238, 363] width 64 height 36
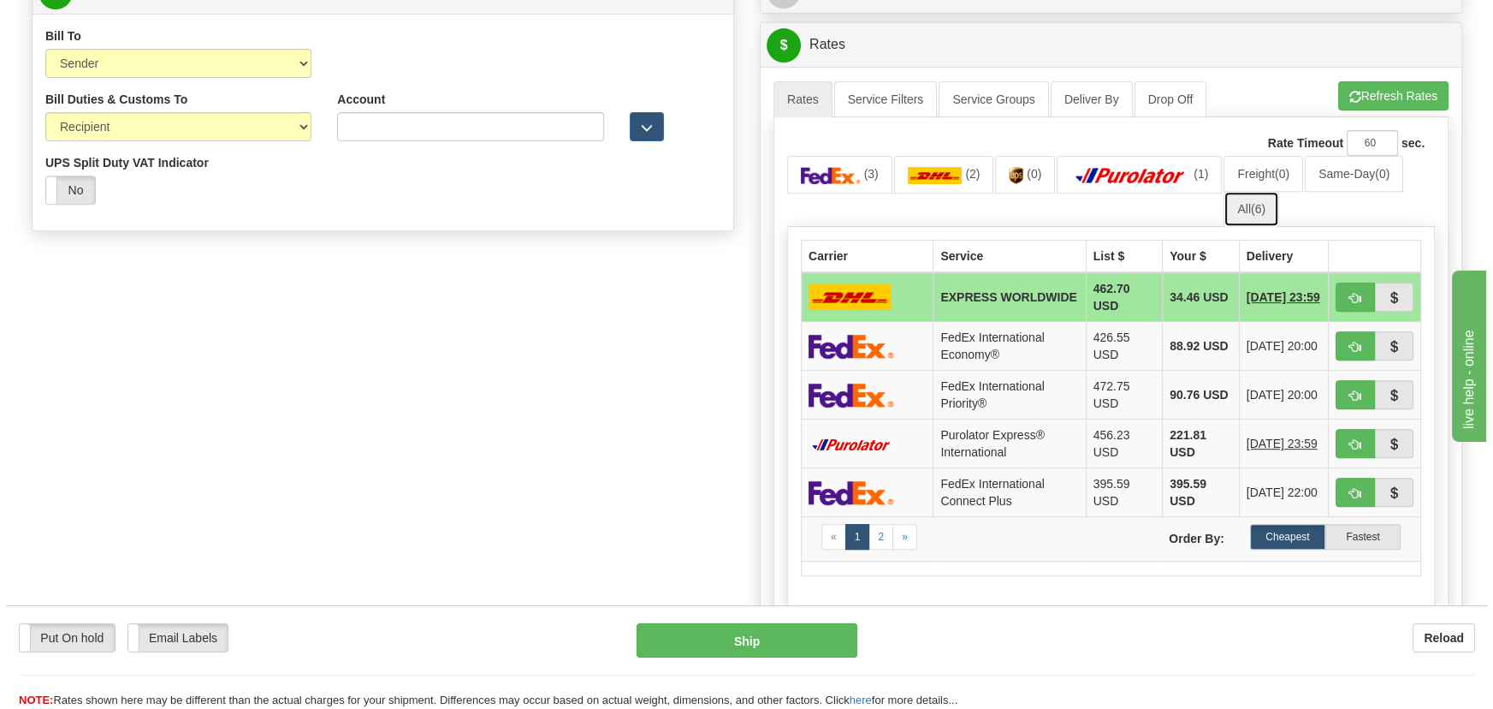
scroll to position [856, 0]
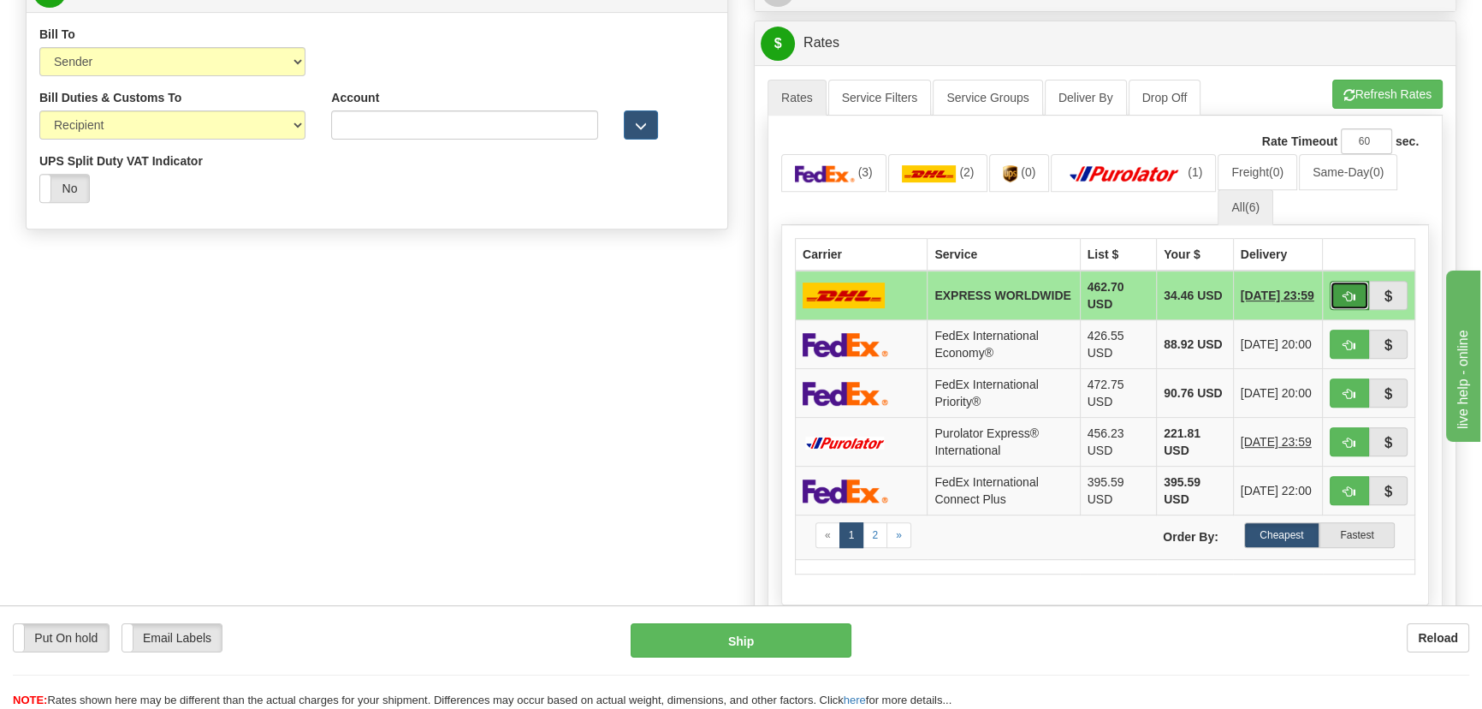
click at [1347, 288] on button "button" at bounding box center [1349, 295] width 39 height 29
type input "P"
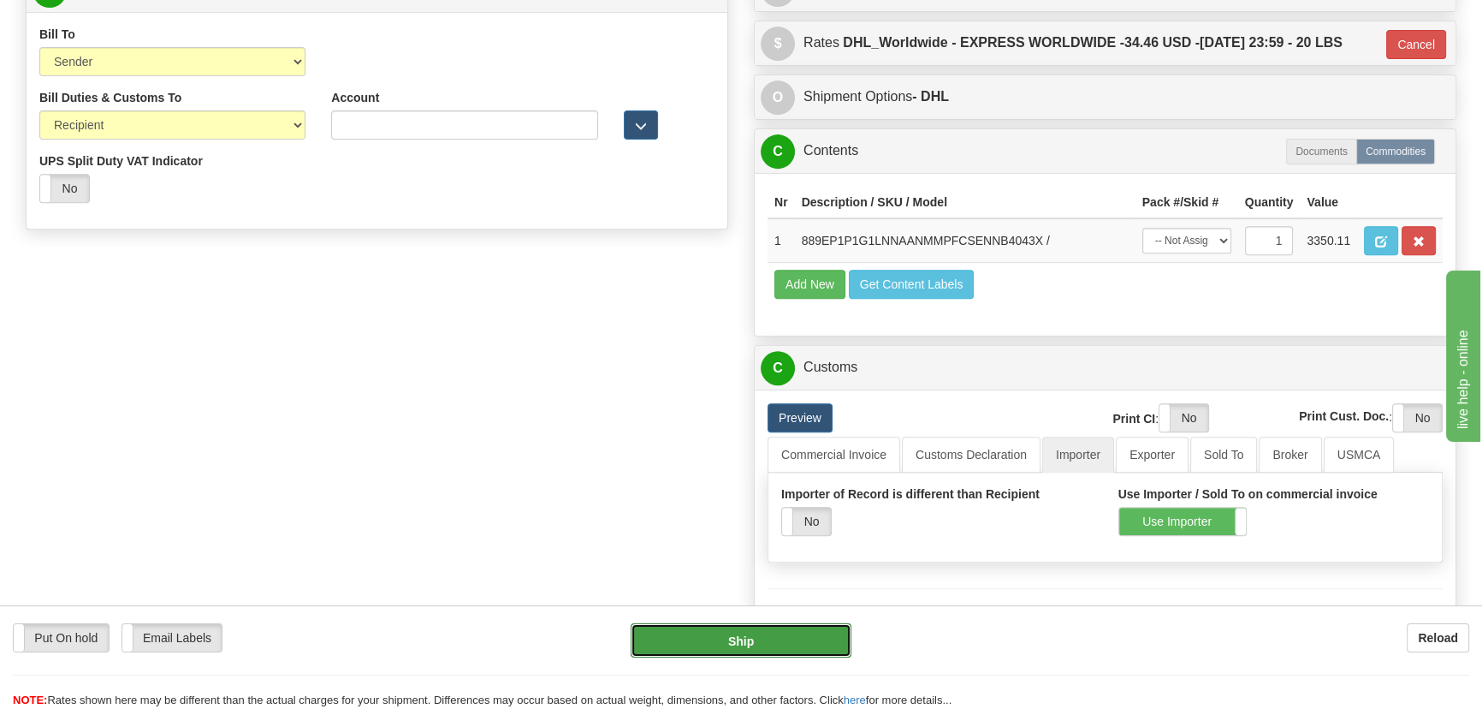
click at [797, 638] on button "Ship" at bounding box center [742, 640] width 222 height 34
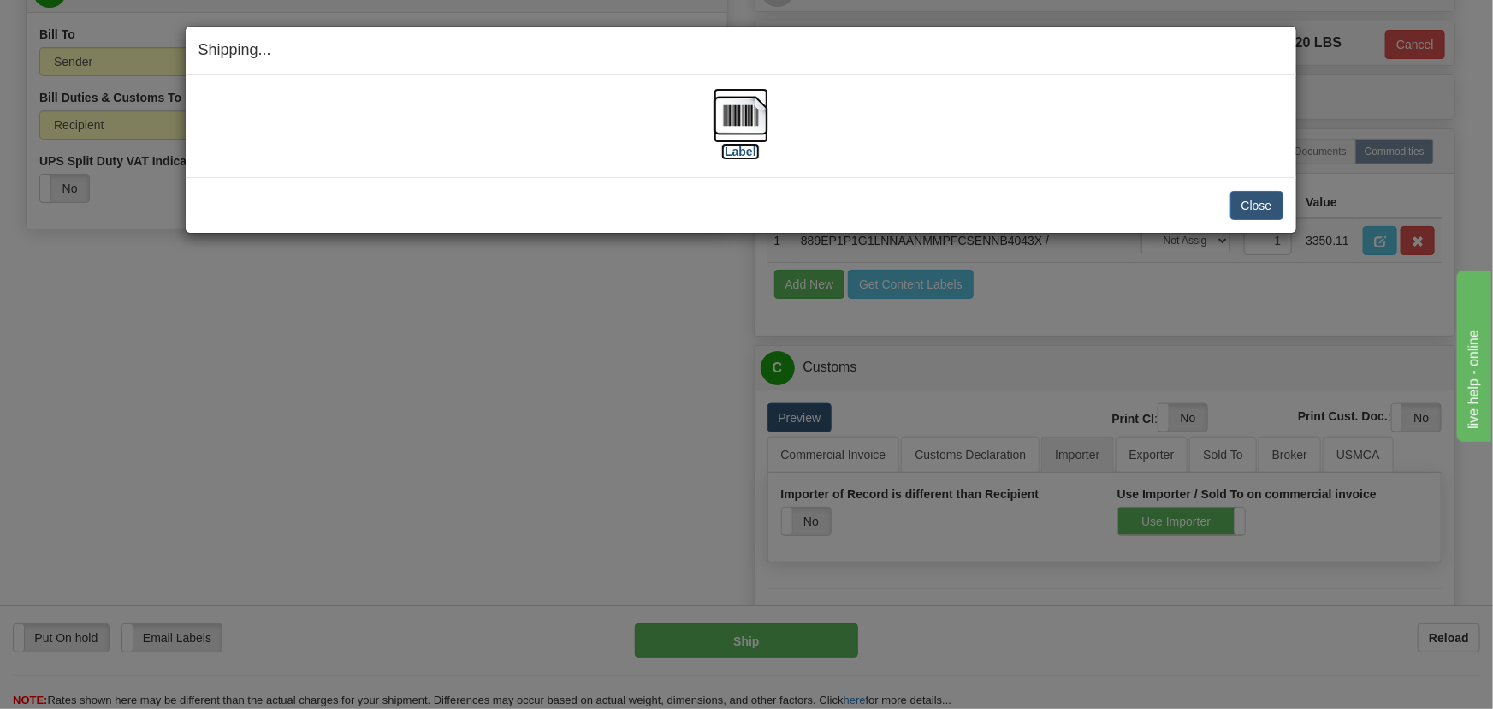
click at [738, 111] on img at bounding box center [741, 115] width 55 height 55
click at [1263, 208] on button "Close" at bounding box center [1257, 205] width 53 height 29
